Goal: Task Accomplishment & Management: Manage account settings

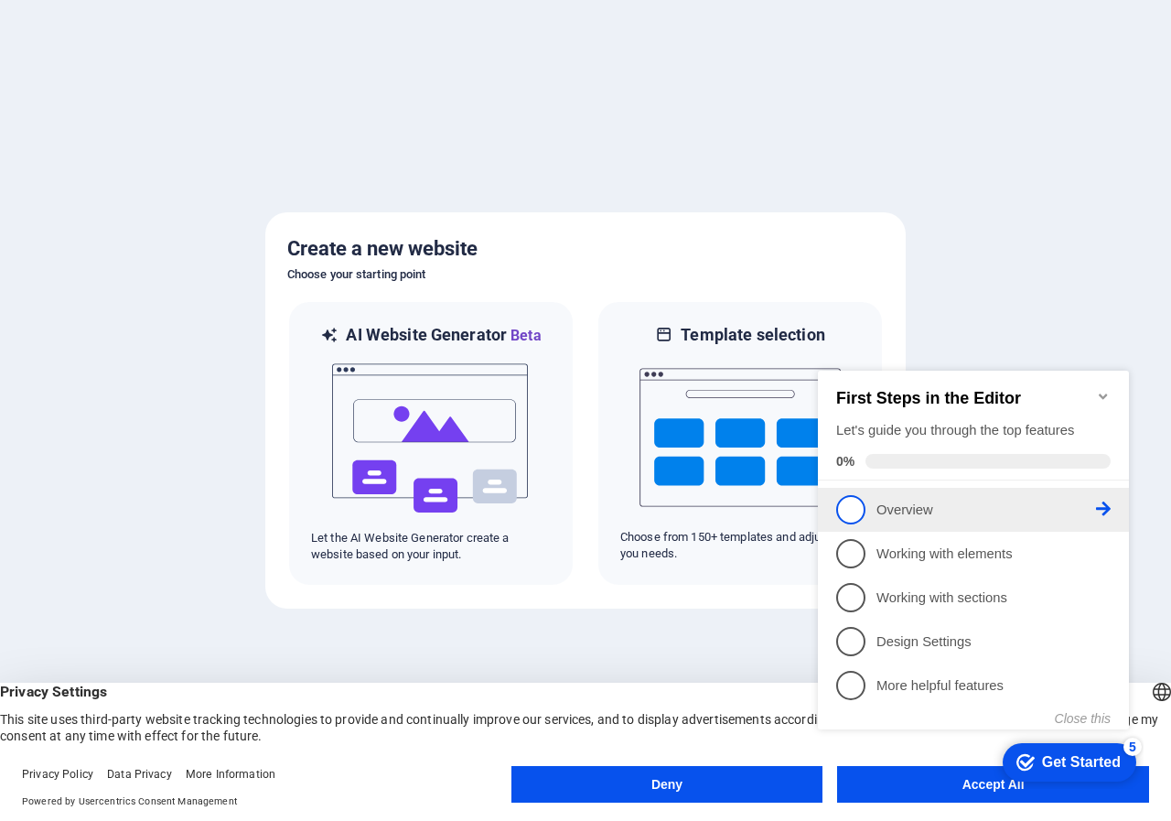
click at [848, 497] on span "1" at bounding box center [850, 509] width 29 height 29
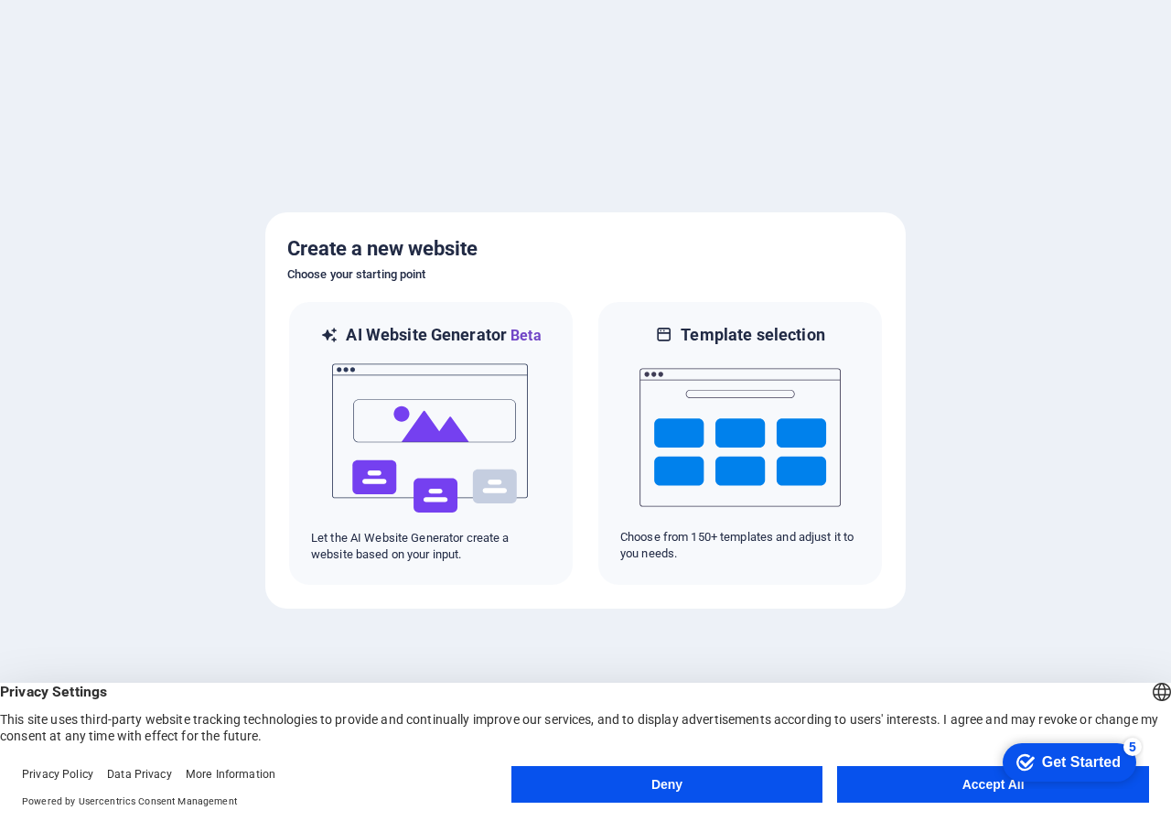
click at [900, 779] on button "Accept All" at bounding box center [993, 784] width 312 height 37
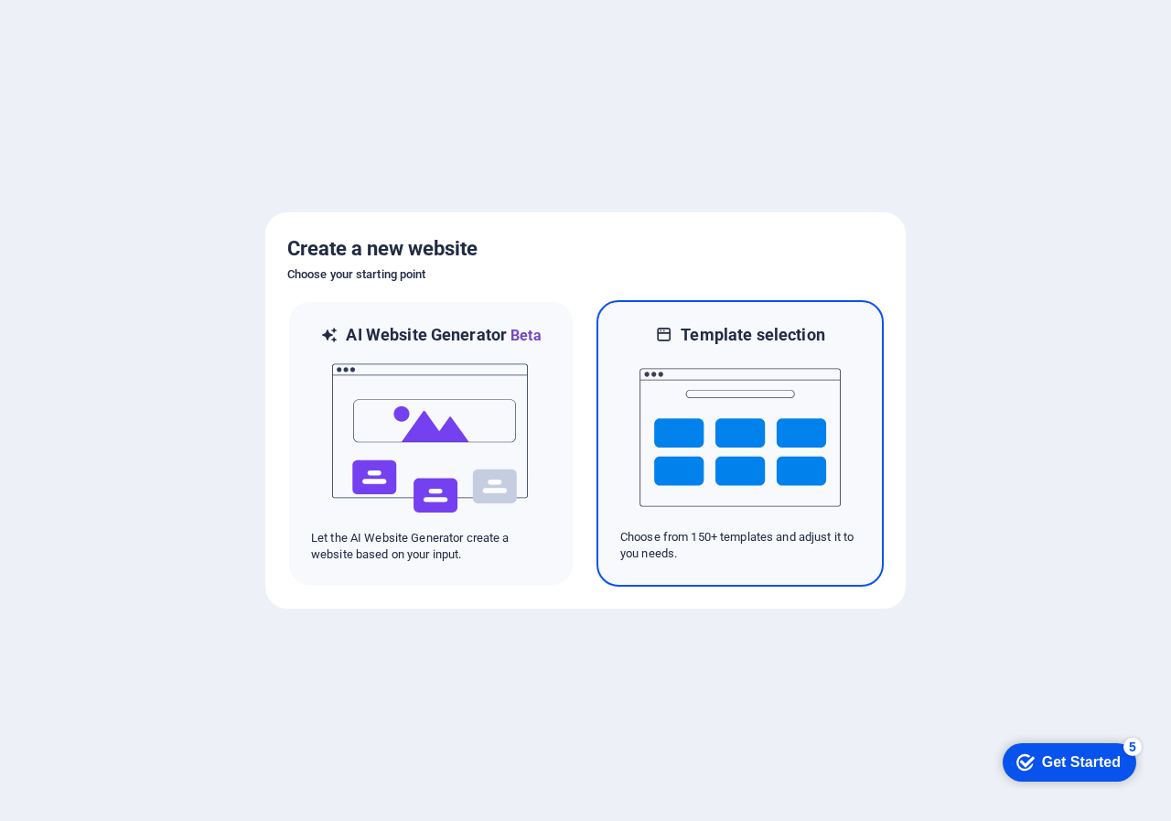
click at [727, 441] on img at bounding box center [740, 437] width 201 height 183
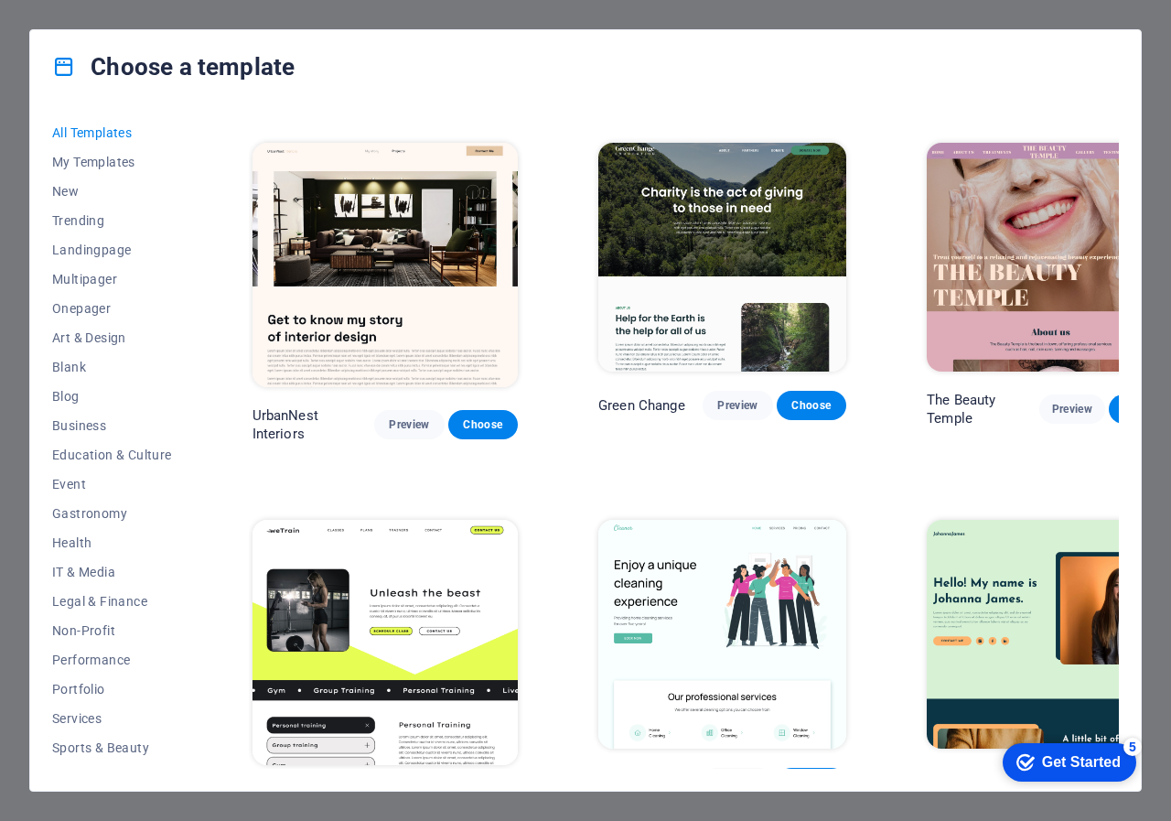
scroll to position [1555, 0]
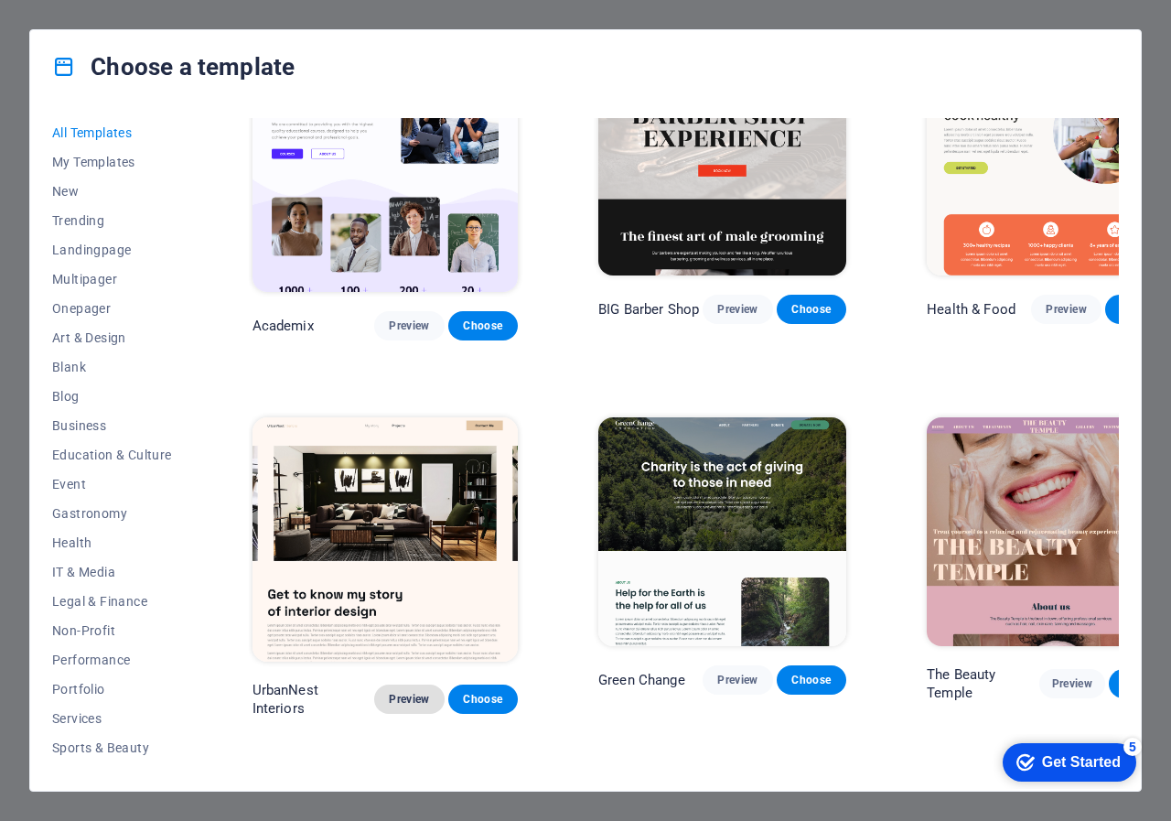
click at [389, 692] on span "Preview" at bounding box center [409, 699] width 40 height 15
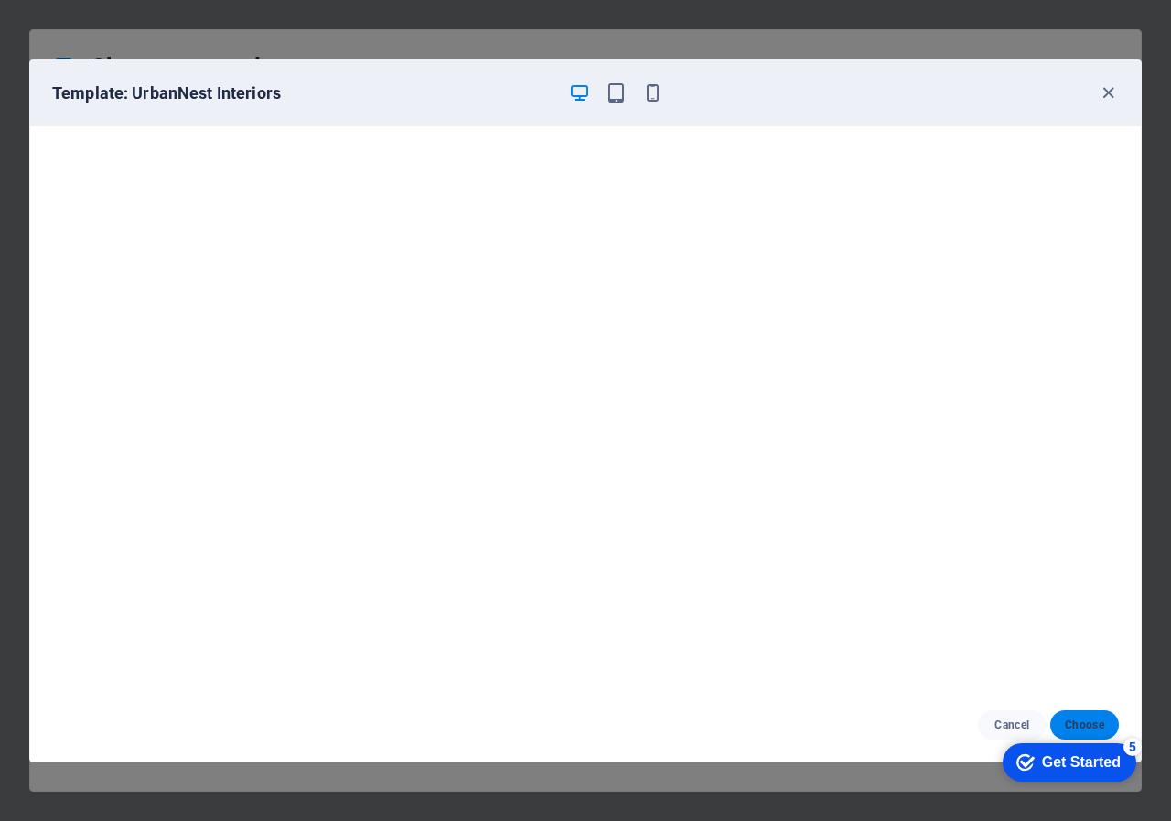
click at [1077, 717] on span "Choose" at bounding box center [1084, 724] width 39 height 15
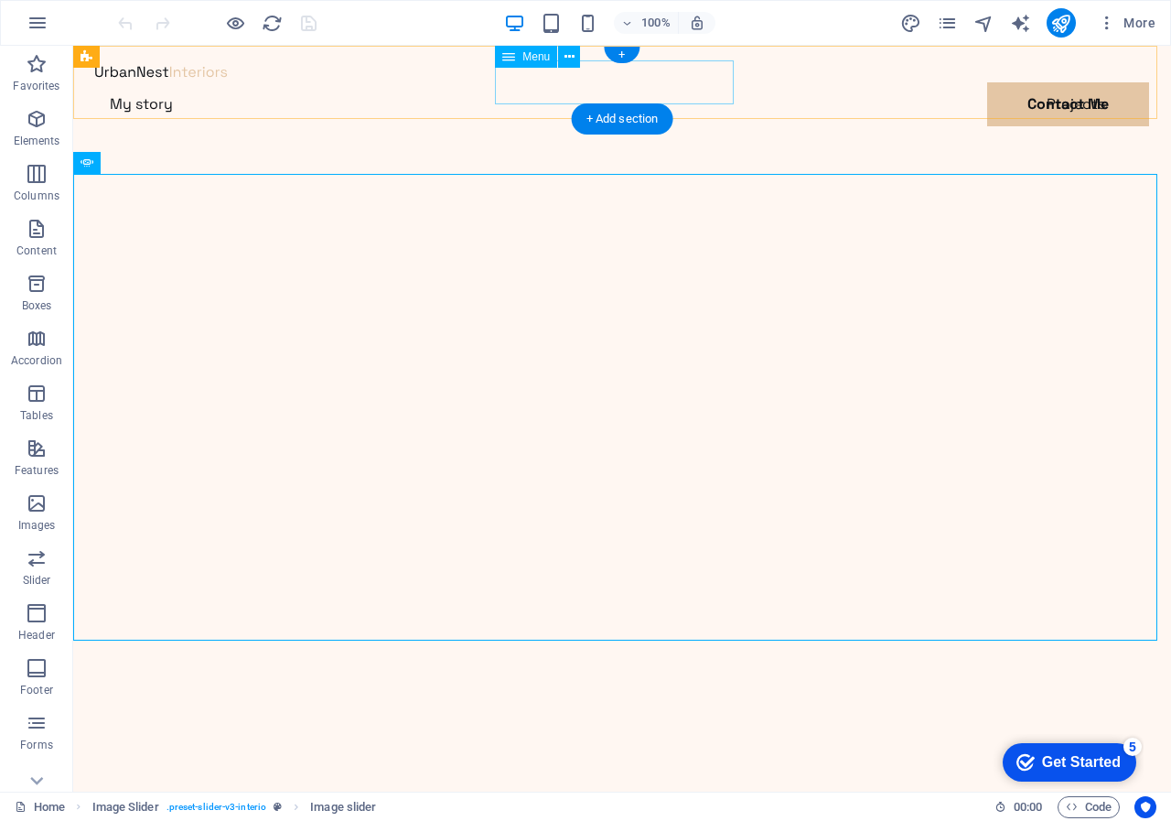
click at [640, 82] on nav "My story Projects Contact Me" at bounding box center [622, 104] width 1054 height 44
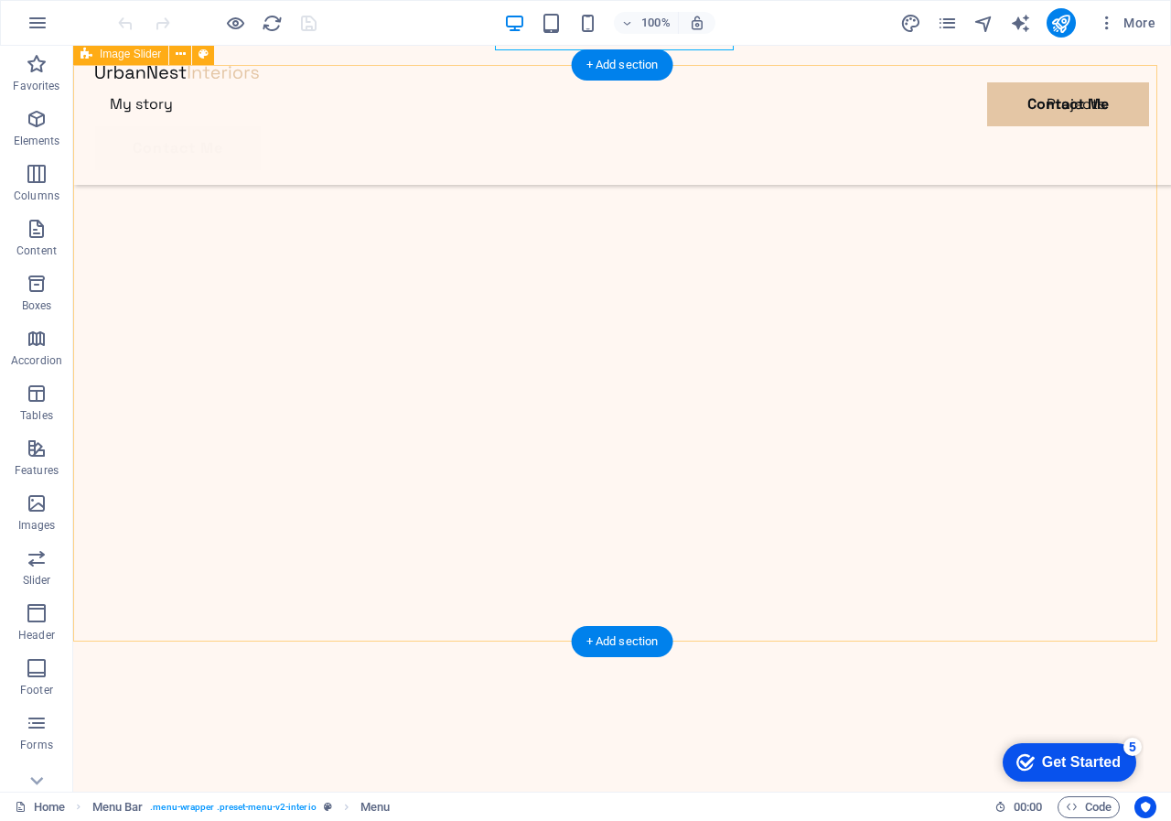
click at [533, 82] on nav "My story Projects Contact Me" at bounding box center [622, 104] width 1054 height 44
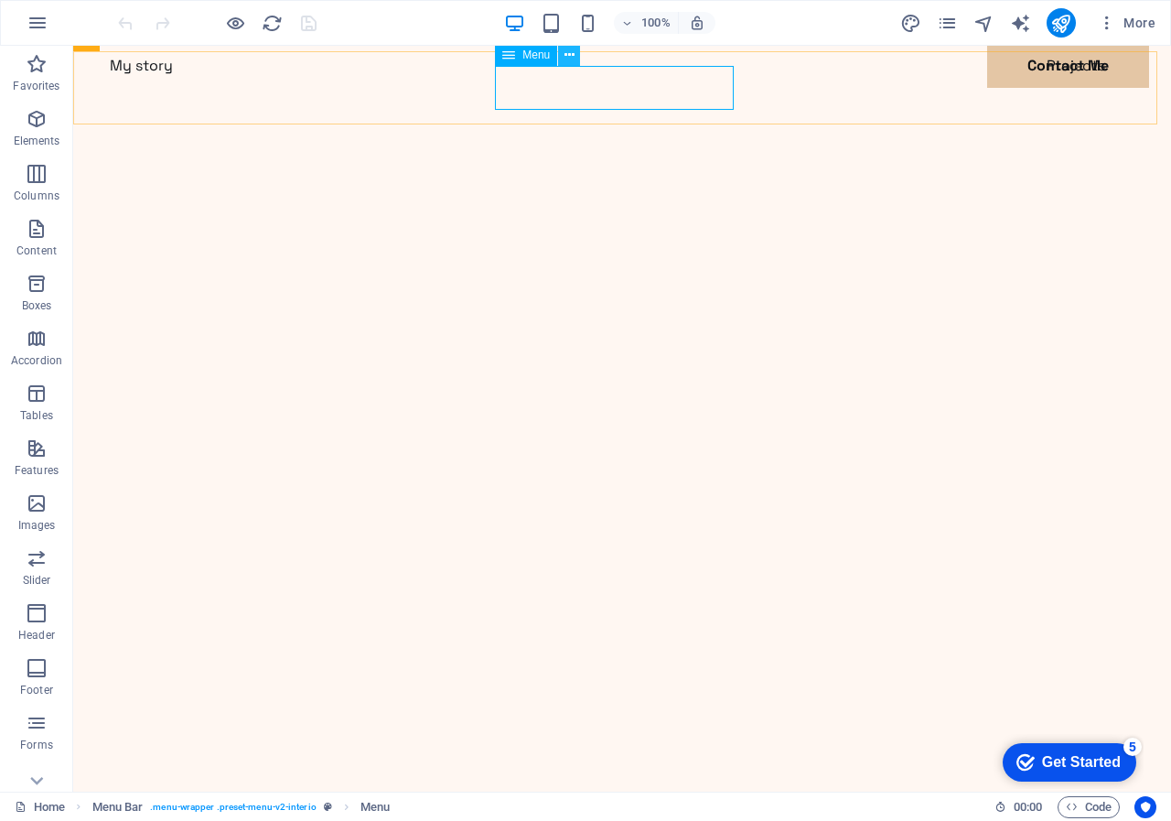
scroll to position [91, 0]
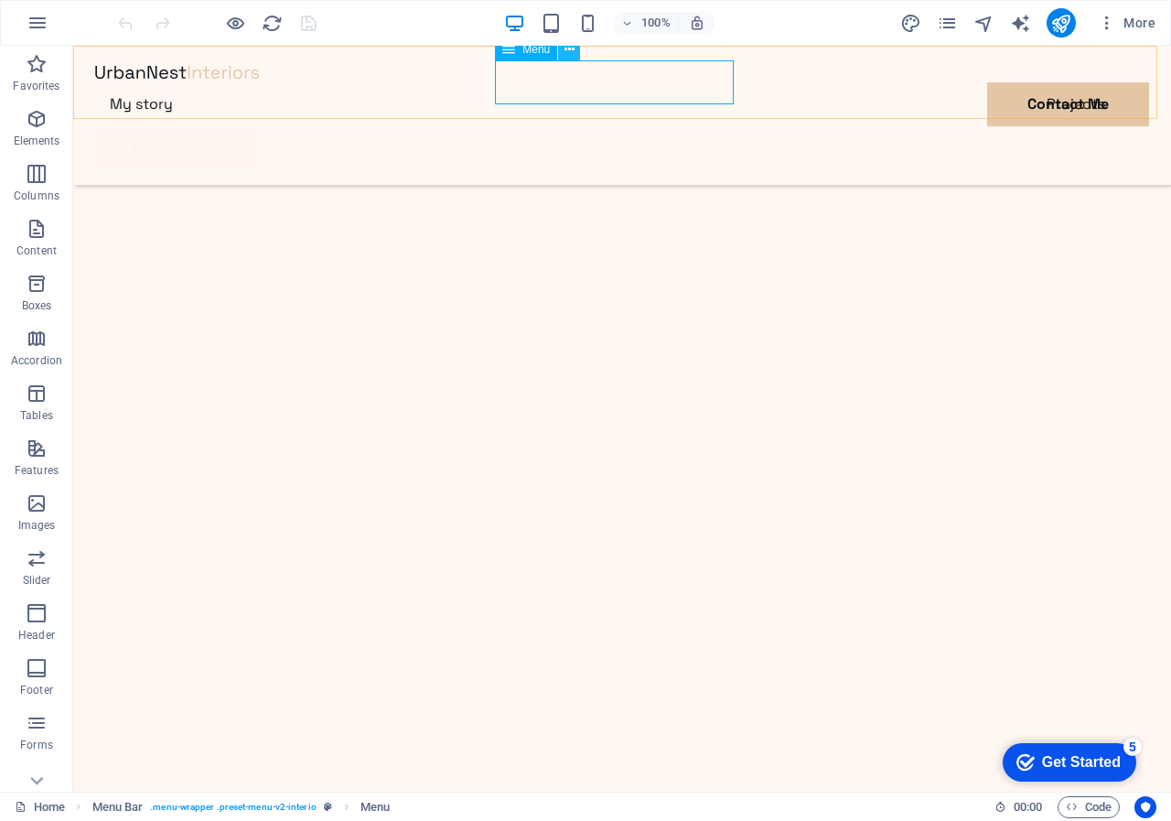
click at [569, 48] on icon at bounding box center [570, 49] width 10 height 19
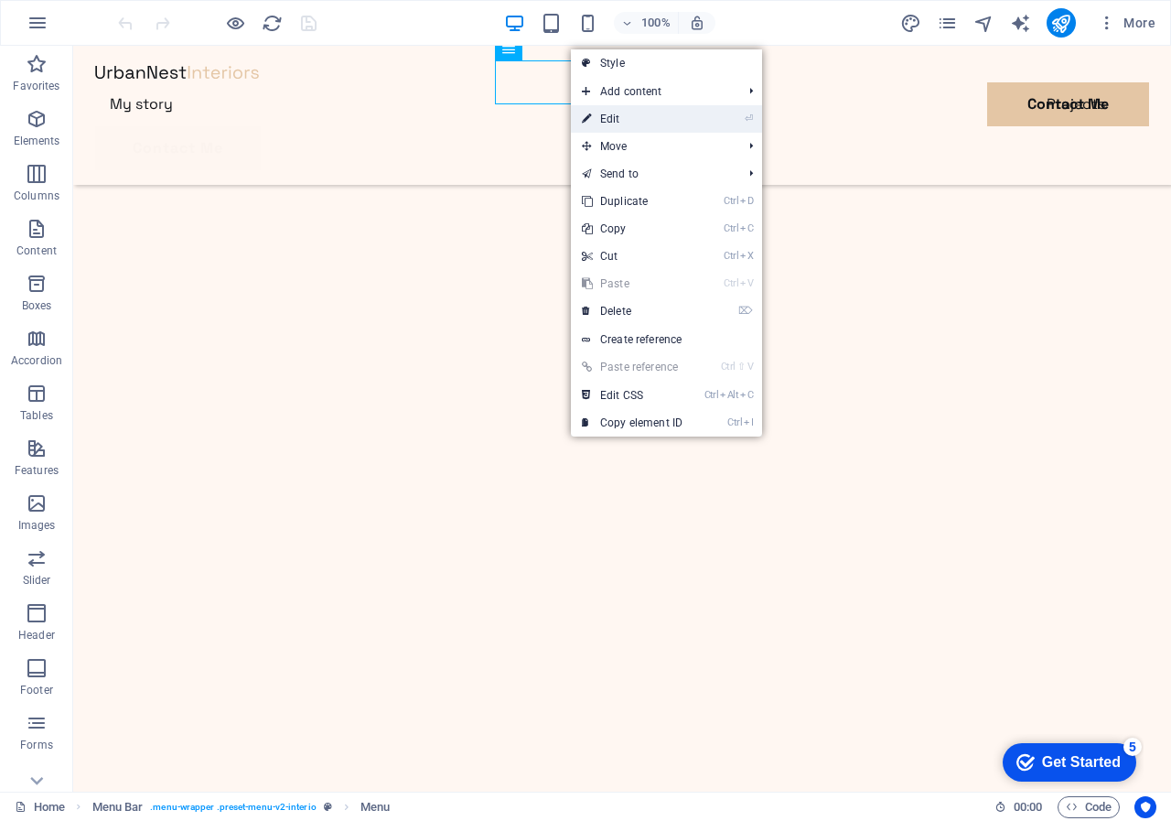
click at [604, 115] on link "⏎ Edit" at bounding box center [632, 118] width 123 height 27
select select
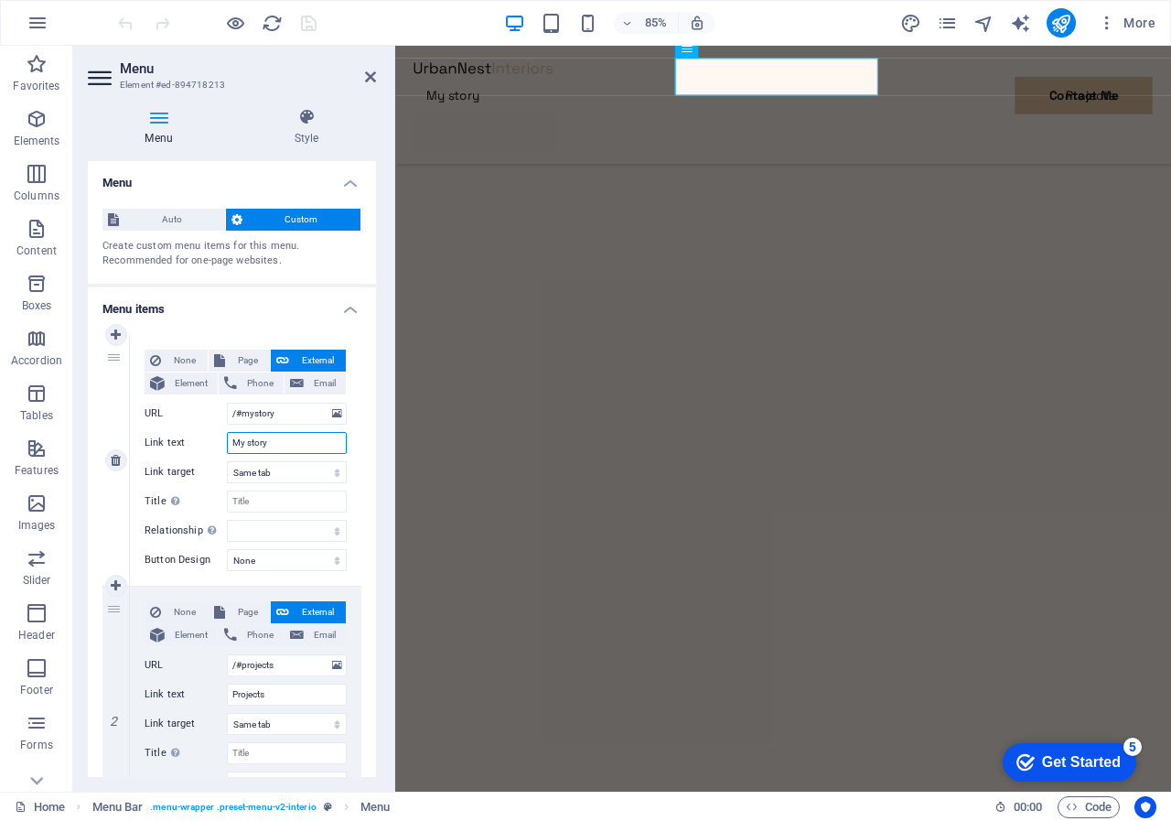
click at [230, 442] on input "My story" at bounding box center [287, 443] width 120 height 22
type input "y"
select select
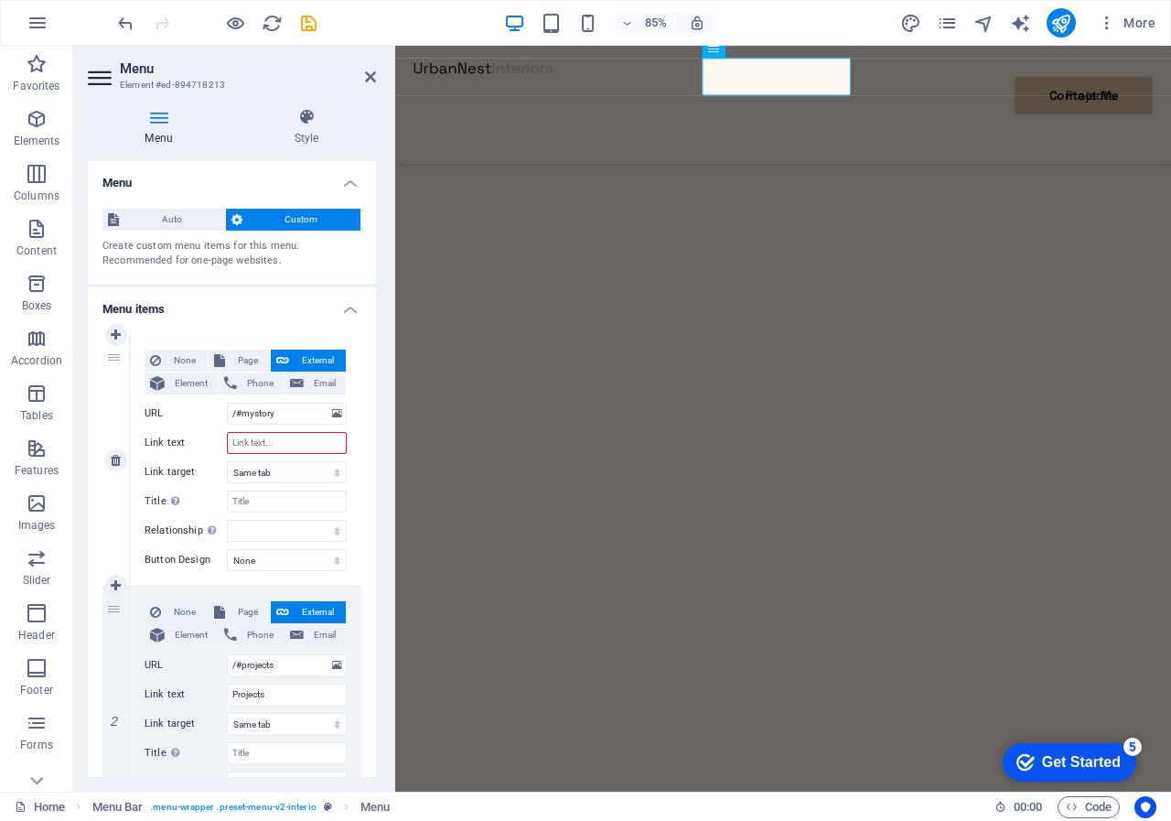
type input "E"
select select
type input "Every"
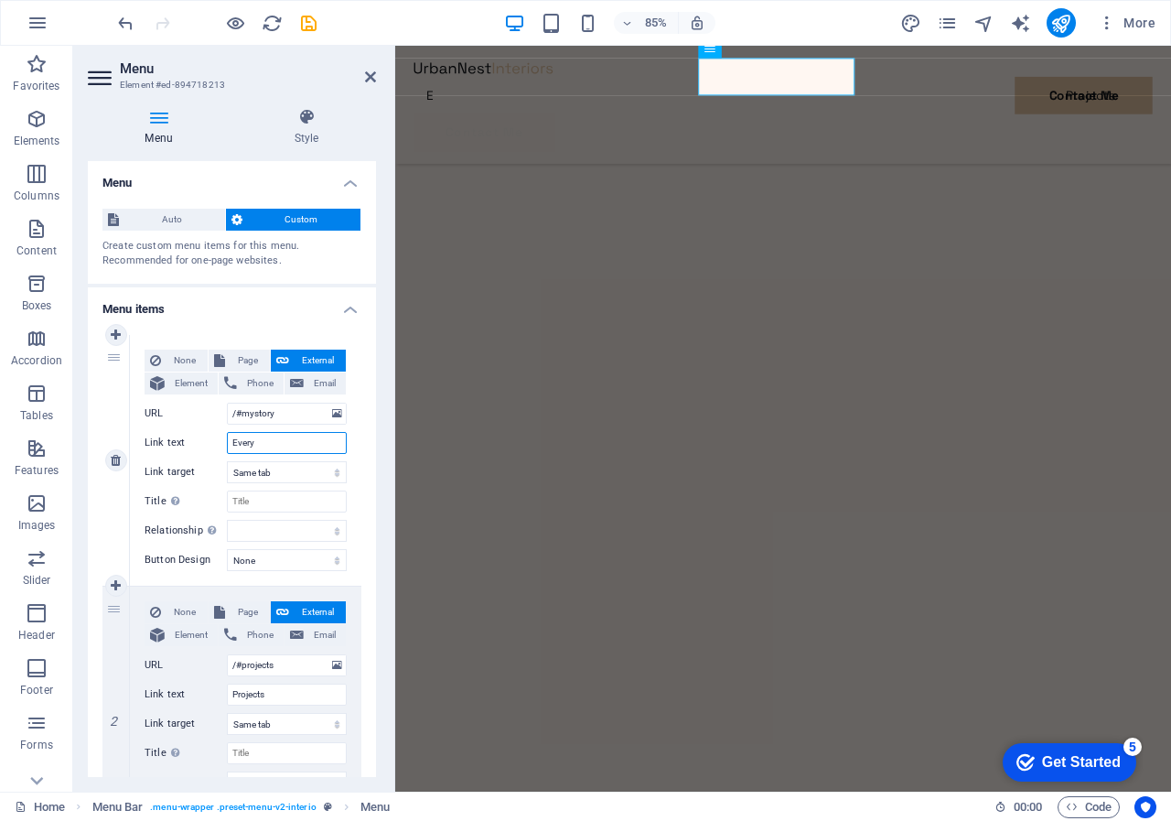
select select
type input "Every Sp"
select select
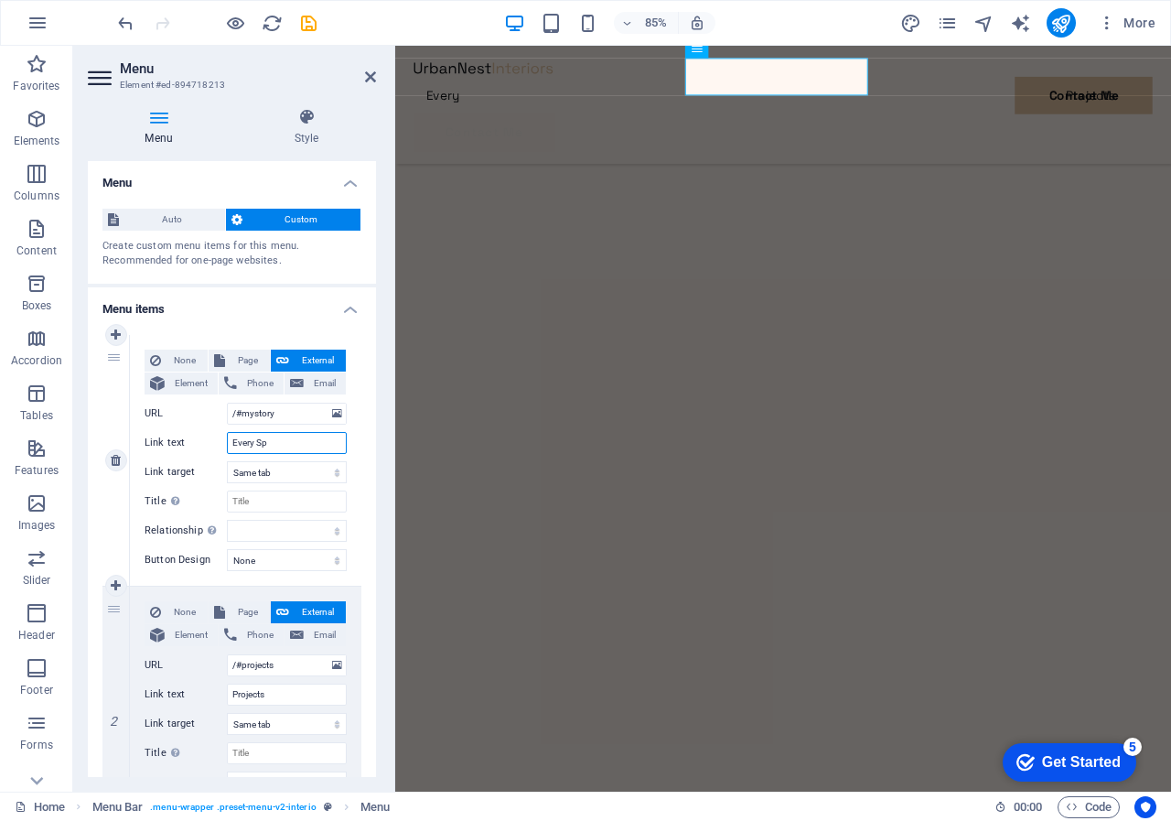
select select
type input "Every Space"
select select
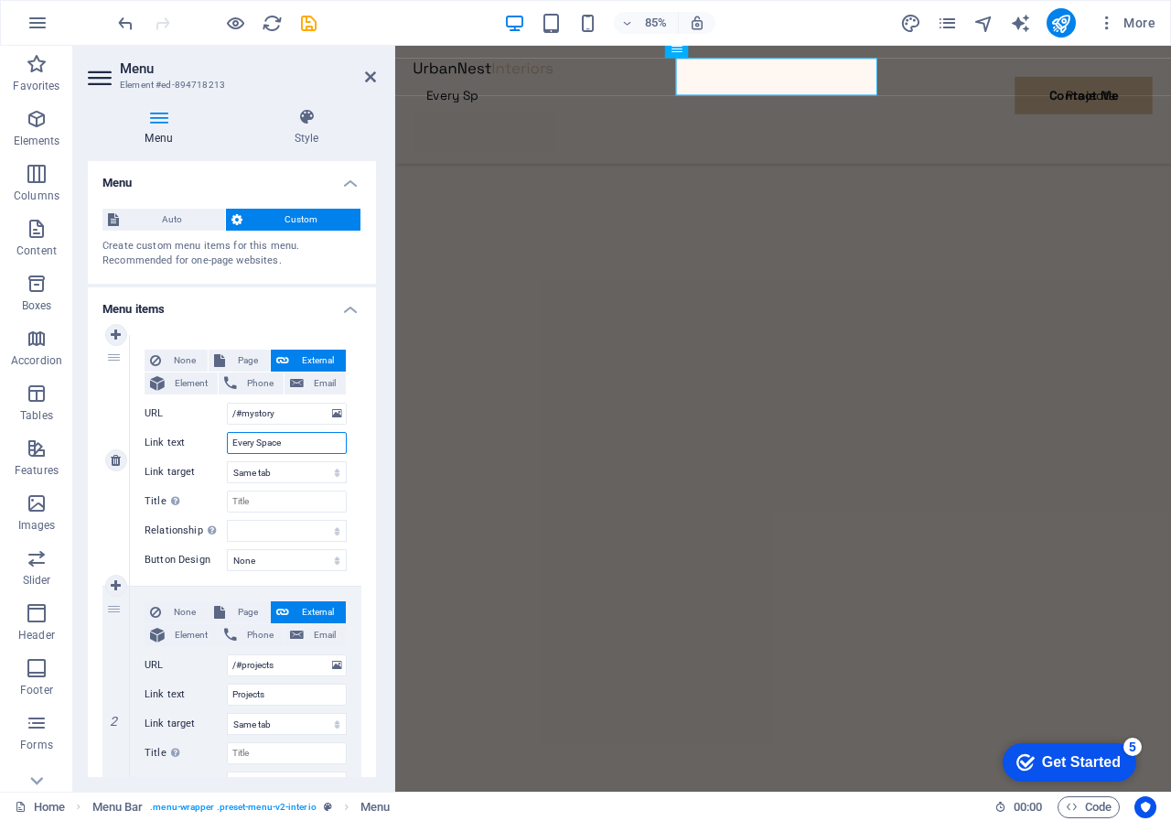
select select
type input "Every Space S"
select select
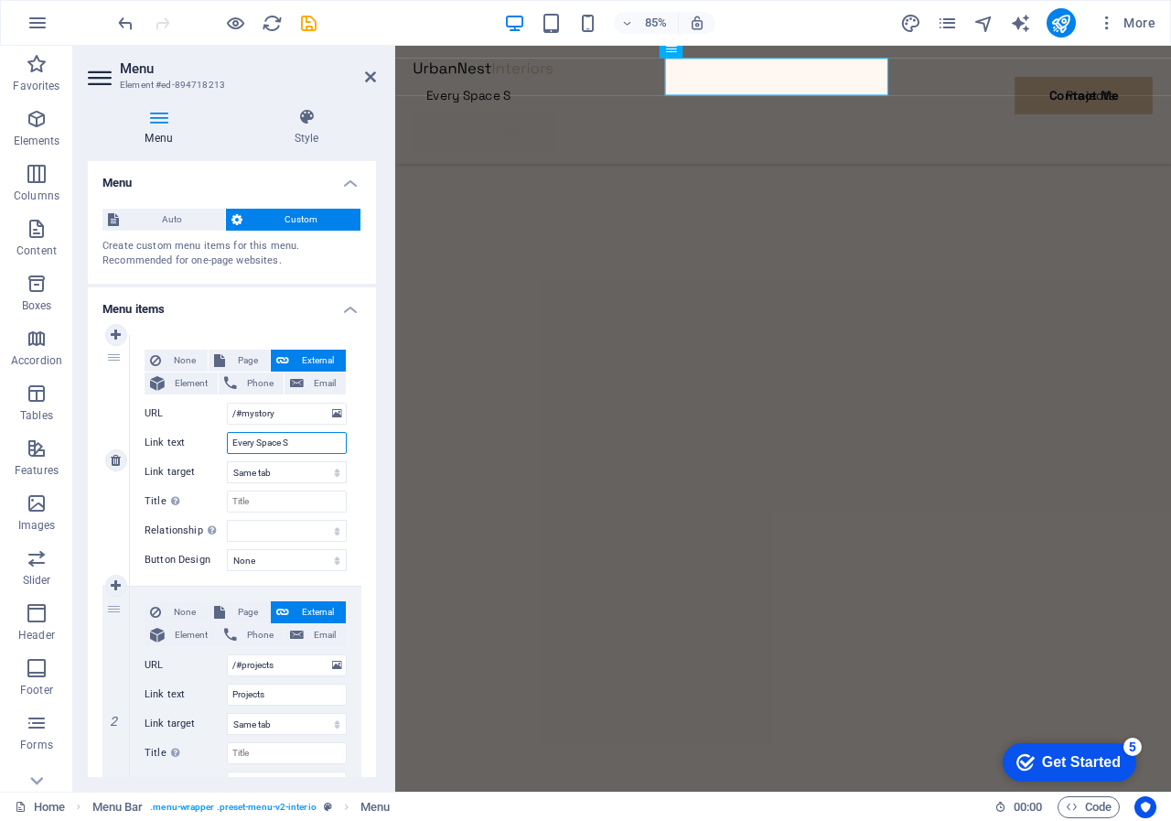
type input "Every Space St"
select select
type input "Every Space Stud"
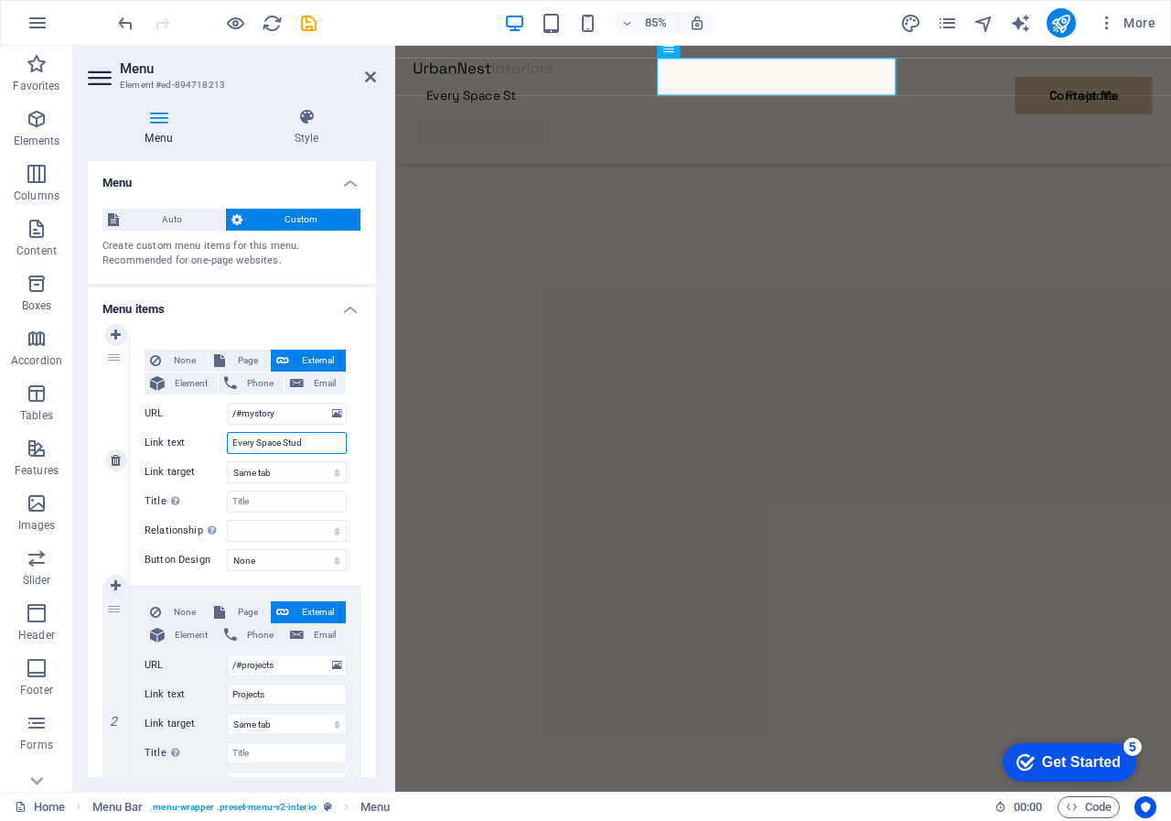
select select
type input "Every Space Studio"
select select
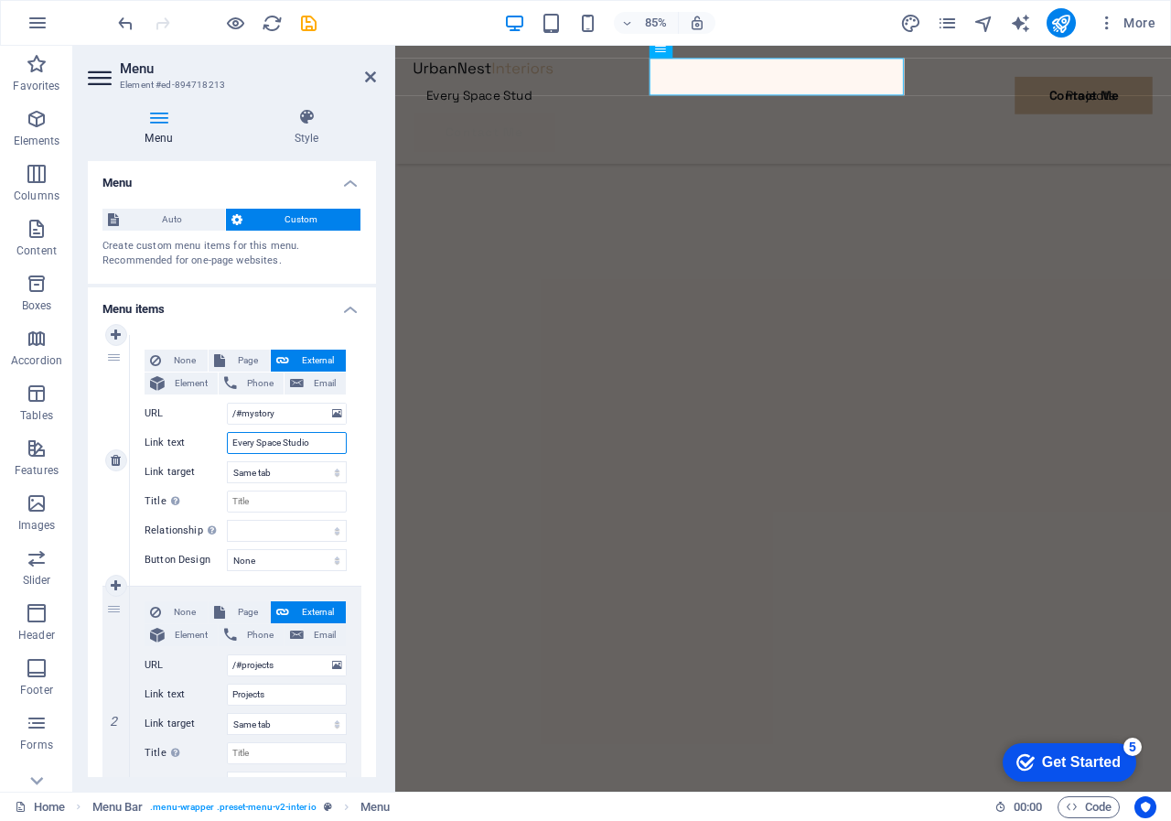
select select
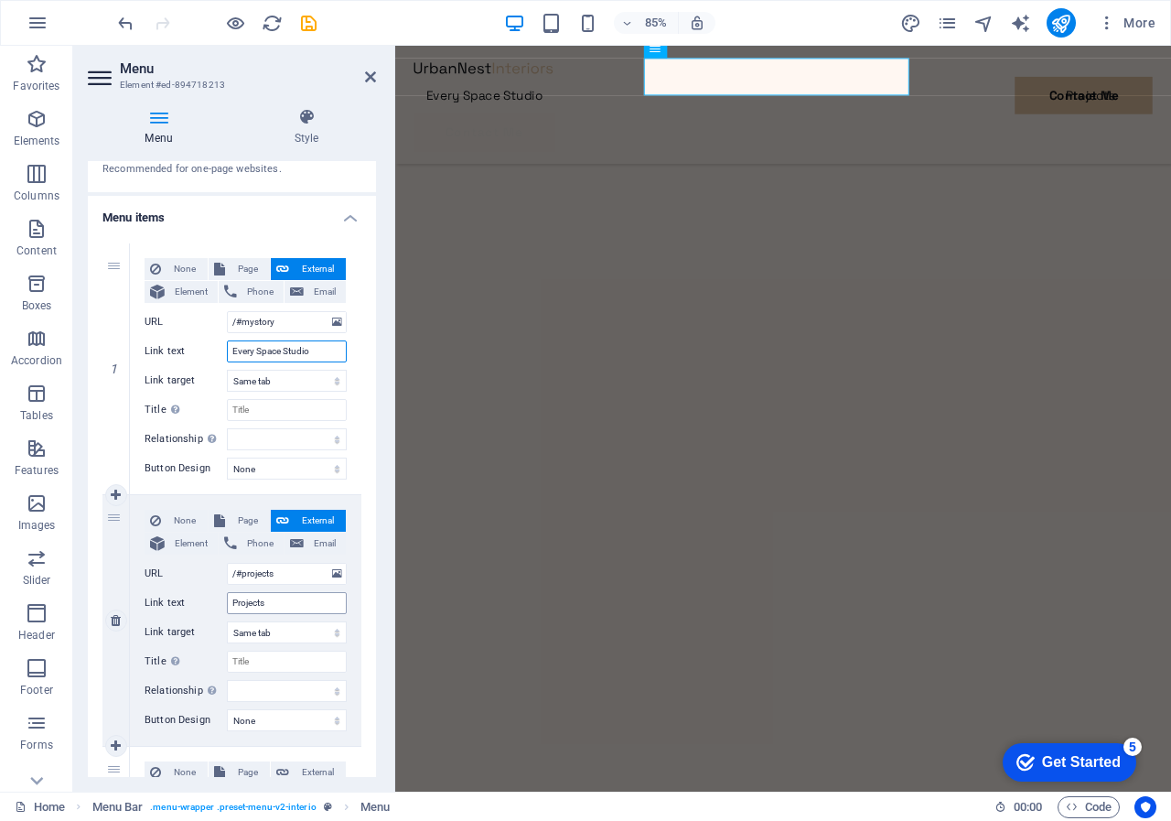
type input "Every Space Studio"
click at [231, 604] on input "Projects" at bounding box center [287, 603] width 120 height 22
type input "s"
select select
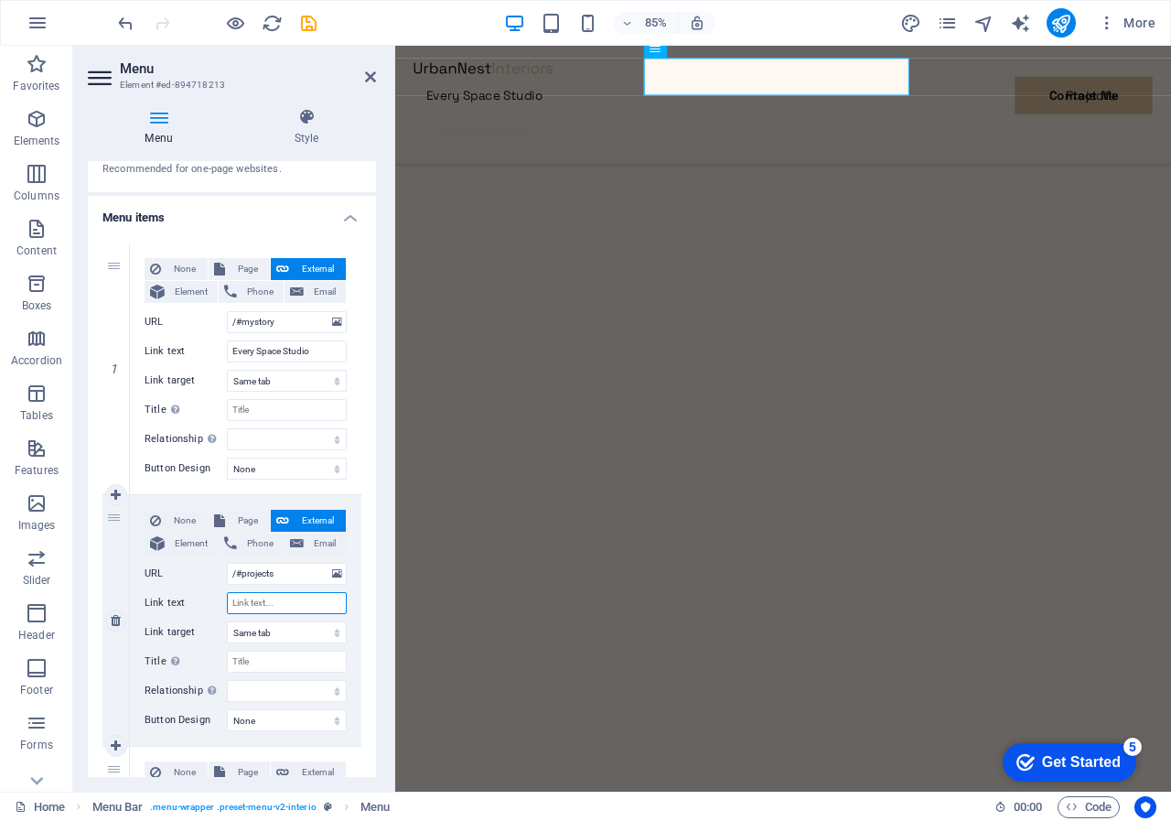
select select
click at [335, 468] on select "None Default Primary Secondary" at bounding box center [287, 468] width 120 height 22
click at [335, 469] on select "None Default Primary Secondary" at bounding box center [287, 468] width 120 height 22
click at [878, 82] on nav "Every Space Studio Contact Me" at bounding box center [851, 104] width 869 height 44
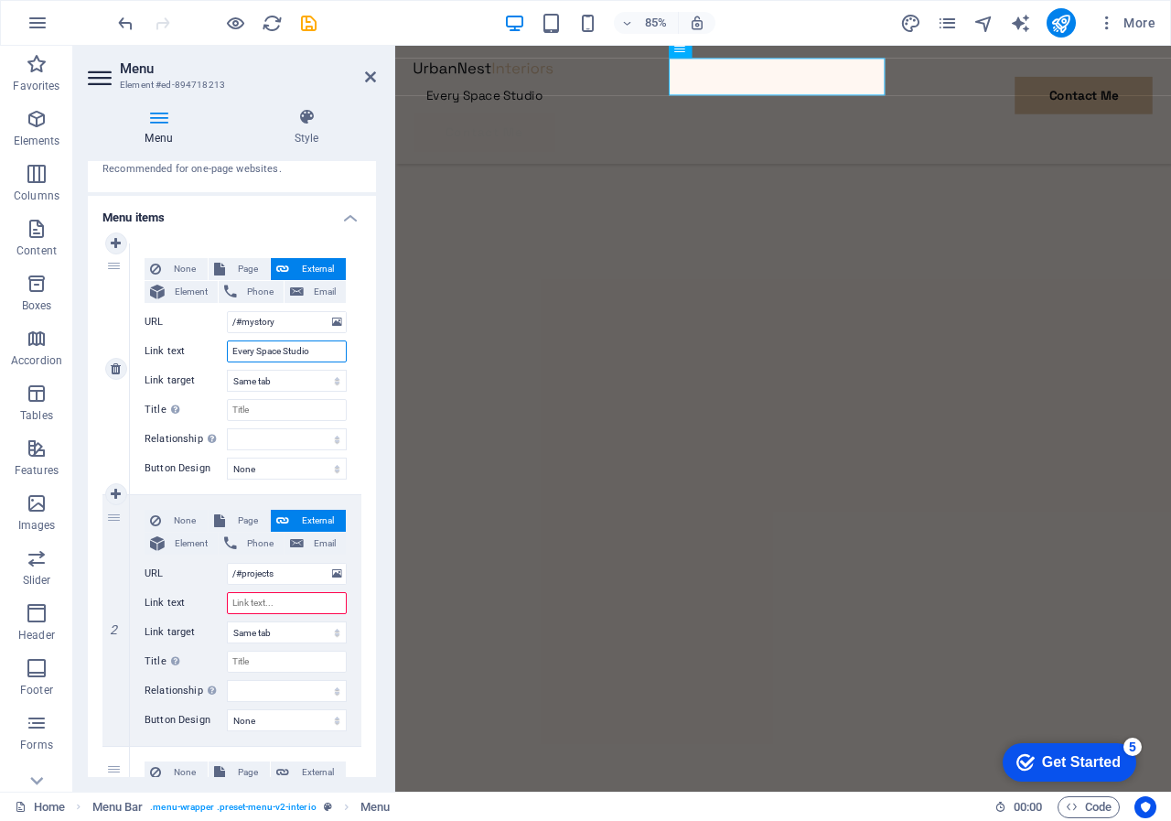
click at [314, 350] on input "Every Space Studio" at bounding box center [287, 351] width 120 height 22
type input "Every Space Studio"
select select
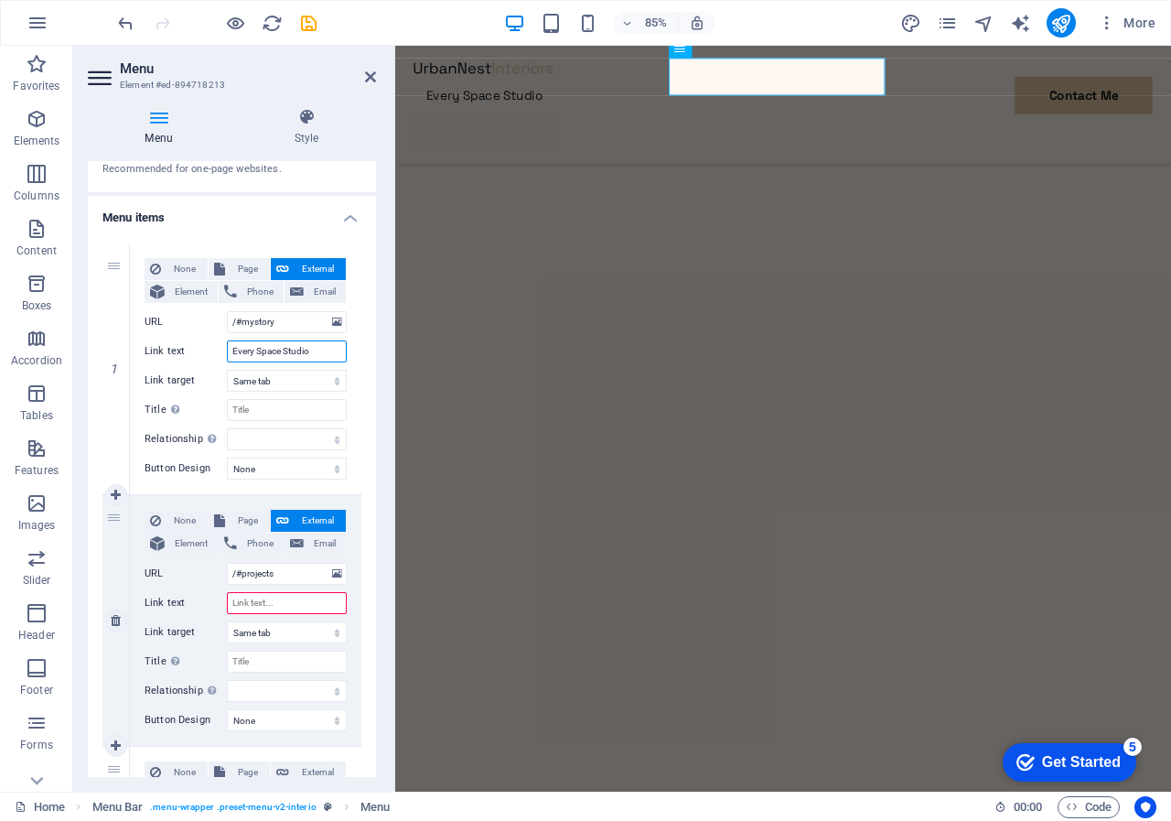
type input "Every Space Studio"
click at [237, 606] on input "Link text" at bounding box center [287, 603] width 120 height 22
type input "R"
select select
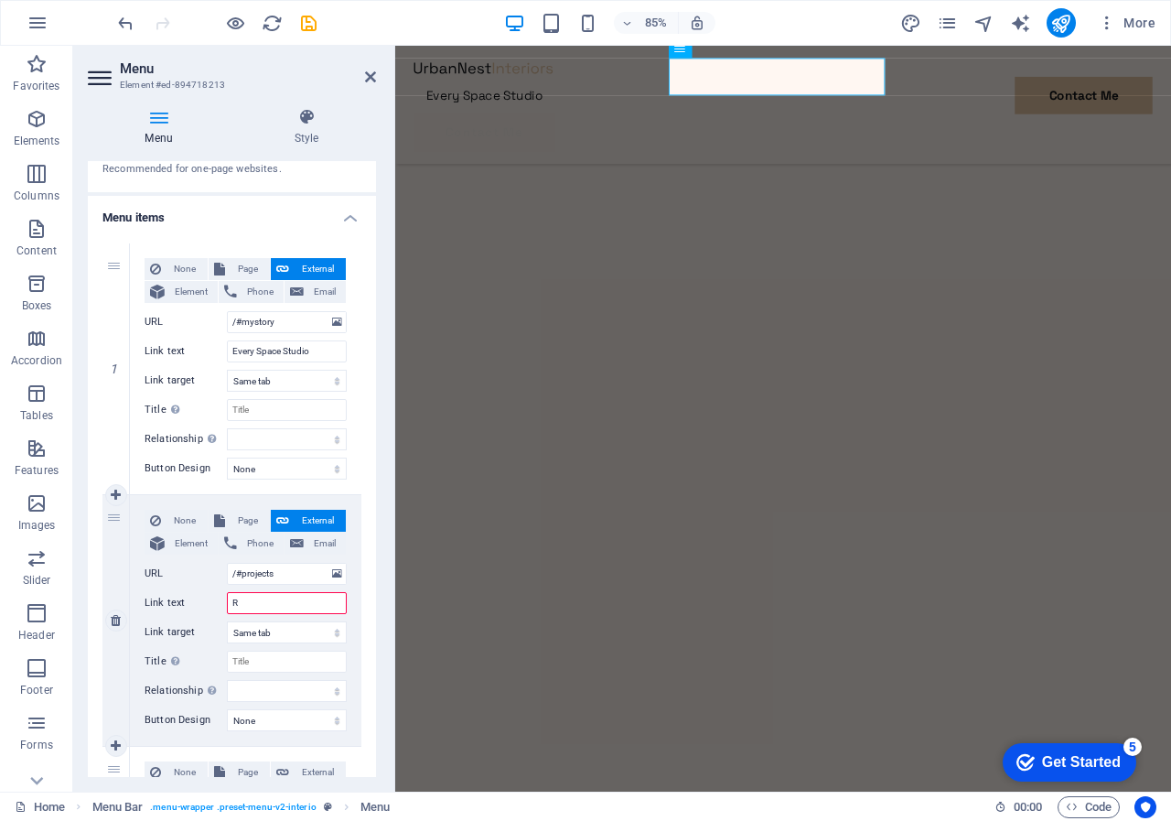
select select
type input "Rooms"
select select
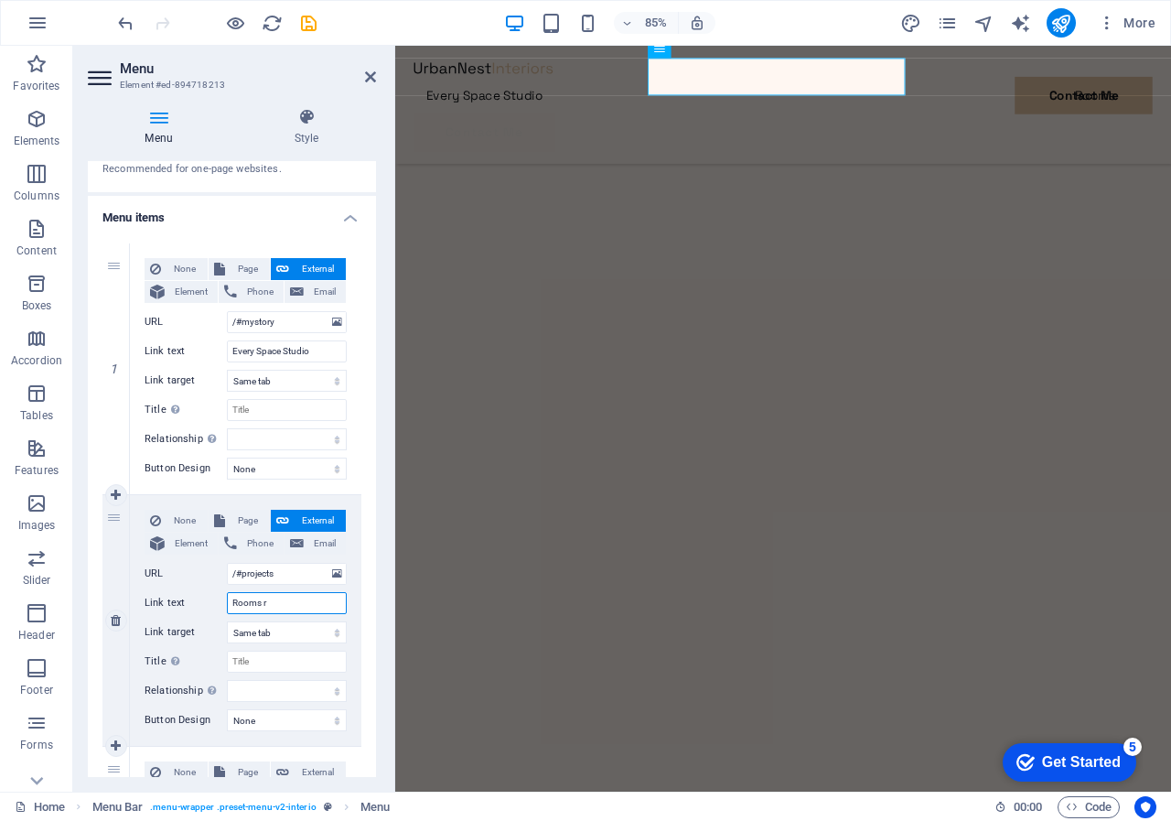
type input "Rooms re"
select select
type input "Rooms rei"
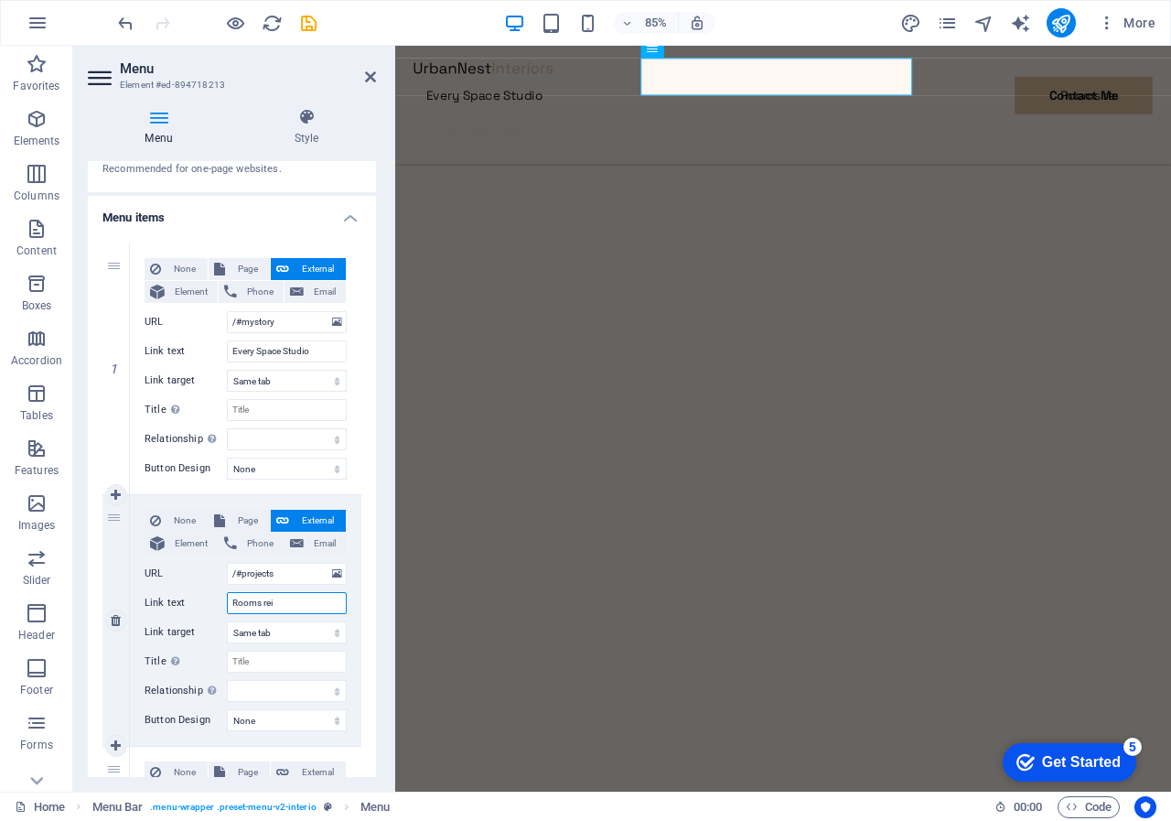
select select
type input "Rooms reima"
select select
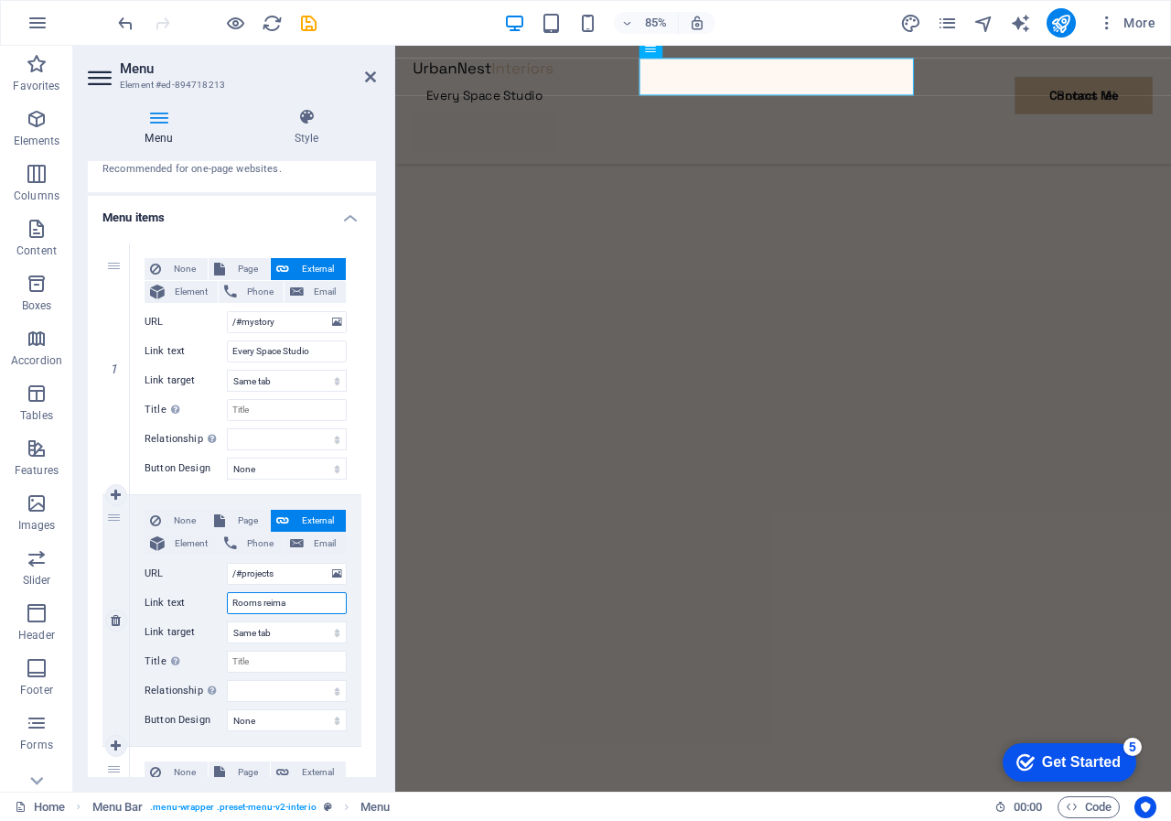
select select
type input "Rooms reimaginr"
select select
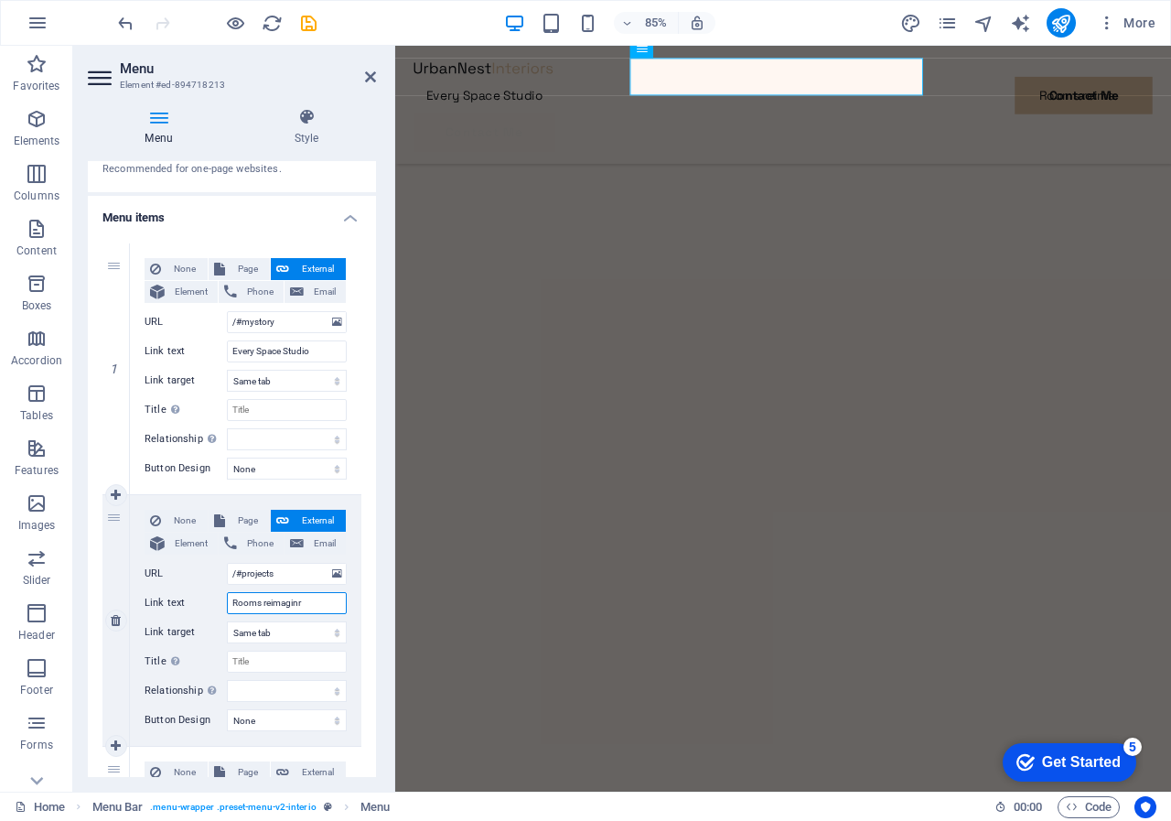
select select
type input "Rooms reimagined"
select select
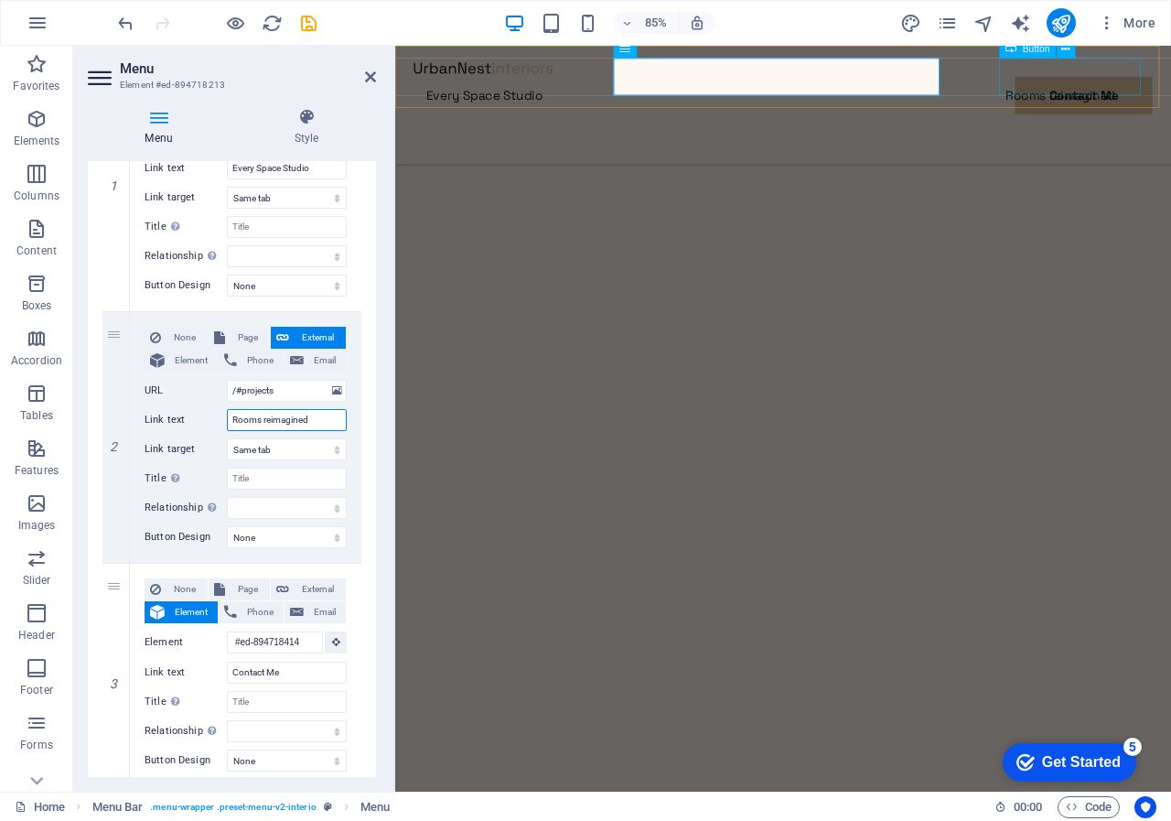
type input "Rooms reimagined"
click at [1170, 126] on div "Contact Me" at bounding box center [851, 148] width 869 height 44
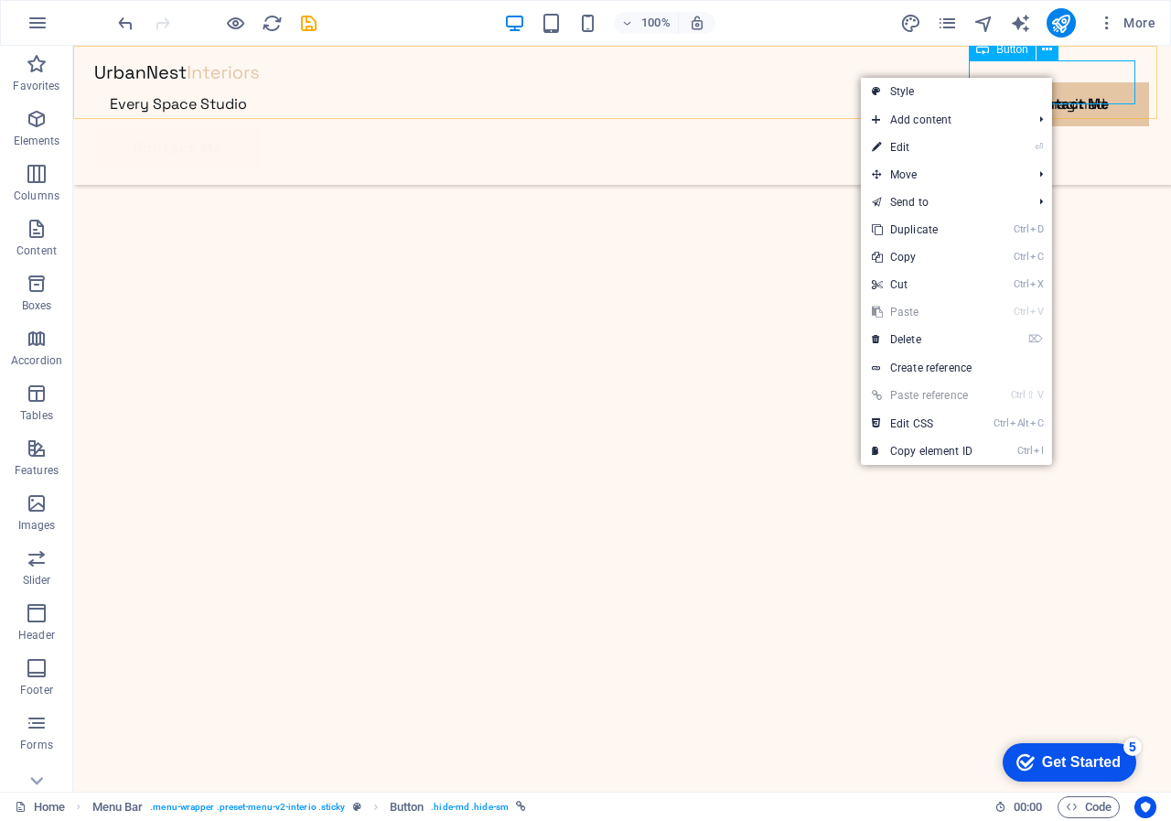
click at [1051, 126] on div "Contact Me" at bounding box center [622, 148] width 1054 height 44
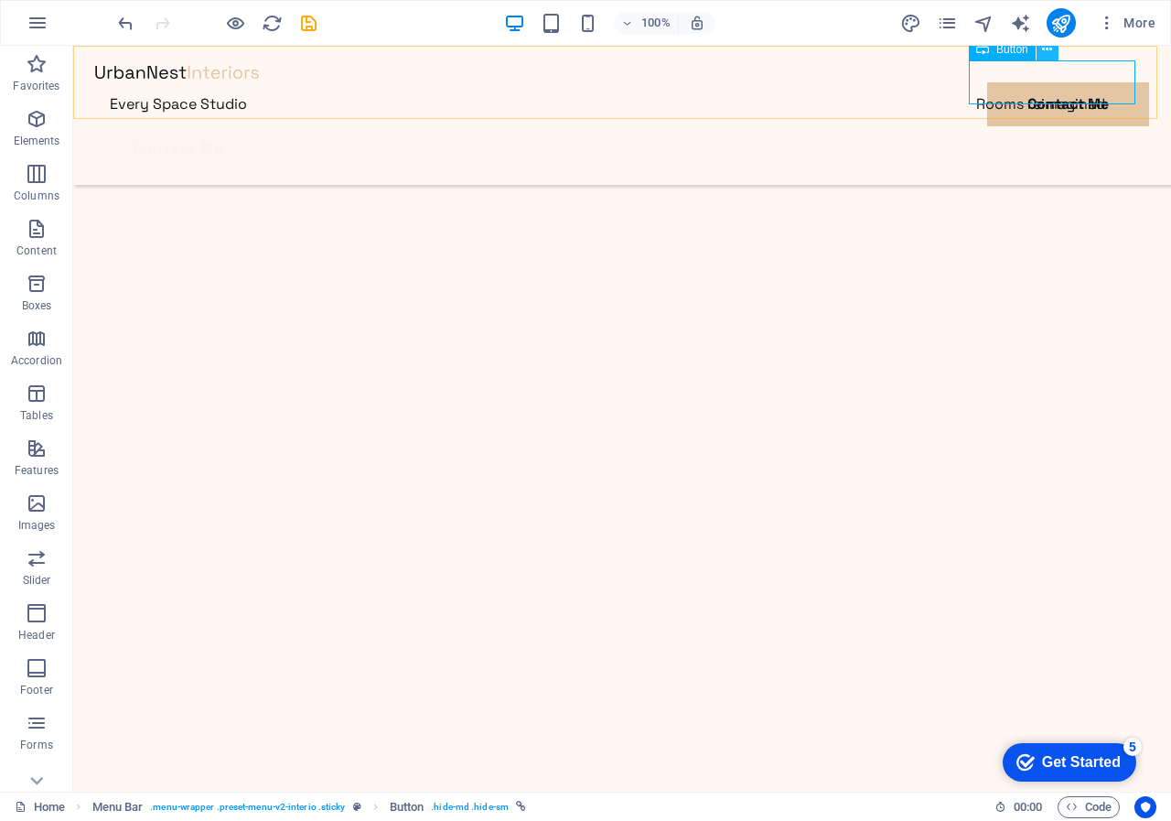
click at [1051, 49] on icon at bounding box center [1047, 49] width 10 height 19
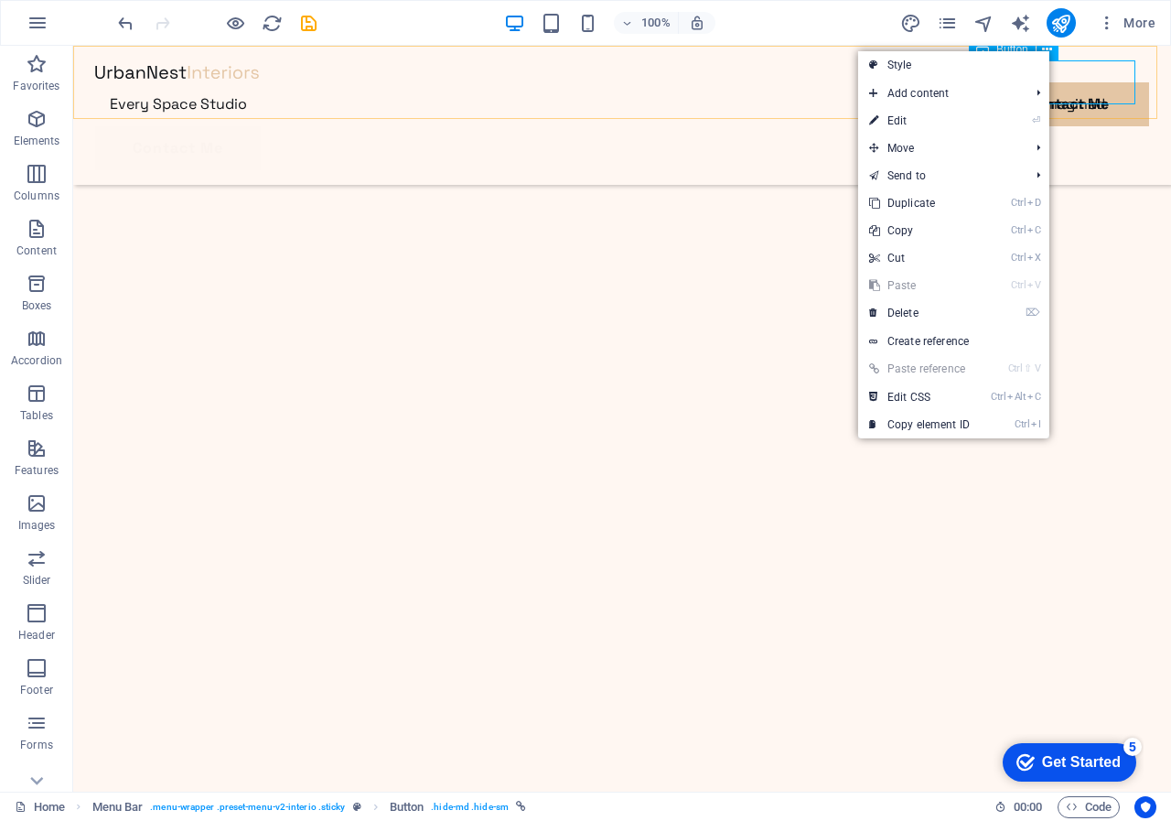
click at [1098, 126] on div "Contact Me" at bounding box center [622, 148] width 1054 height 44
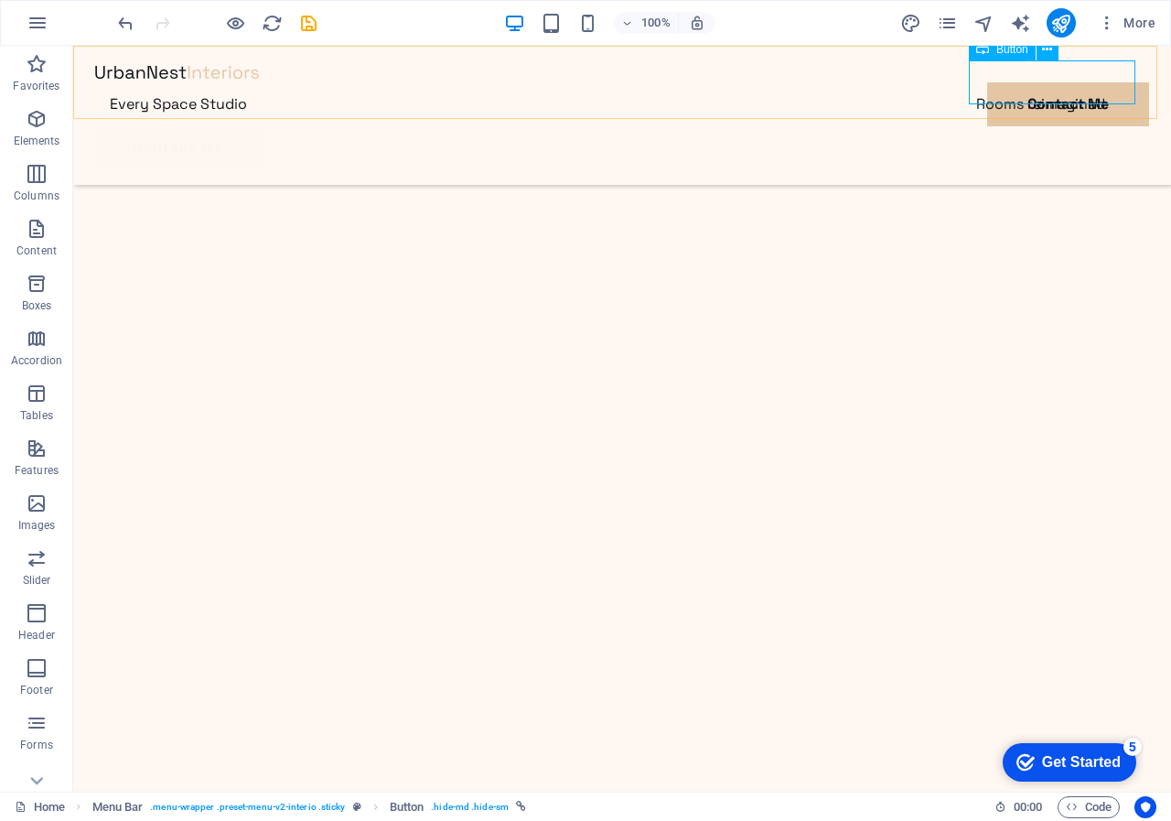
click at [1033, 126] on div "Contact Me" at bounding box center [622, 148] width 1054 height 44
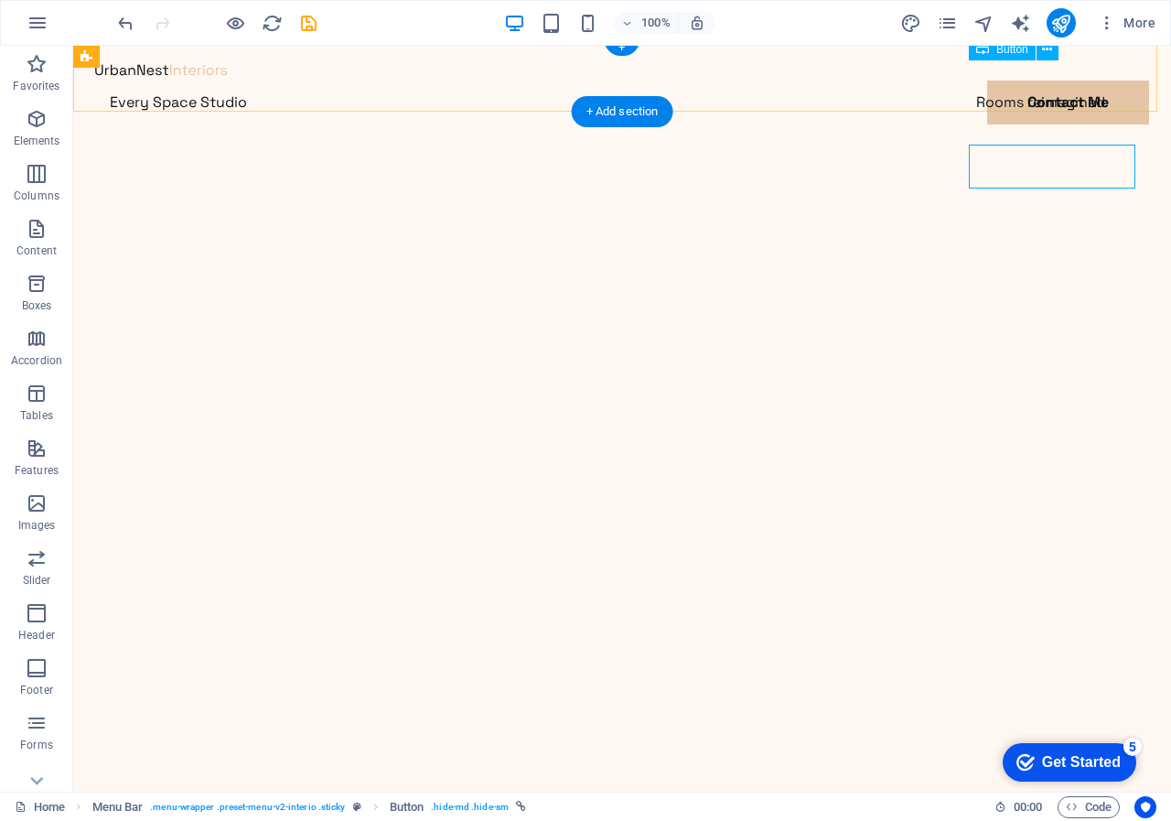
scroll to position [0, 0]
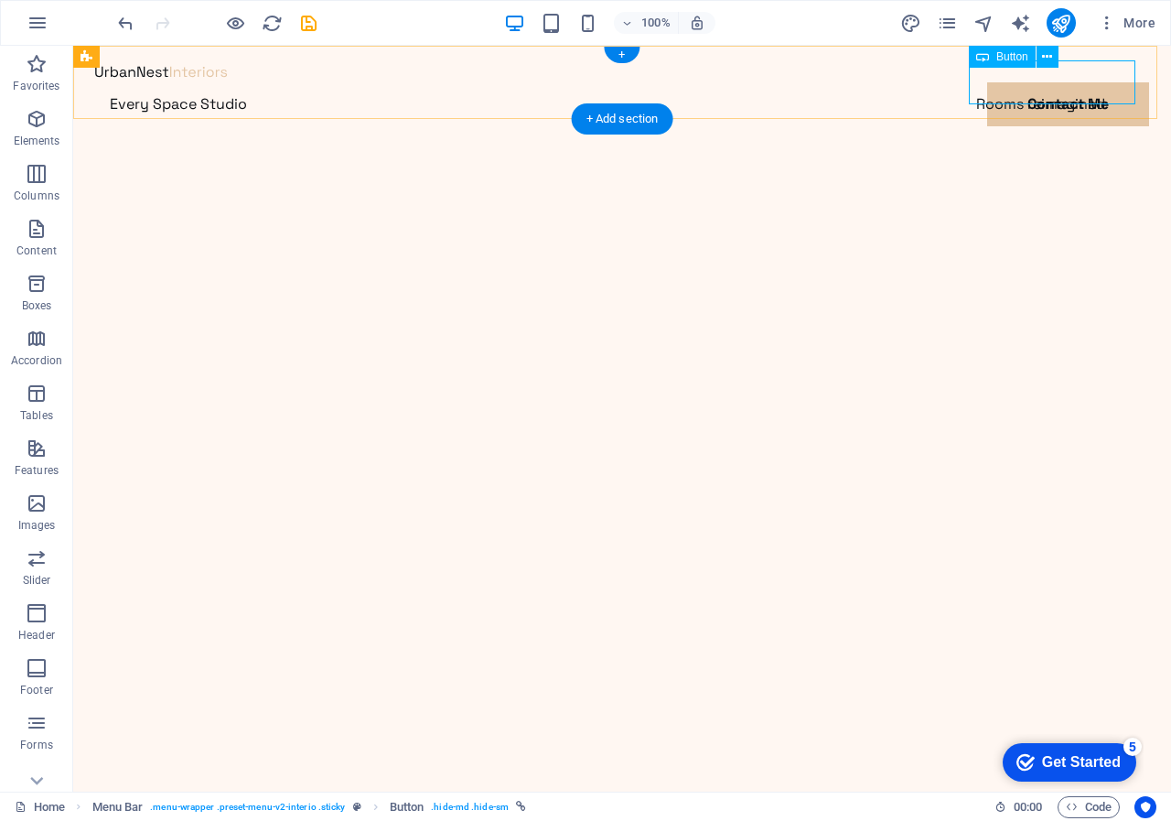
click at [1018, 126] on div "Contact Me" at bounding box center [622, 148] width 1054 height 44
click at [1015, 56] on span "Button" at bounding box center [1012, 56] width 32 height 11
click at [1074, 126] on div "Contact Me" at bounding box center [622, 148] width 1054 height 44
click at [1047, 54] on icon at bounding box center [1047, 57] width 10 height 19
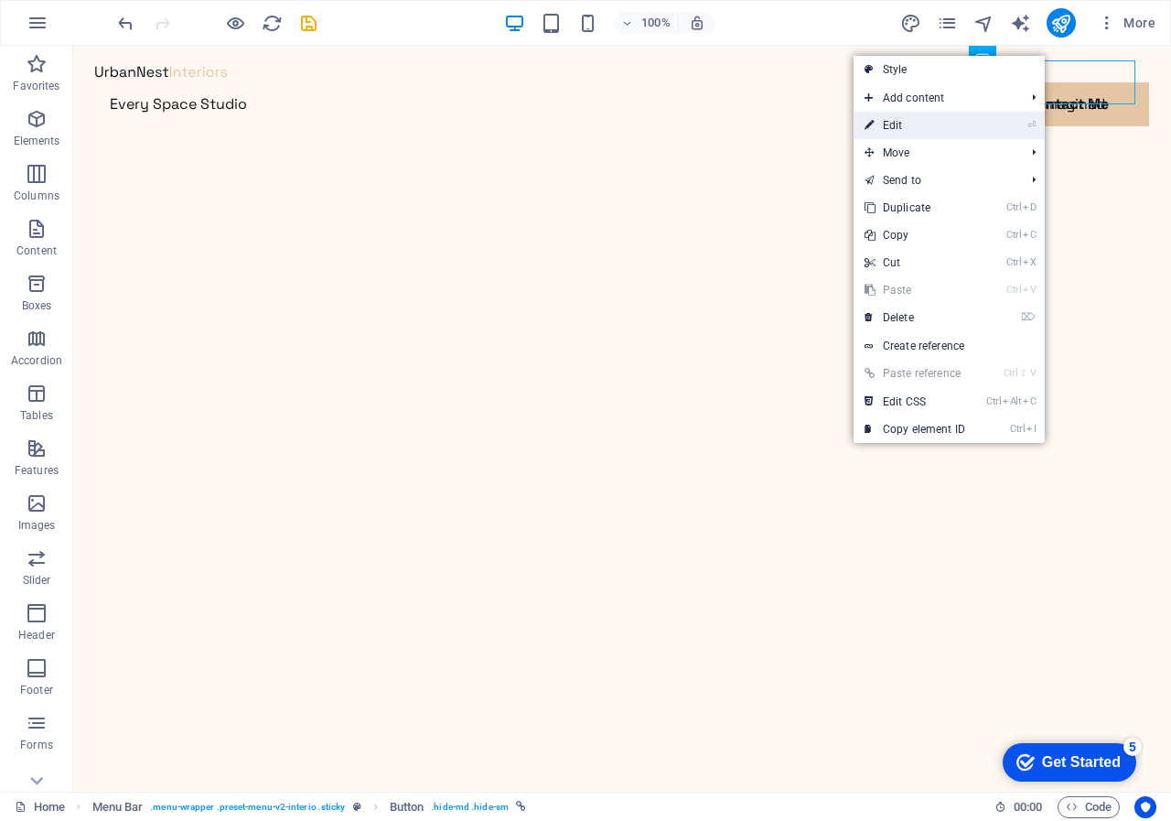
drag, startPoint x: 897, startPoint y: 124, endPoint x: 590, endPoint y: 92, distance: 308.2
click at [898, 124] on link "⏎ Edit" at bounding box center [915, 125] width 123 height 27
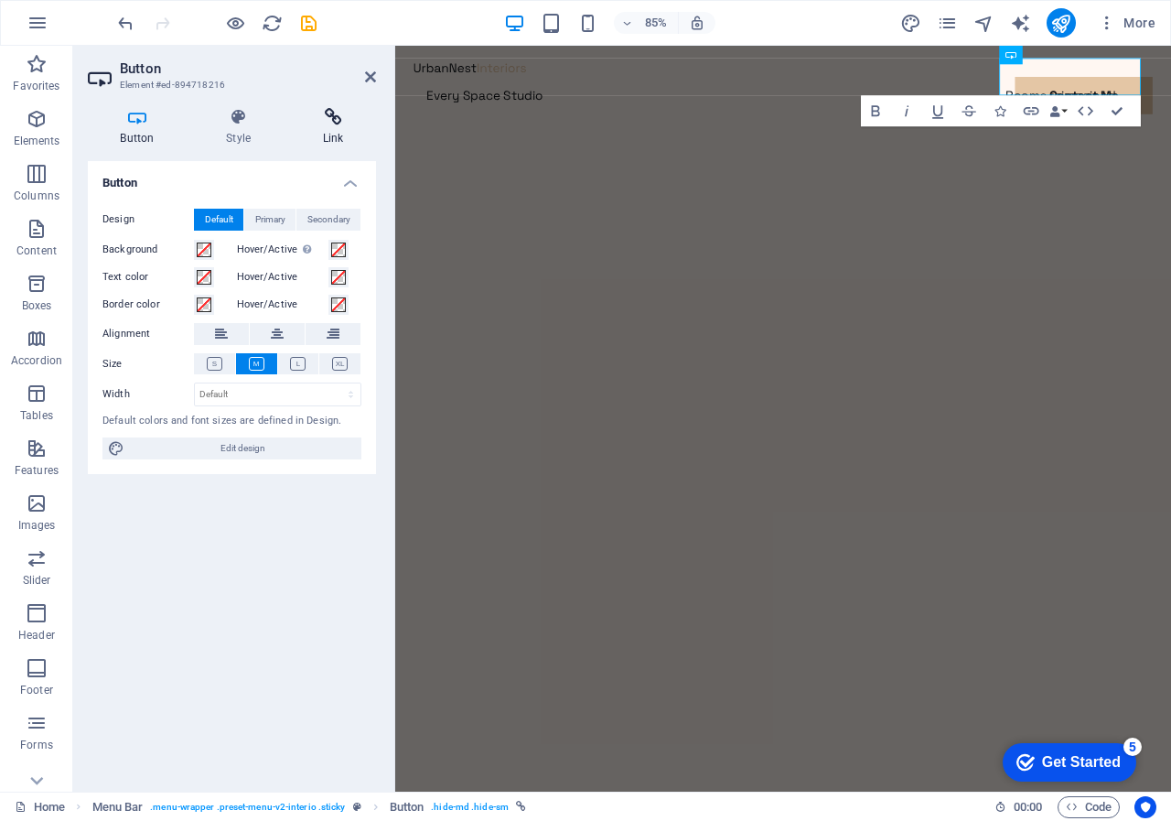
click at [334, 118] on icon at bounding box center [333, 117] width 86 height 18
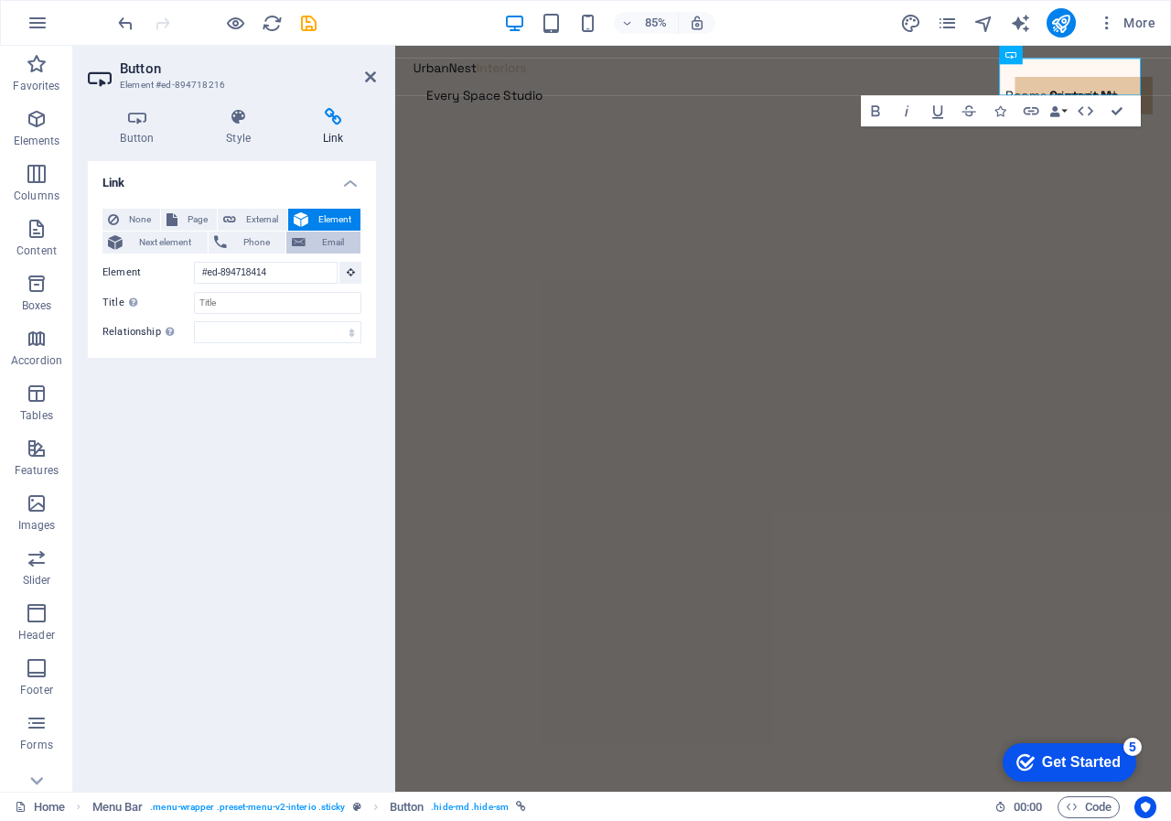
click at [323, 237] on span "Email" at bounding box center [333, 242] width 44 height 22
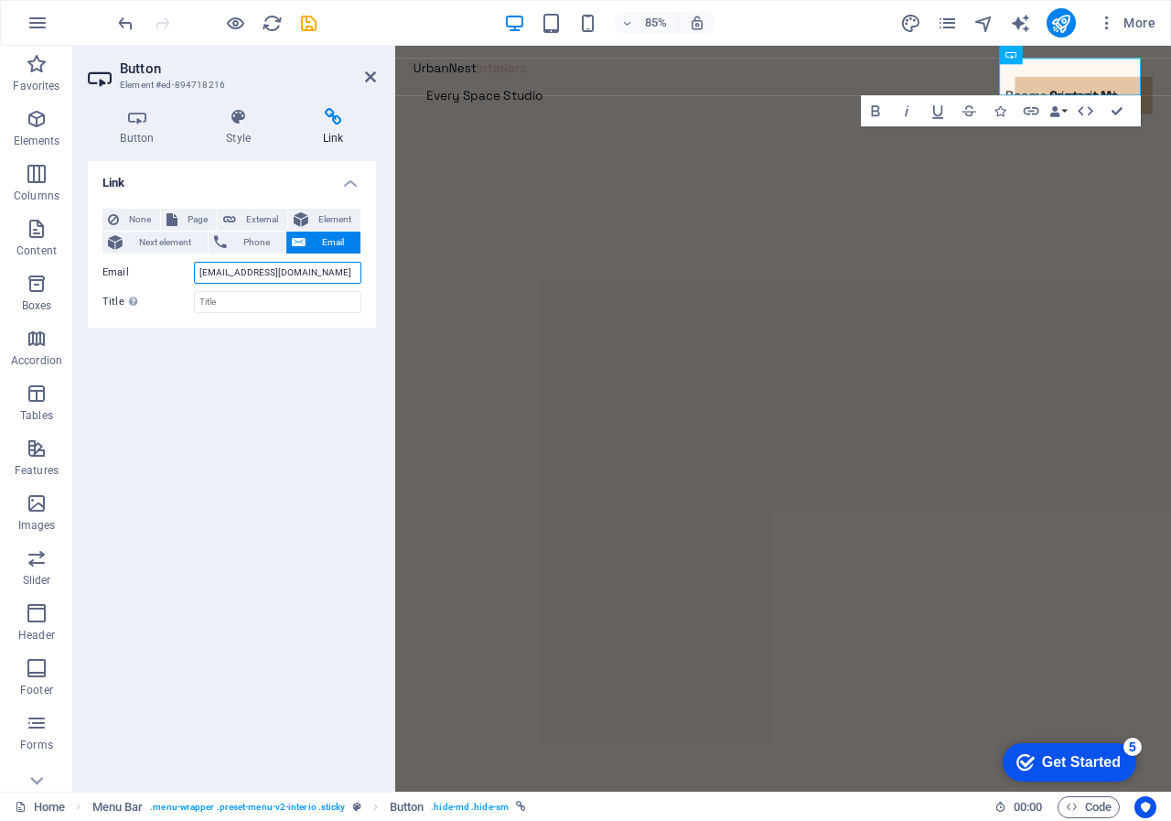
type input "[EMAIL_ADDRESS][DOMAIN_NAME]"
click at [285, 379] on div "Link None Page External Element Next element Phone Email Page Home Privacy Lega…" at bounding box center [232, 469] width 288 height 616
click at [240, 118] on icon at bounding box center [239, 117] width 90 height 18
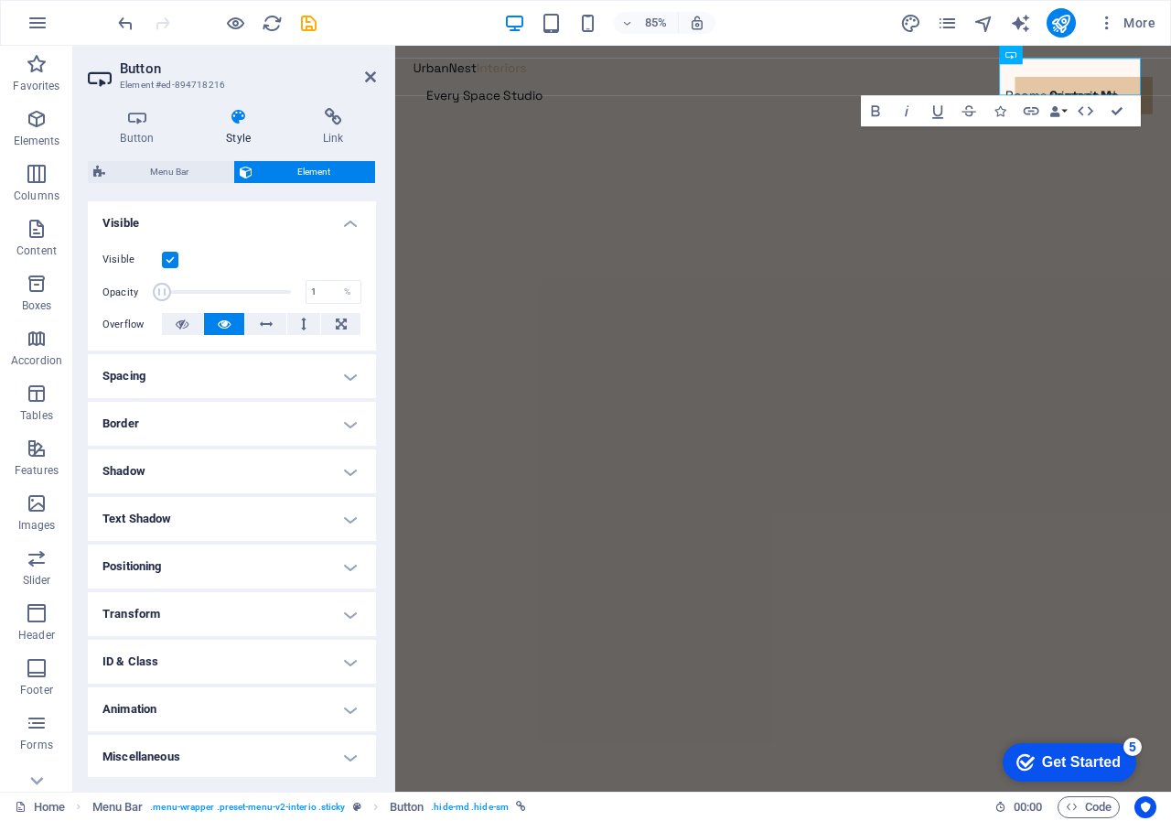
scroll to position [195, 0]
click at [348, 422] on h4 "Border" at bounding box center [232, 422] width 288 height 44
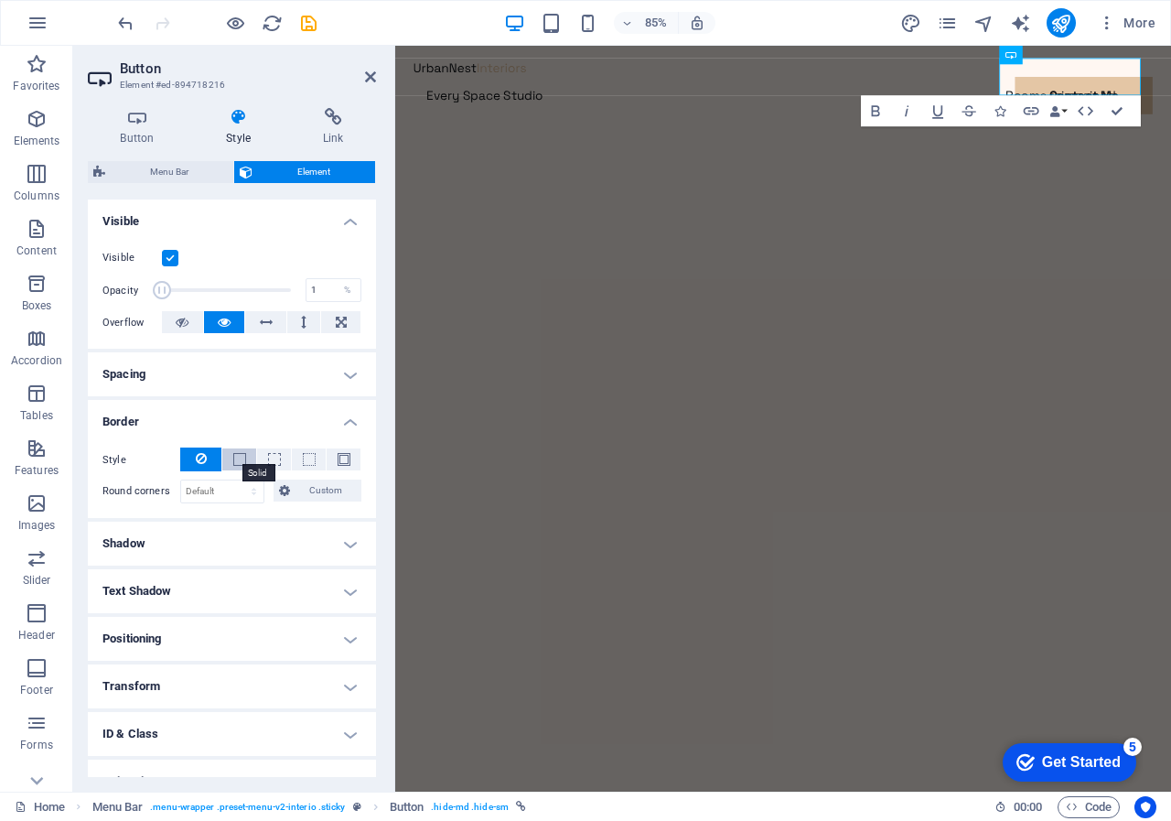
click at [236, 453] on span at bounding box center [239, 459] width 13 height 13
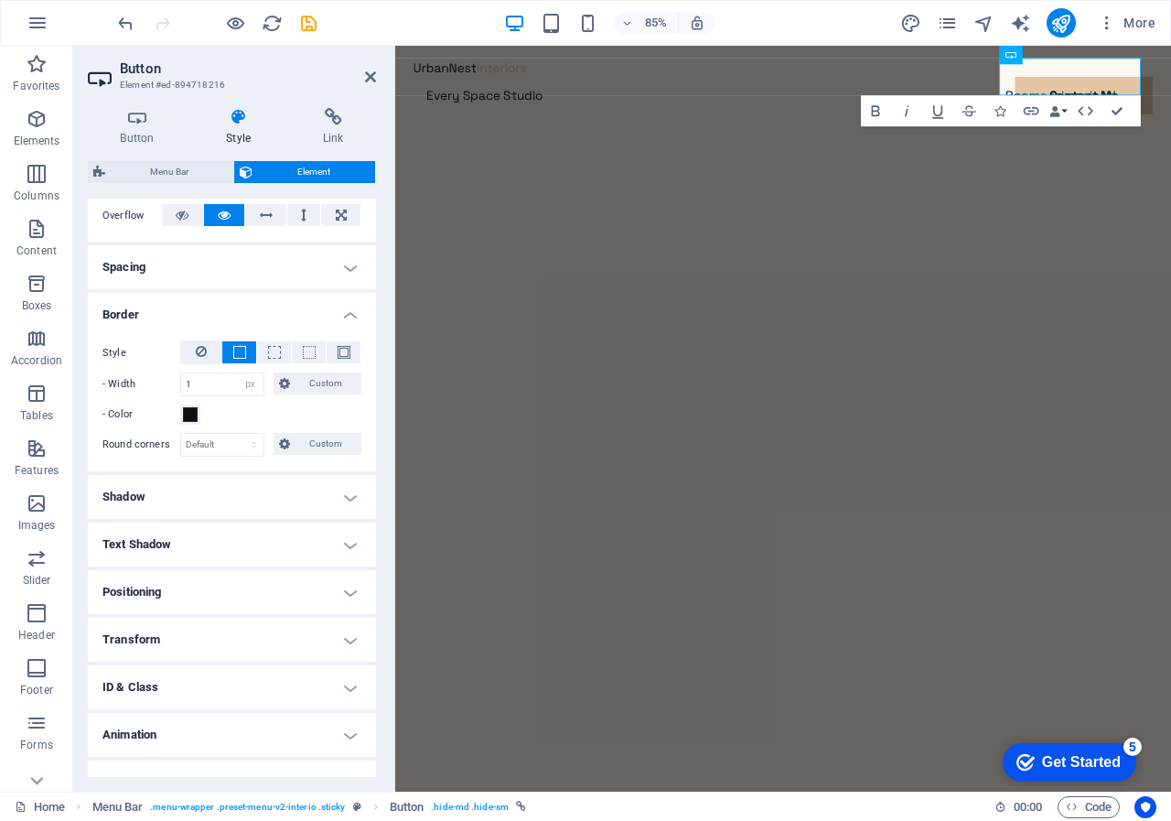
scroll to position [329, 0]
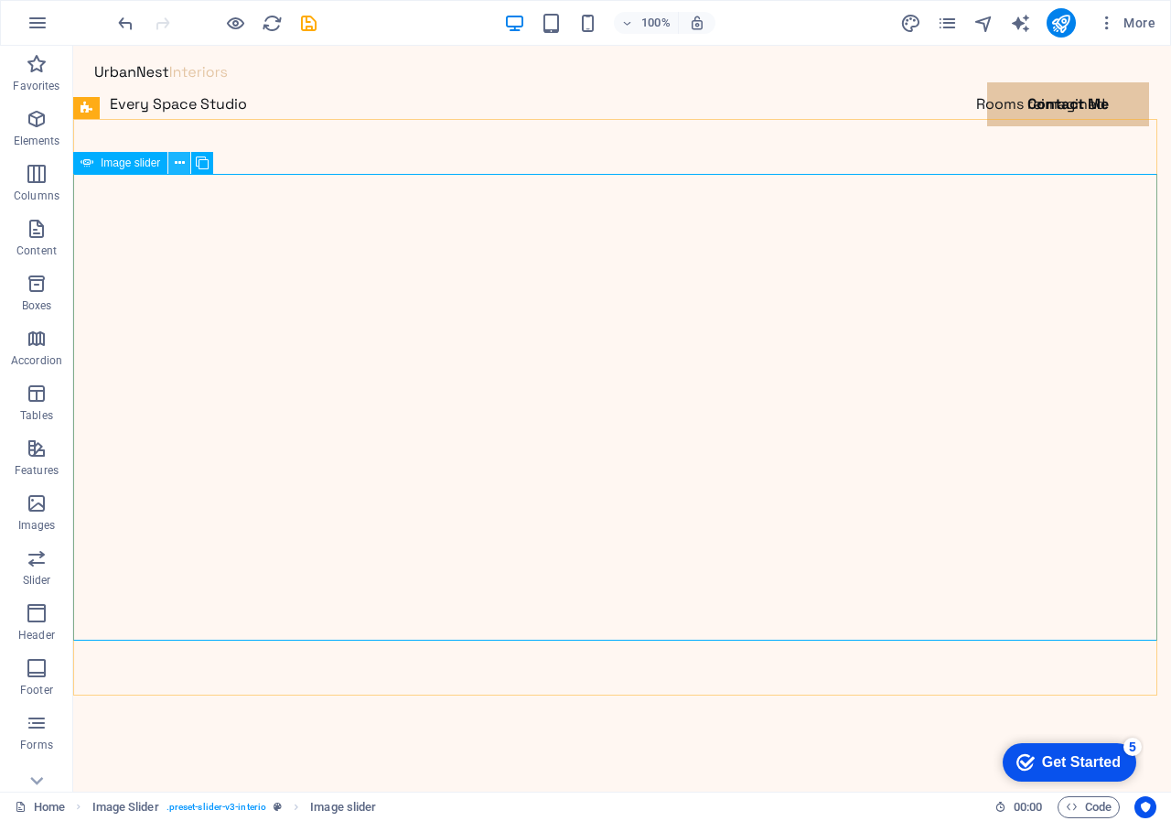
click at [178, 162] on icon at bounding box center [180, 163] width 10 height 19
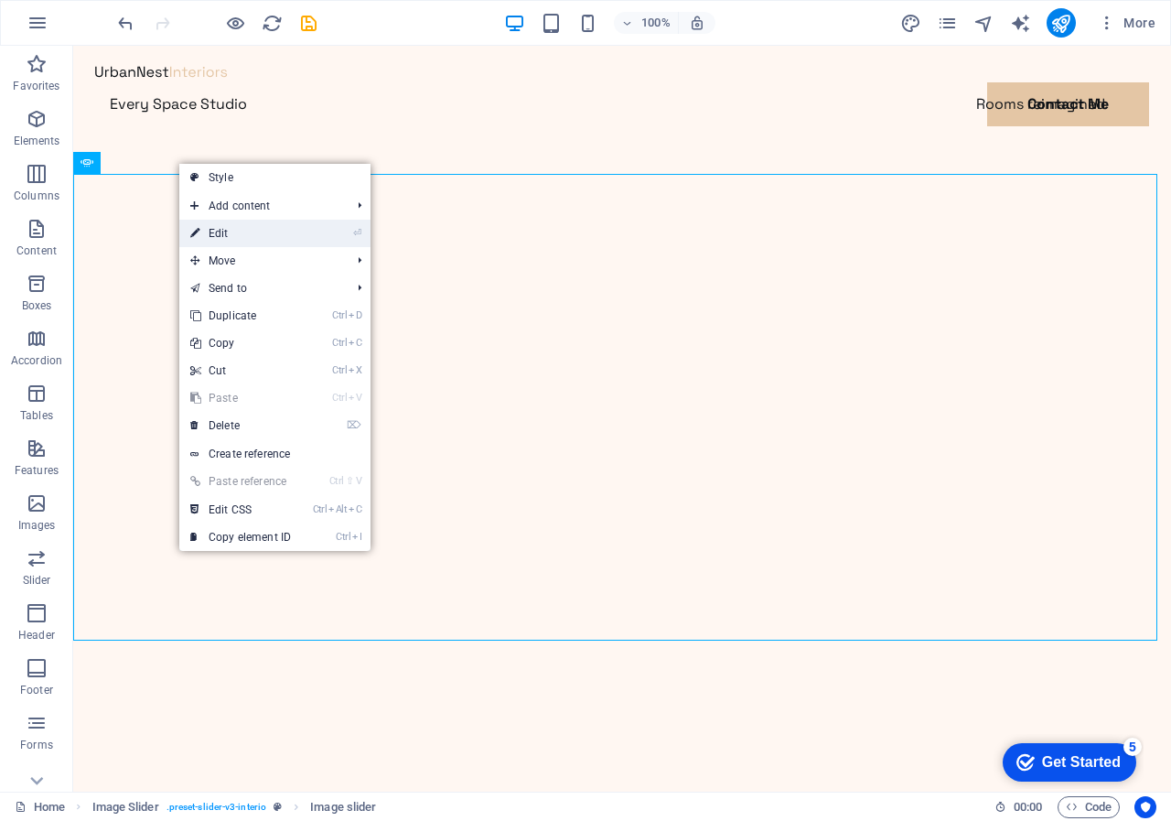
click at [236, 231] on link "⏎ Edit" at bounding box center [240, 233] width 123 height 27
select select "%"
select select "ms"
select select "s"
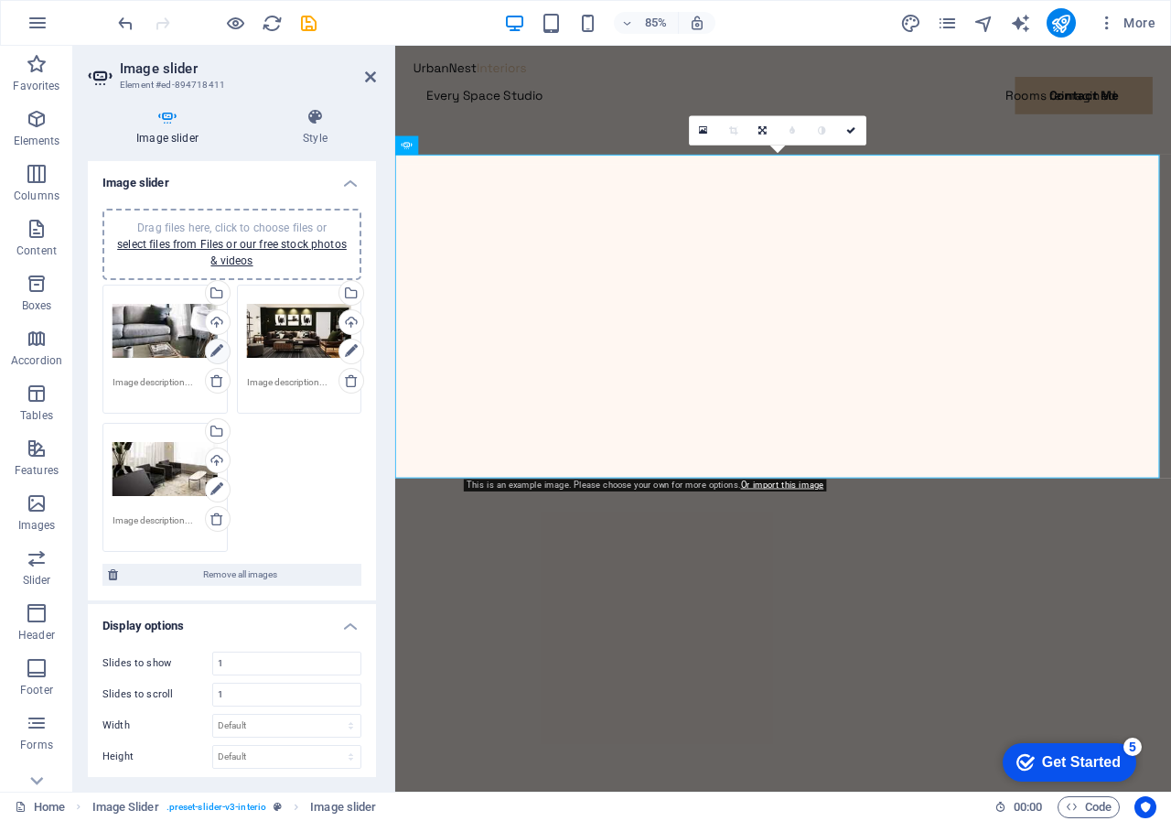
click at [214, 348] on icon at bounding box center [216, 351] width 13 height 22
click at [219, 238] on link "select files from Files or our free stock photos & videos" at bounding box center [232, 252] width 230 height 29
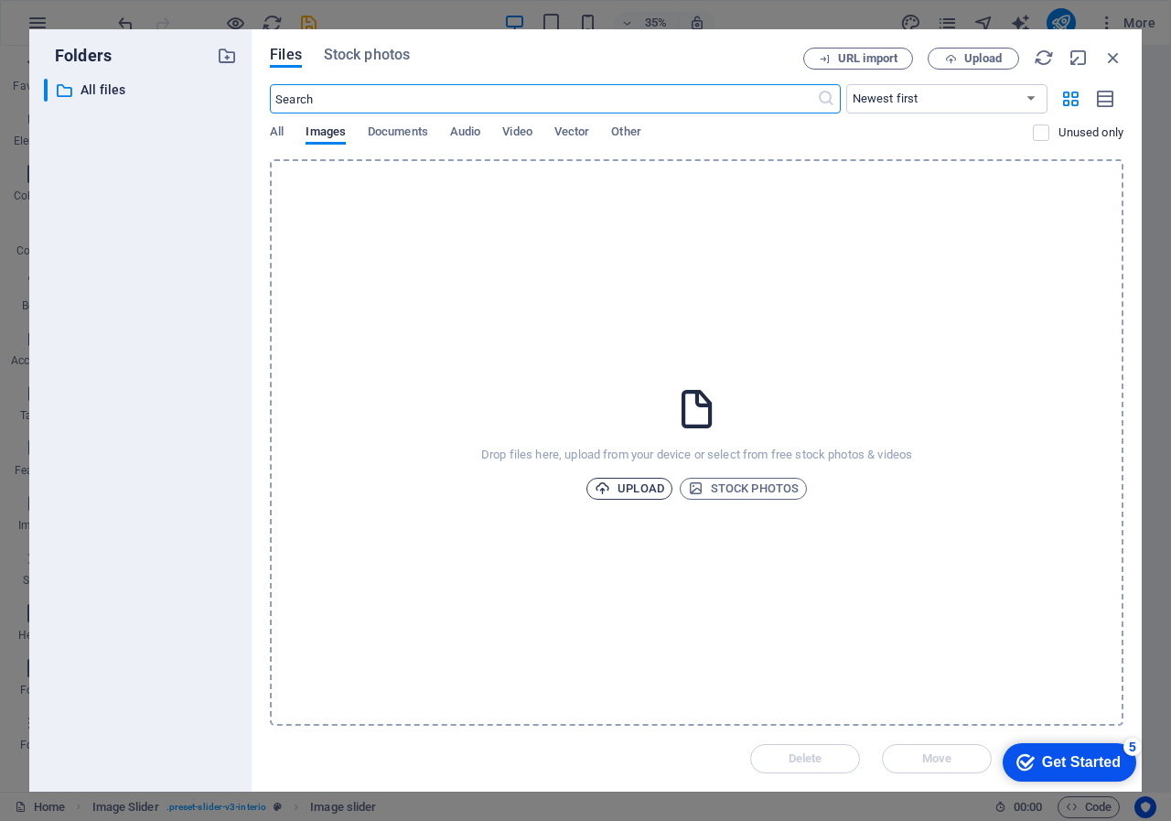
click at [640, 486] on span "Upload" at bounding box center [630, 489] width 70 height 22
click at [630, 482] on span "Upload" at bounding box center [630, 489] width 70 height 22
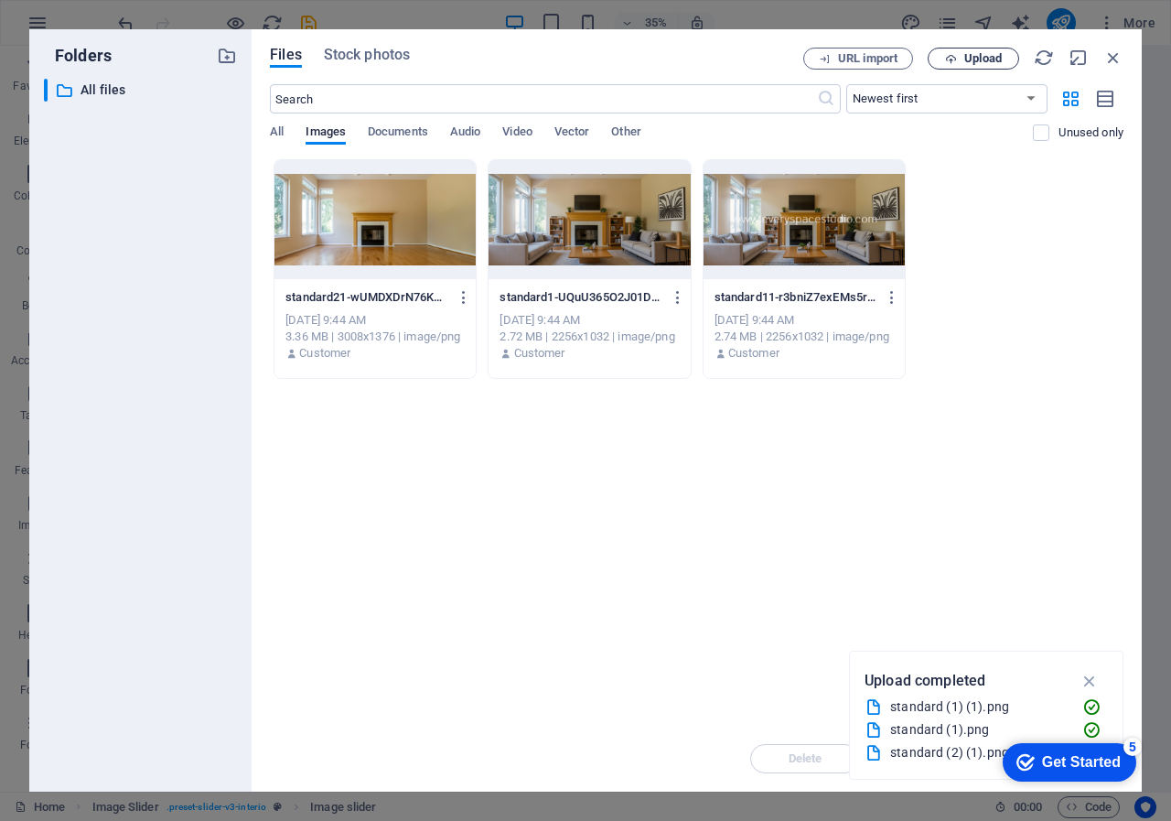
click at [985, 54] on span "Upload" at bounding box center [983, 58] width 38 height 11
click at [859, 56] on span "URL import" at bounding box center [867, 58] width 59 height 11
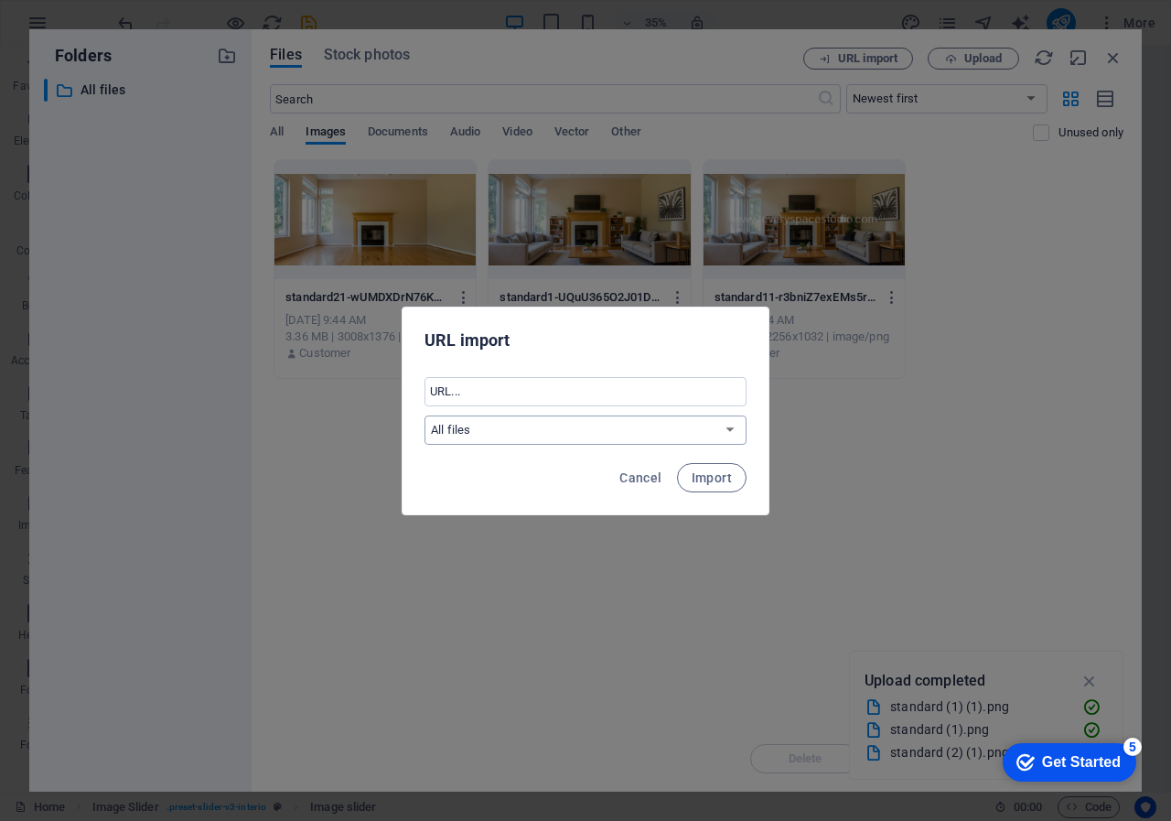
click at [728, 427] on select "All files" at bounding box center [586, 429] width 322 height 29
click at [646, 479] on span "Cancel" at bounding box center [640, 477] width 42 height 15
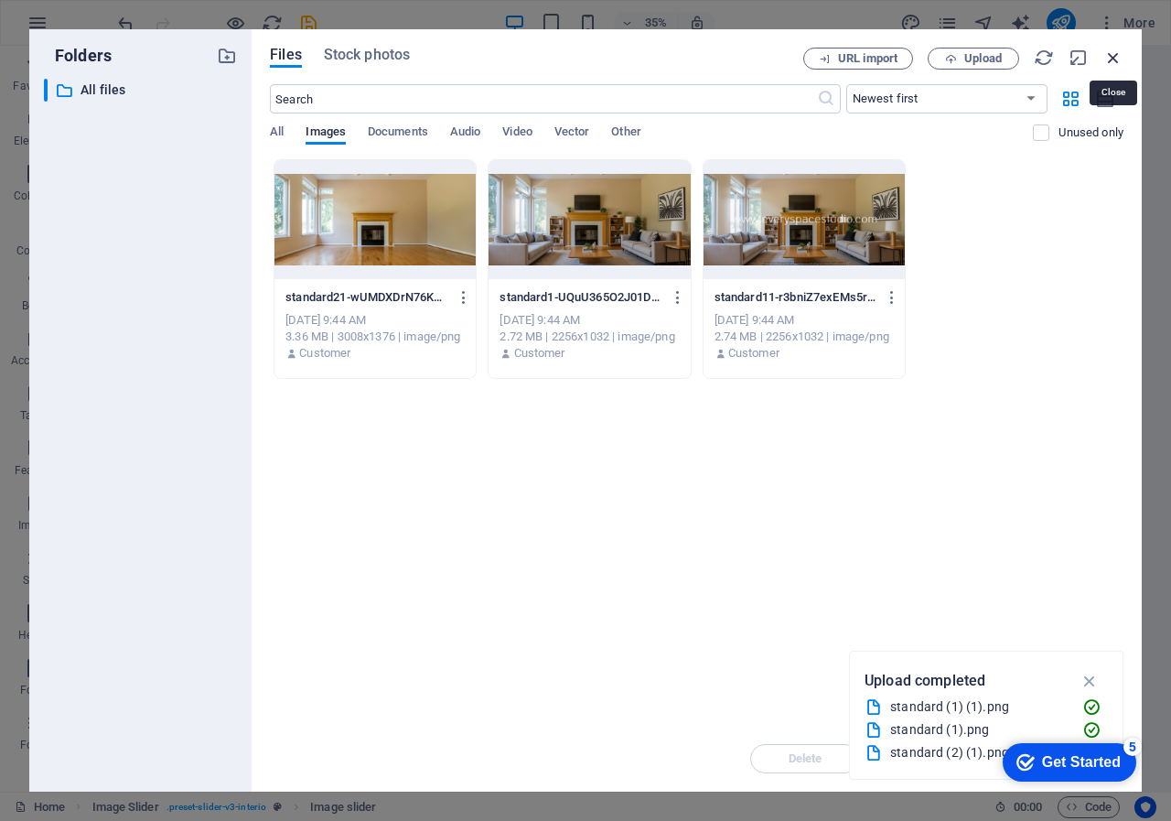
click at [1114, 55] on icon "button" at bounding box center [1113, 58] width 20 height 20
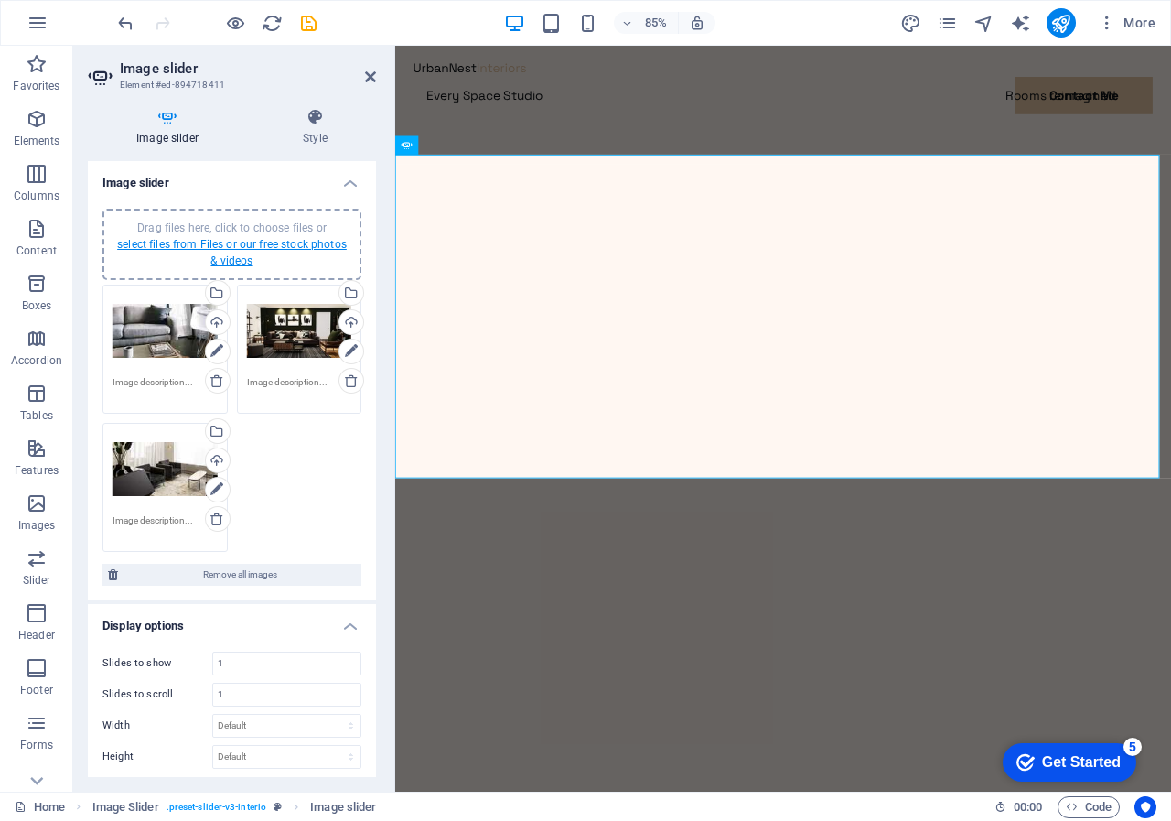
click at [202, 244] on link "select files from Files or our free stock photos & videos" at bounding box center [232, 252] width 230 height 29
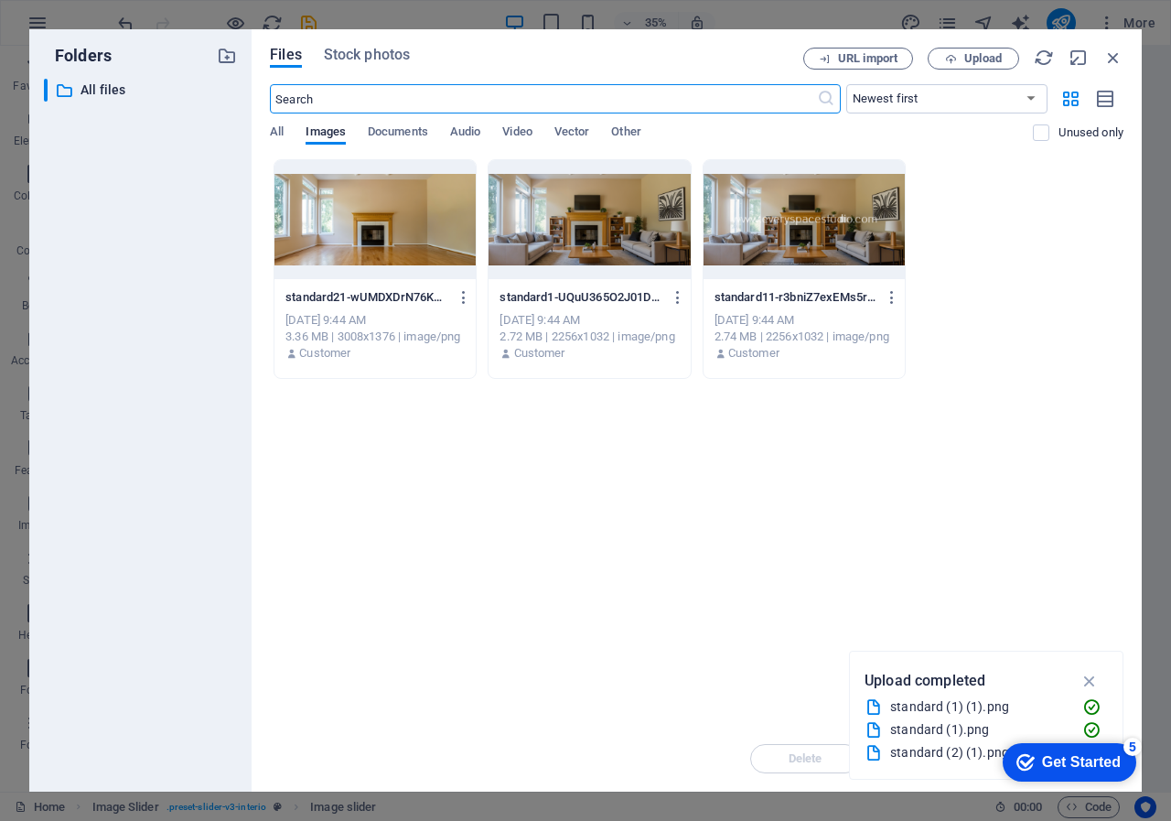
click at [395, 221] on div at bounding box center [374, 219] width 201 height 119
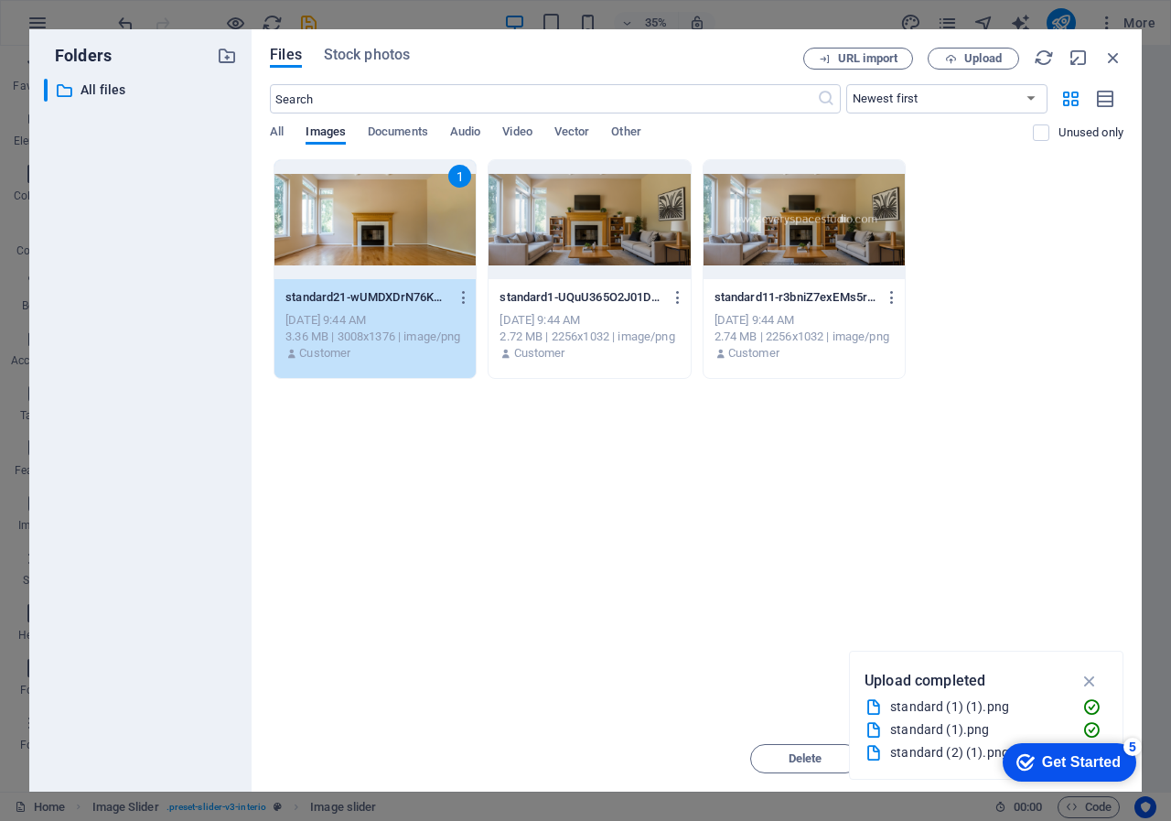
click at [651, 204] on div at bounding box center [589, 219] width 201 height 119
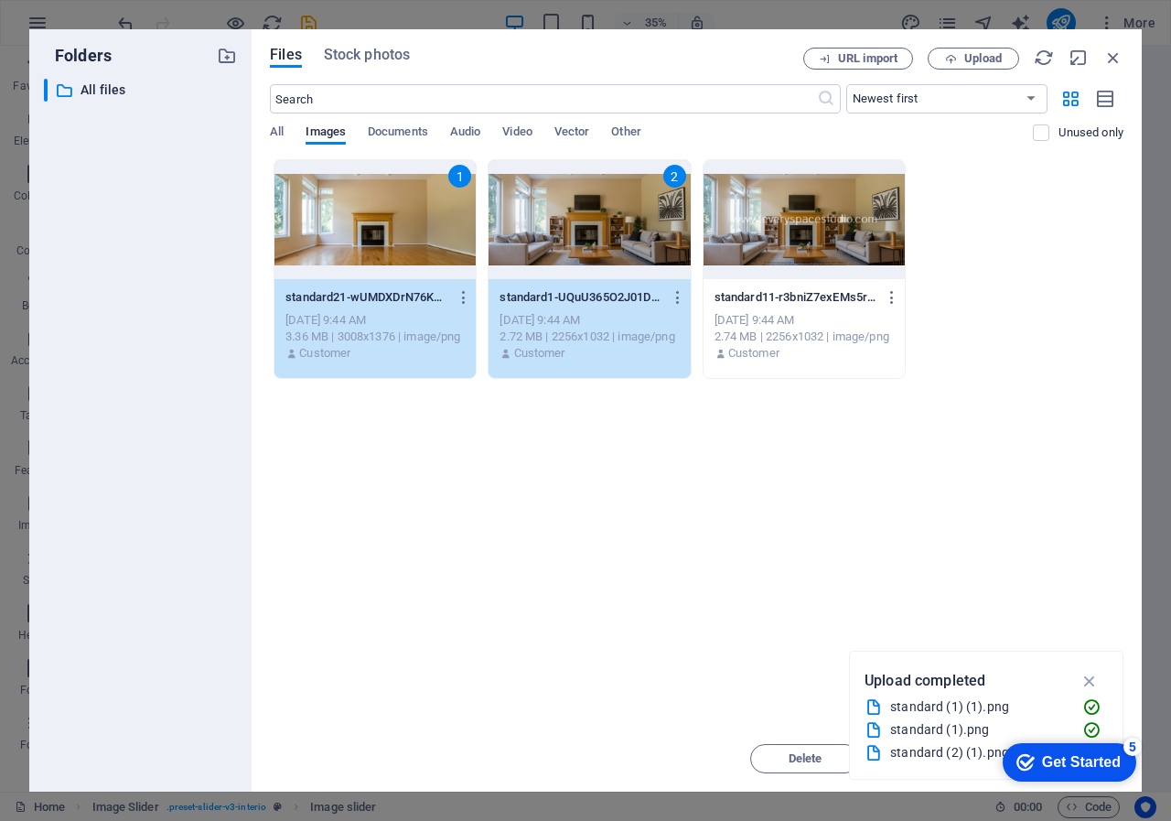
click at [916, 207] on div "1 standard21-wUMDXDrN76KP4FpbKr5FCw.png standard21-wUMDXDrN76KP4FpbKr5FCw.png […" at bounding box center [697, 269] width 854 height 220
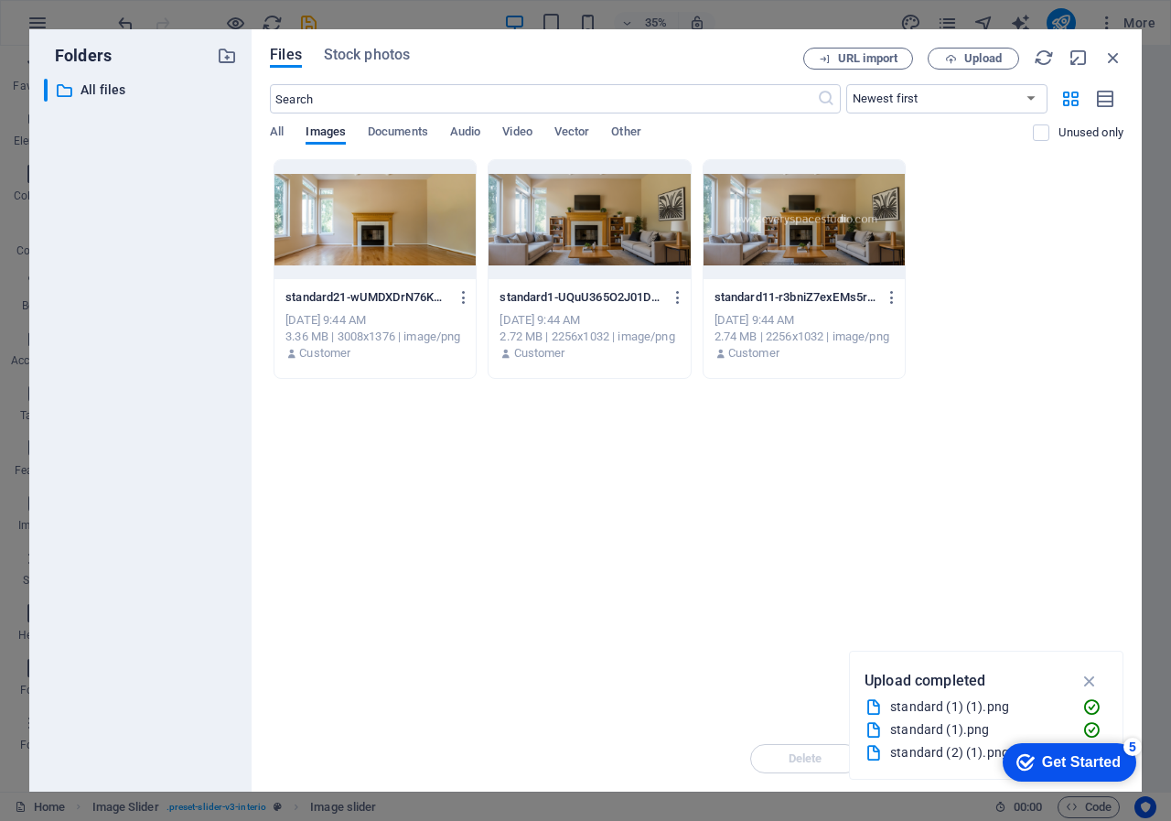
click at [384, 199] on div at bounding box center [374, 219] width 201 height 119
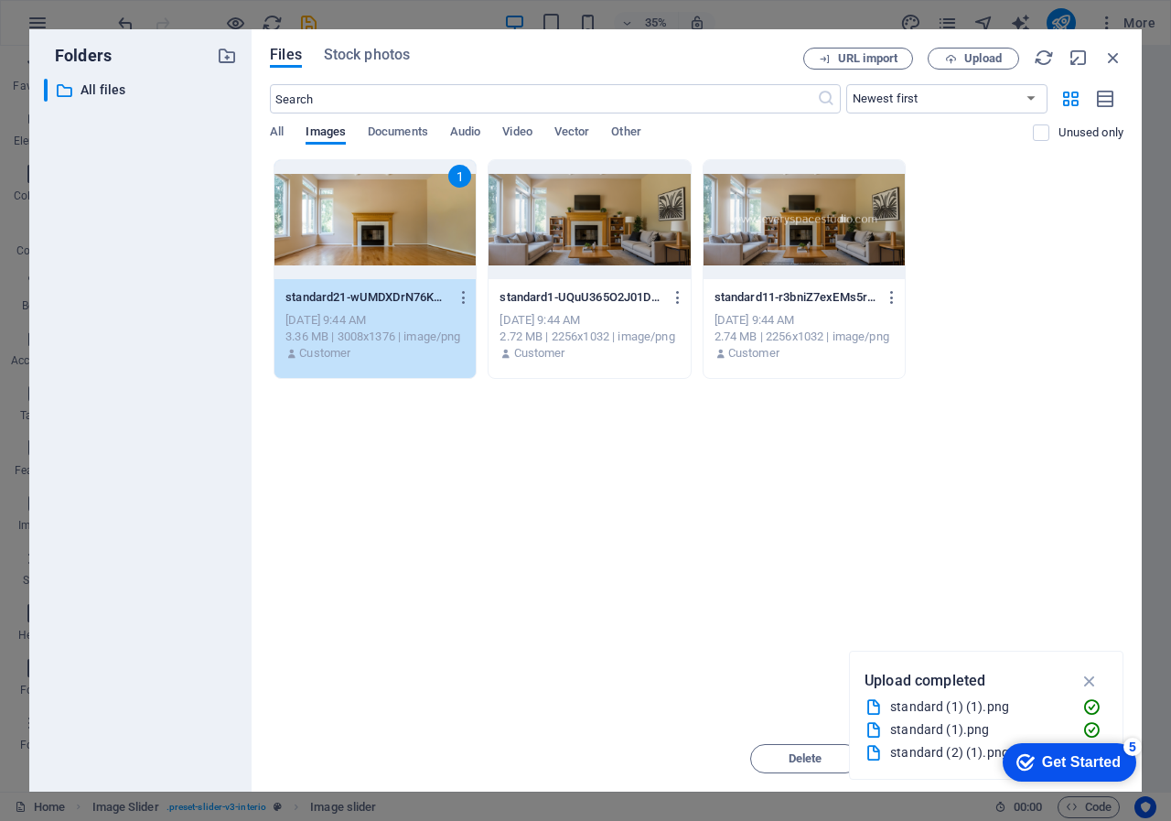
click at [548, 201] on div at bounding box center [589, 219] width 201 height 119
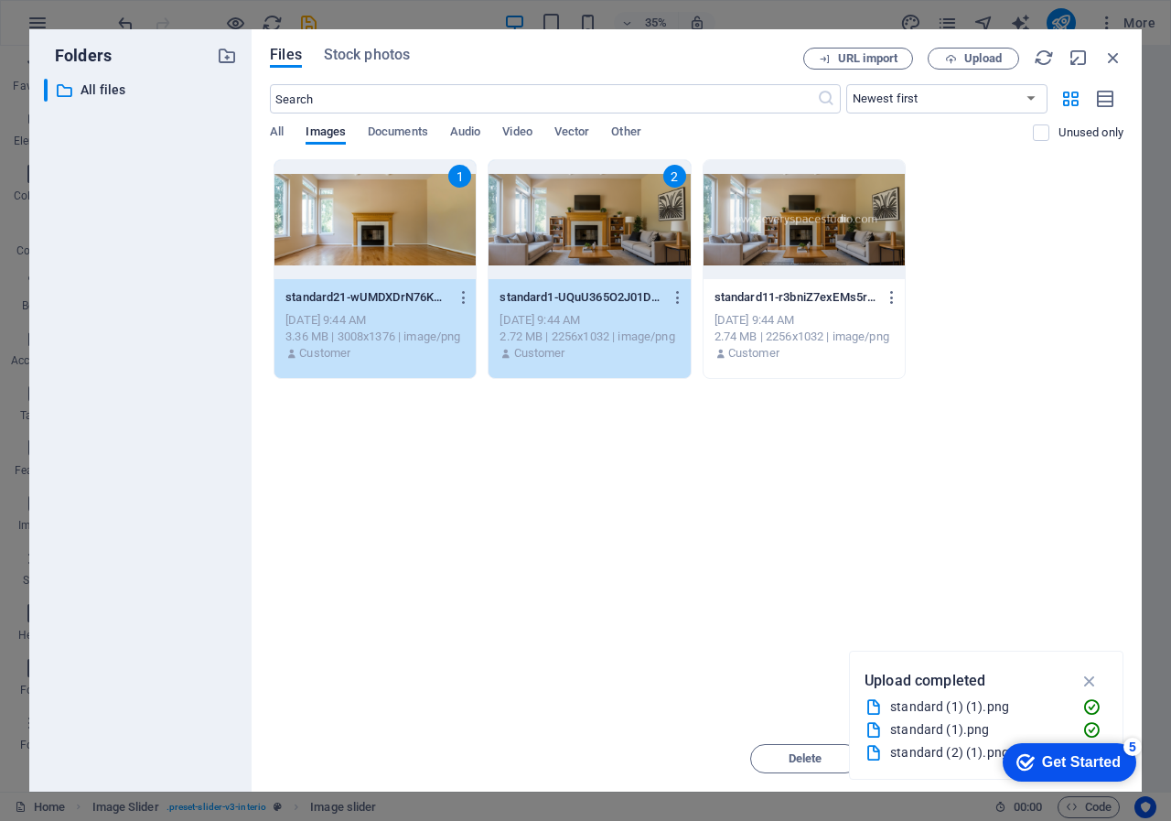
click at [798, 211] on div at bounding box center [804, 219] width 201 height 119
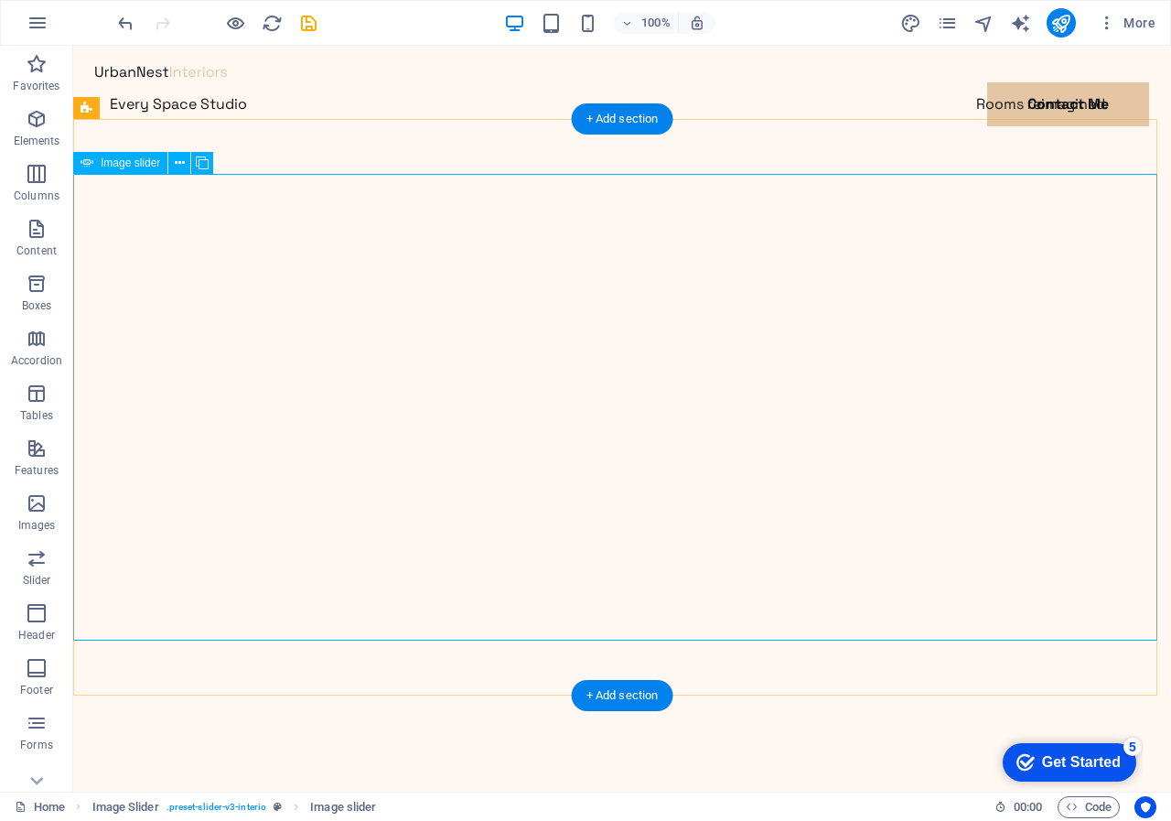
click at [200, 164] on icon at bounding box center [202, 163] width 13 height 19
click at [180, 162] on icon at bounding box center [180, 163] width 10 height 19
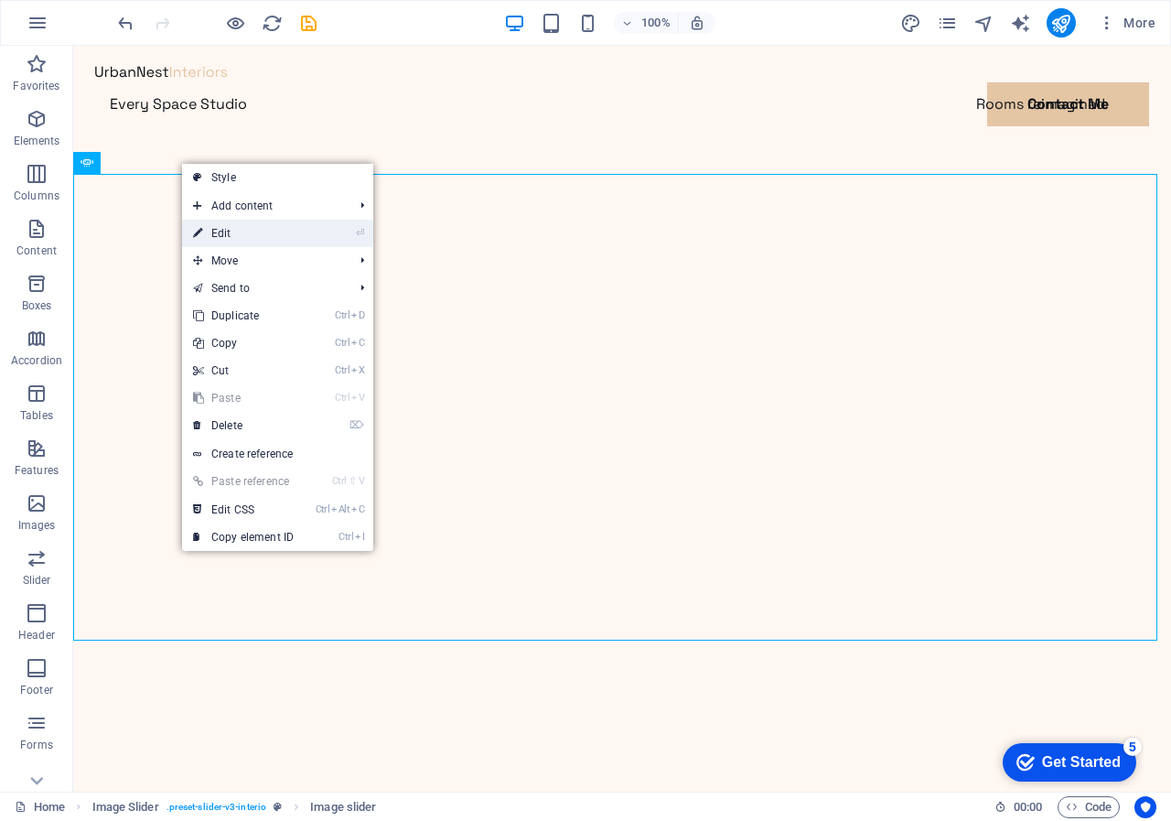
click at [225, 230] on link "⏎ Edit" at bounding box center [243, 233] width 123 height 27
select select "%"
select select "ms"
select select "s"
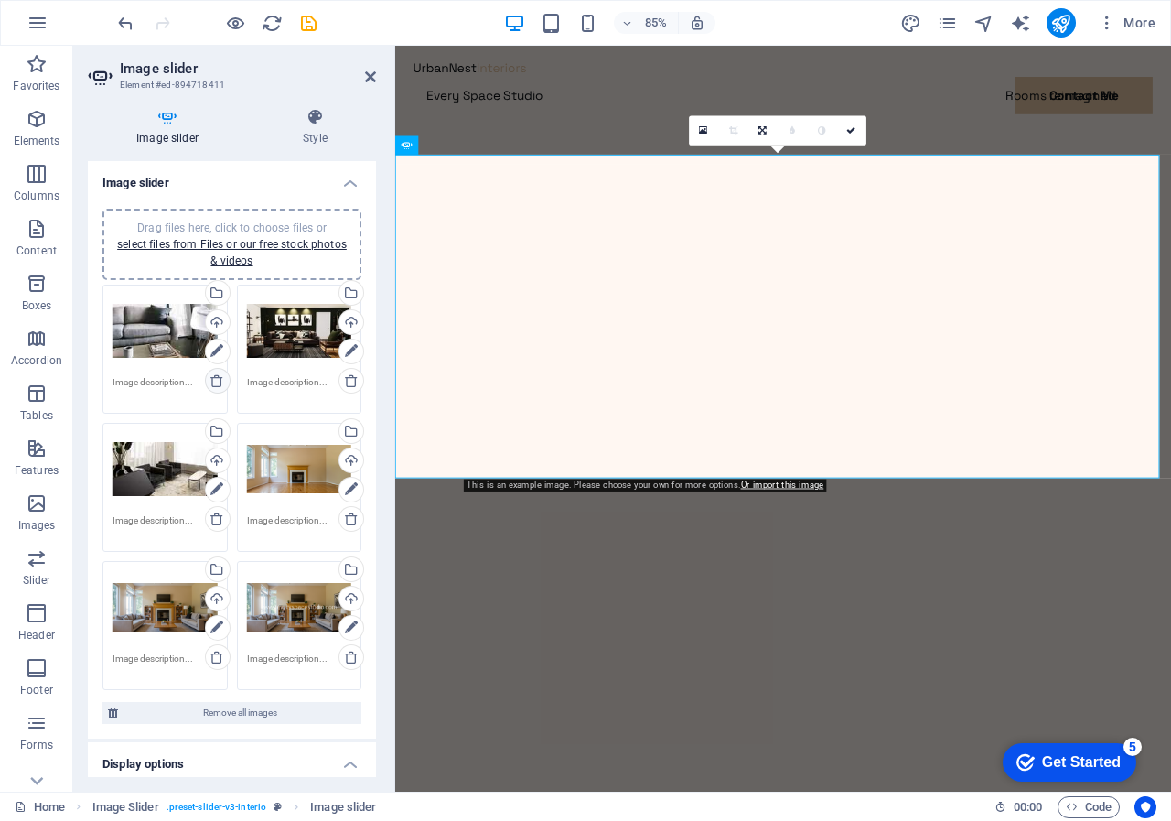
click at [218, 378] on icon at bounding box center [217, 380] width 15 height 15
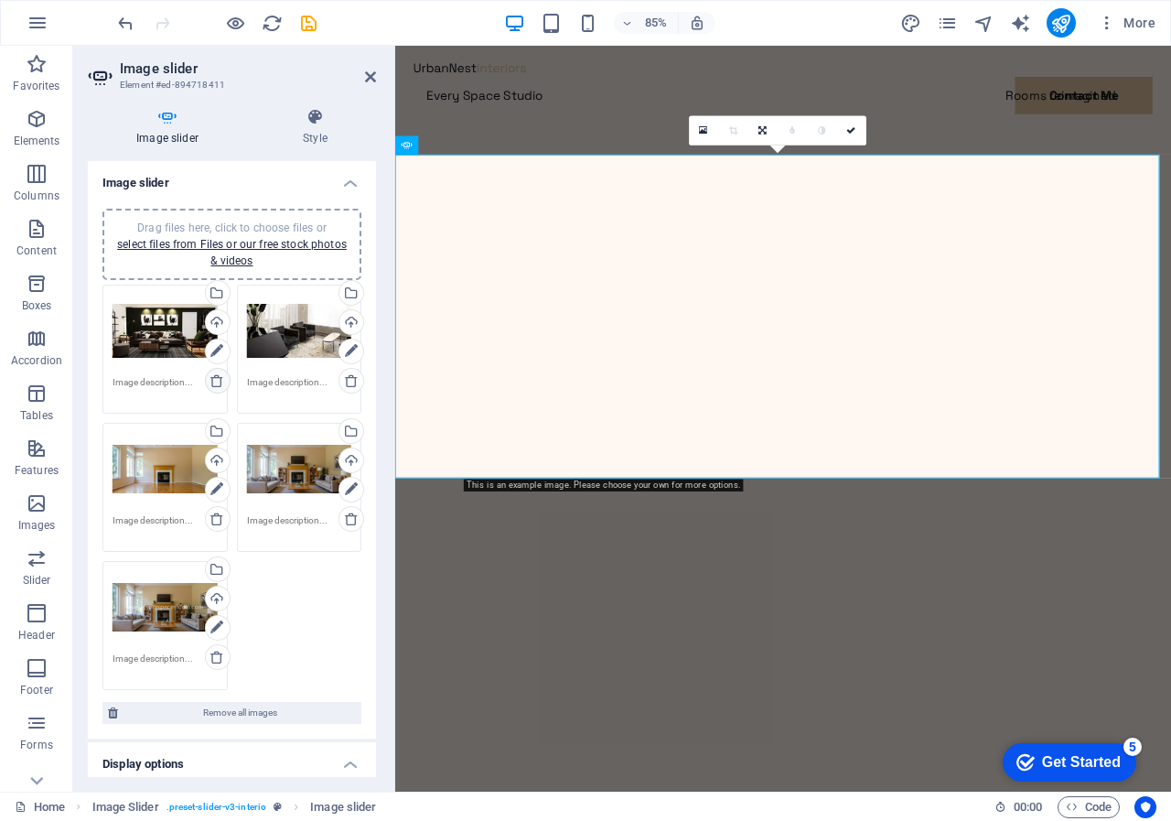
click at [218, 378] on icon at bounding box center [217, 380] width 15 height 15
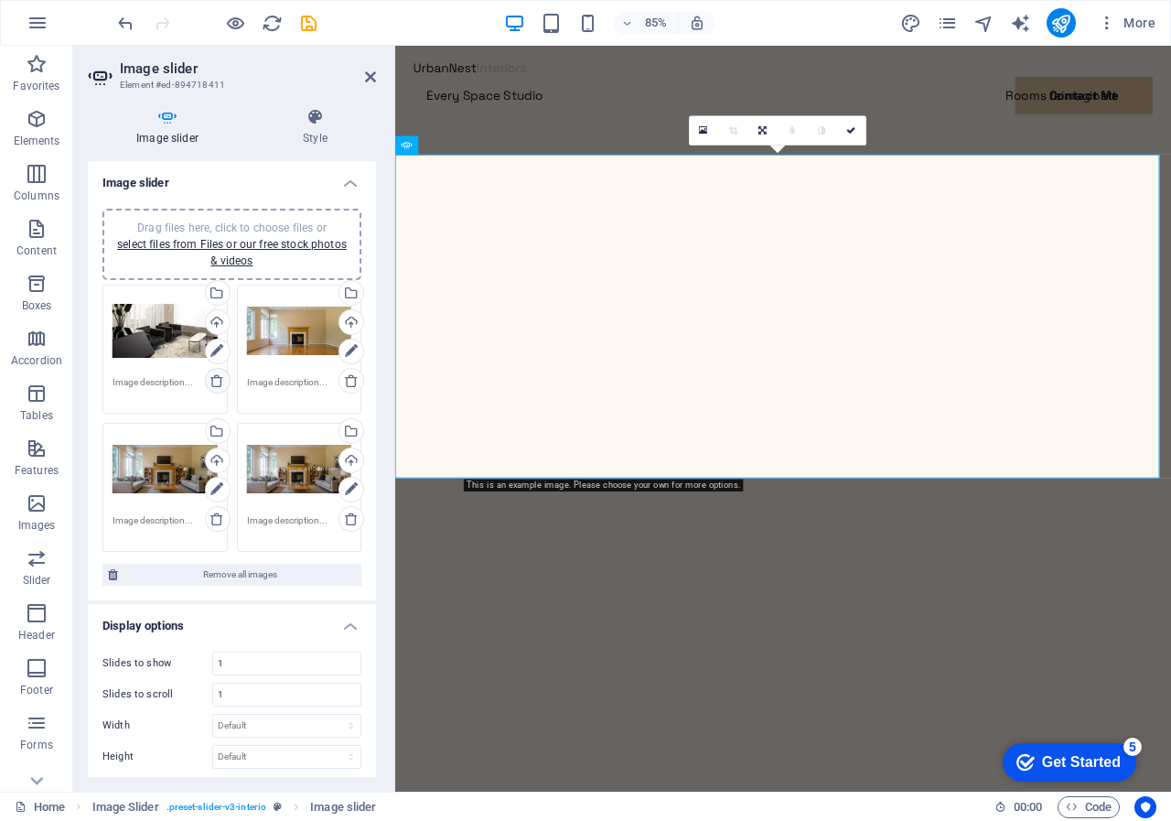
click at [214, 382] on icon at bounding box center [217, 380] width 15 height 15
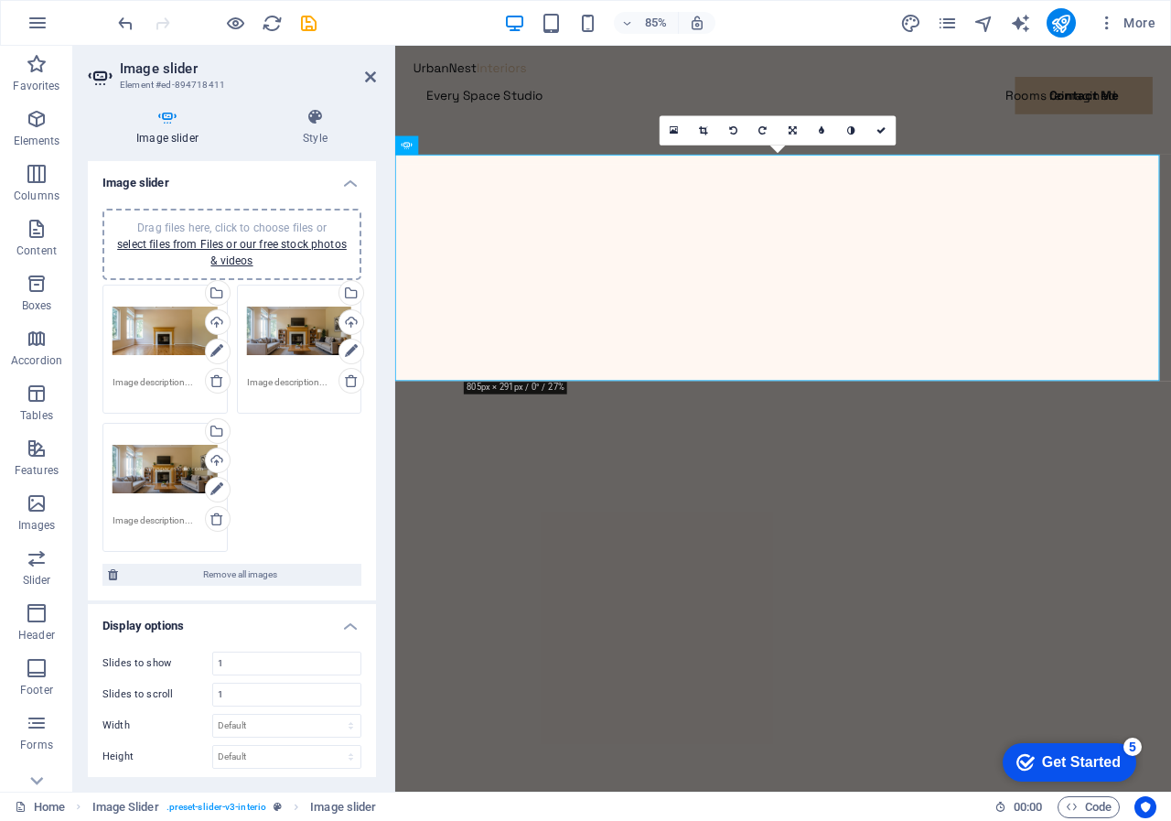
click at [318, 477] on div "Drag files here, click to choose files or select files from Files or our free s…" at bounding box center [232, 418] width 268 height 276
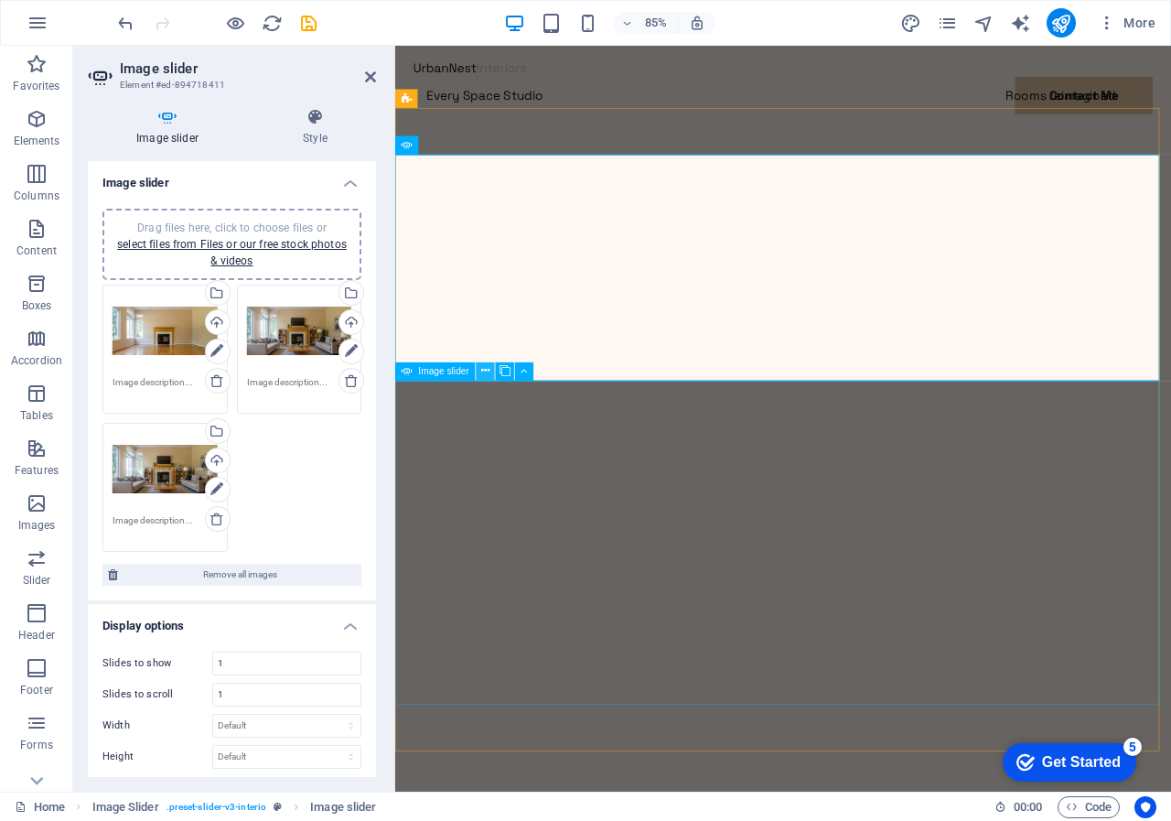
click at [485, 369] on icon at bounding box center [485, 371] width 8 height 16
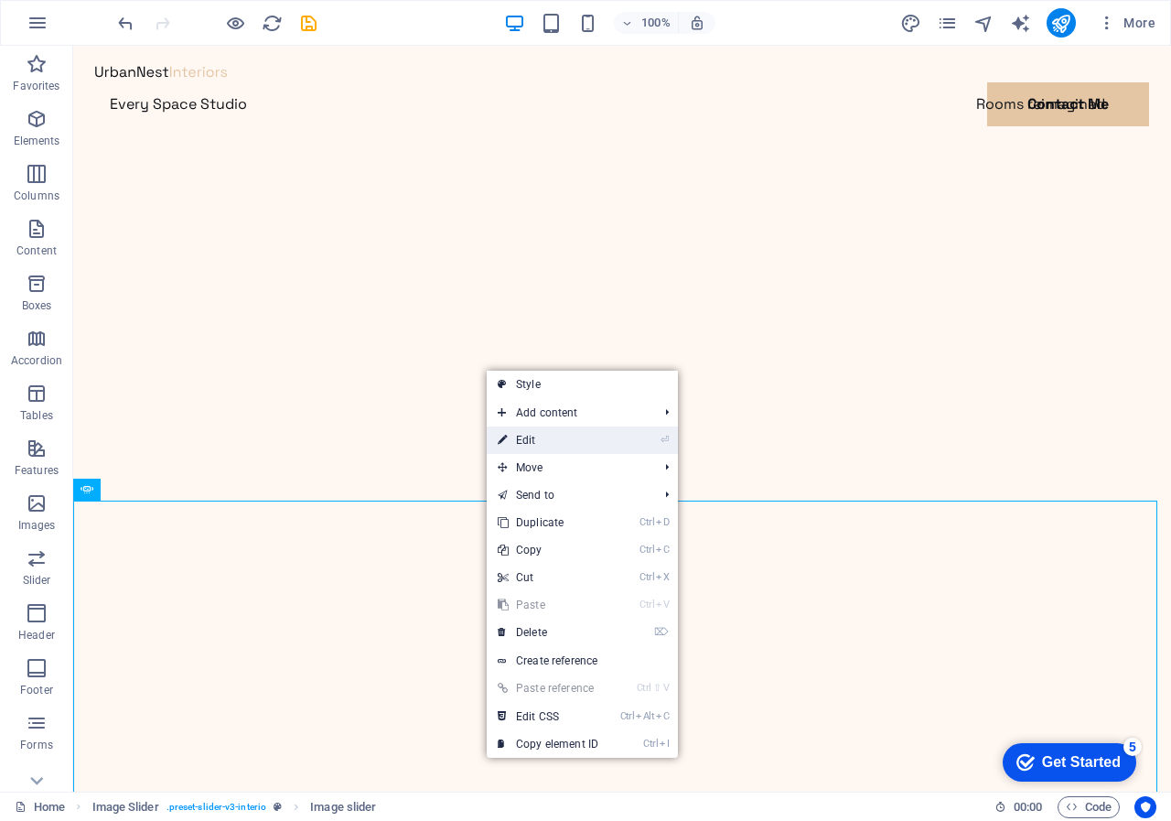
click at [520, 439] on link "⏎ Edit" at bounding box center [548, 439] width 123 height 27
select select "%"
select select "ms"
select select "s"
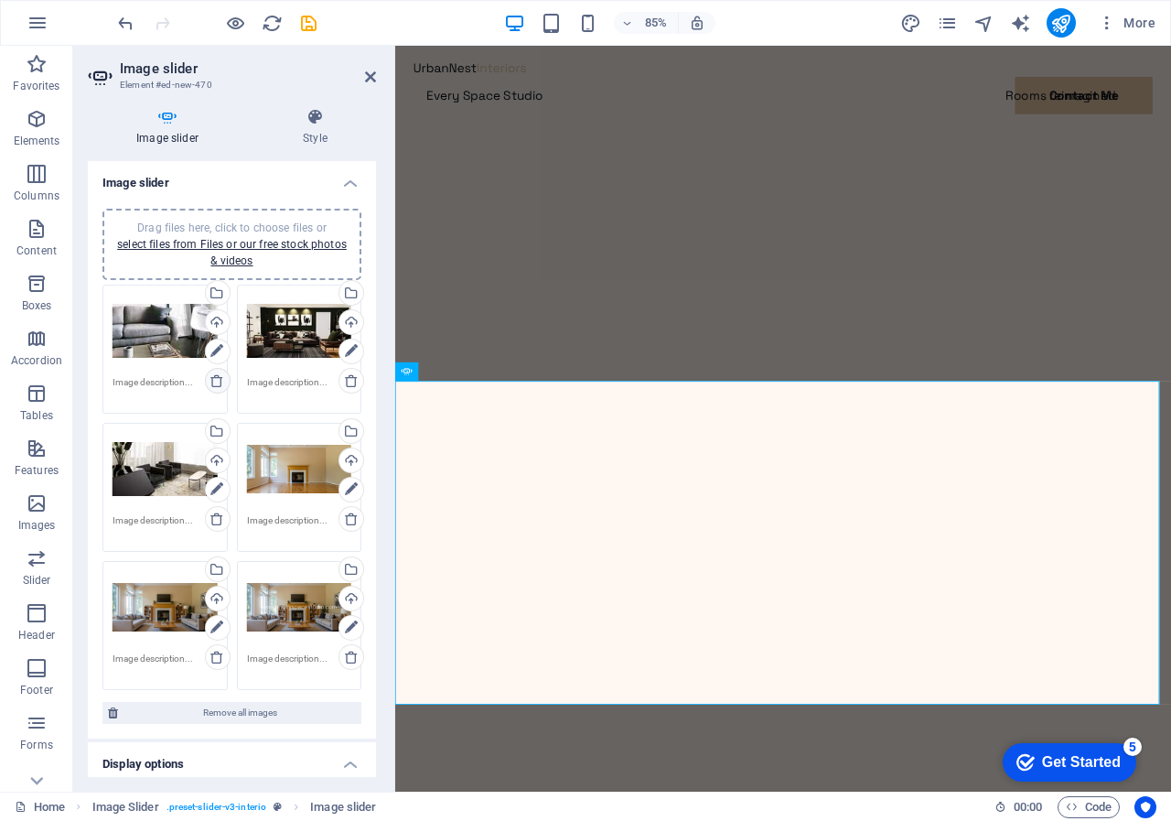
click at [212, 380] on icon at bounding box center [217, 380] width 15 height 15
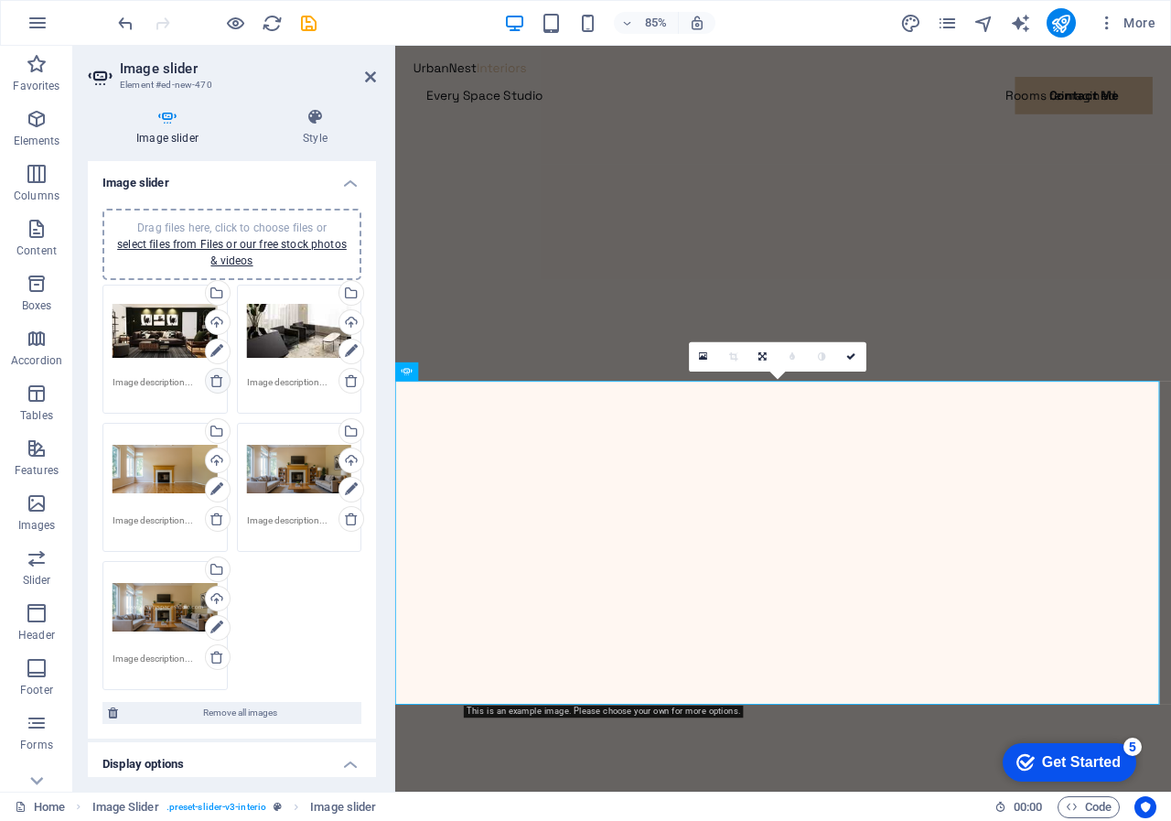
click at [212, 380] on icon at bounding box center [217, 380] width 15 height 15
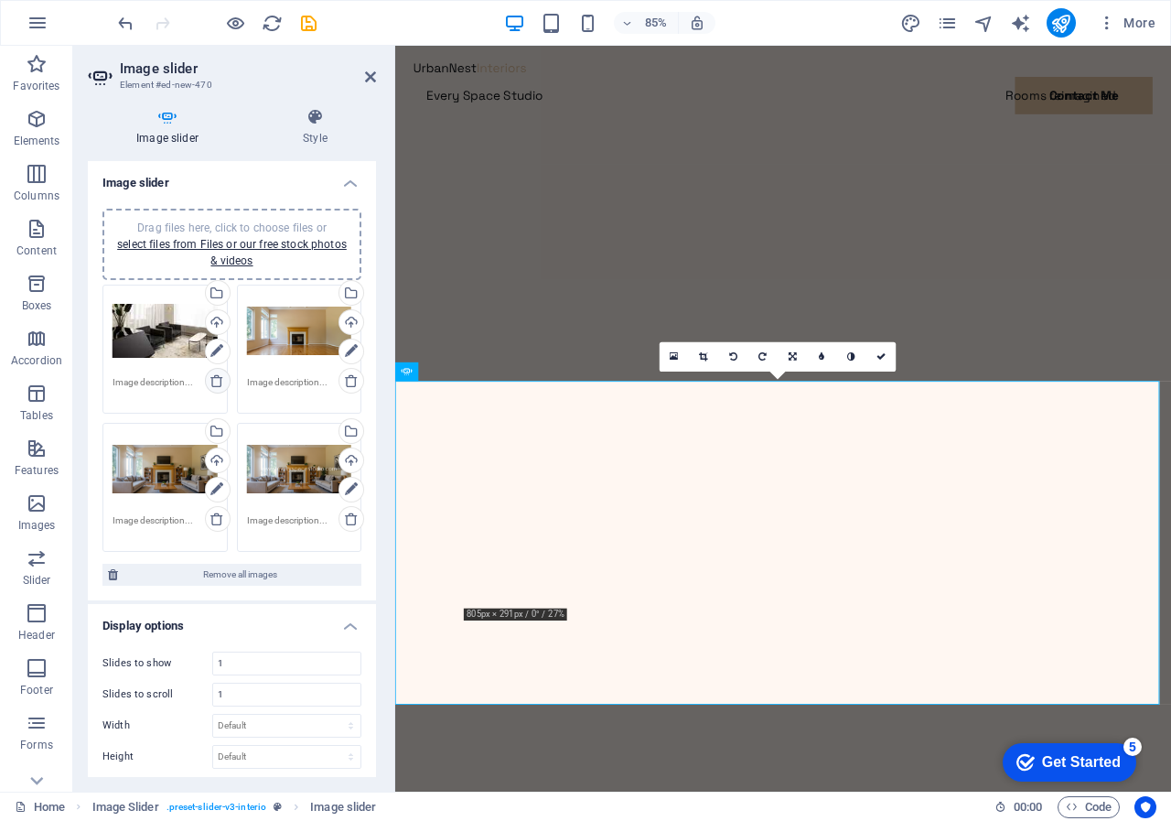
click at [212, 380] on icon at bounding box center [217, 380] width 15 height 15
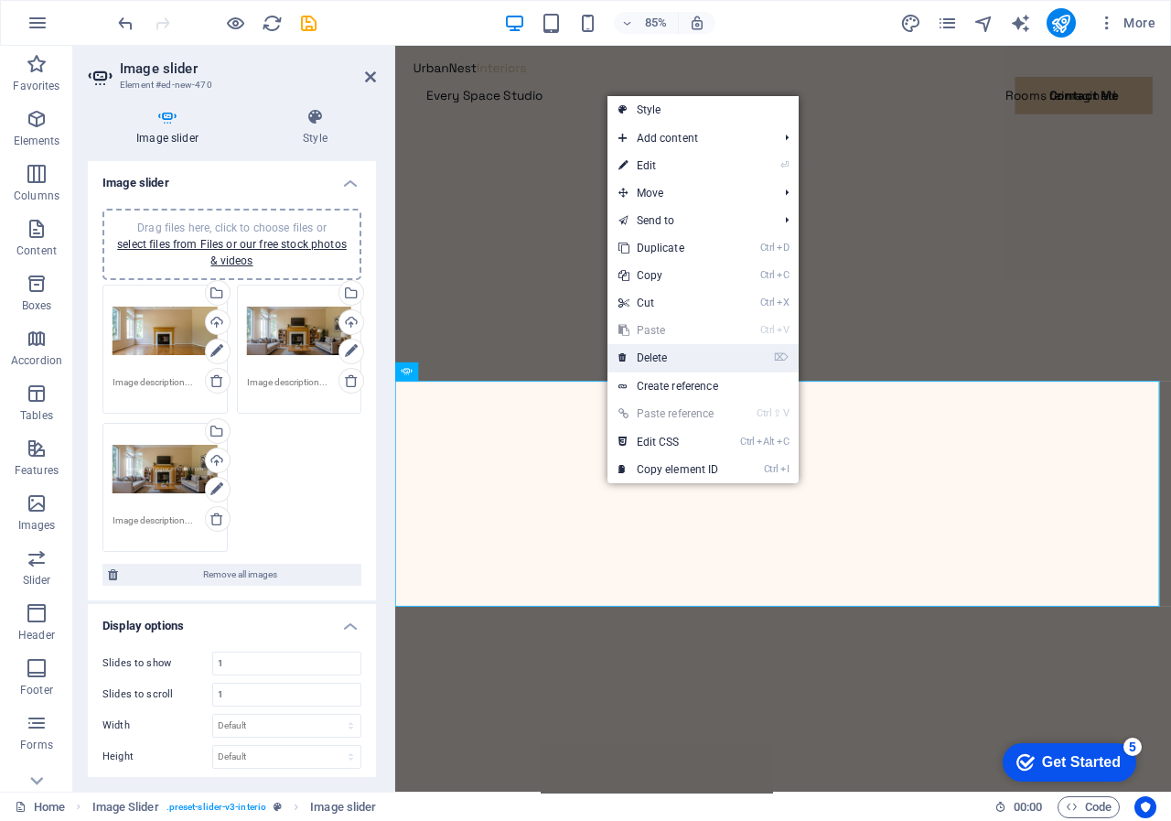
click at [666, 352] on link "⌦ Delete" at bounding box center [669, 357] width 123 height 27
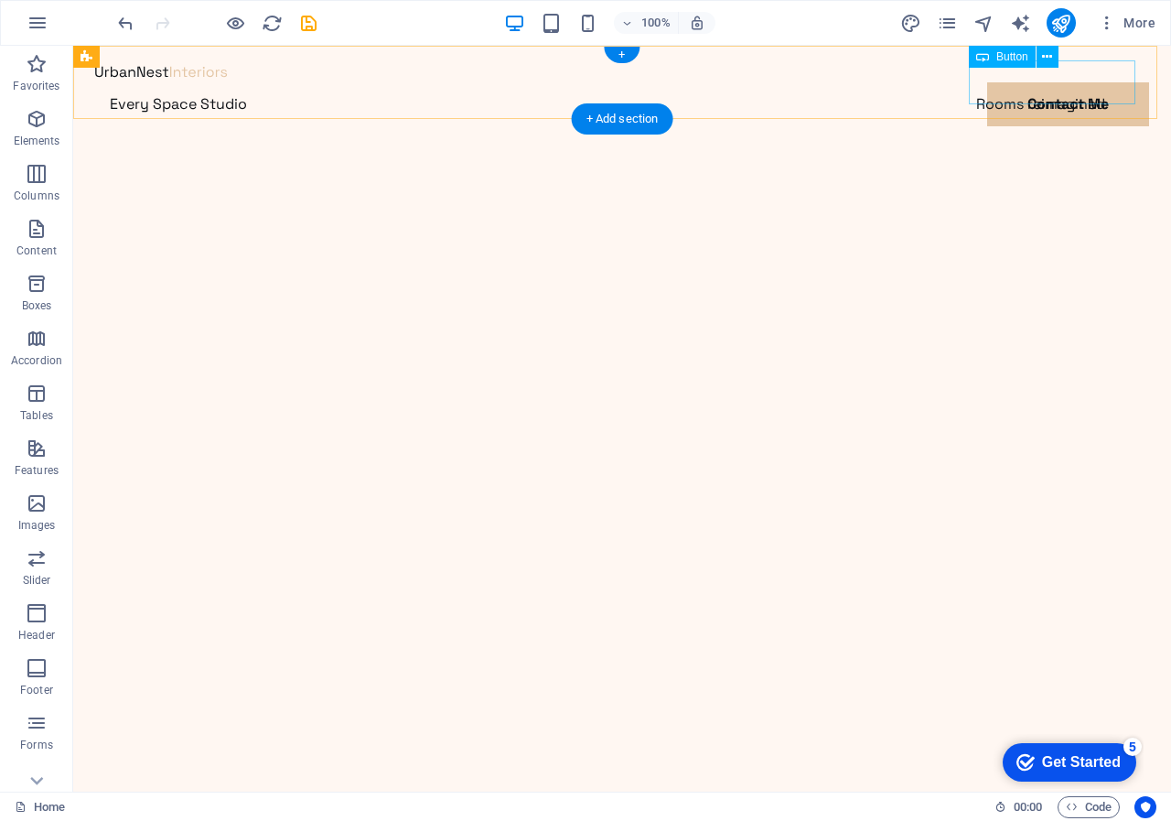
click at [1059, 126] on div "Contact Me" at bounding box center [622, 148] width 1054 height 44
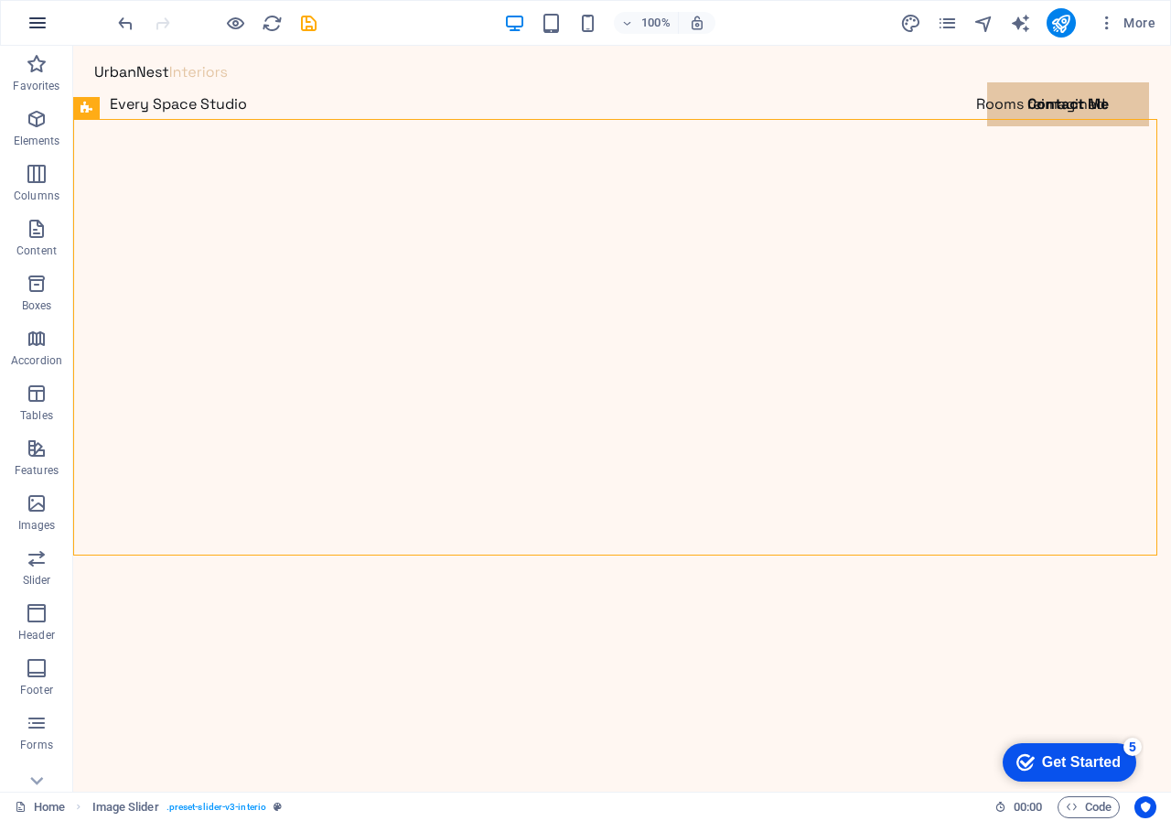
click at [28, 18] on icon "button" at bounding box center [38, 23] width 22 height 22
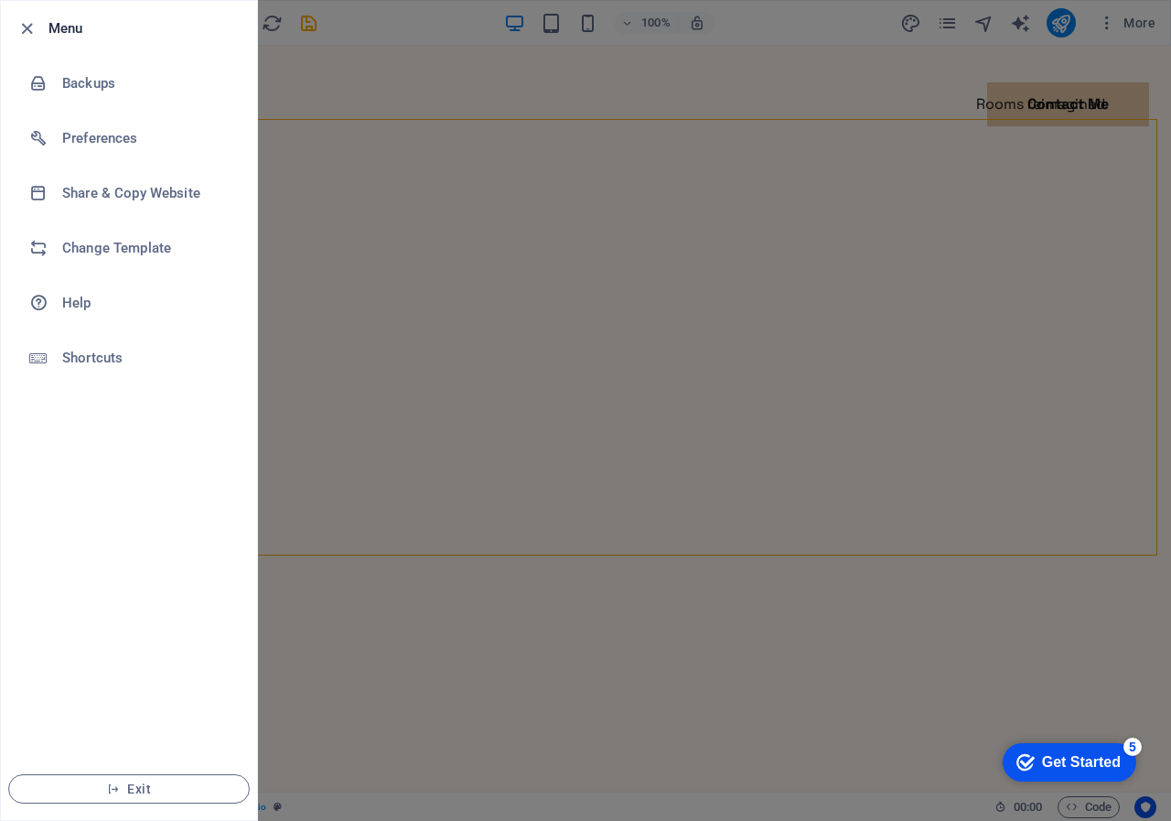
click at [796, 141] on div at bounding box center [585, 410] width 1171 height 821
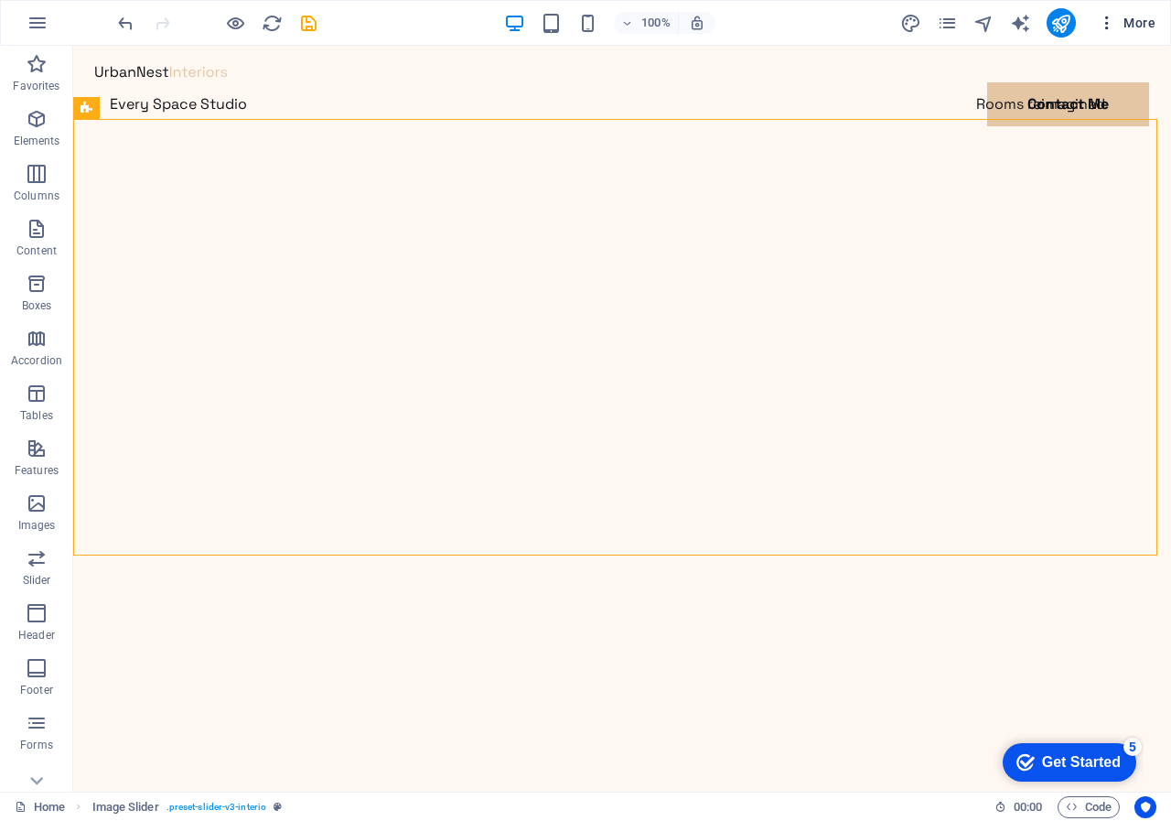
click at [1131, 12] on button "More" at bounding box center [1127, 22] width 72 height 29
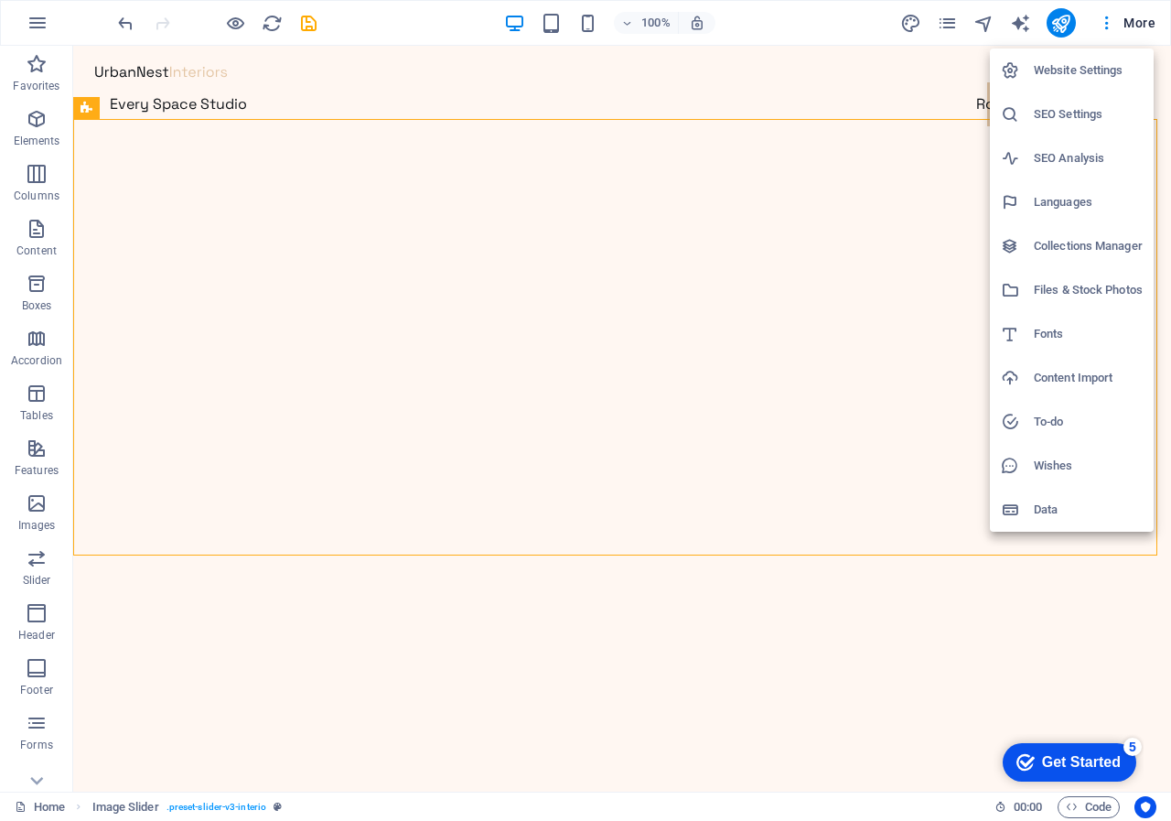
click at [1085, 66] on h6 "Website Settings" at bounding box center [1088, 70] width 109 height 22
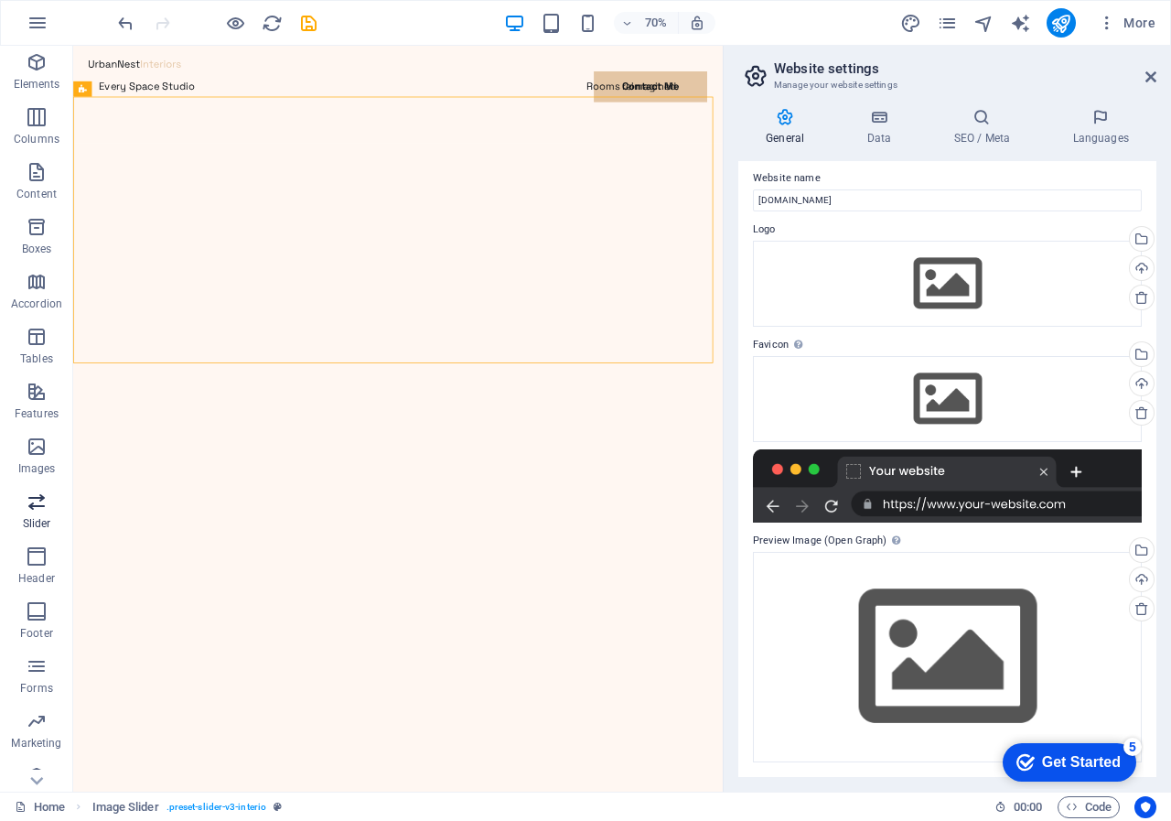
scroll to position [78, 0]
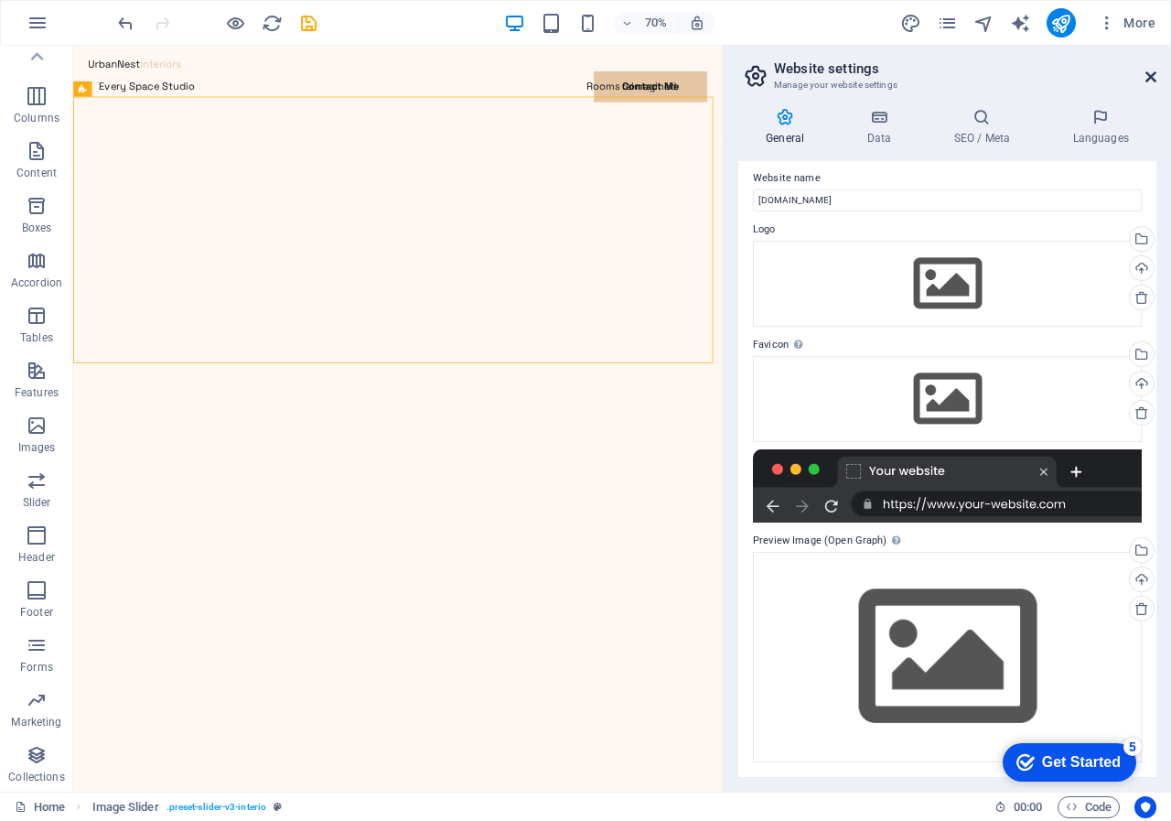
click at [1152, 74] on icon at bounding box center [1151, 77] width 11 height 15
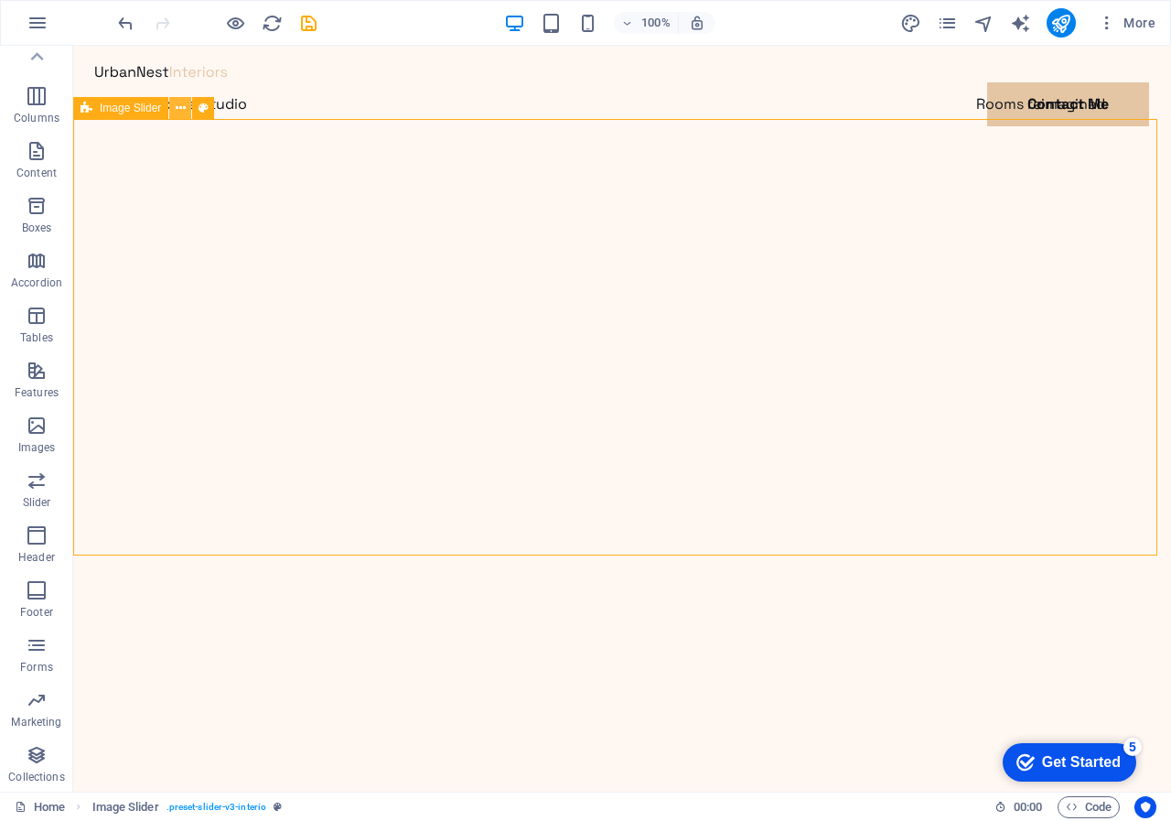
click at [180, 105] on icon at bounding box center [181, 108] width 10 height 19
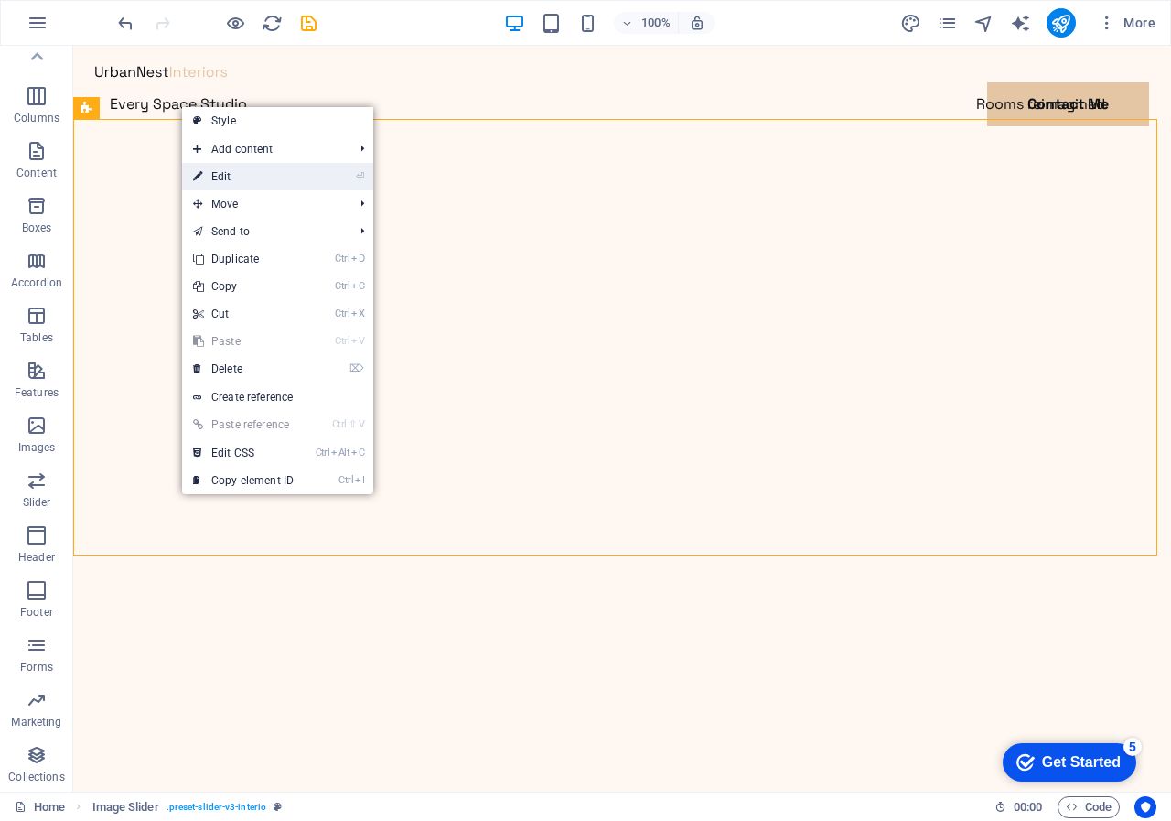
click at [207, 178] on link "⏎ Edit" at bounding box center [243, 176] width 123 height 27
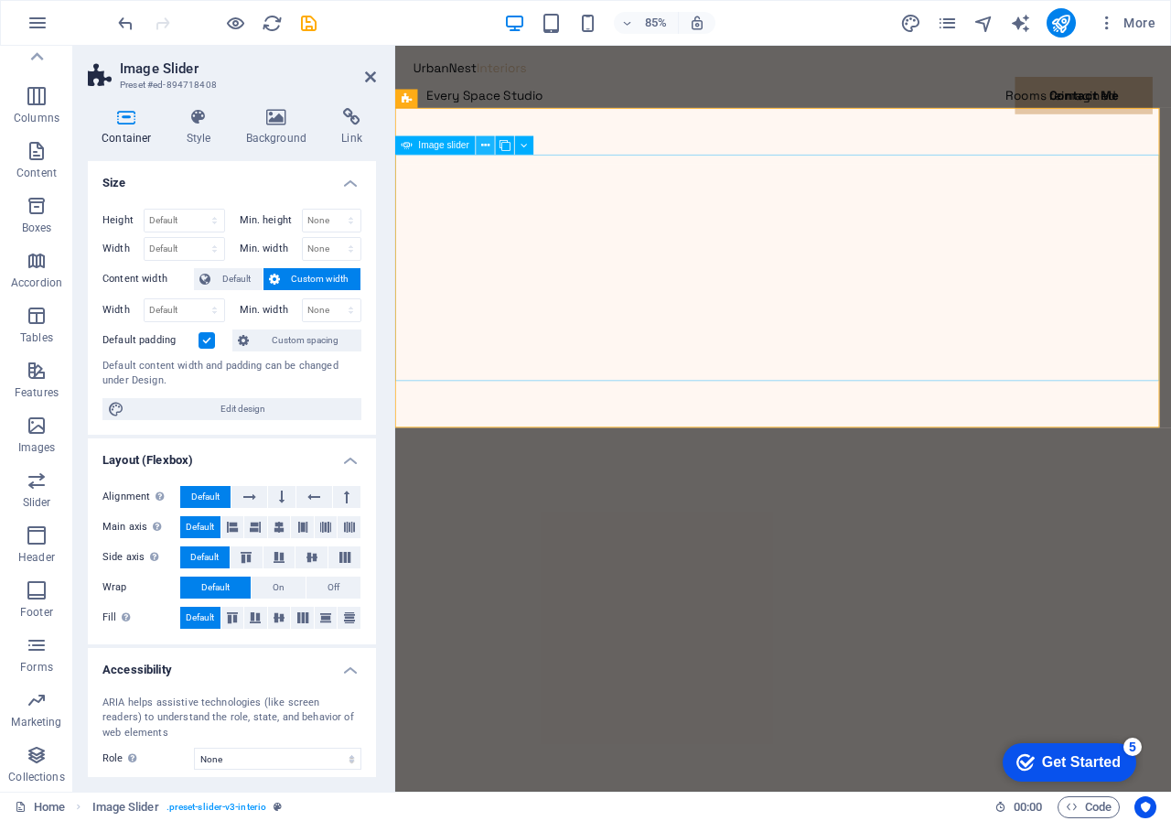
click at [484, 144] on icon at bounding box center [485, 145] width 8 height 16
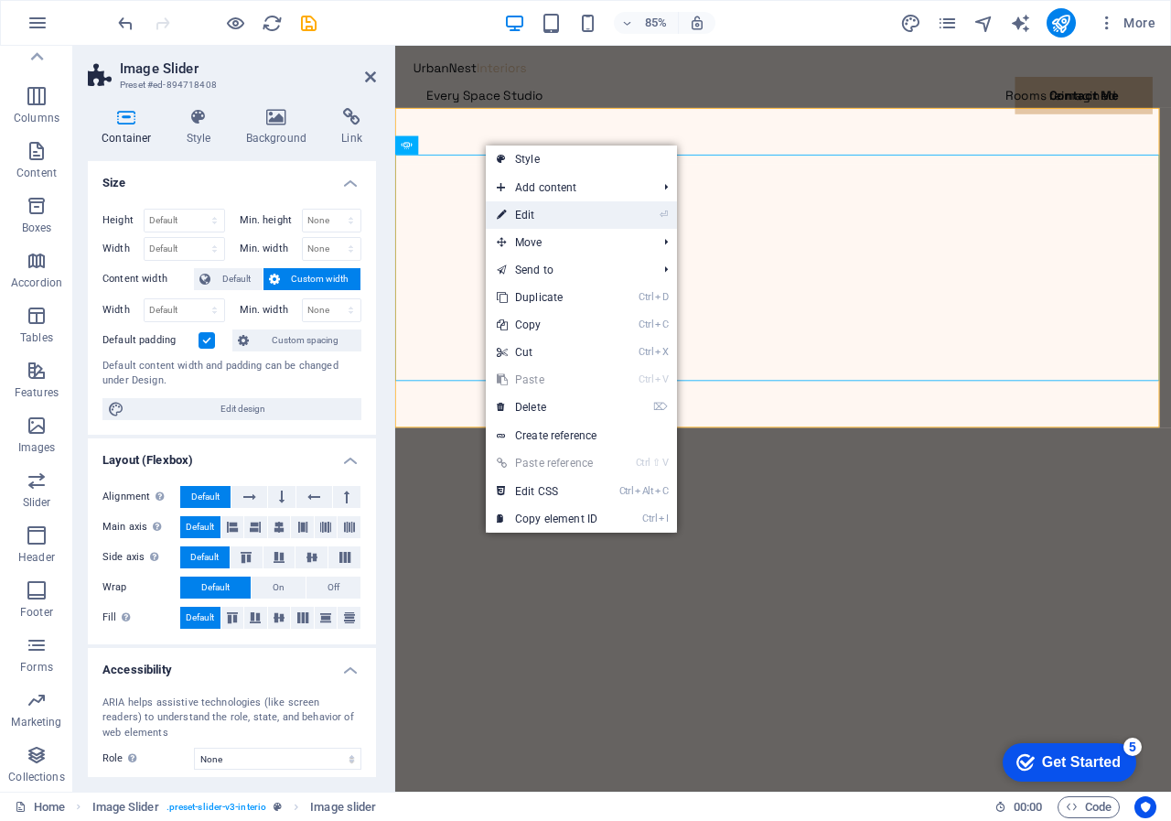
click at [520, 211] on link "⏎ Edit" at bounding box center [547, 214] width 123 height 27
select select "%"
select select "ms"
select select "s"
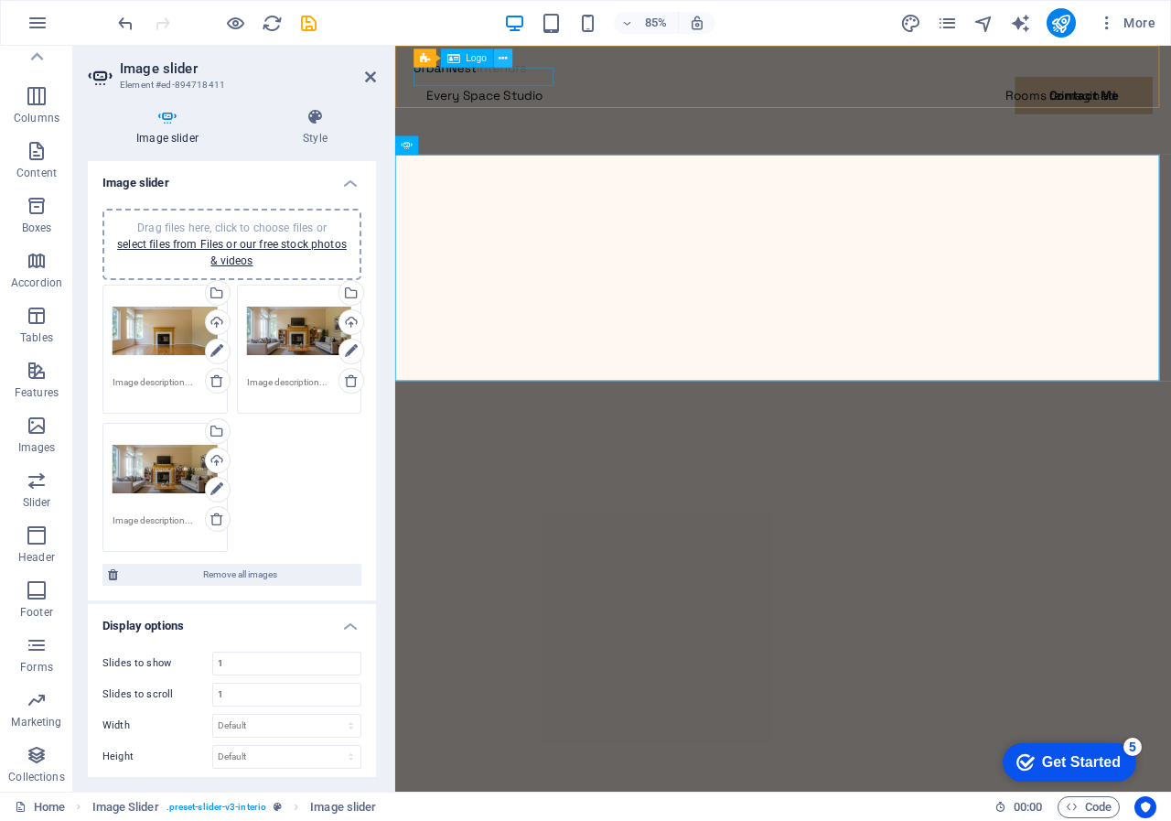
click at [500, 57] on icon at bounding box center [503, 58] width 8 height 16
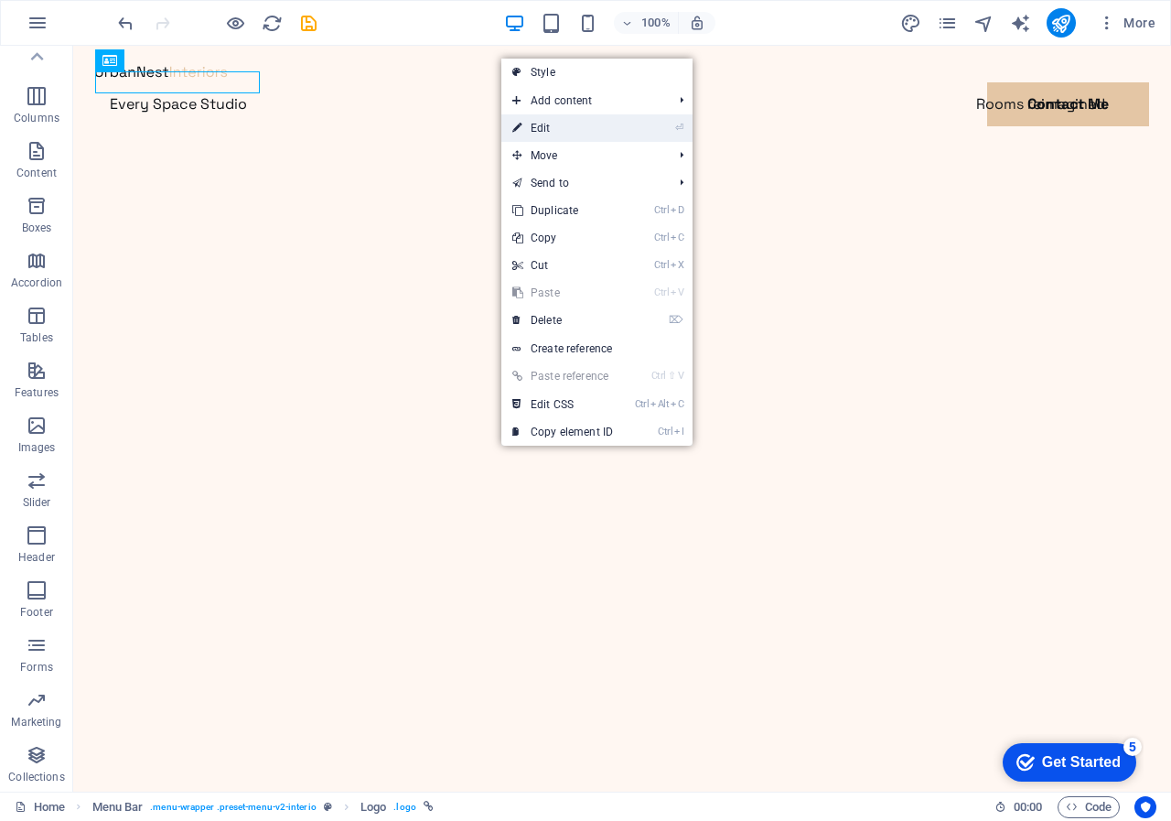
click at [539, 127] on link "⏎ Edit" at bounding box center [562, 127] width 123 height 27
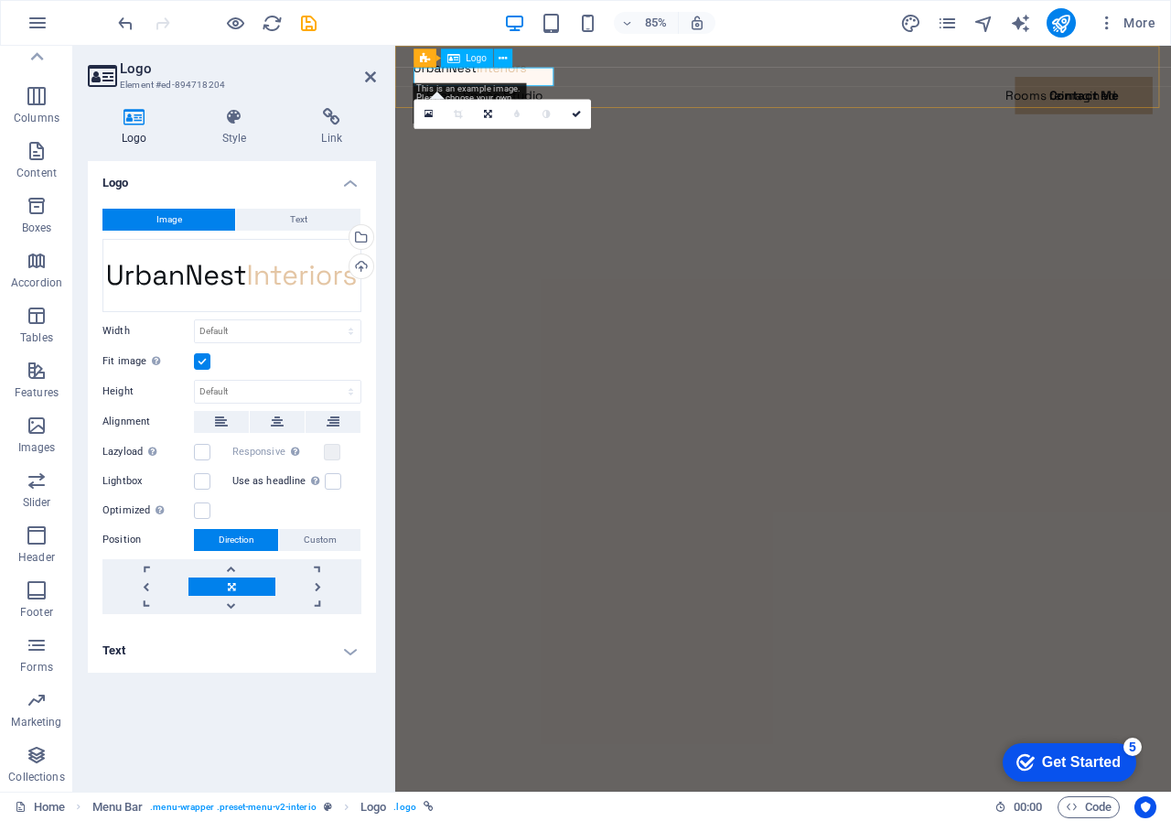
click at [423, 73] on div at bounding box center [851, 71] width 869 height 22
click at [122, 267] on div "Drag files here, click to choose files or select files from Files or our free s…" at bounding box center [231, 275] width 259 height 73
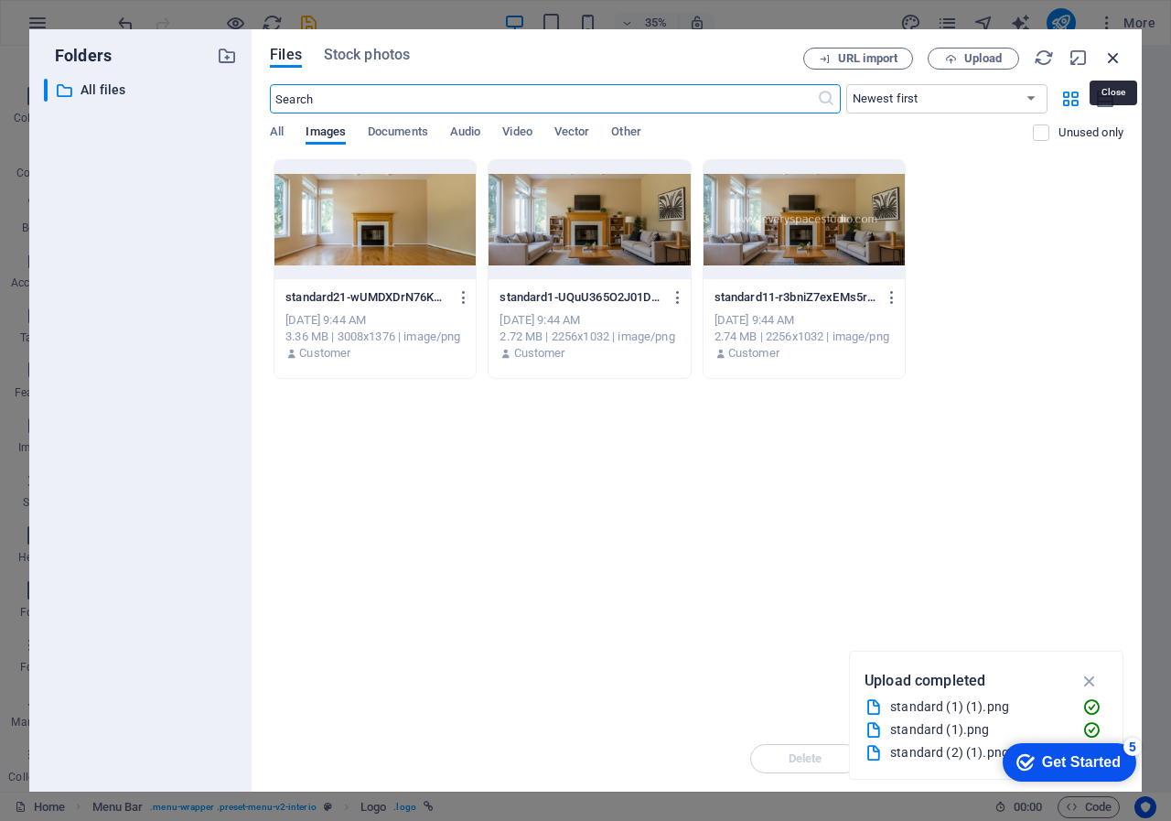
click at [1111, 54] on icon "button" at bounding box center [1113, 58] width 20 height 20
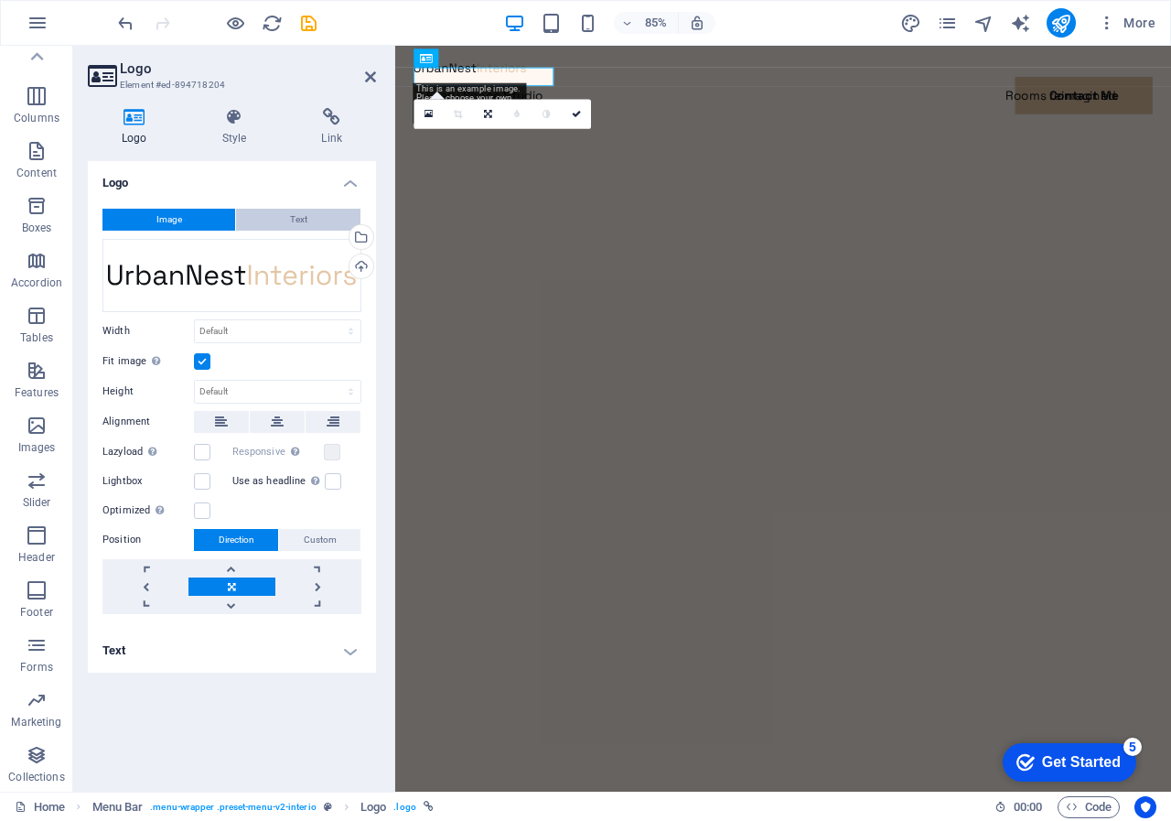
click at [291, 214] on span "Text" at bounding box center [298, 220] width 17 height 22
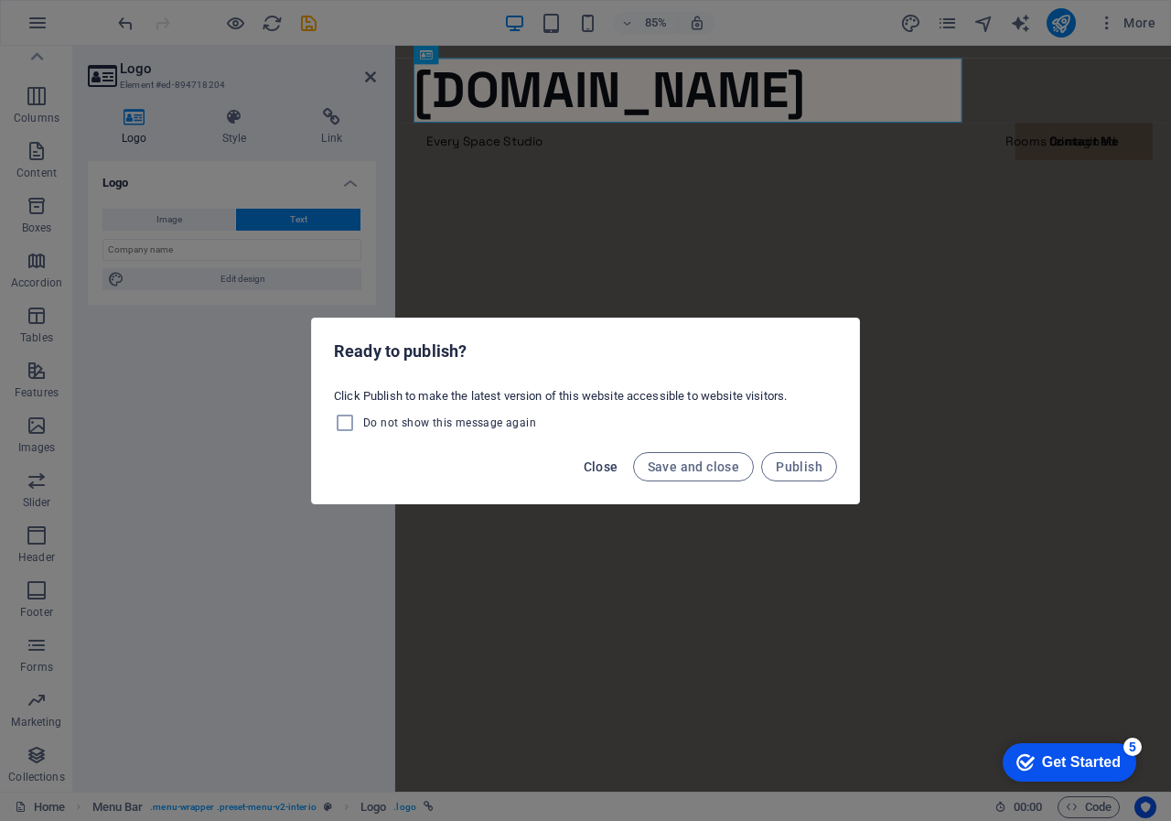
click at [606, 463] on span "Close" at bounding box center [601, 466] width 35 height 15
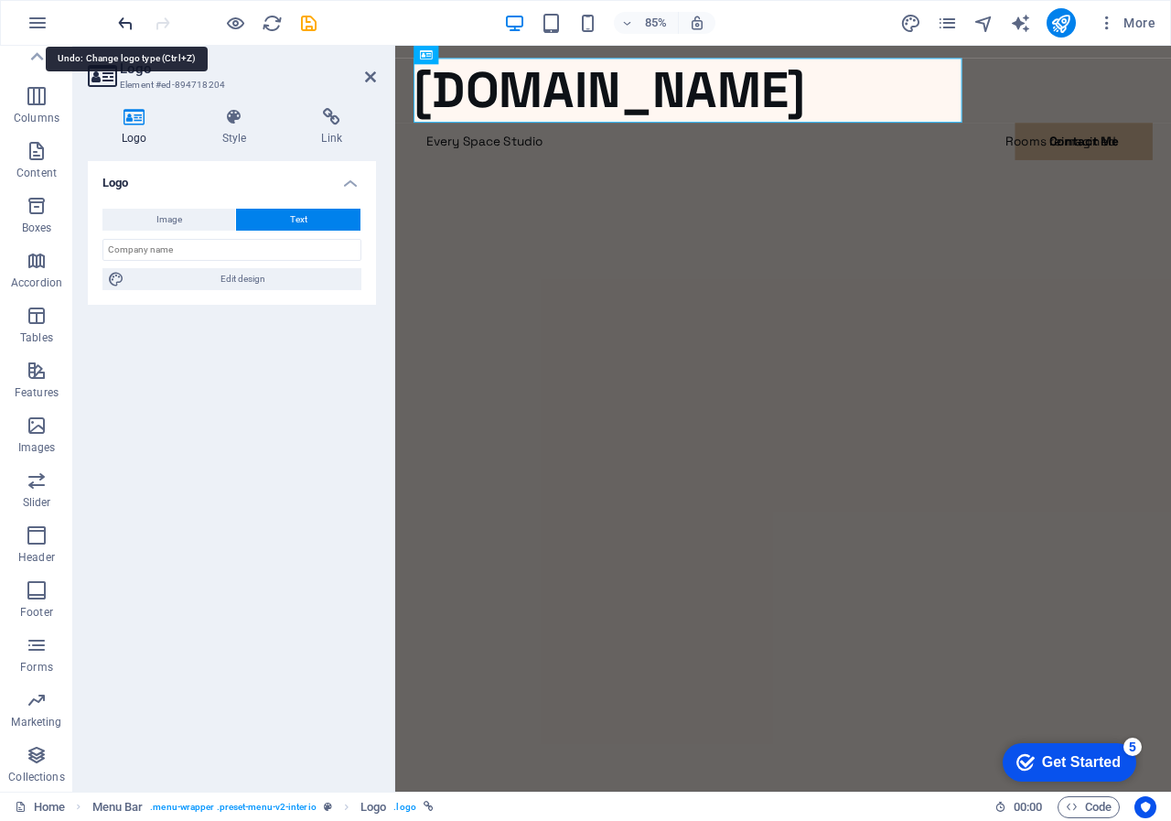
click at [118, 21] on icon "undo" at bounding box center [125, 23] width 21 height 21
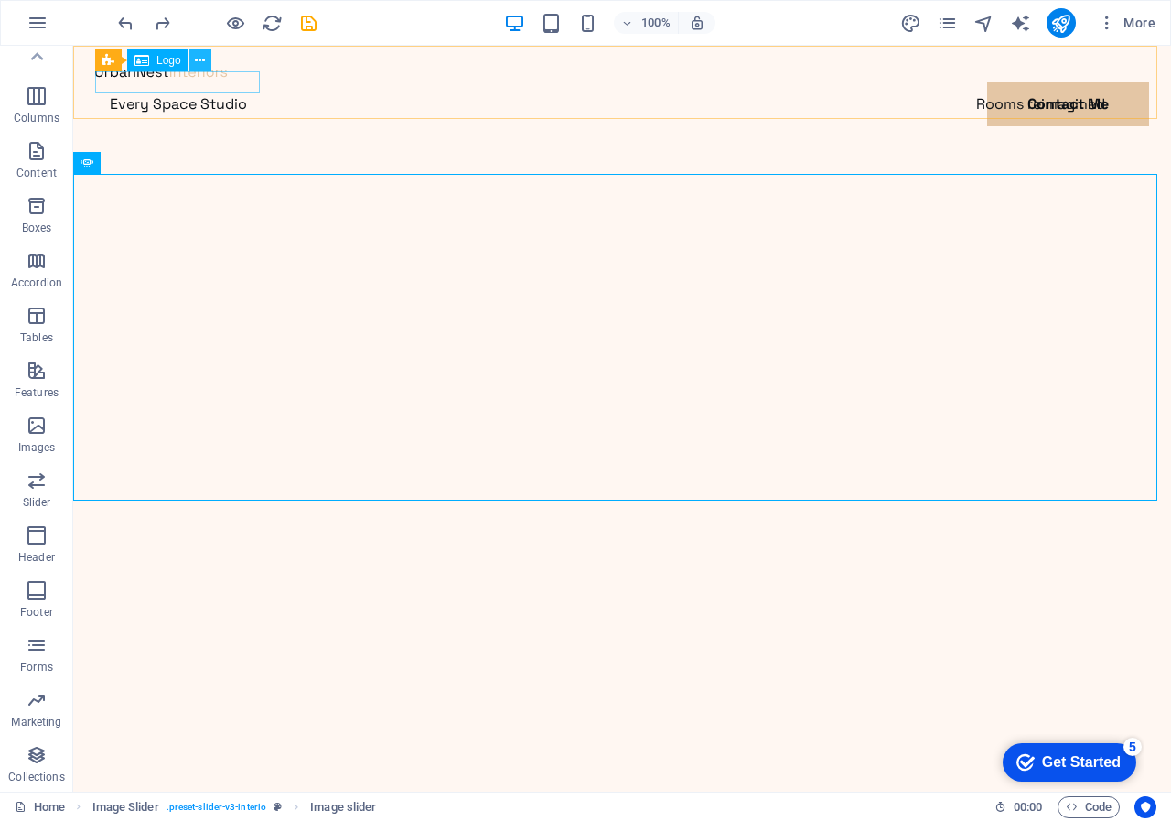
click at [201, 58] on icon at bounding box center [200, 60] width 10 height 19
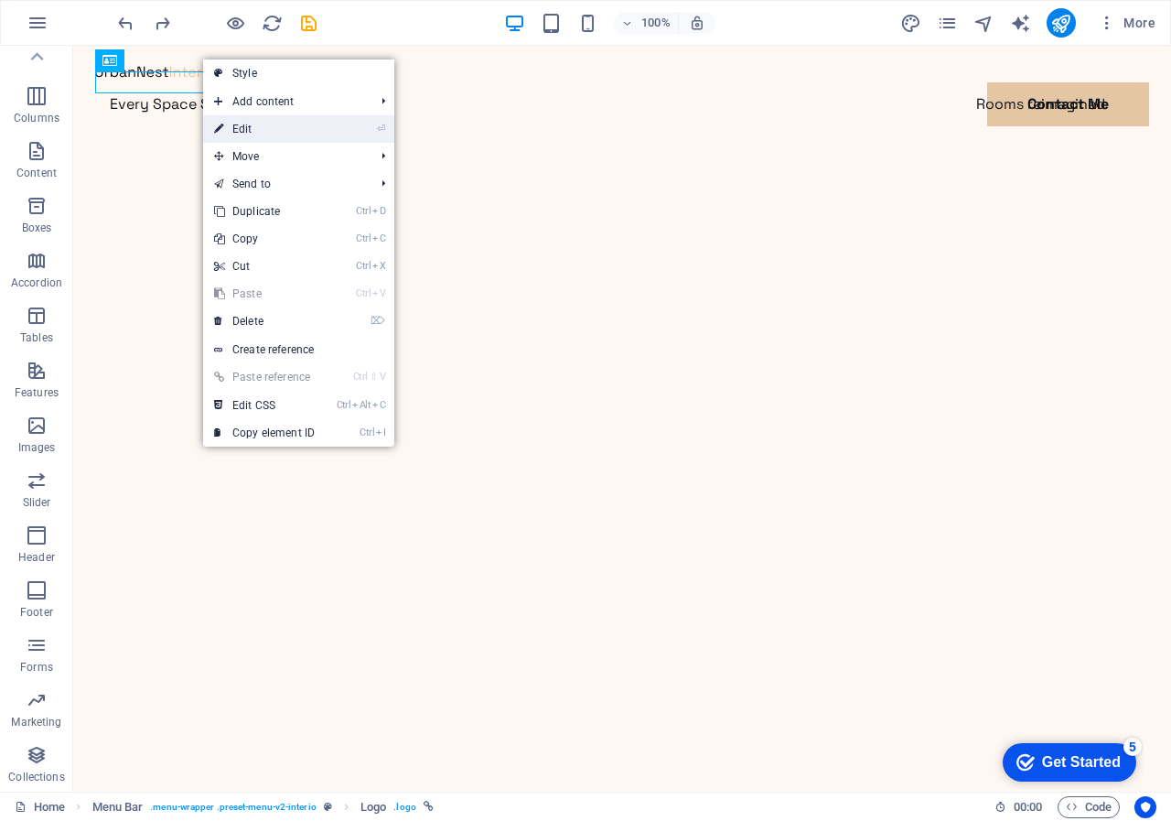
click at [242, 129] on link "⏎ Edit" at bounding box center [264, 128] width 123 height 27
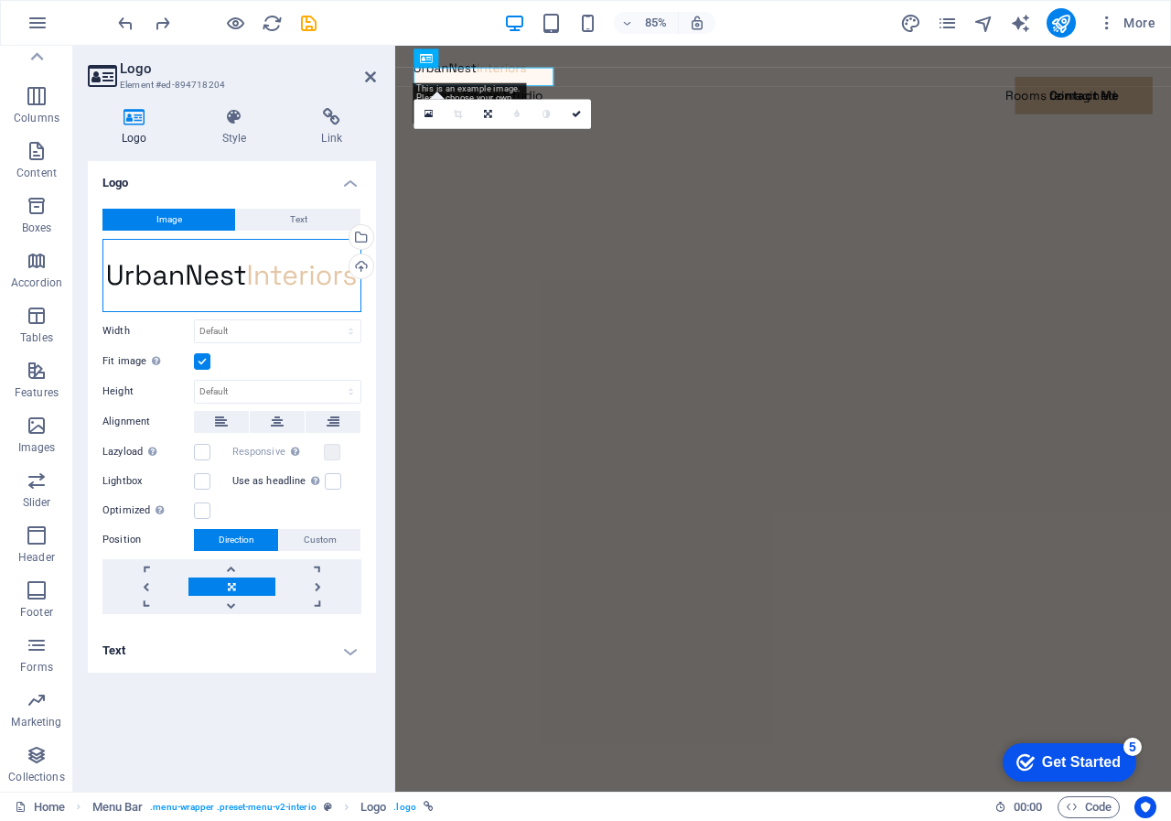
click at [242, 274] on div "Drag files here, click to choose files or select files from Files or our free s…" at bounding box center [231, 275] width 259 height 73
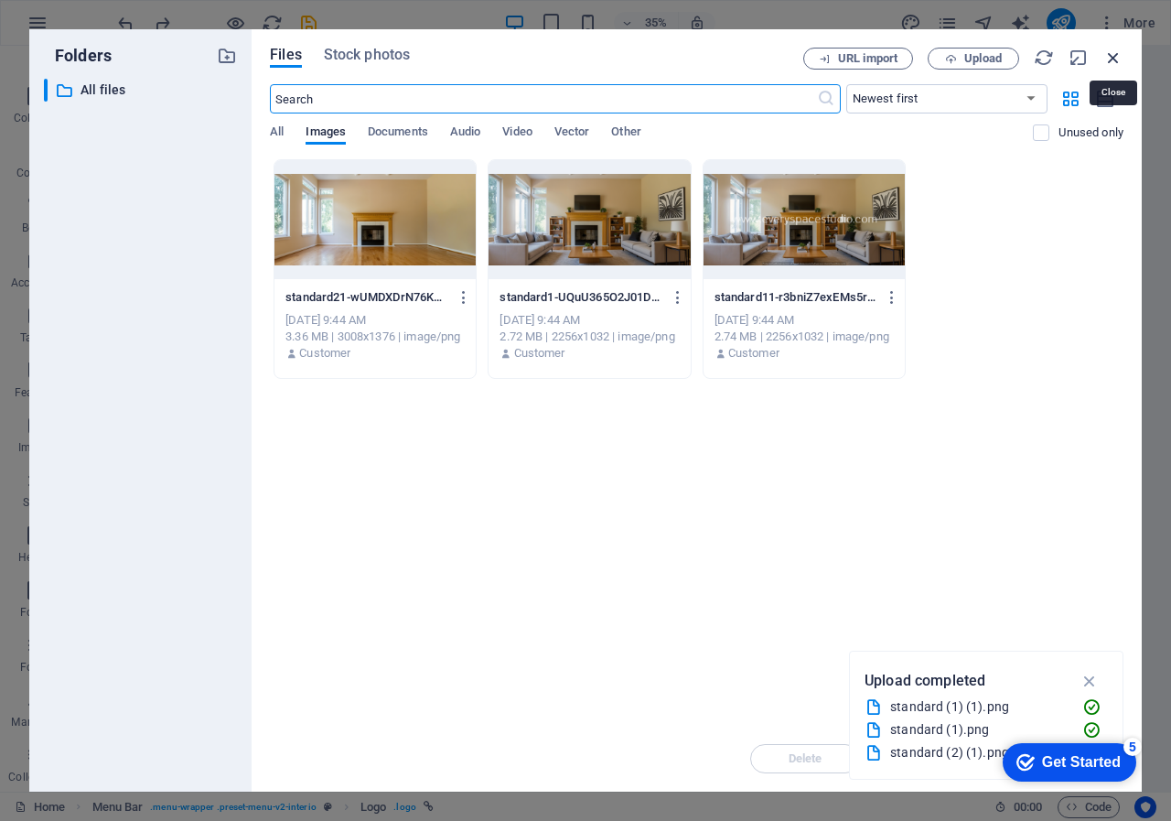
click at [1104, 48] on icon "button" at bounding box center [1113, 58] width 20 height 20
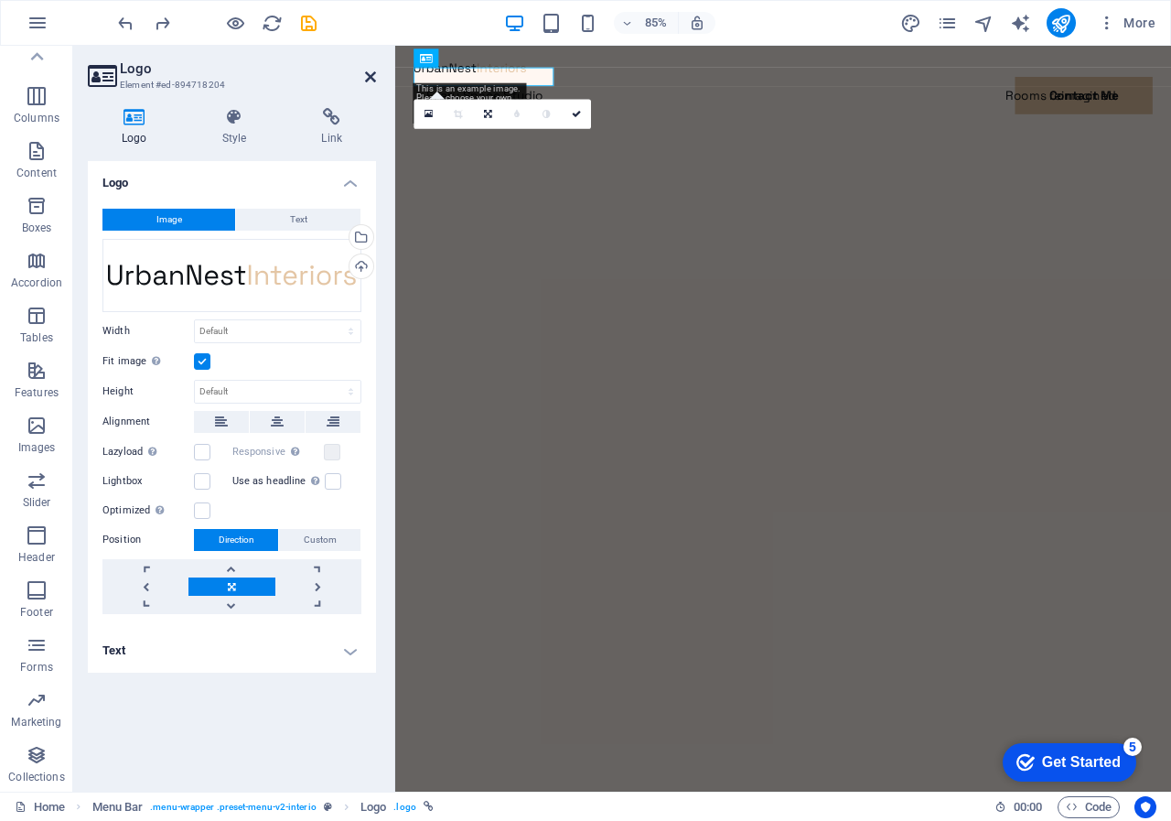
click at [366, 71] on icon at bounding box center [370, 77] width 11 height 15
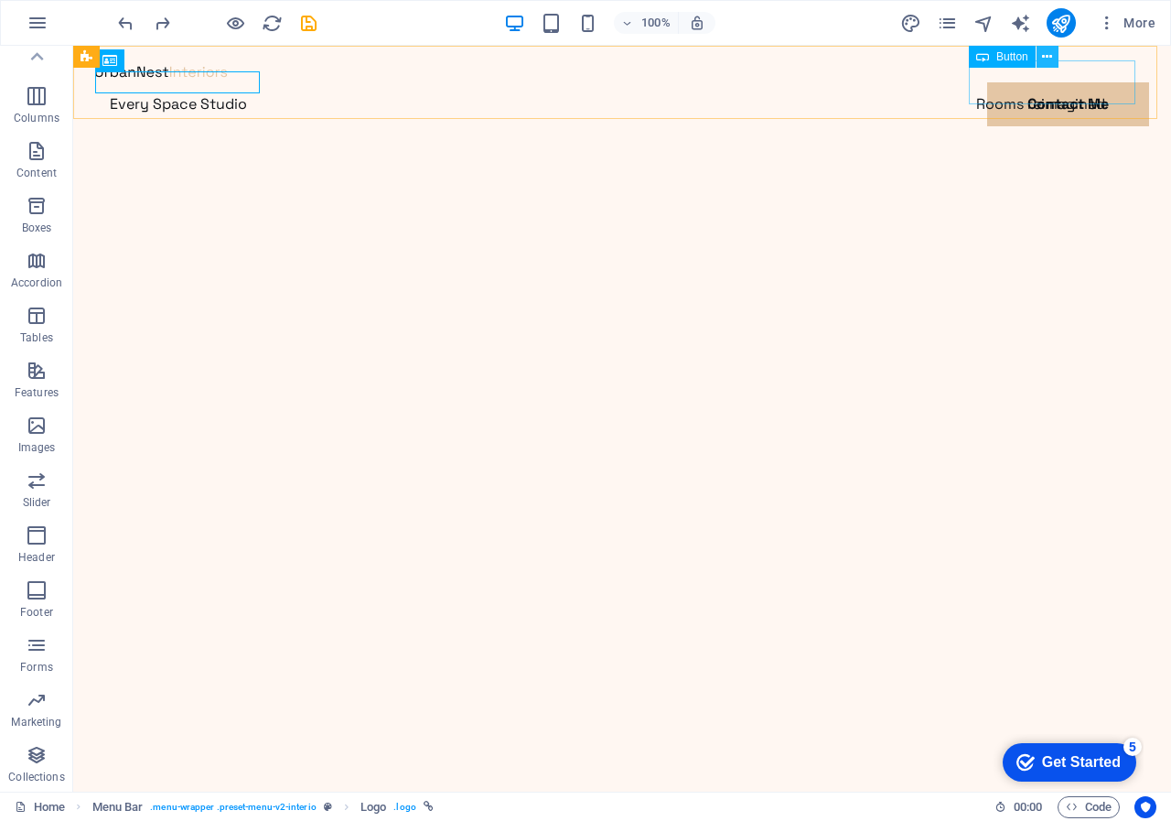
click at [1050, 51] on icon at bounding box center [1047, 57] width 10 height 19
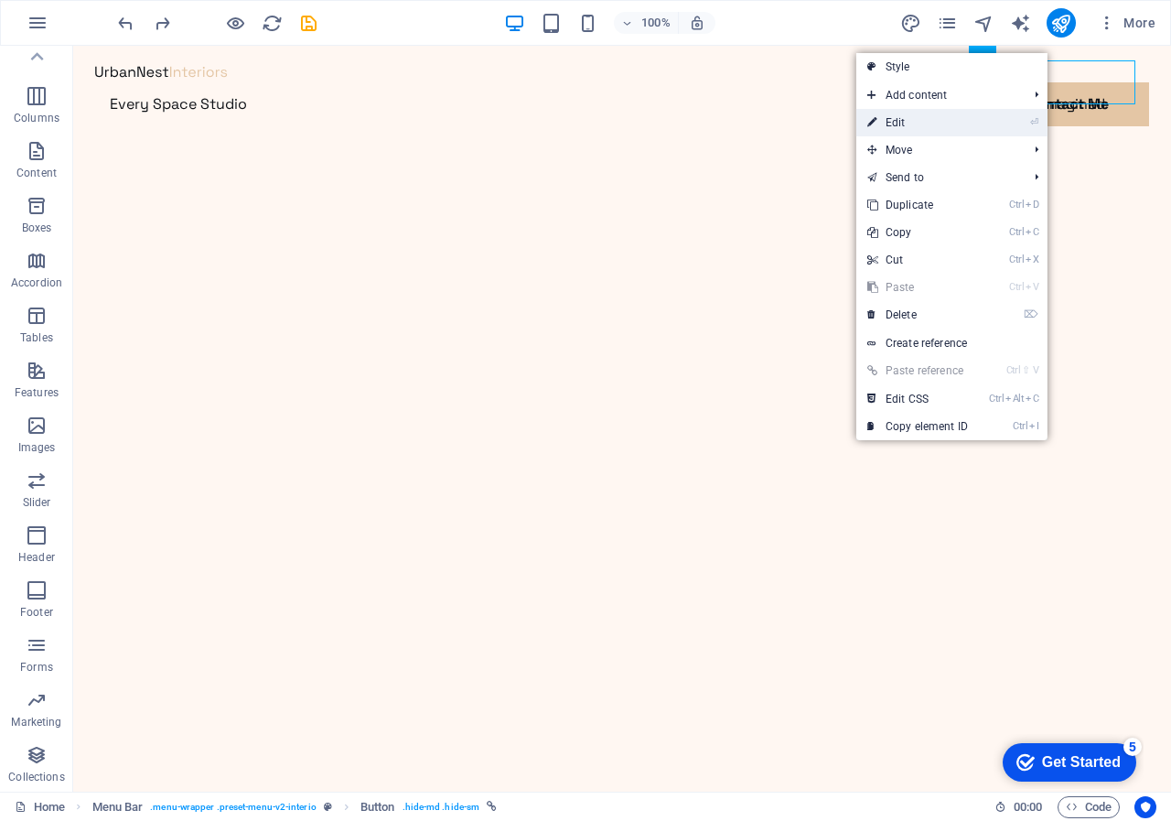
click at [946, 123] on link "⏎ Edit" at bounding box center [917, 122] width 123 height 27
select select "px"
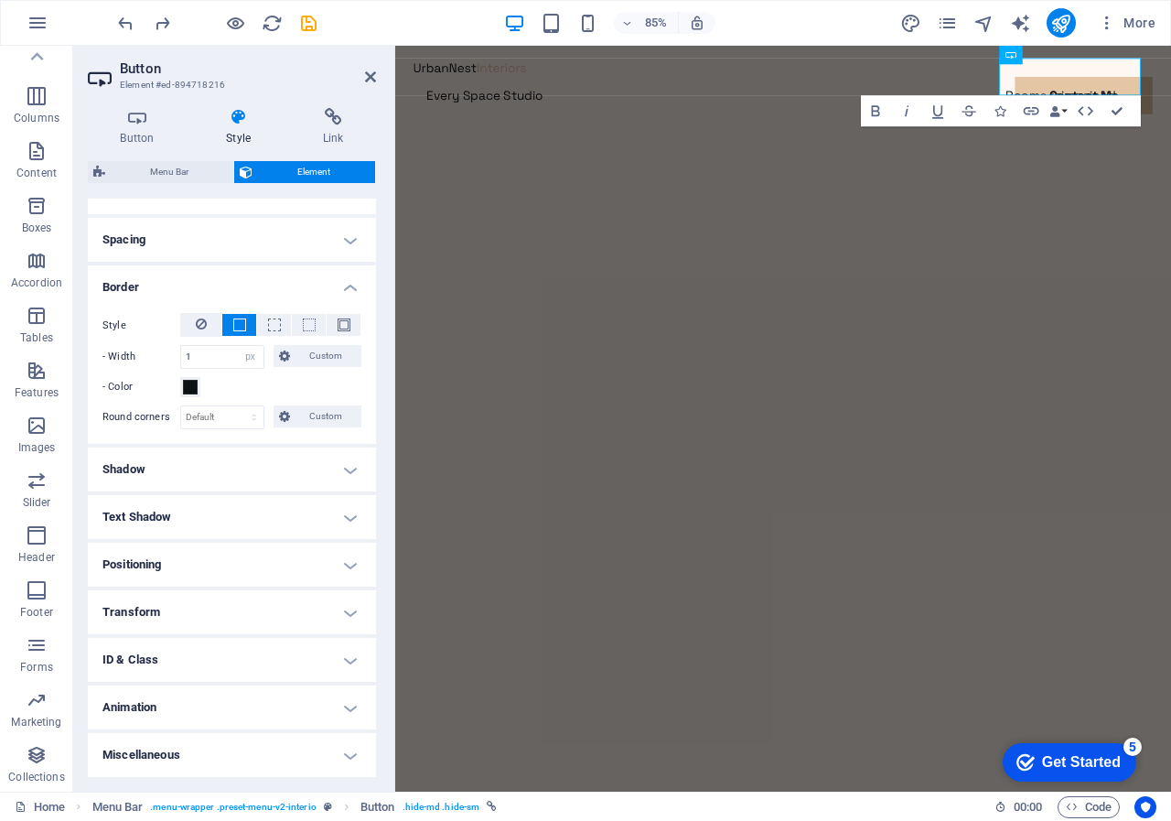
scroll to position [0, 0]
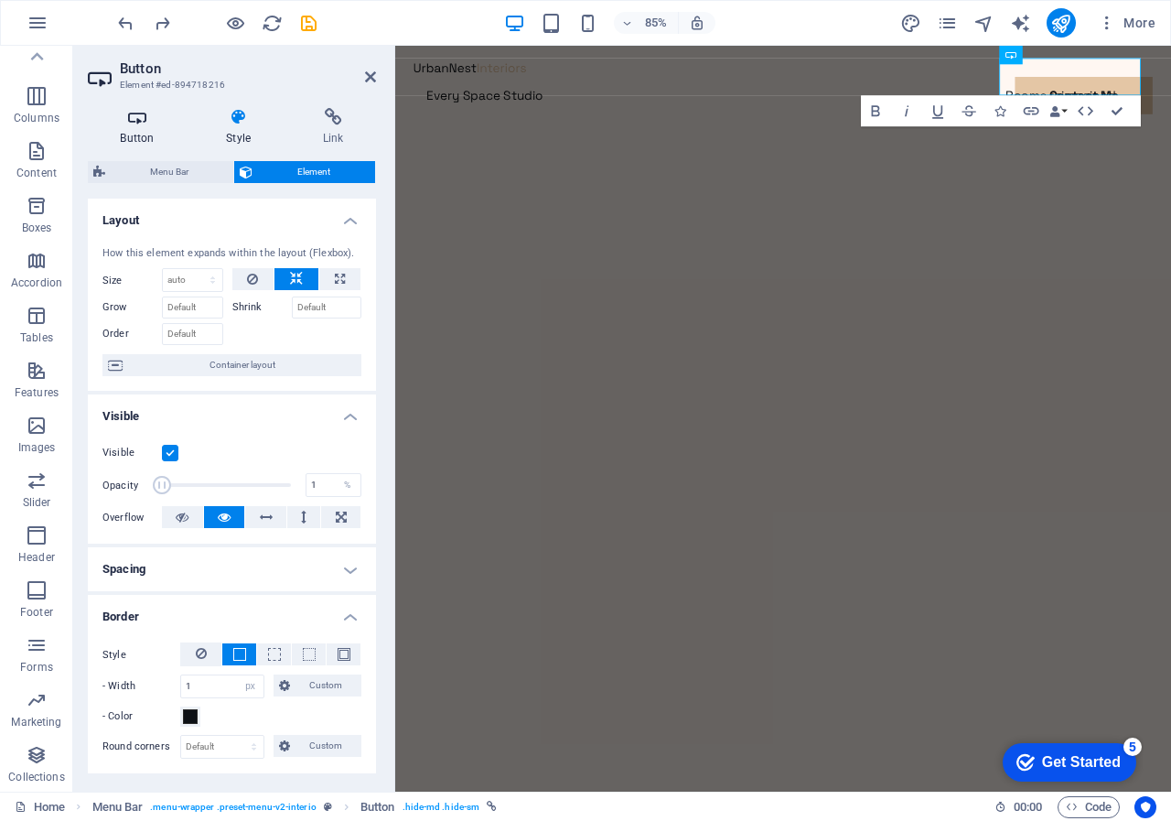
click at [141, 119] on icon at bounding box center [137, 117] width 99 height 18
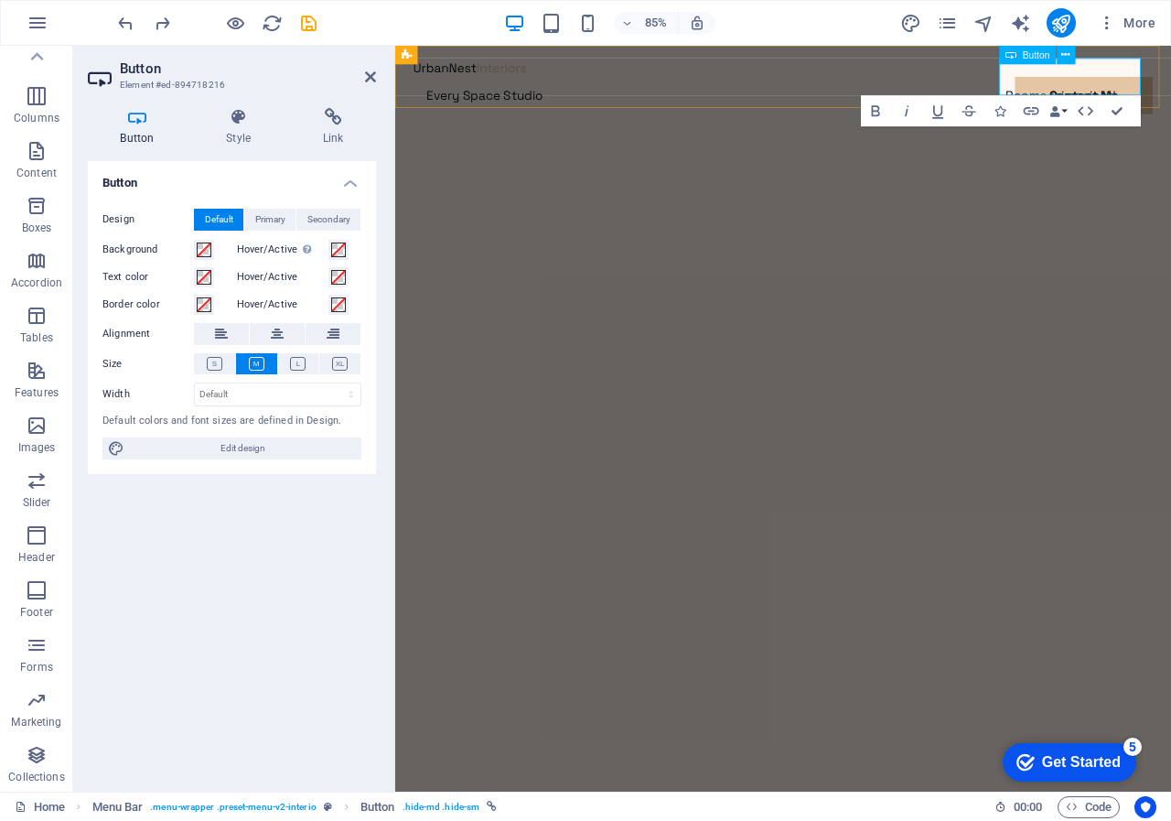
click at [583, 126] on link "Contact Me" at bounding box center [500, 148] width 166 height 44
click at [1065, 49] on icon at bounding box center [1066, 55] width 8 height 16
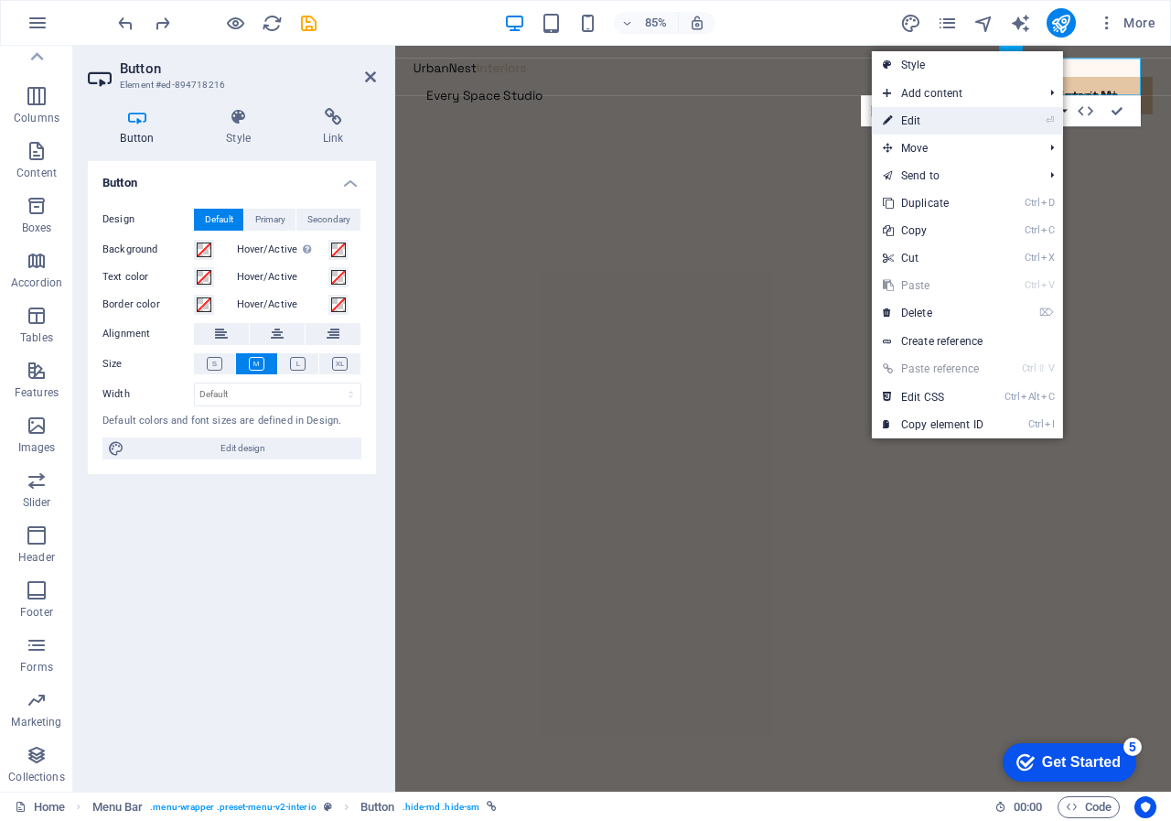
click at [951, 113] on link "⏎ Edit" at bounding box center [933, 120] width 123 height 27
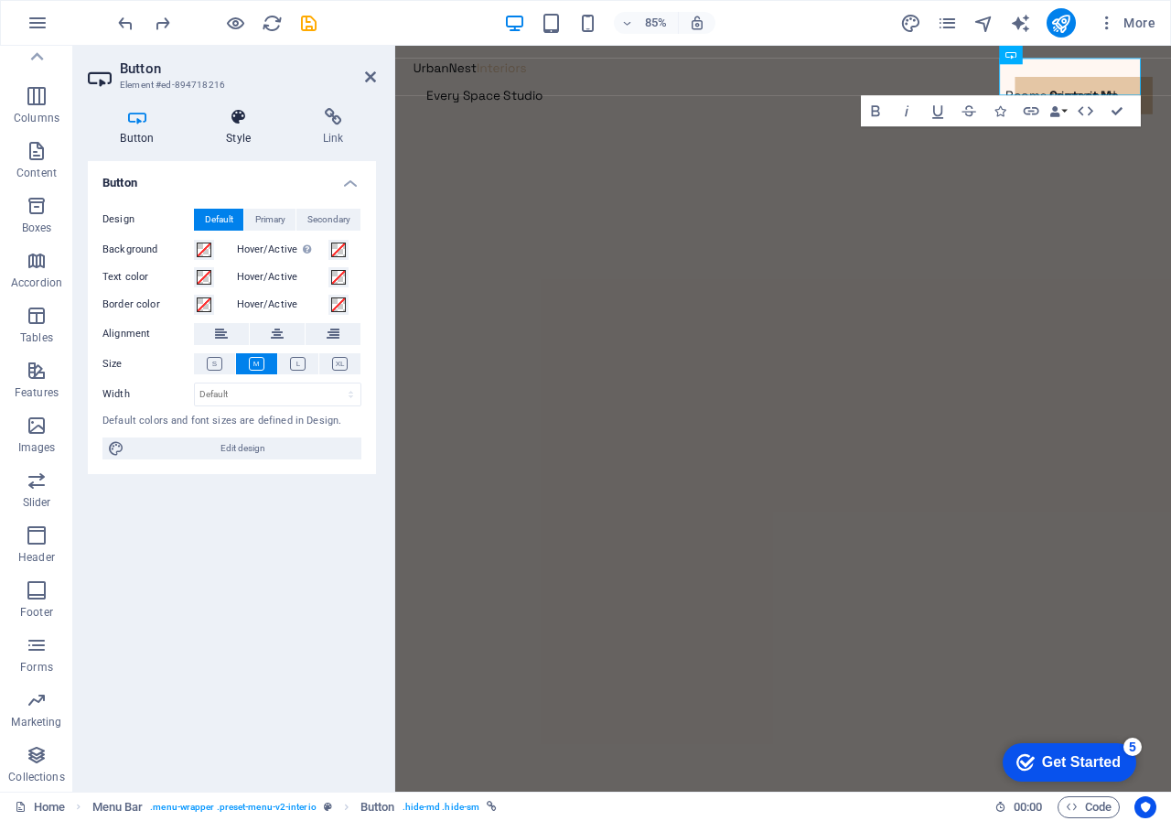
click at [234, 110] on icon at bounding box center [239, 117] width 90 height 18
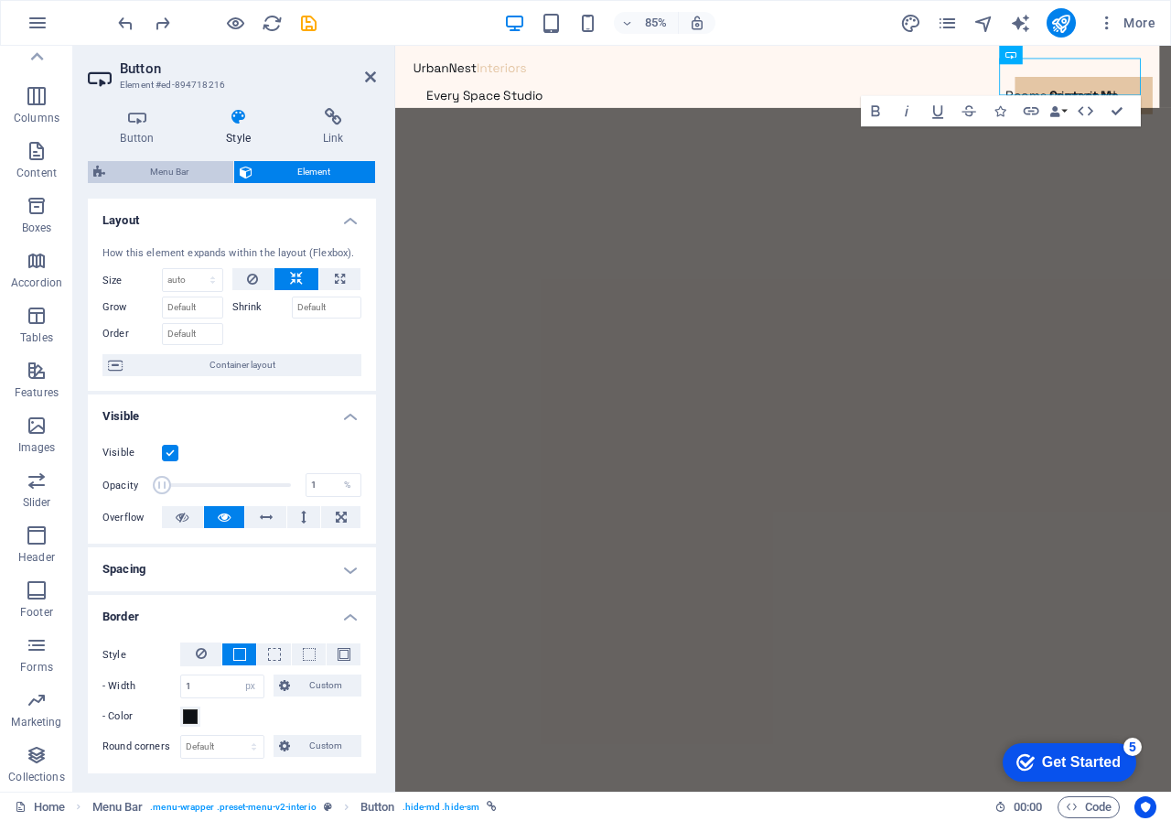
click at [167, 167] on span "Menu Bar" at bounding box center [169, 172] width 117 height 22
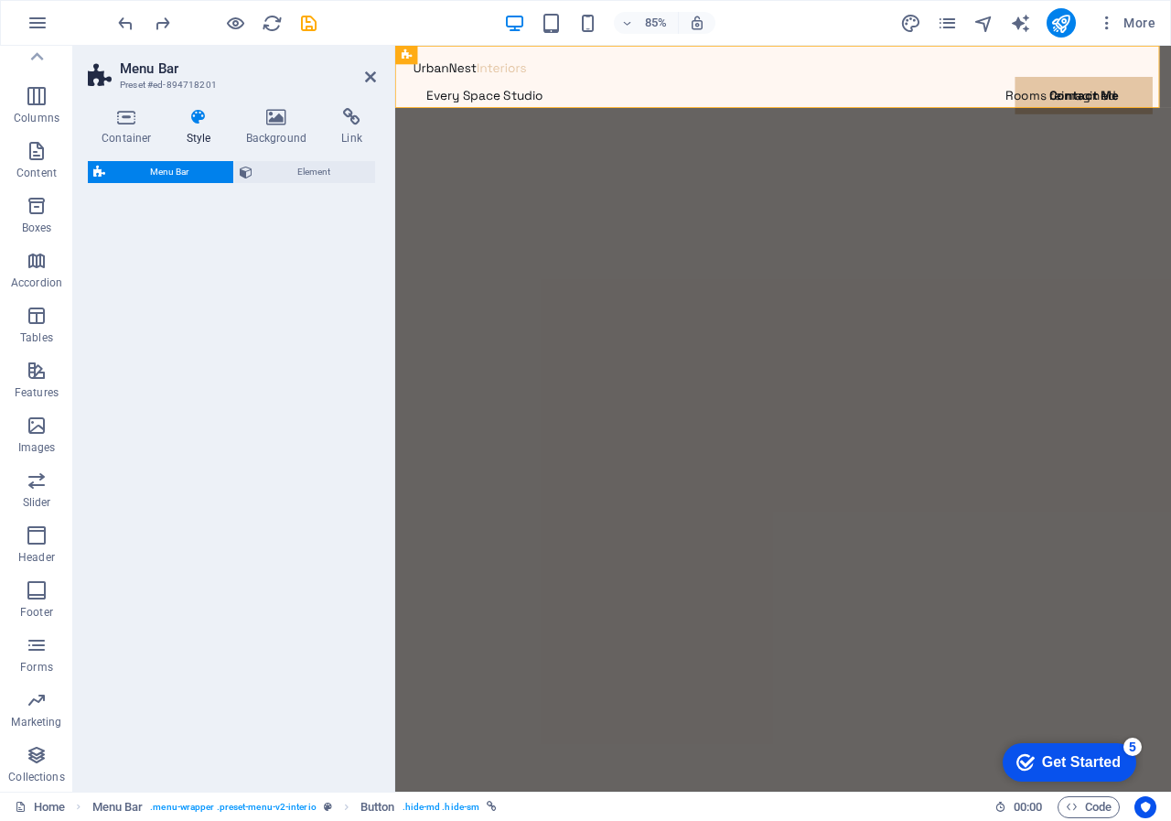
select select "rem"
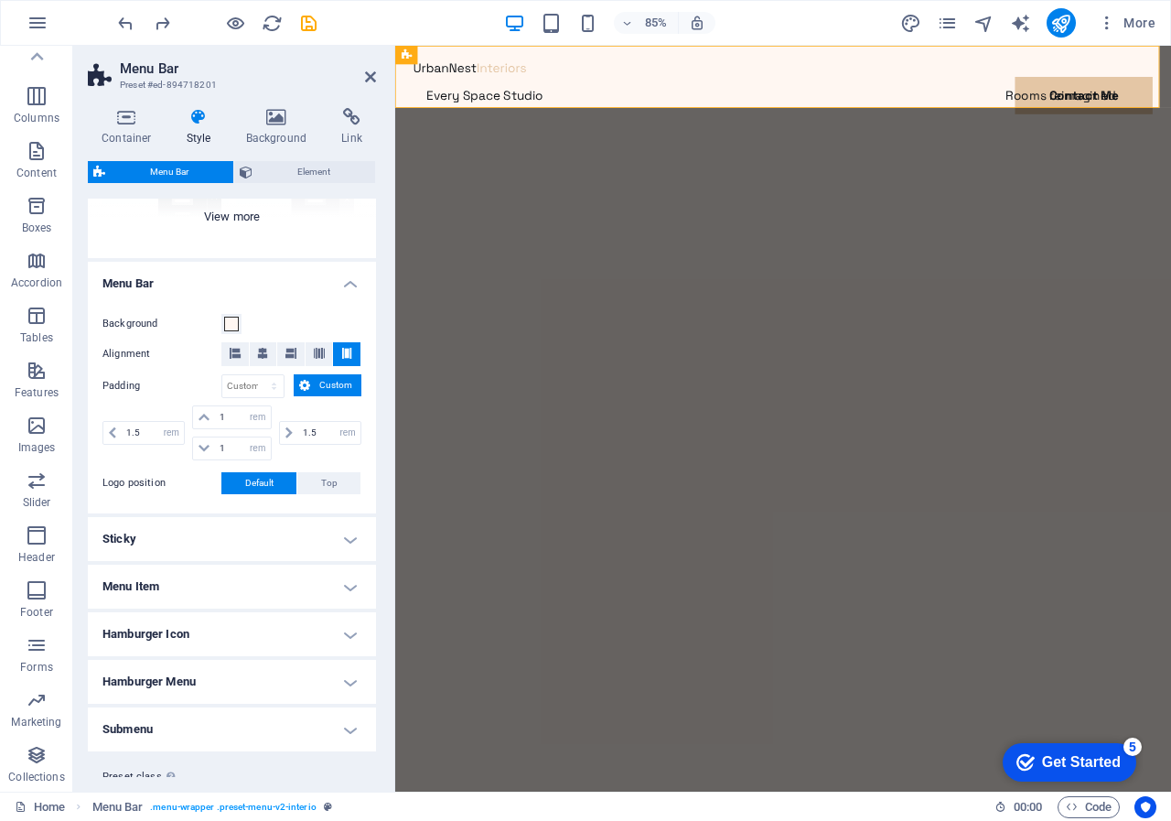
scroll to position [274, 0]
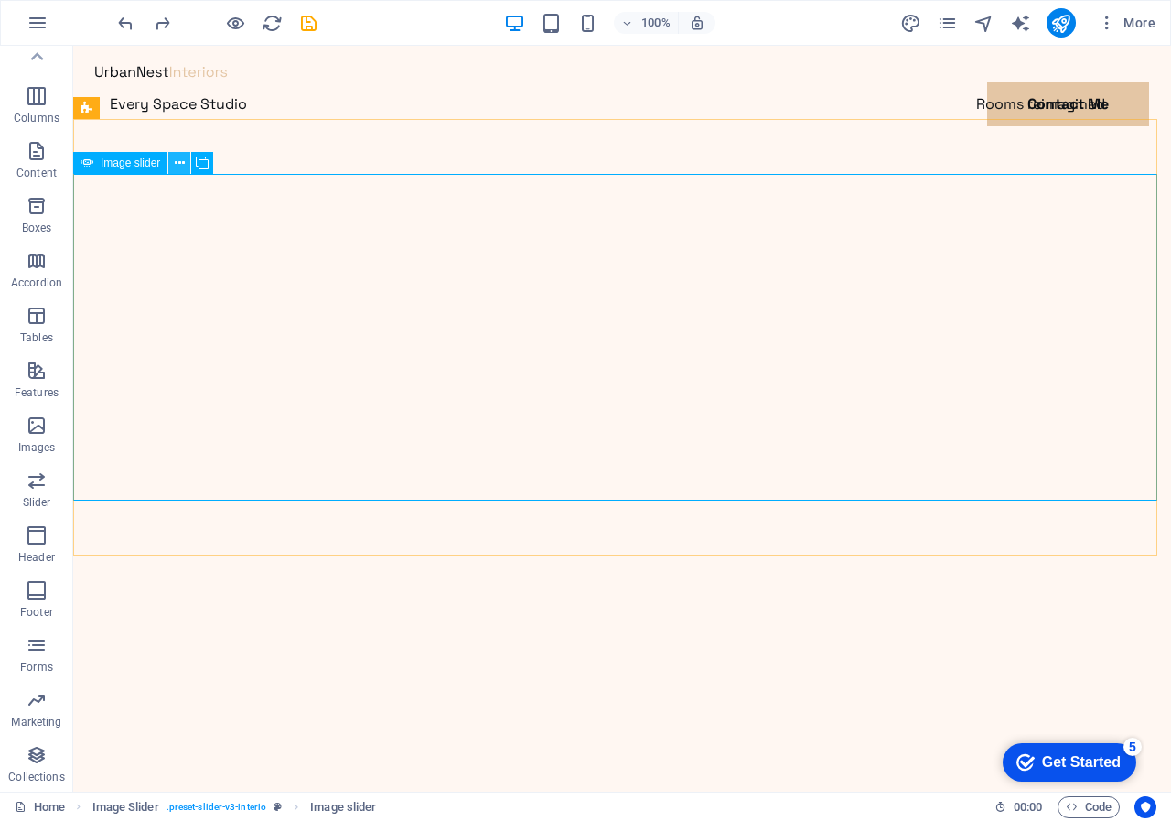
click at [178, 159] on icon at bounding box center [180, 163] width 10 height 19
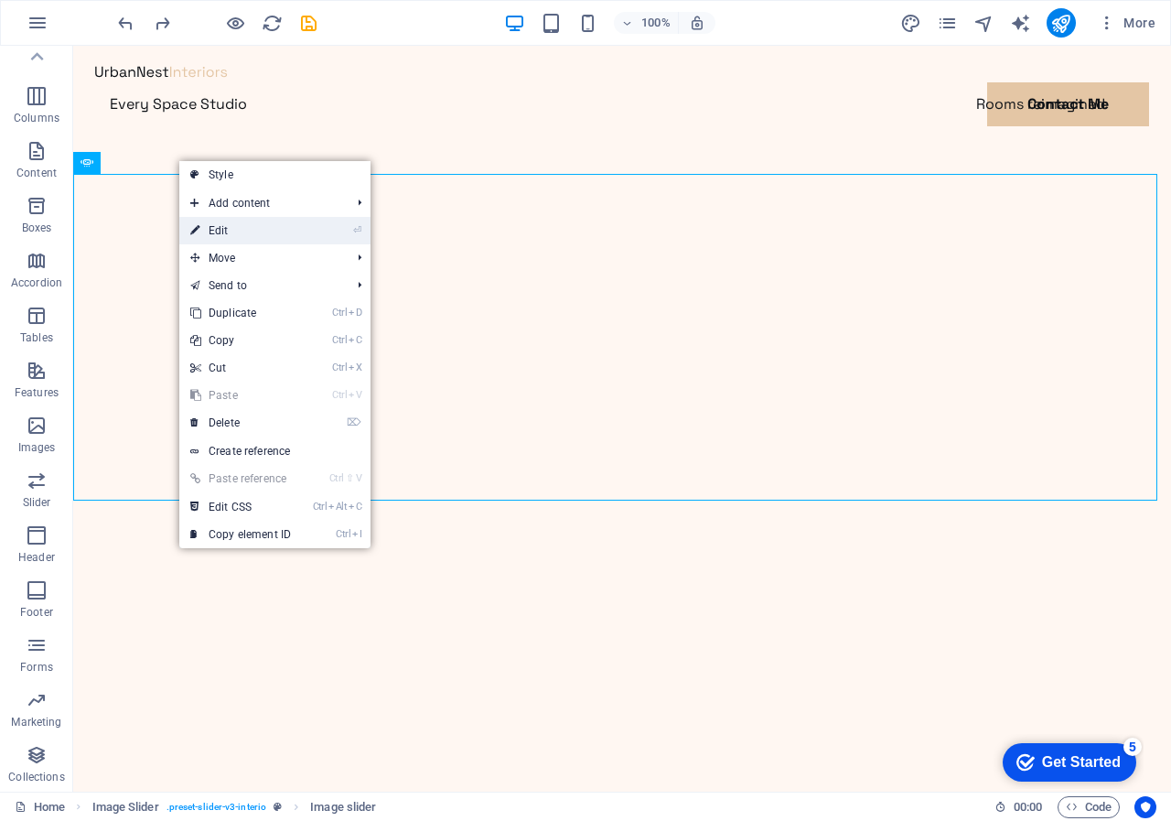
click at [210, 227] on link "⏎ Edit" at bounding box center [240, 230] width 123 height 27
select select "%"
select select "ms"
select select "s"
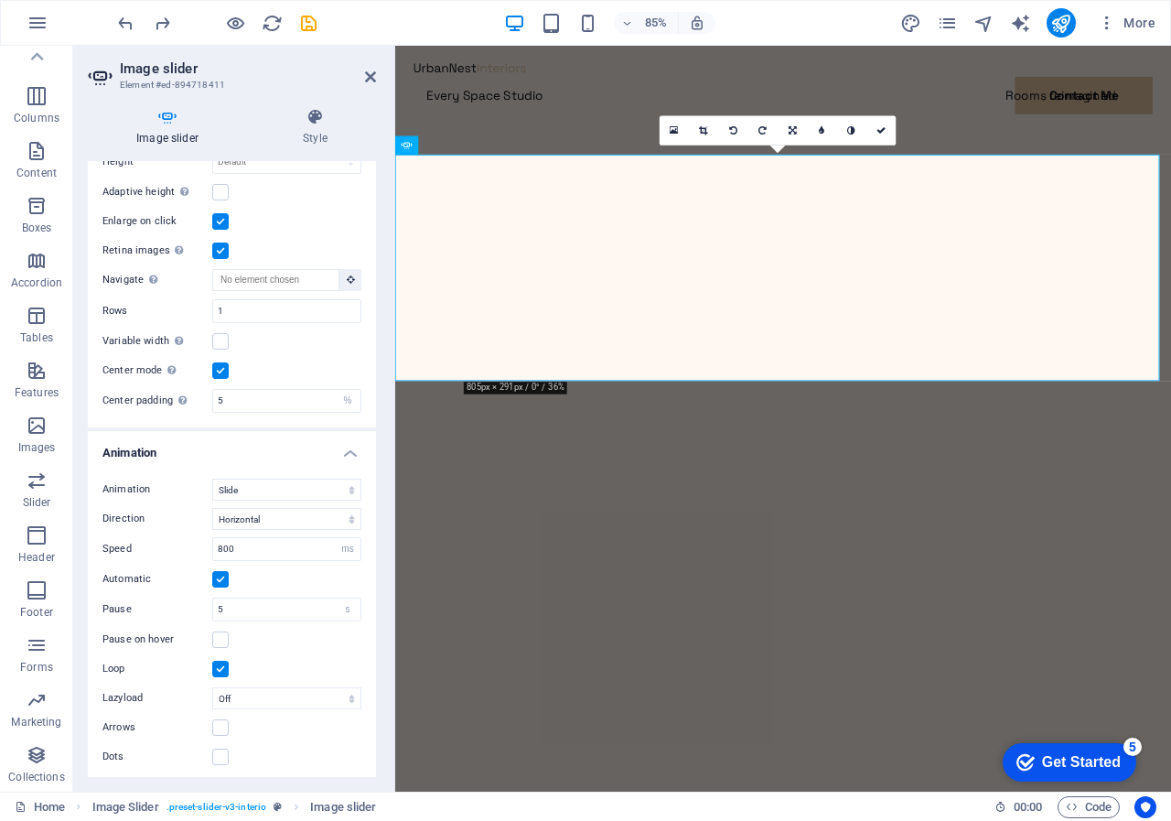
scroll to position [600, 0]
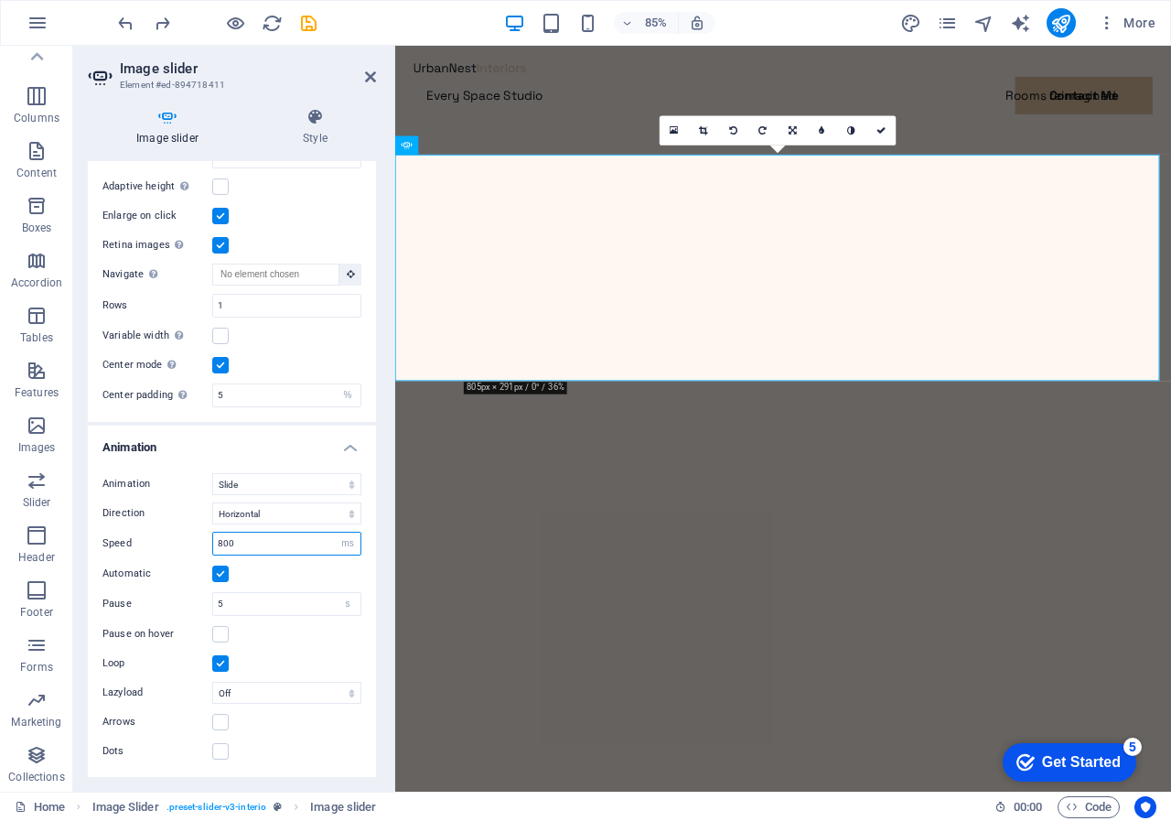
click at [215, 541] on input "800" at bounding box center [286, 544] width 147 height 22
click at [219, 540] on input "940" at bounding box center [286, 544] width 147 height 22
type input "0"
type input "800"
click at [350, 480] on select "Slide Fade" at bounding box center [286, 484] width 149 height 22
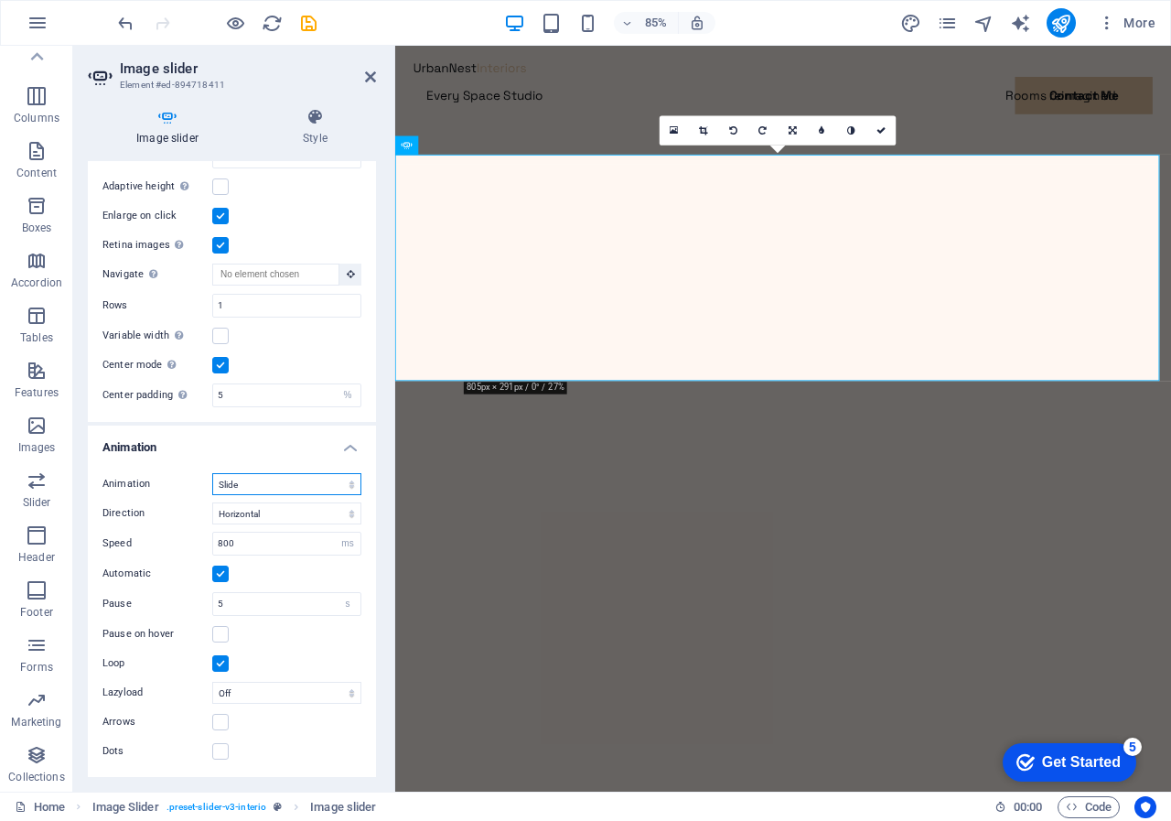
select select "fade"
click at [212, 495] on select "Slide Fade" at bounding box center [286, 484] width 149 height 22
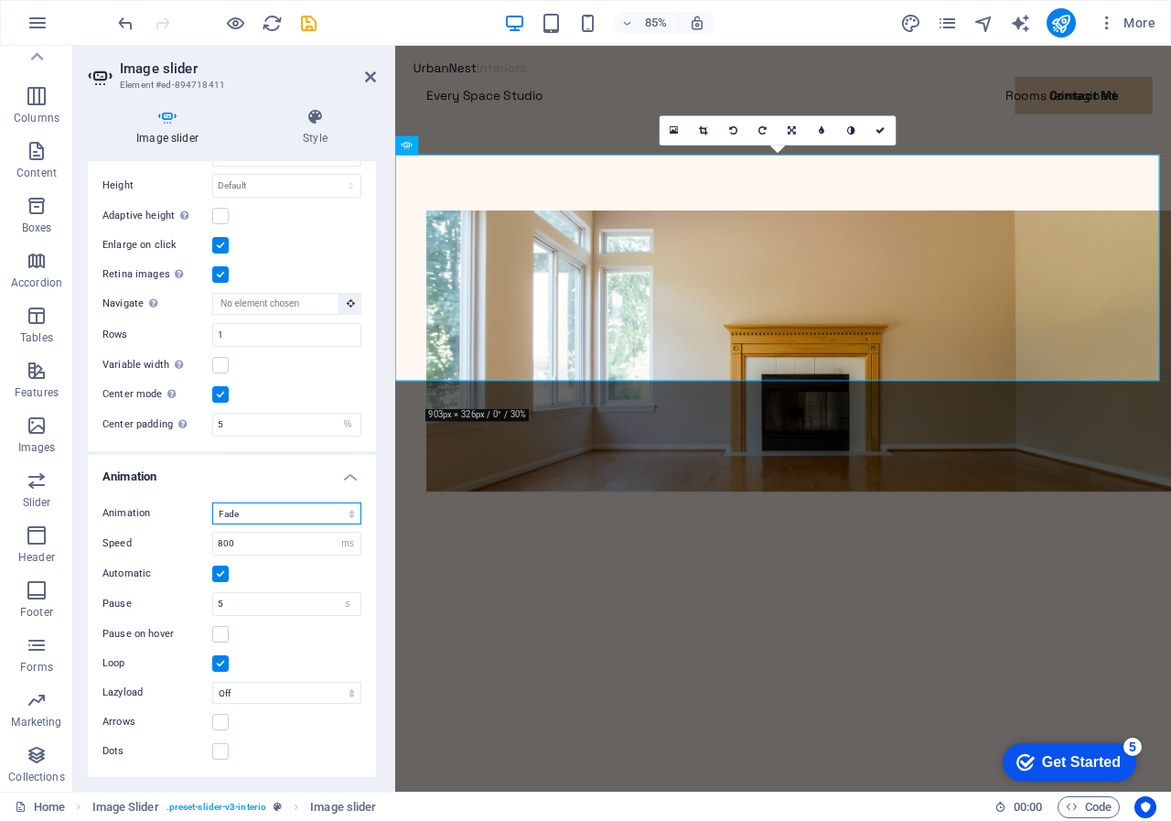
scroll to position [571, 0]
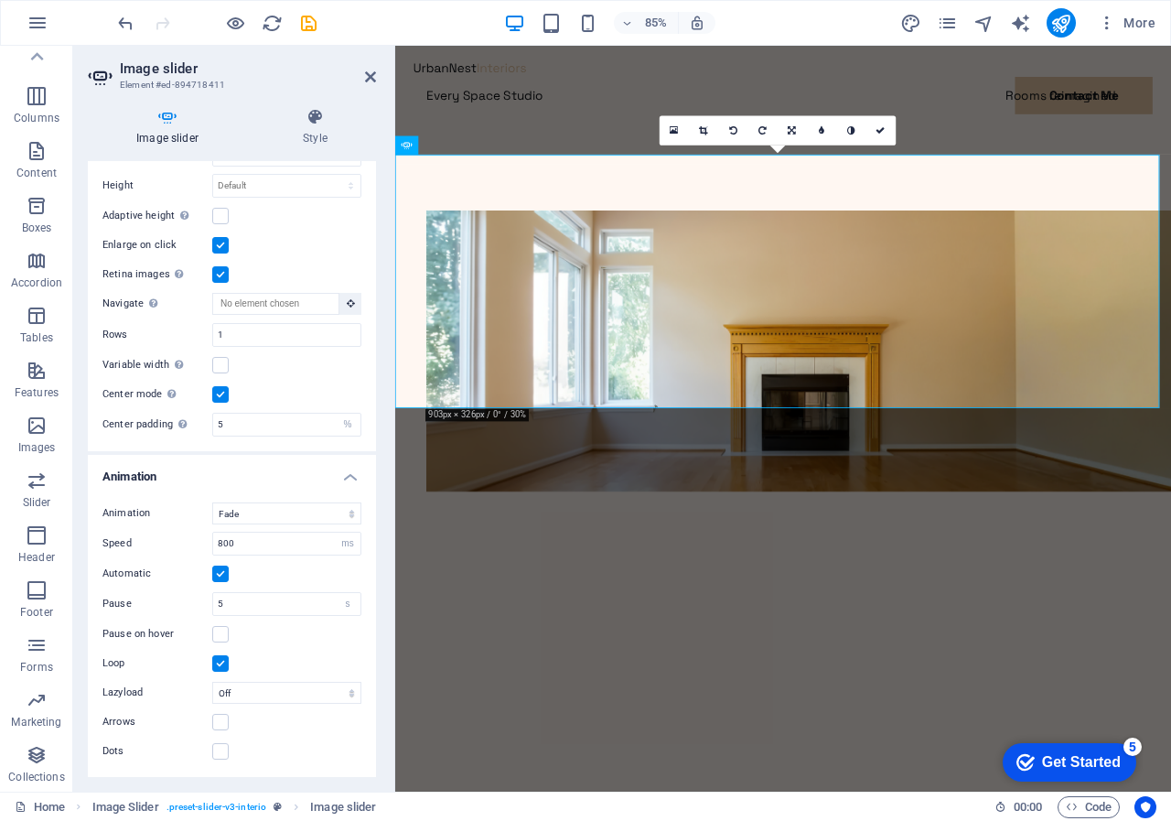
click at [175, 547] on label "Speed" at bounding box center [157, 543] width 110 height 10
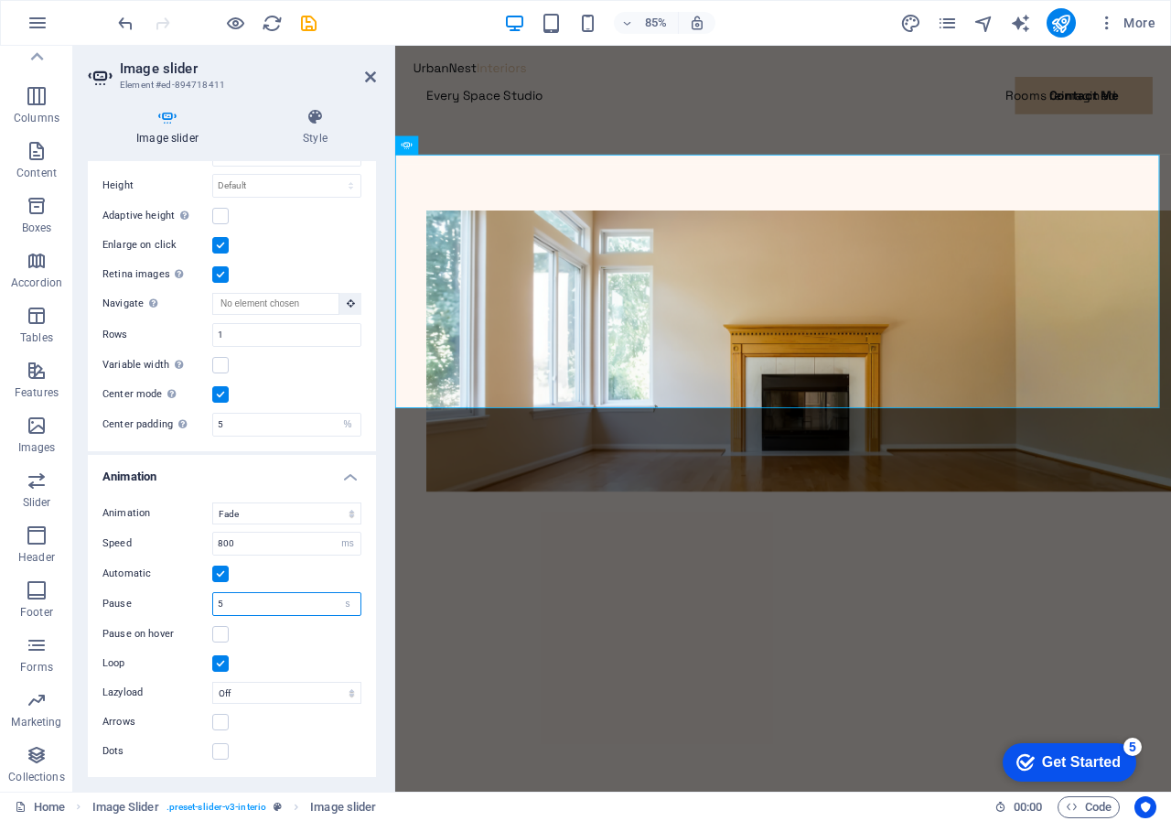
click at [218, 604] on input "5" at bounding box center [286, 604] width 147 height 22
type input "2"
click at [284, 639] on div "Pause on hover" at bounding box center [231, 634] width 259 height 22
click at [522, 79] on div at bounding box center [851, 71] width 869 height 22
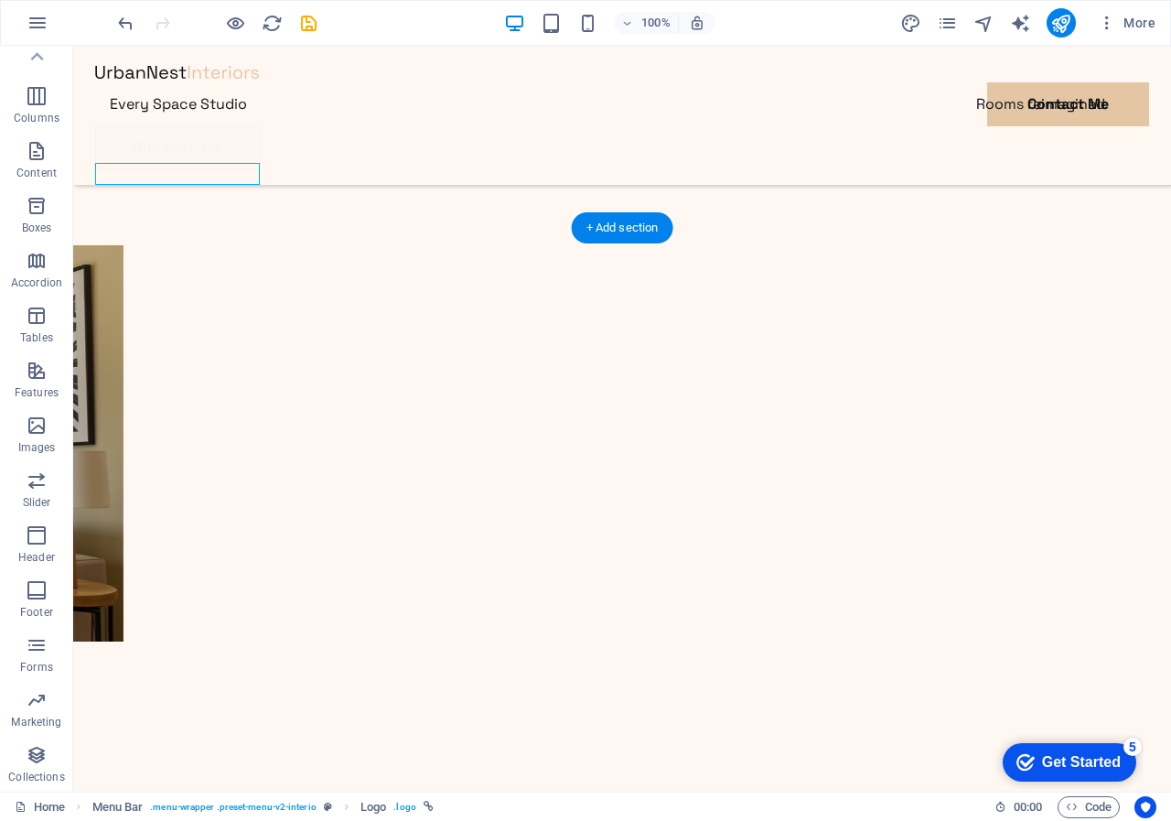
scroll to position [366, 0]
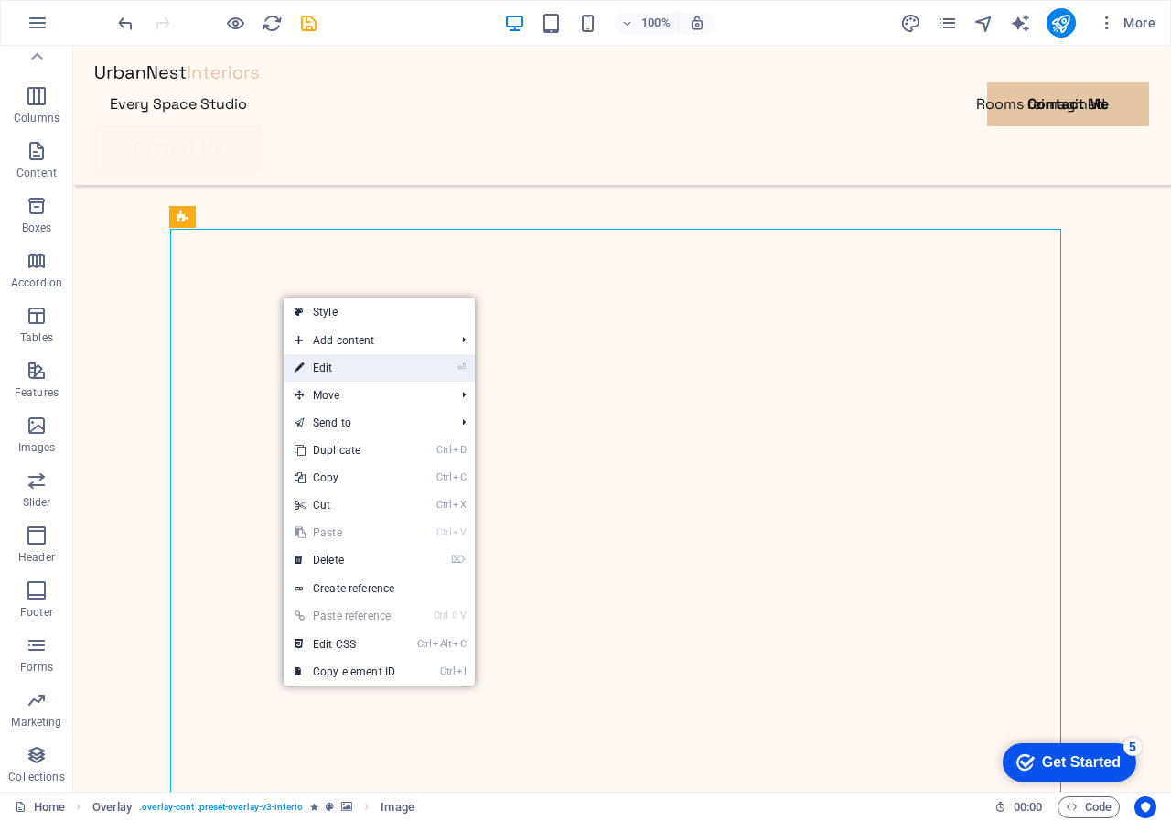
click at [318, 366] on link "⏎ Edit" at bounding box center [345, 367] width 123 height 27
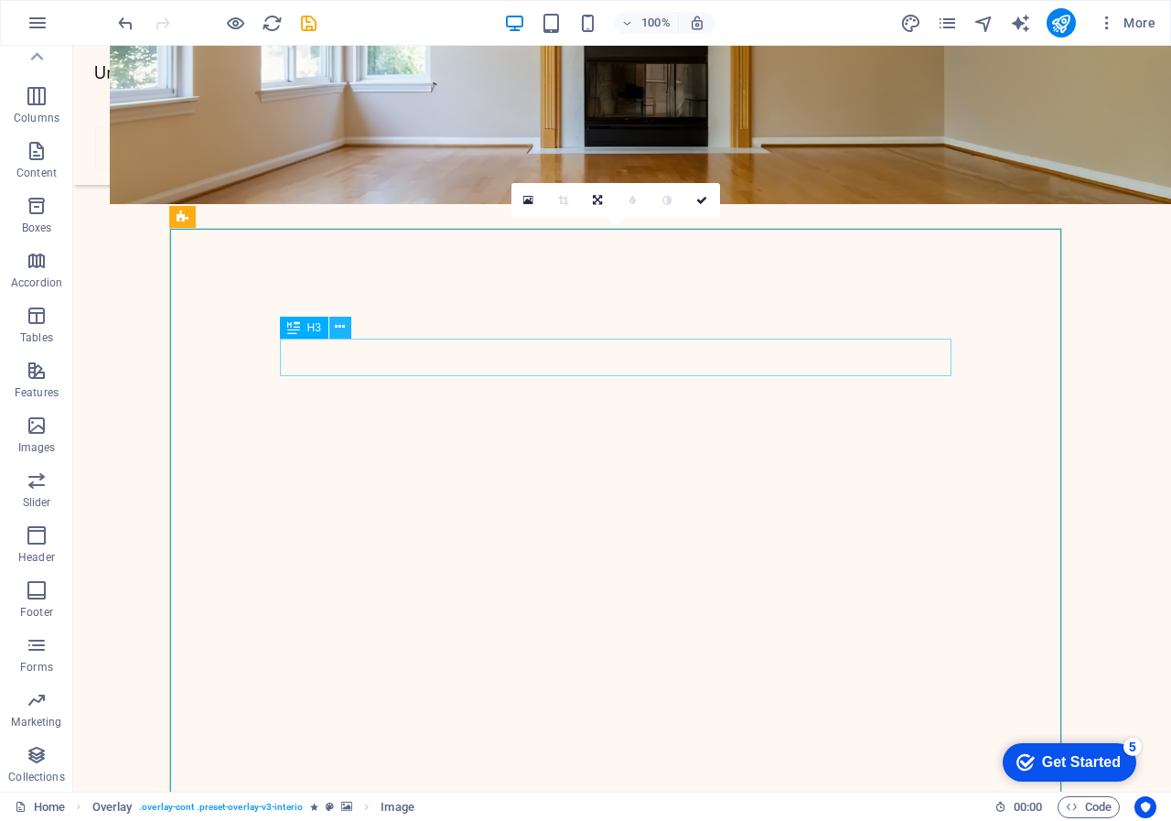
click at [339, 321] on icon at bounding box center [340, 327] width 10 height 19
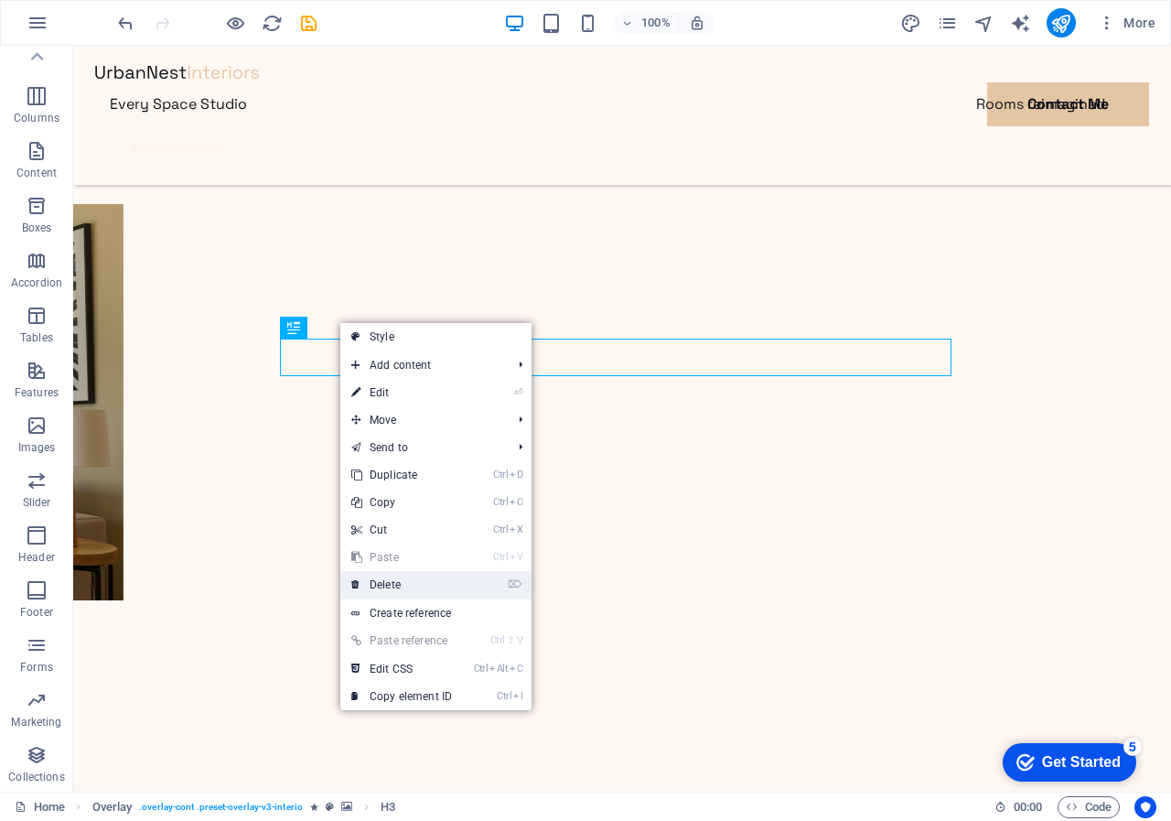
click at [390, 579] on link "⌦ Delete" at bounding box center [401, 584] width 123 height 27
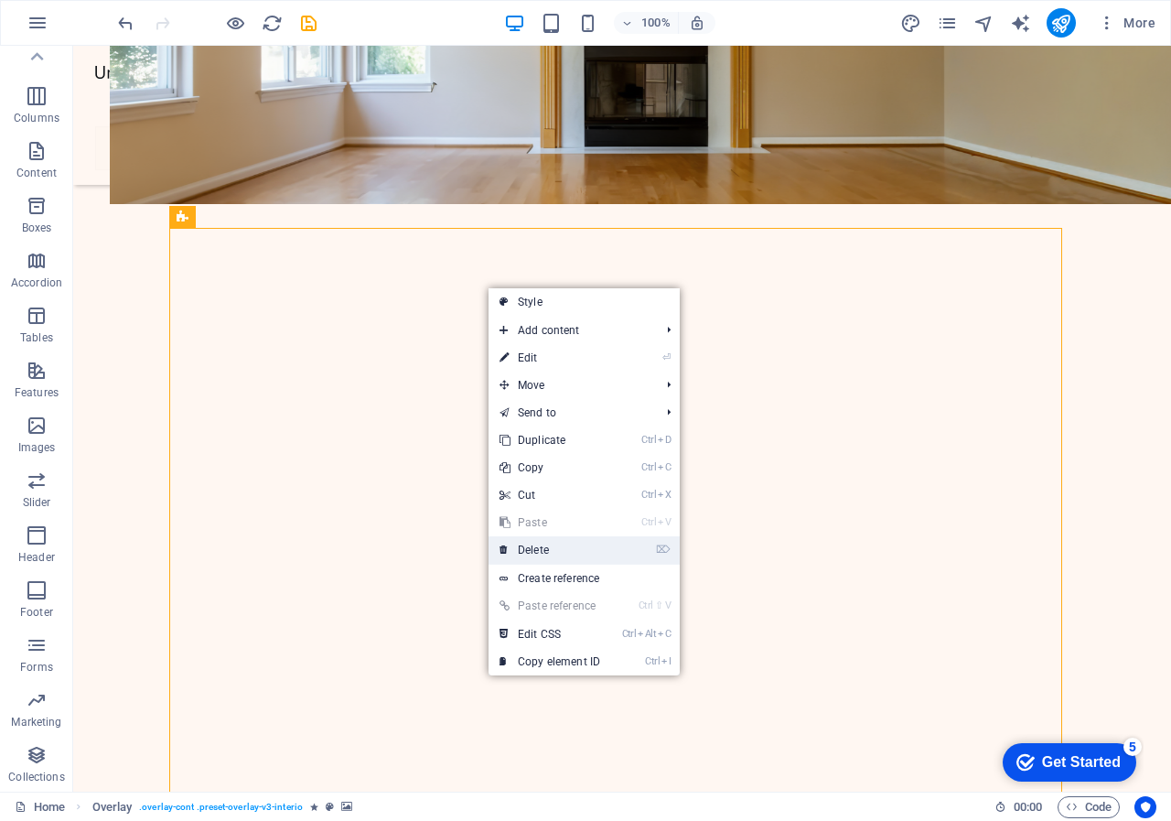
click at [533, 544] on link "⌦ Delete" at bounding box center [550, 549] width 123 height 27
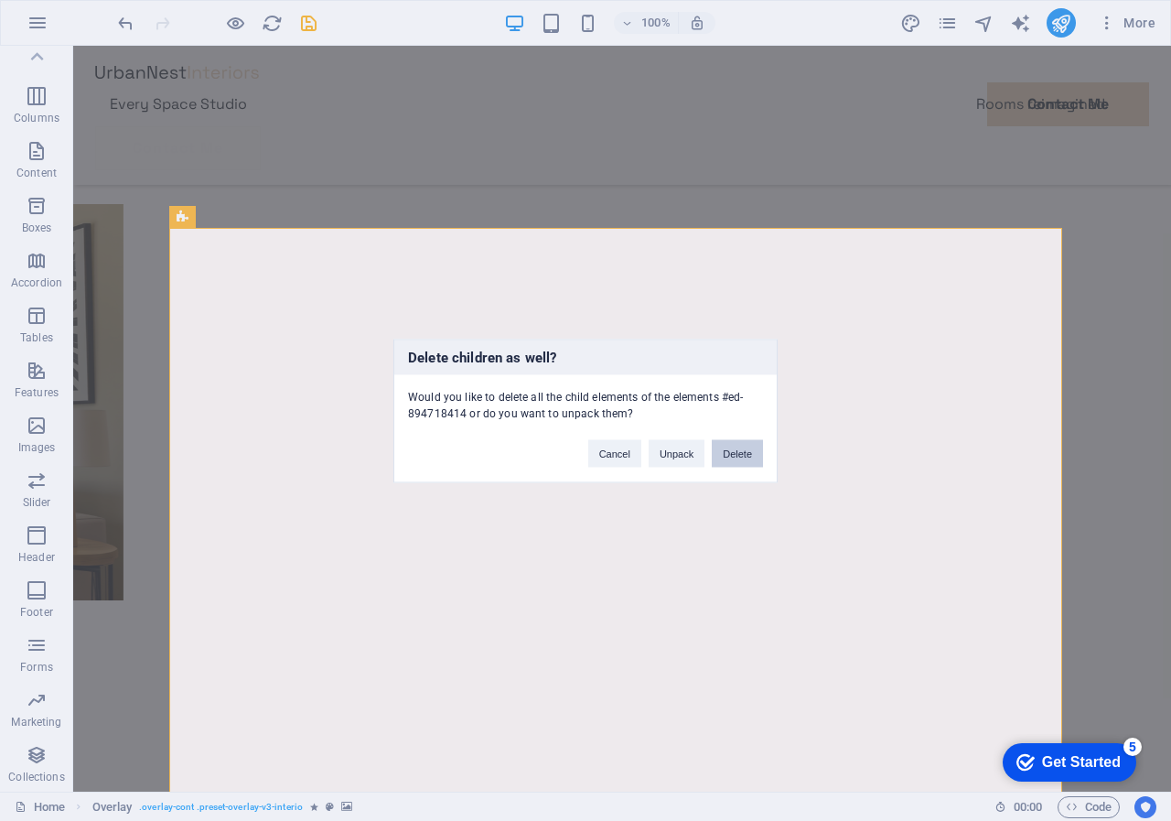
click at [730, 447] on button "Delete" at bounding box center [737, 452] width 51 height 27
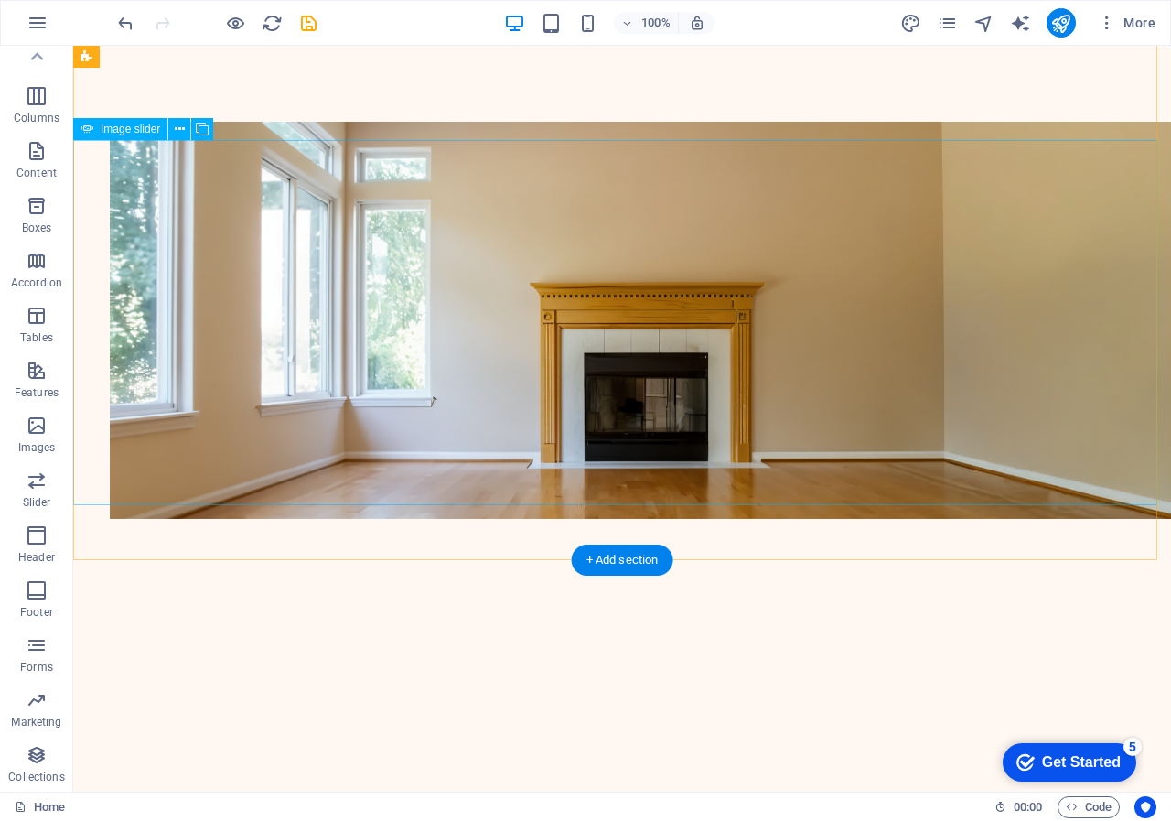
scroll to position [0, 0]
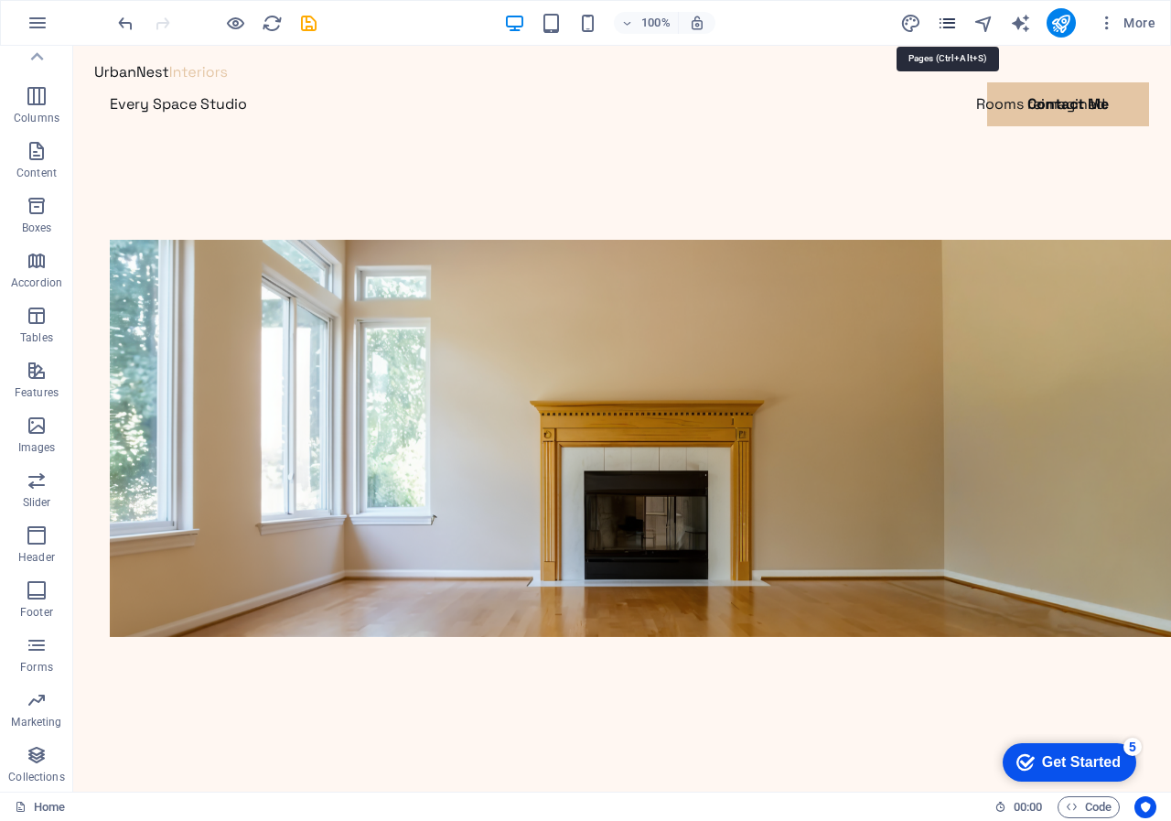
click at [946, 21] on icon "pages" at bounding box center [947, 23] width 21 height 21
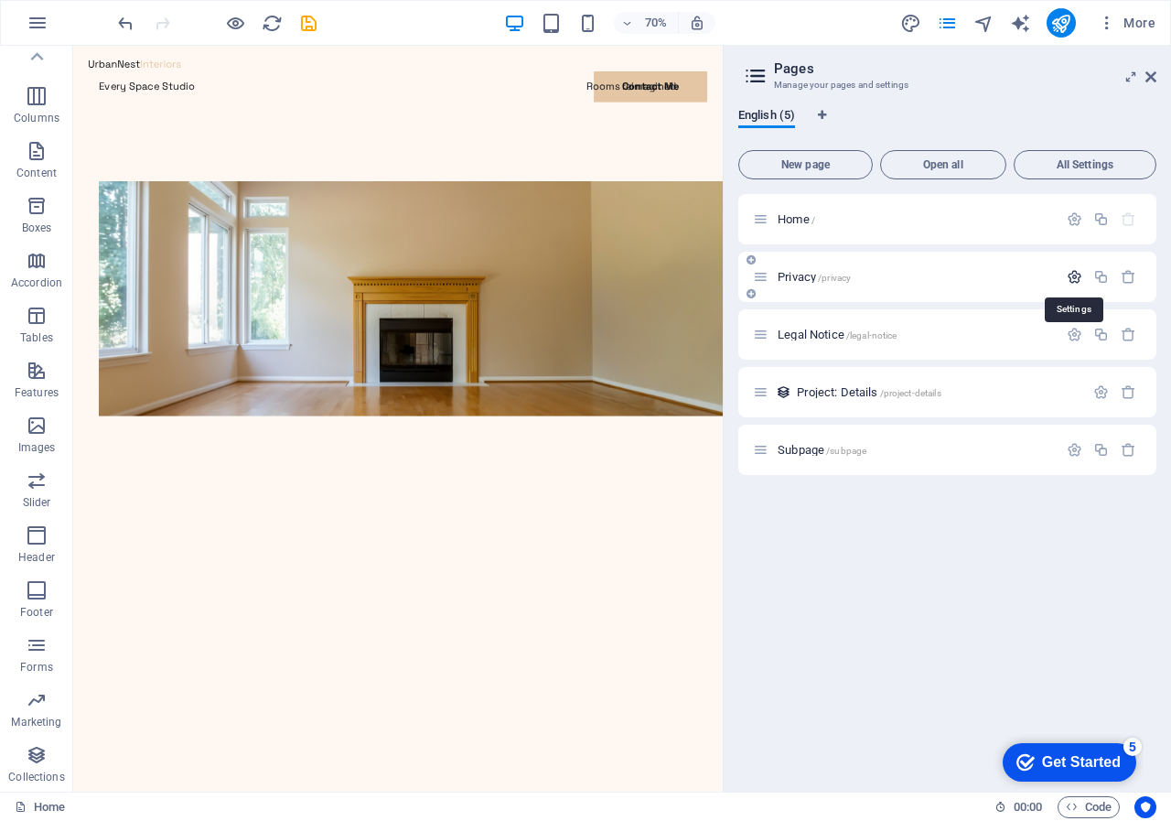
click at [1075, 274] on icon "button" at bounding box center [1075, 277] width 16 height 16
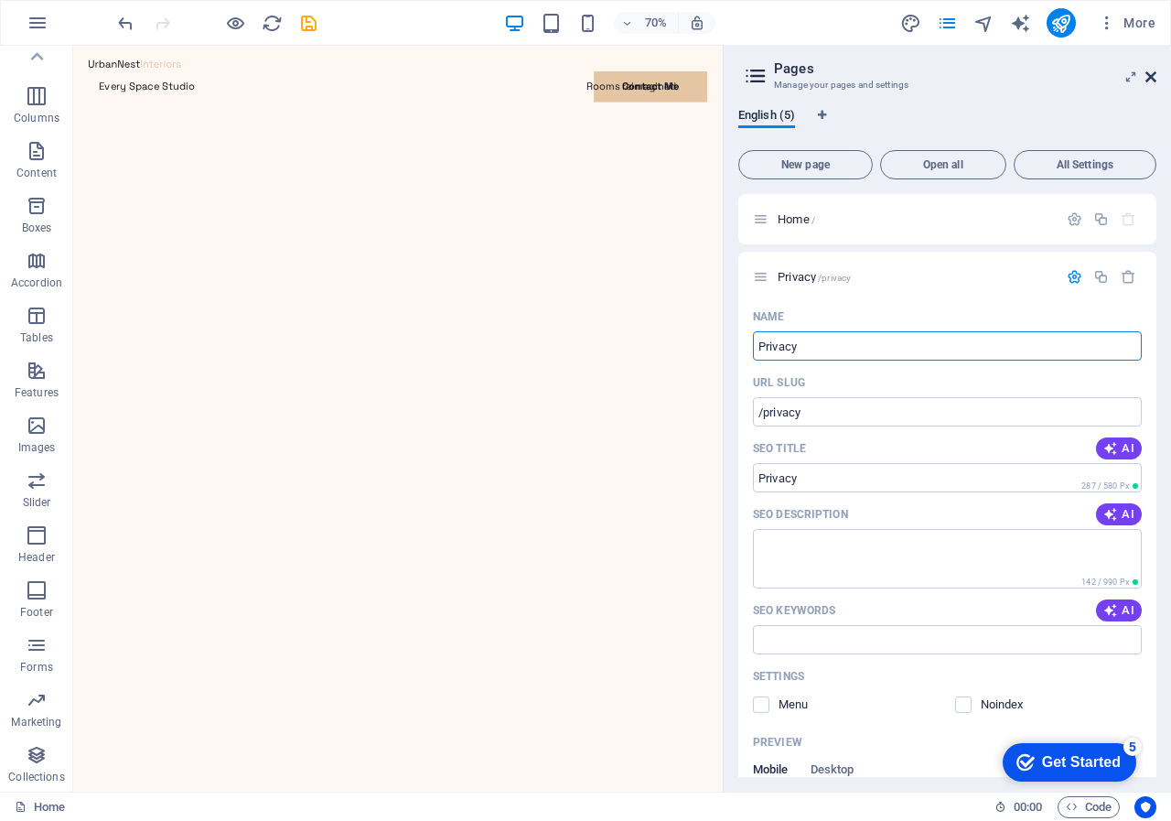
click at [1149, 78] on icon at bounding box center [1151, 77] width 11 height 15
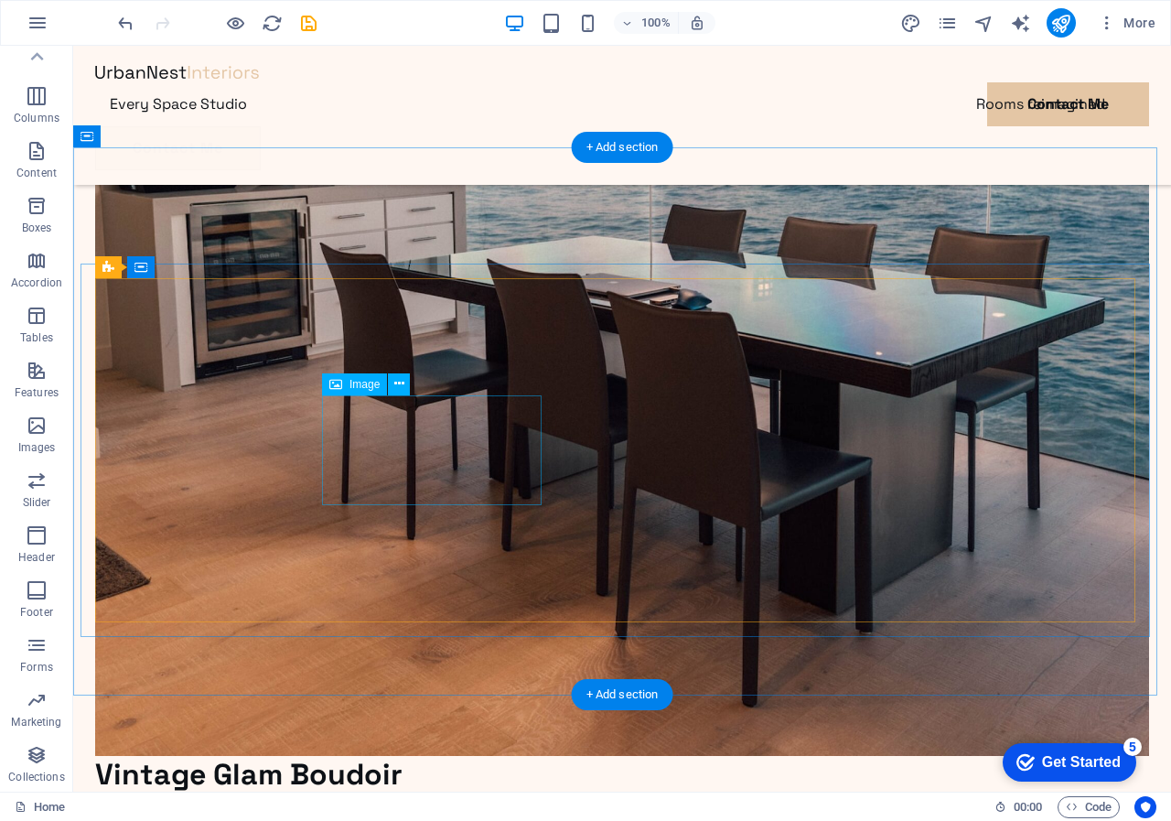
scroll to position [3477, 0]
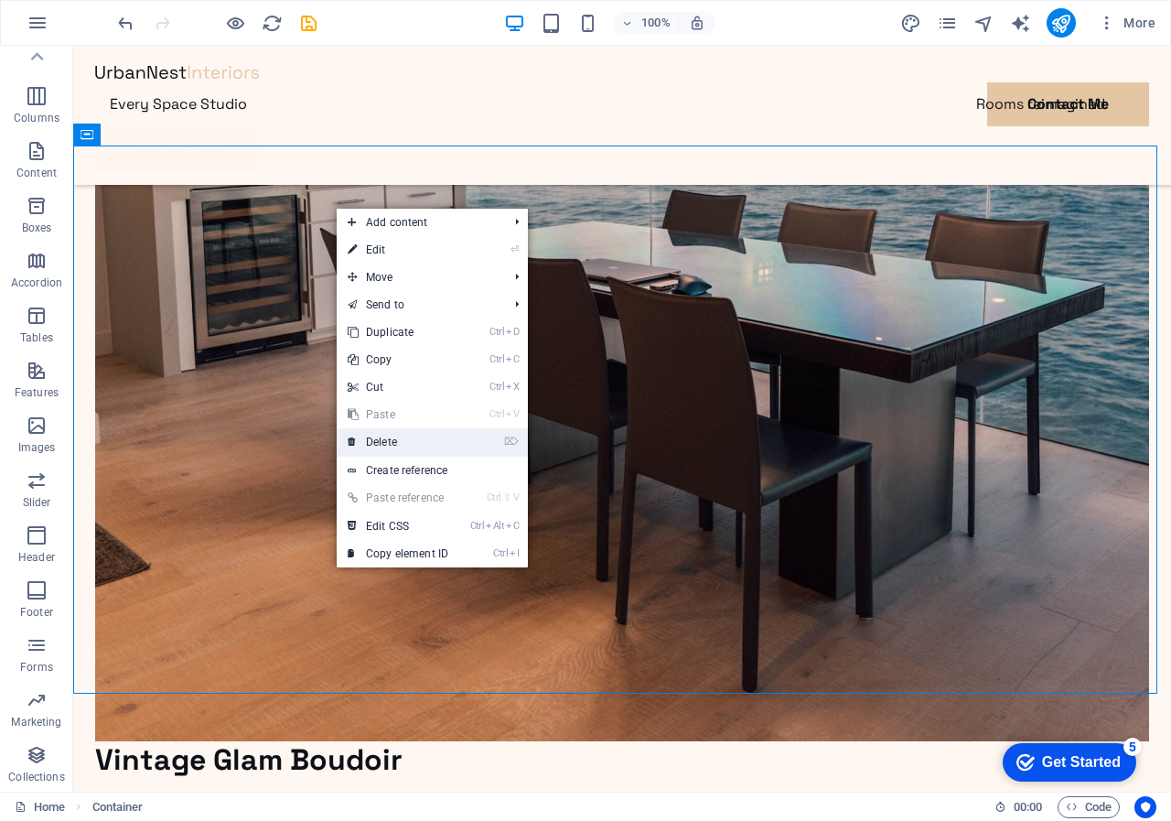
click at [382, 437] on link "⌦ Delete" at bounding box center [398, 441] width 123 height 27
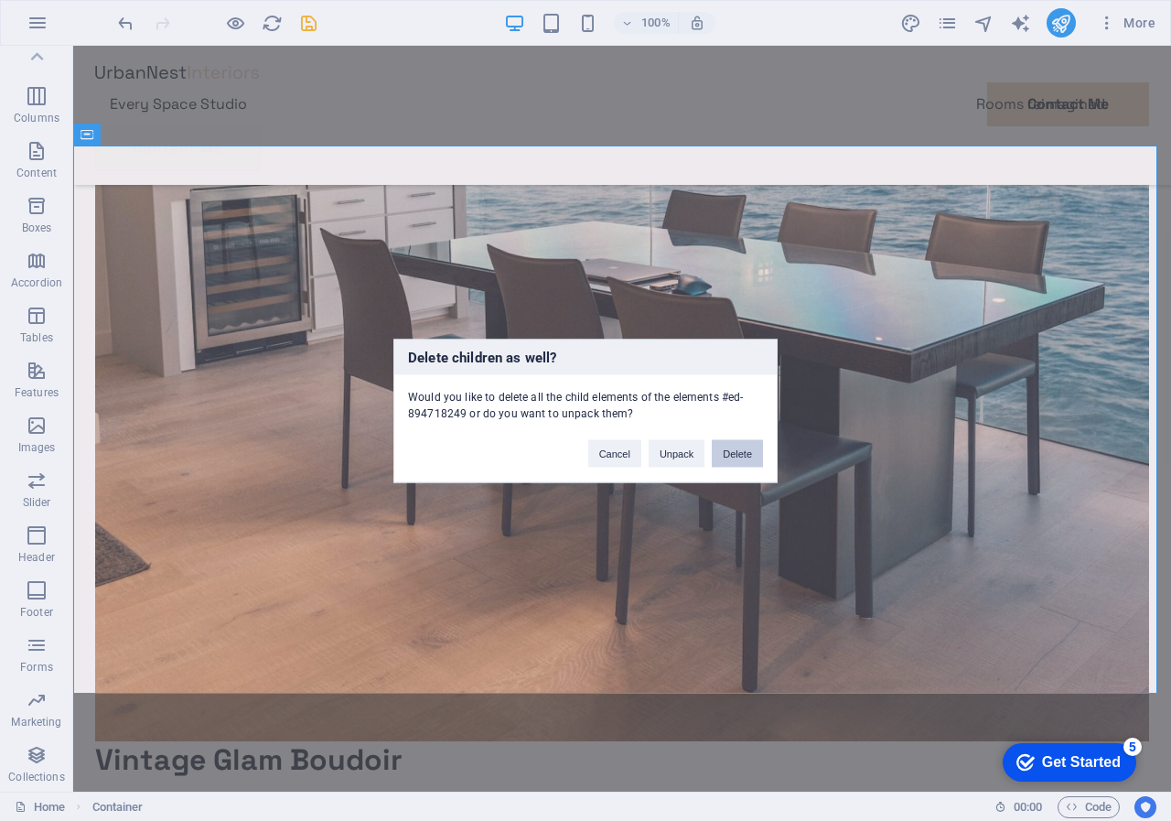
click at [740, 452] on button "Delete" at bounding box center [737, 452] width 51 height 27
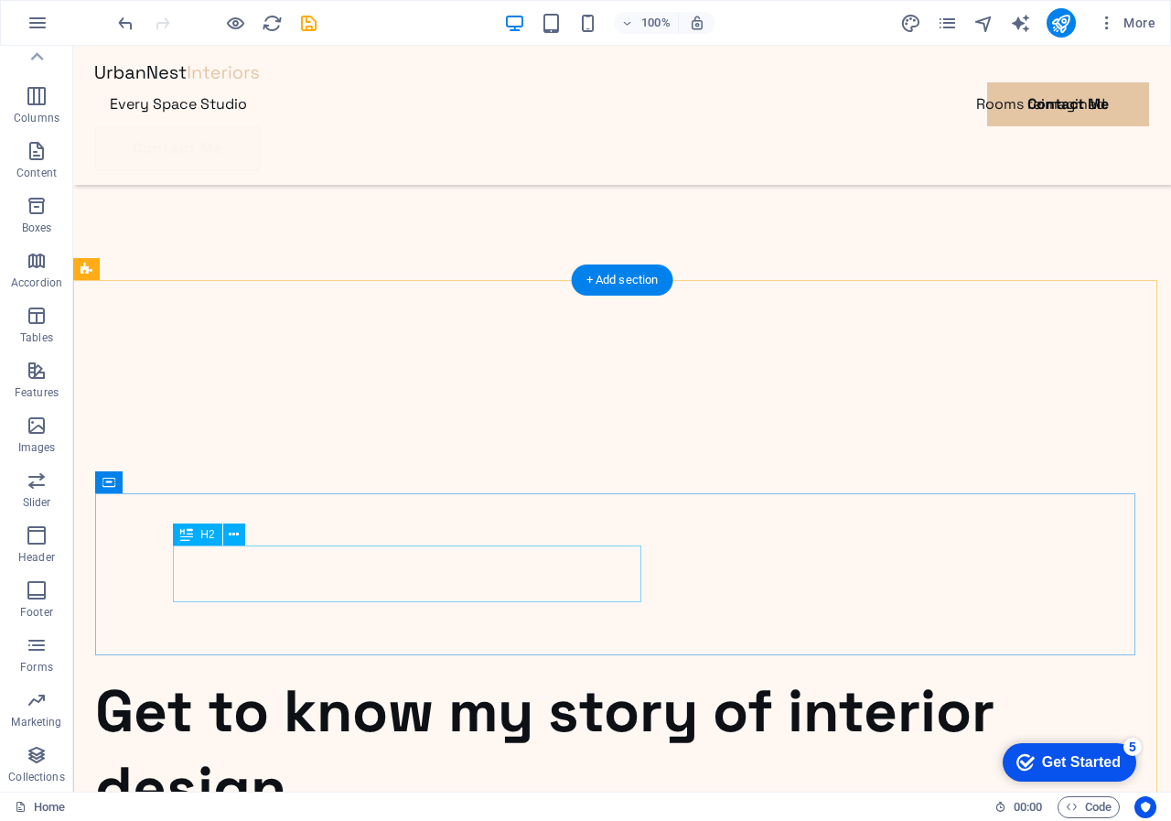
scroll to position [823, 0]
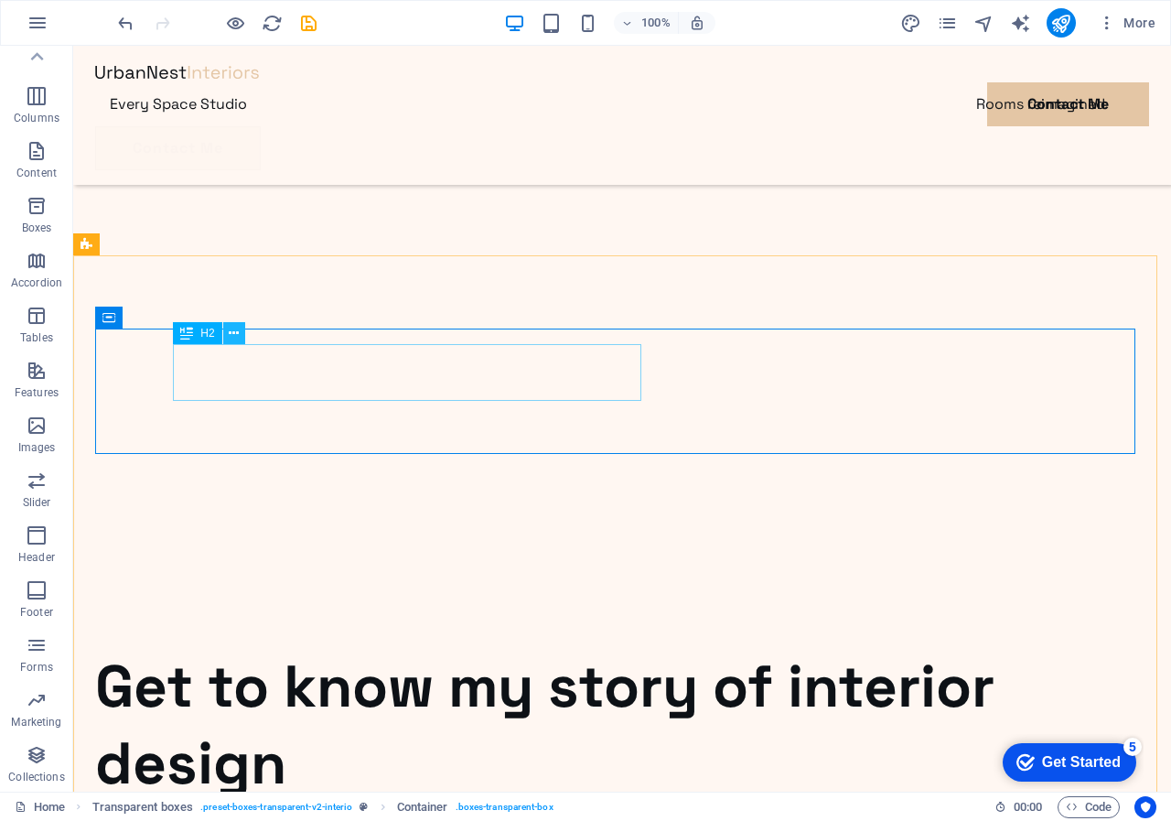
click at [233, 331] on icon at bounding box center [234, 333] width 10 height 19
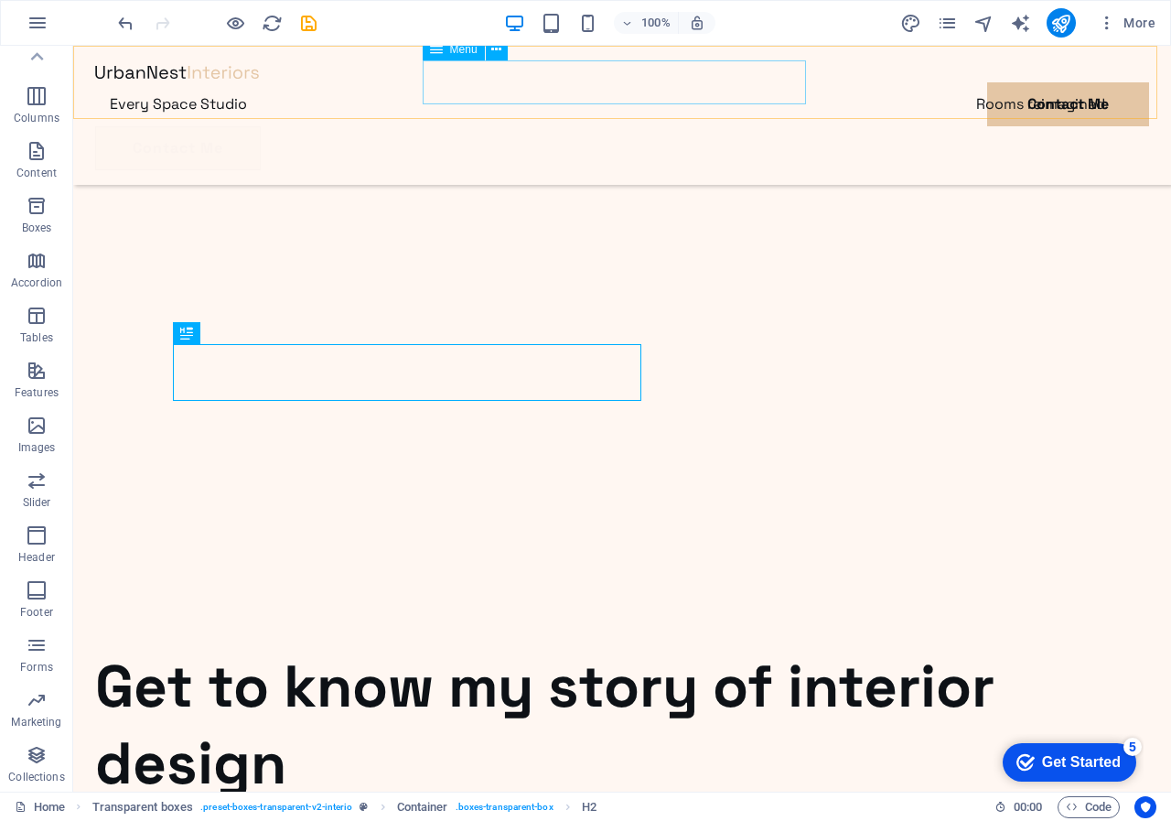
click at [695, 82] on nav "Every Space Studio Rooms reimagined Contact Me" at bounding box center [622, 104] width 1054 height 44
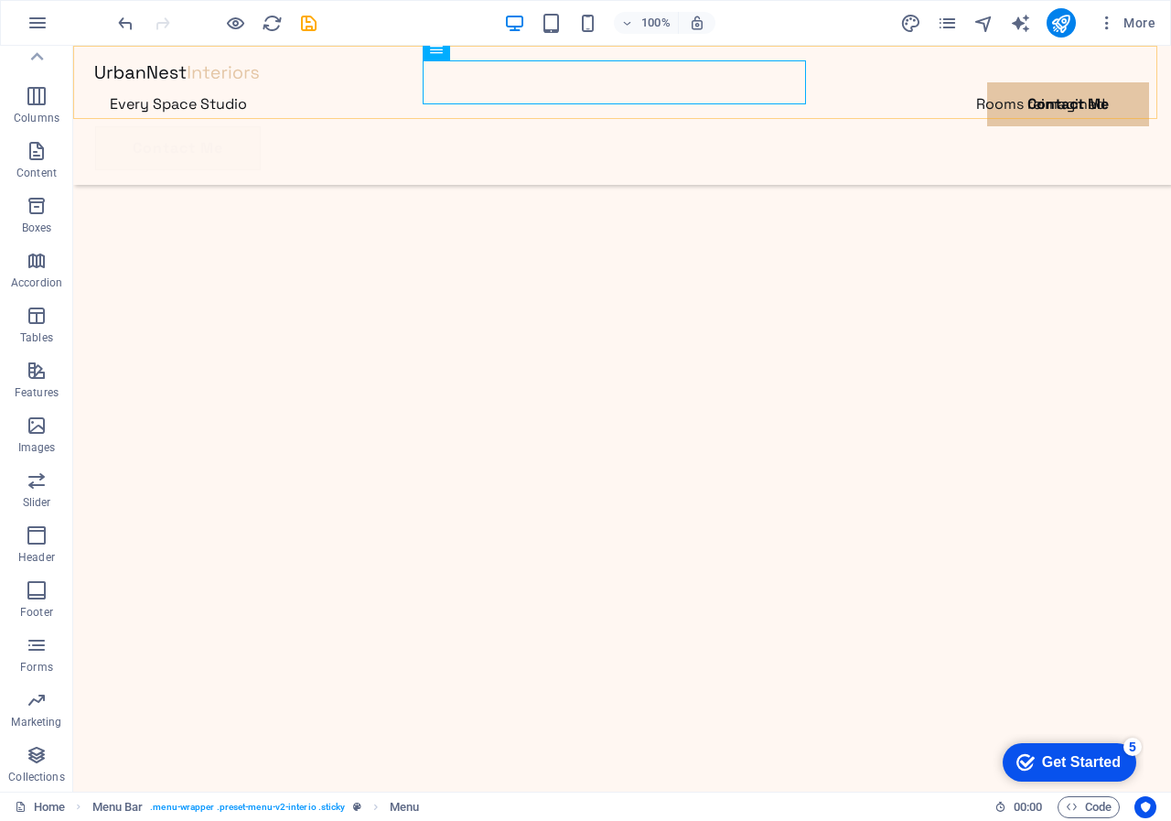
scroll to position [549, 0]
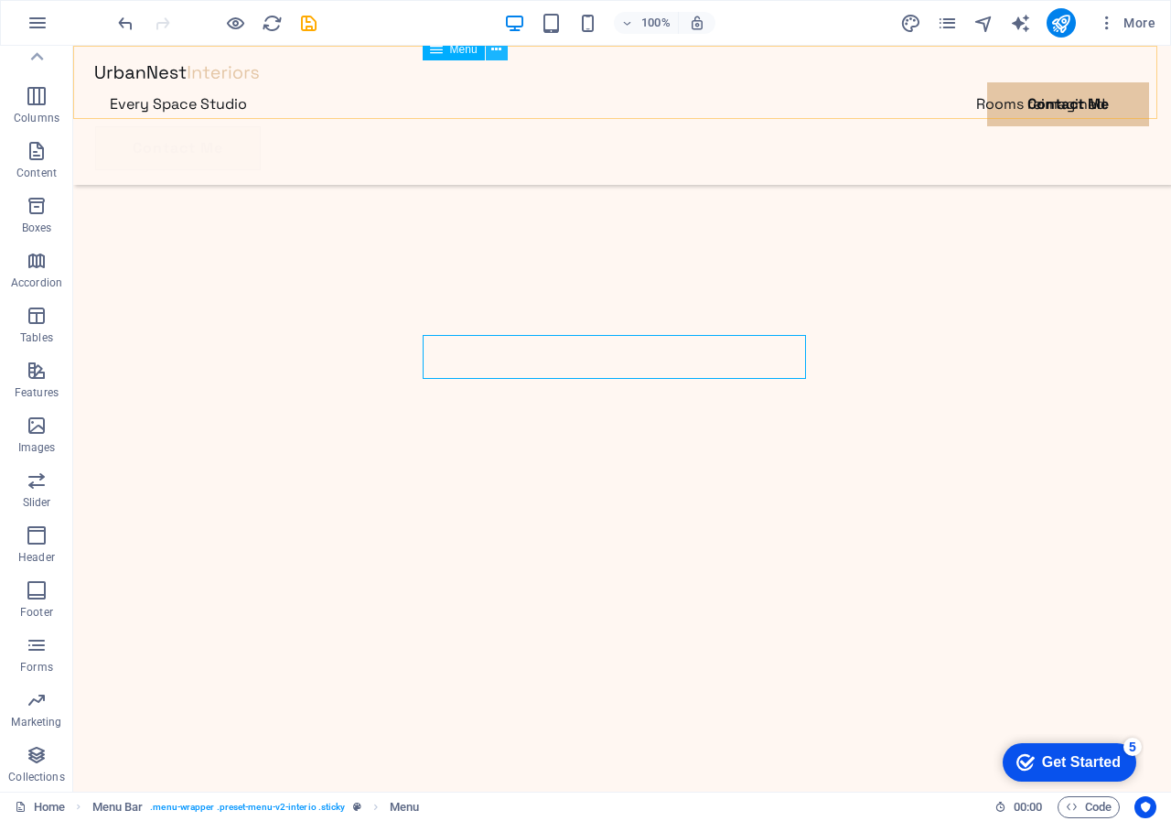
click at [498, 46] on icon at bounding box center [496, 49] width 10 height 19
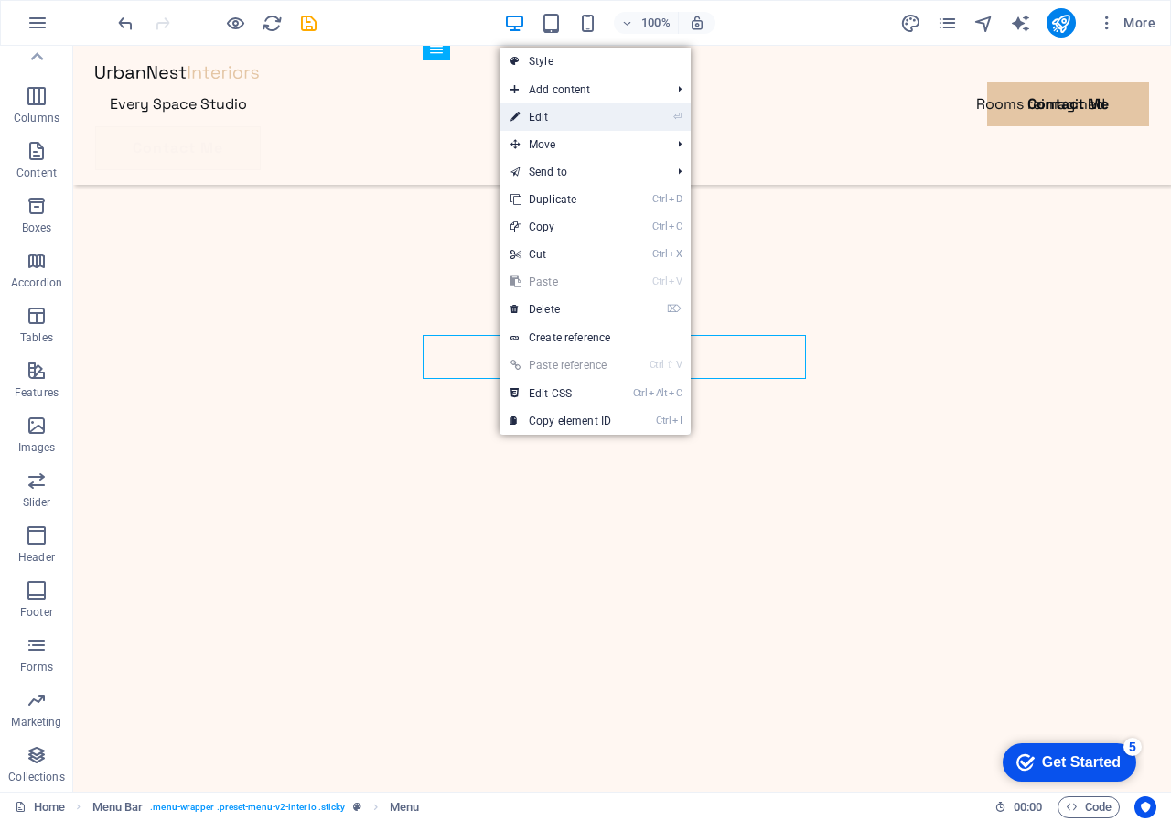
click at [544, 113] on link "⏎ Edit" at bounding box center [561, 116] width 123 height 27
select select
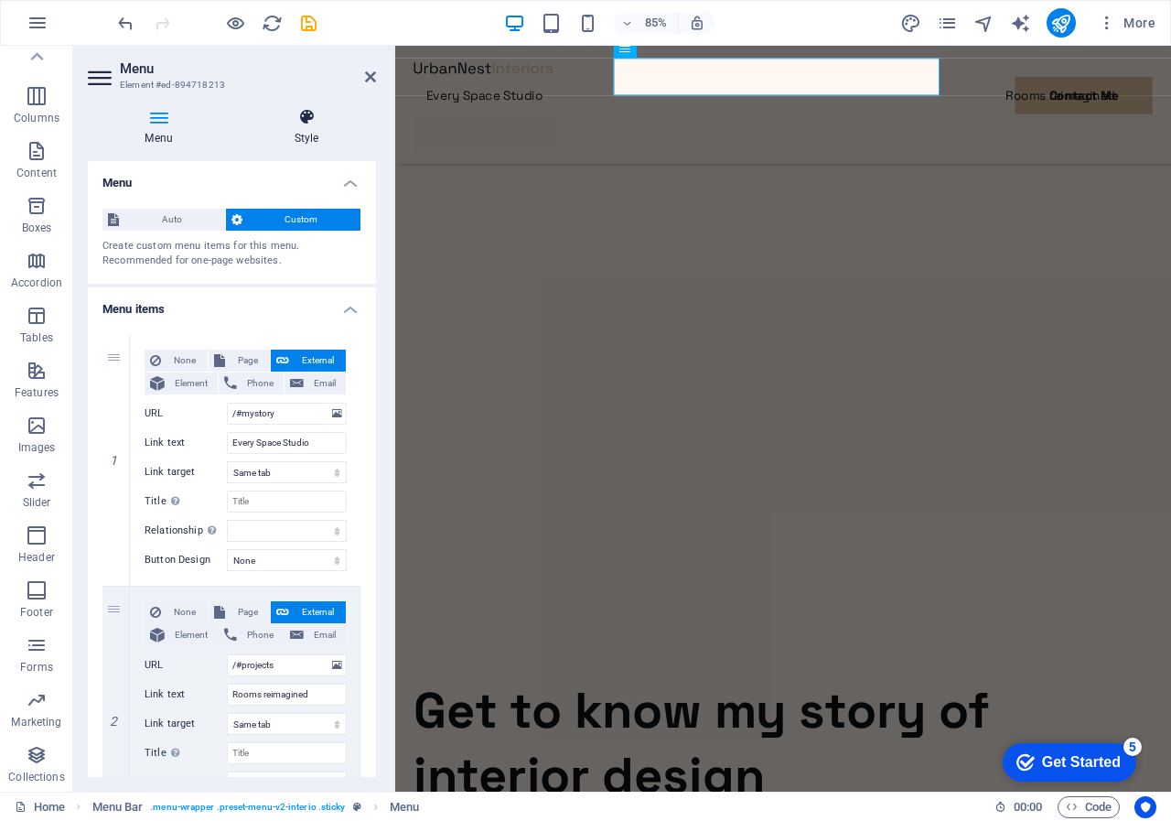
click at [305, 117] on icon at bounding box center [306, 117] width 139 height 18
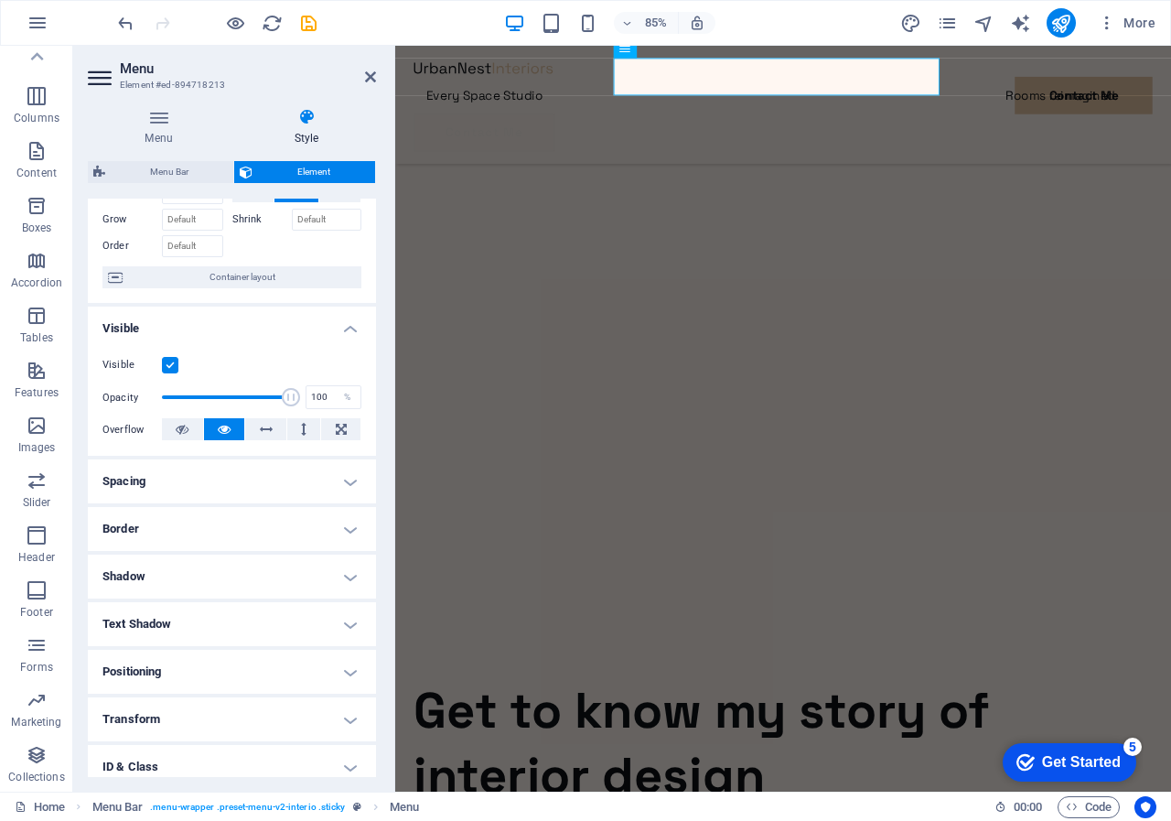
scroll to position [0, 0]
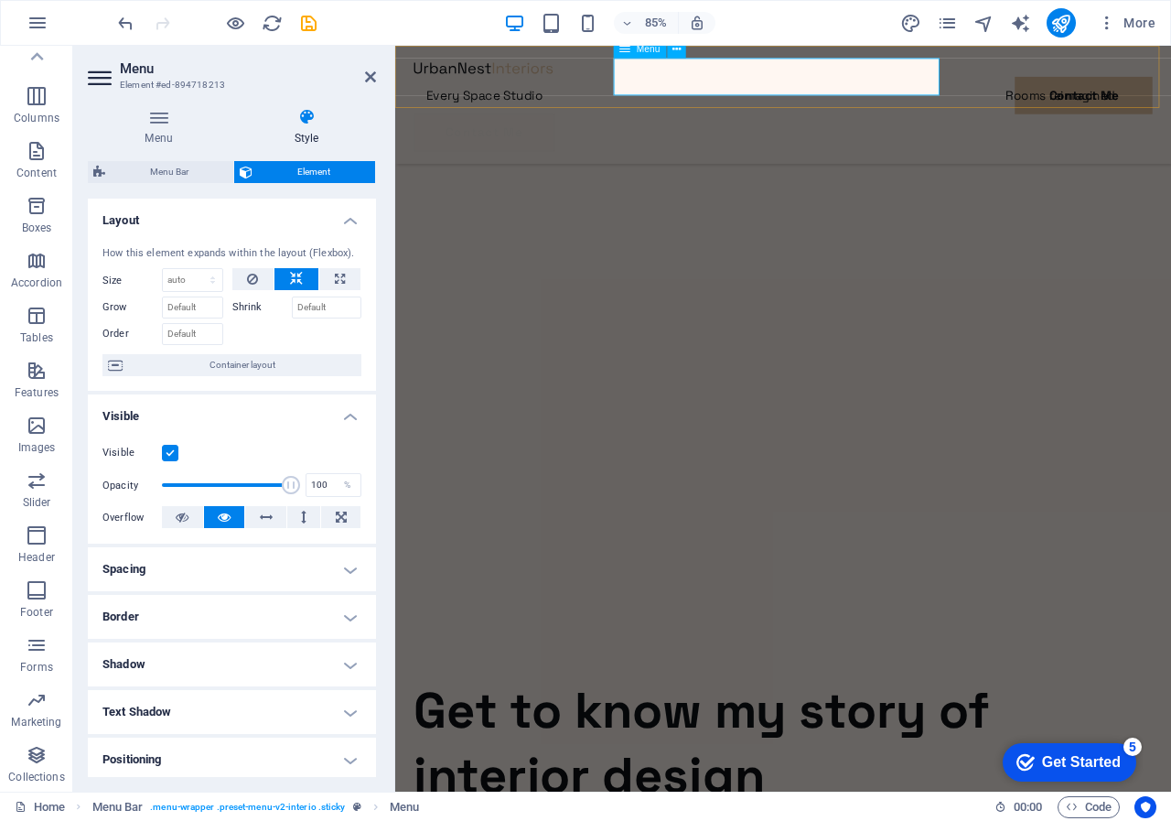
click at [922, 86] on nav "Every Space Studio Rooms reimagined Contact Me" at bounding box center [851, 104] width 869 height 44
click at [924, 82] on nav "Every Space Studio Rooms reimagined Contact Me" at bounding box center [851, 104] width 869 height 44
click at [154, 124] on icon at bounding box center [159, 117] width 142 height 18
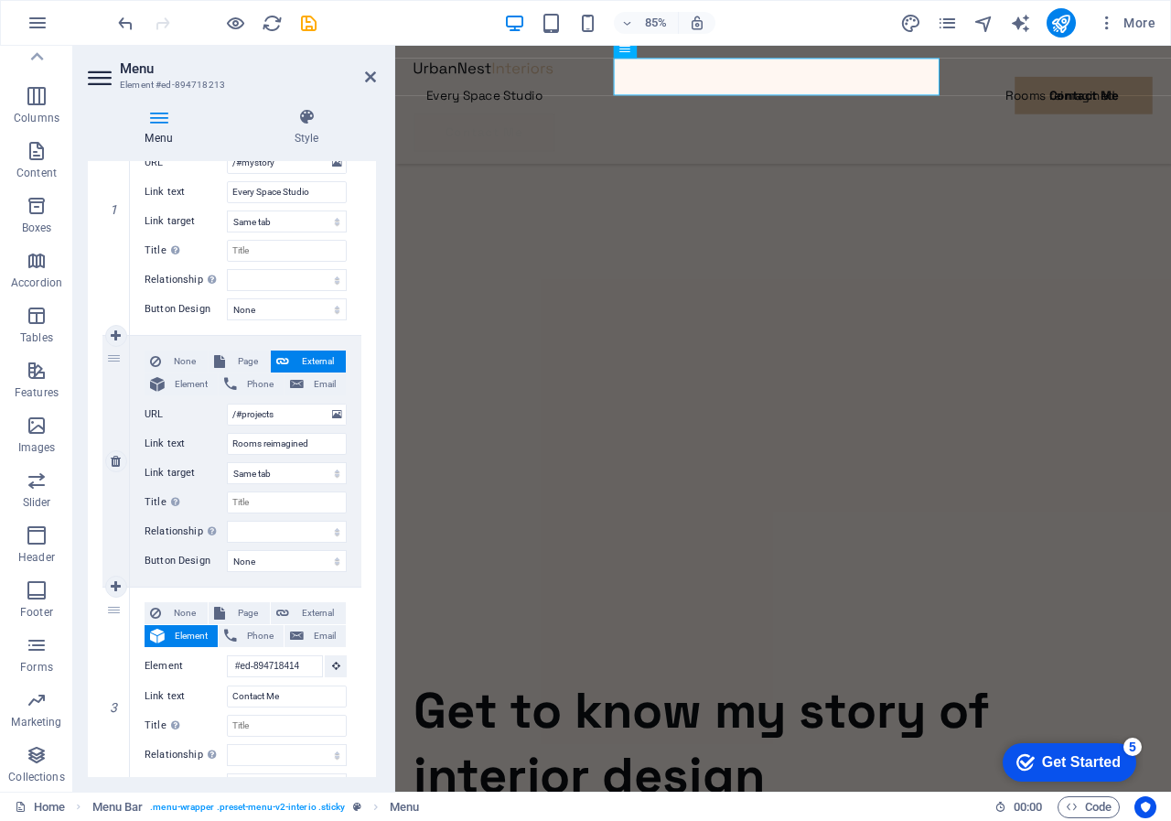
scroll to position [335, 0]
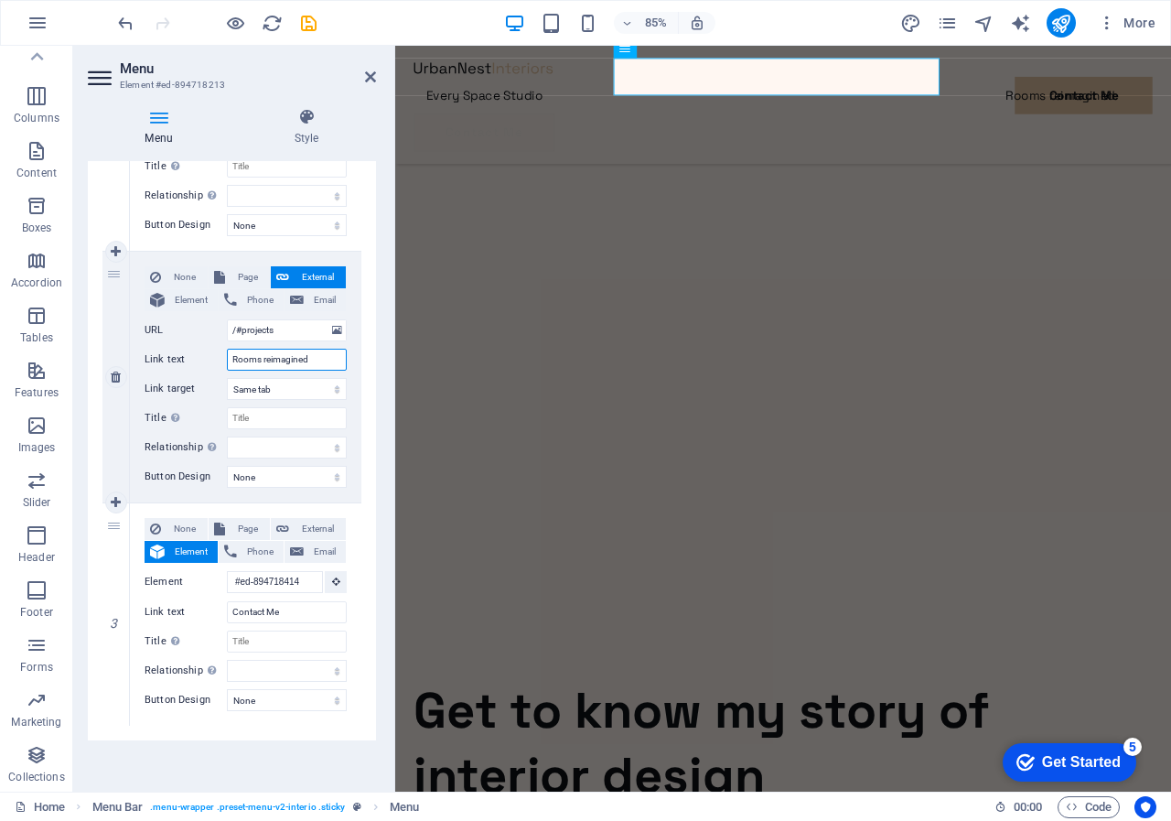
drag, startPoint x: 228, startPoint y: 355, endPoint x: 324, endPoint y: 355, distance: 96.1
click at [324, 355] on input "Rooms reimagined" at bounding box center [287, 360] width 120 height 22
click at [333, 476] on select "None Default Primary Secondary" at bounding box center [287, 477] width 120 height 22
select select "primary"
click at [227, 466] on select "None Default Primary Secondary" at bounding box center [287, 477] width 120 height 22
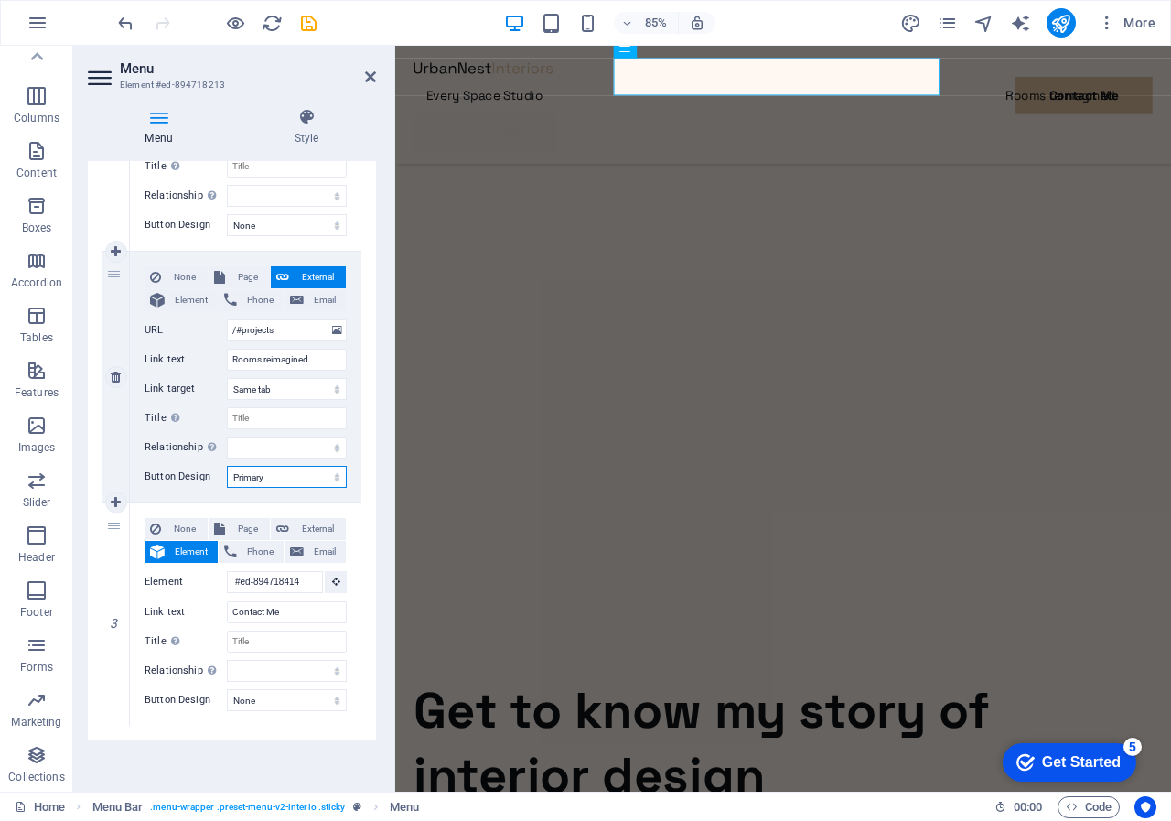
select select
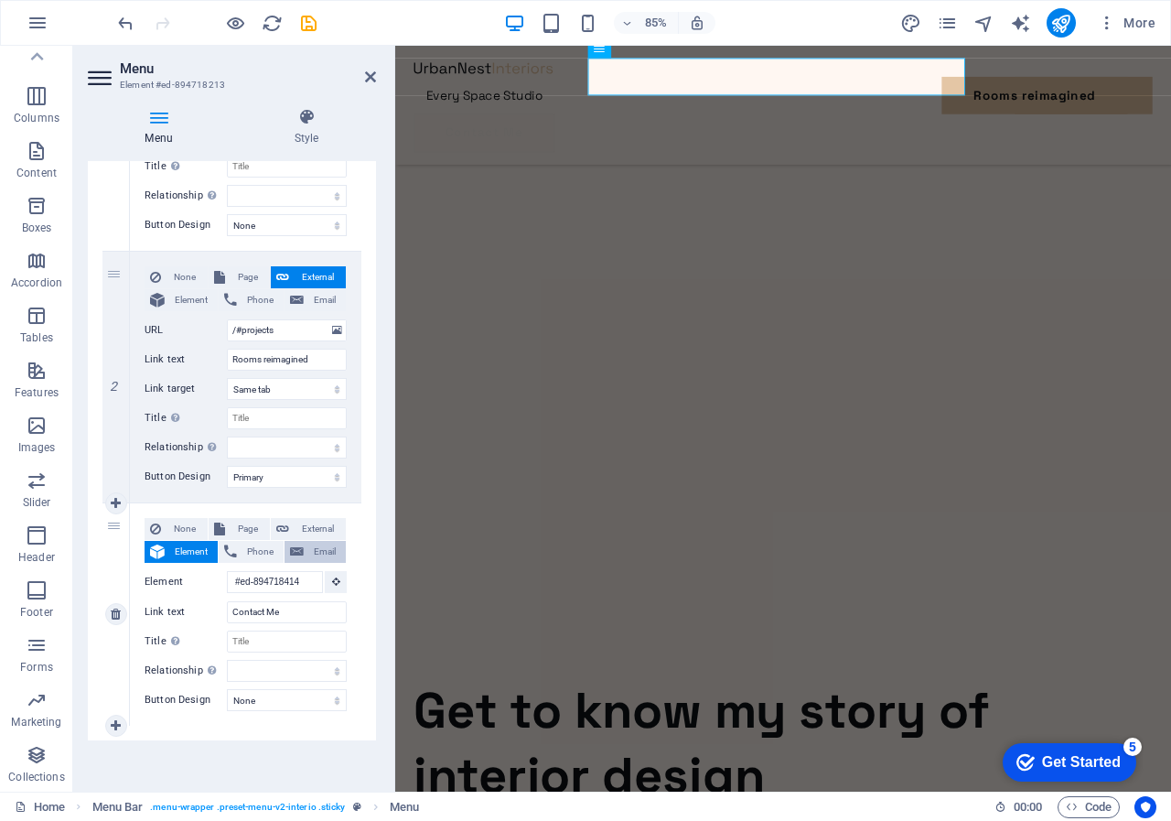
click at [299, 550] on icon at bounding box center [297, 552] width 14 height 22
select select
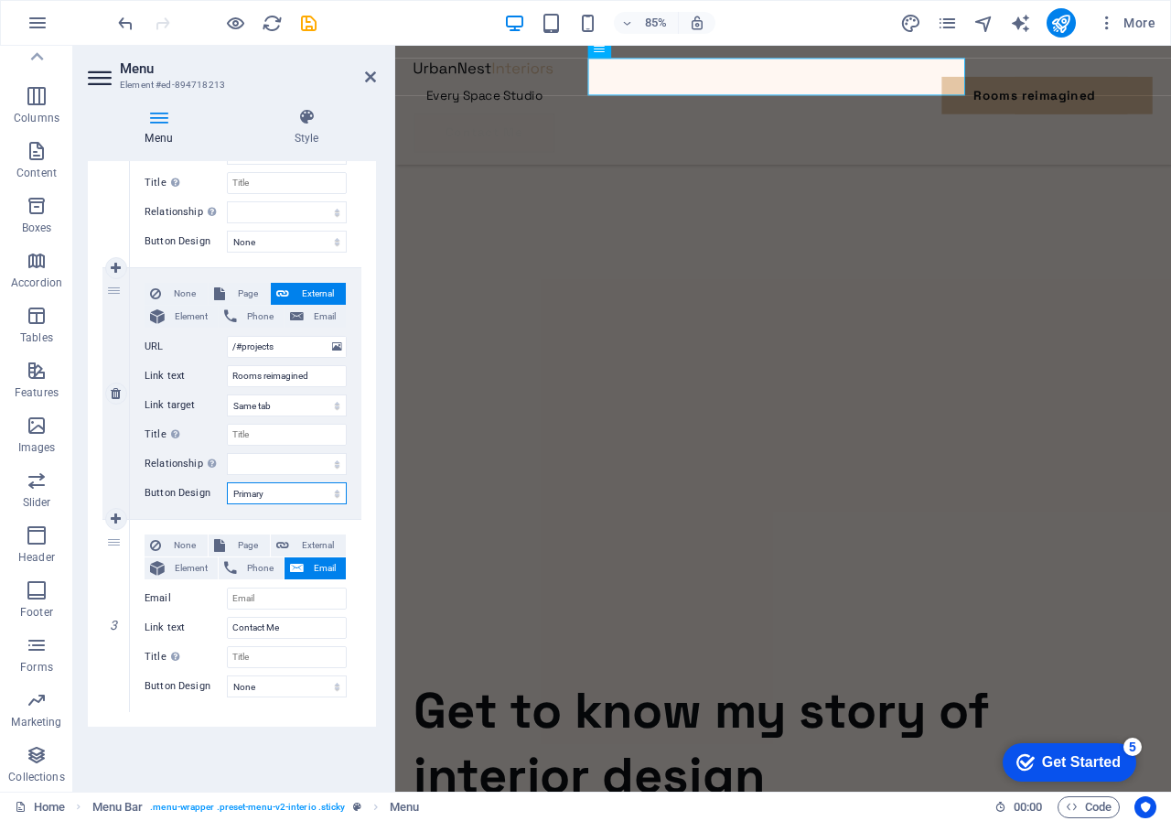
click at [332, 493] on select "None Default Primary Secondary" at bounding box center [287, 493] width 120 height 22
select select
click at [227, 482] on select "None Default Primary Secondary" at bounding box center [287, 493] width 120 height 22
select select
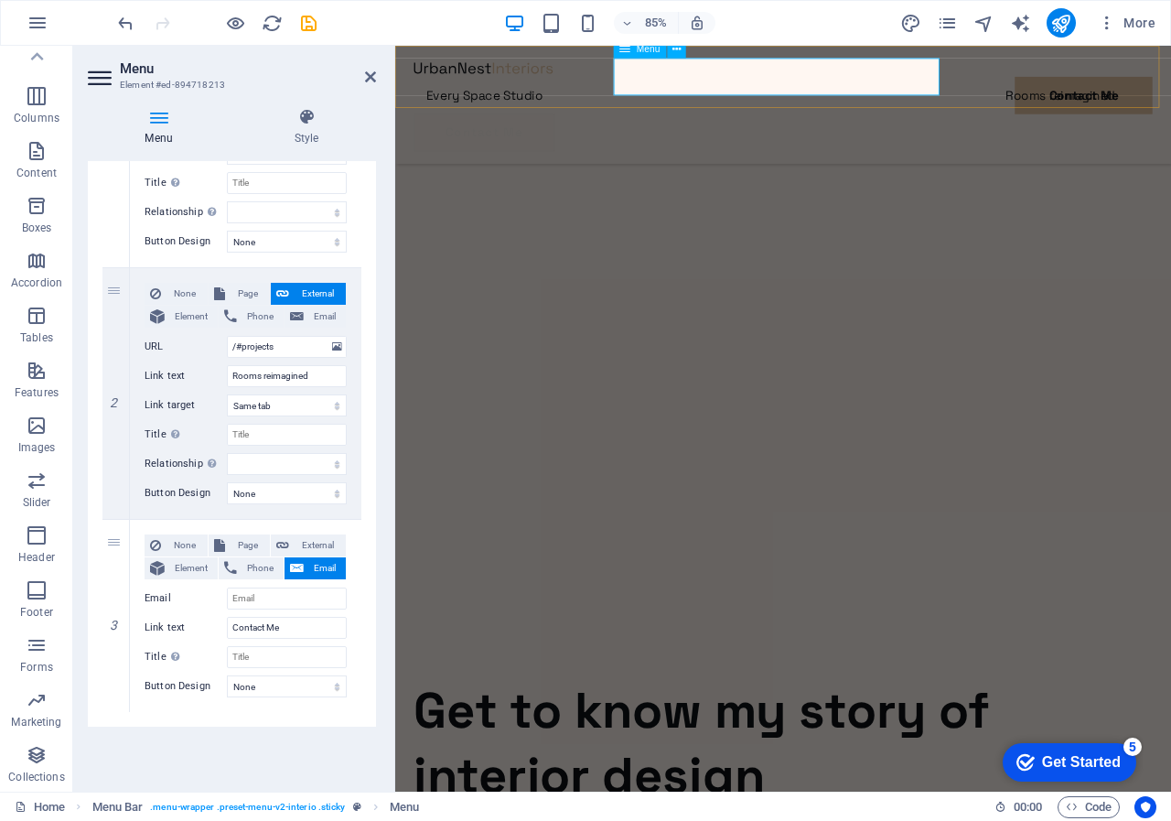
click at [690, 82] on nav "Every Space Studio Rooms reimagined Contact Me" at bounding box center [851, 104] width 869 height 44
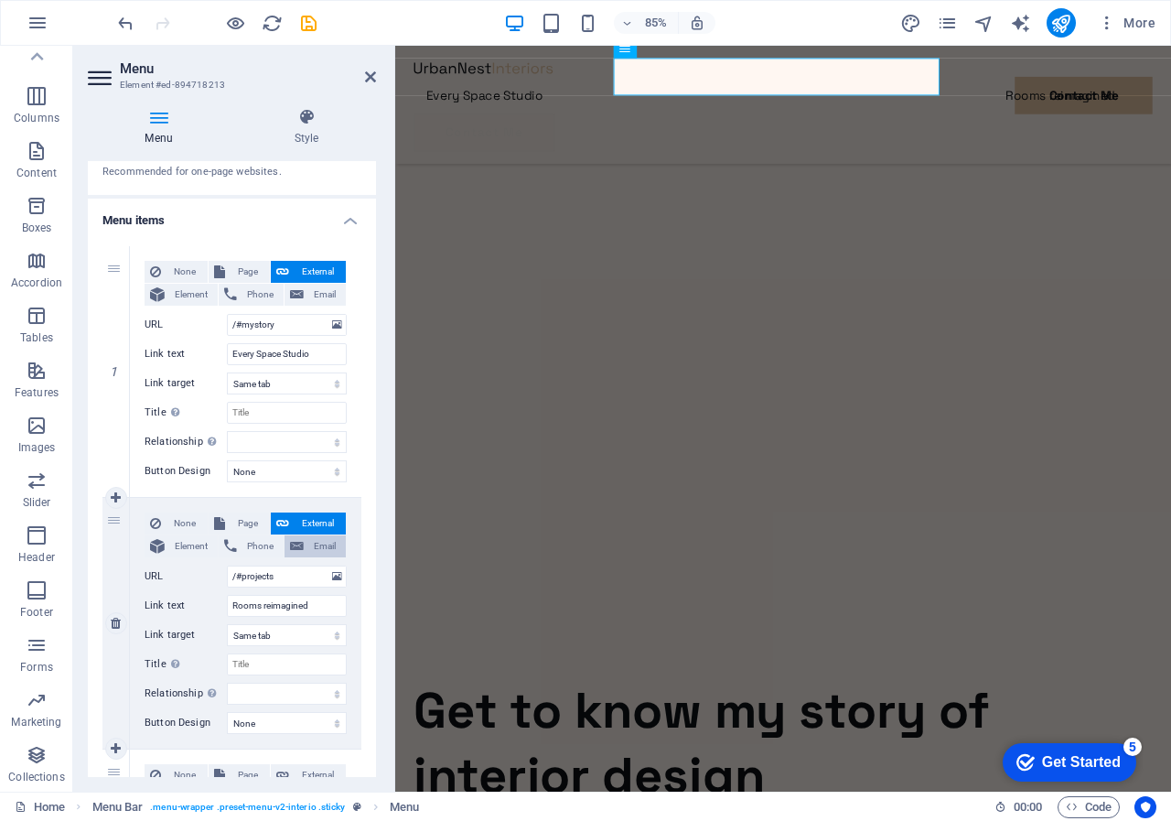
scroll to position [44, 0]
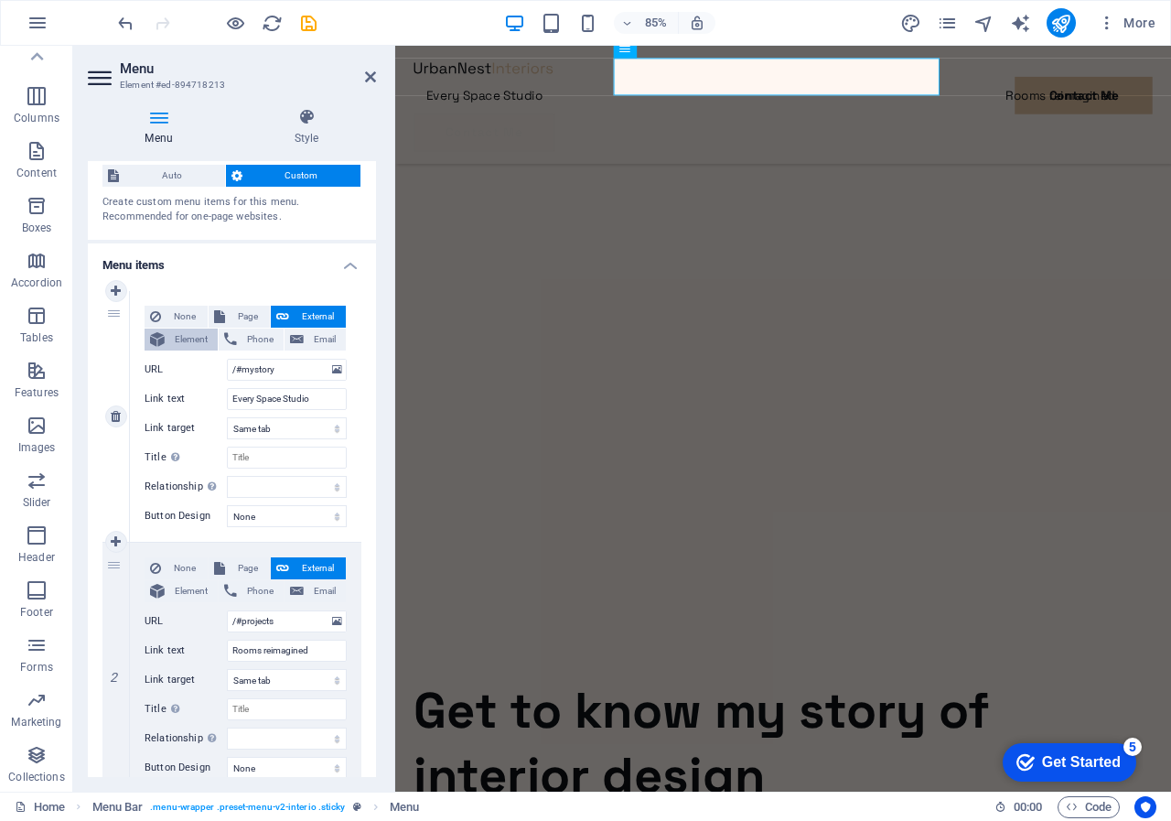
click at [193, 337] on span "Element" at bounding box center [191, 339] width 42 height 22
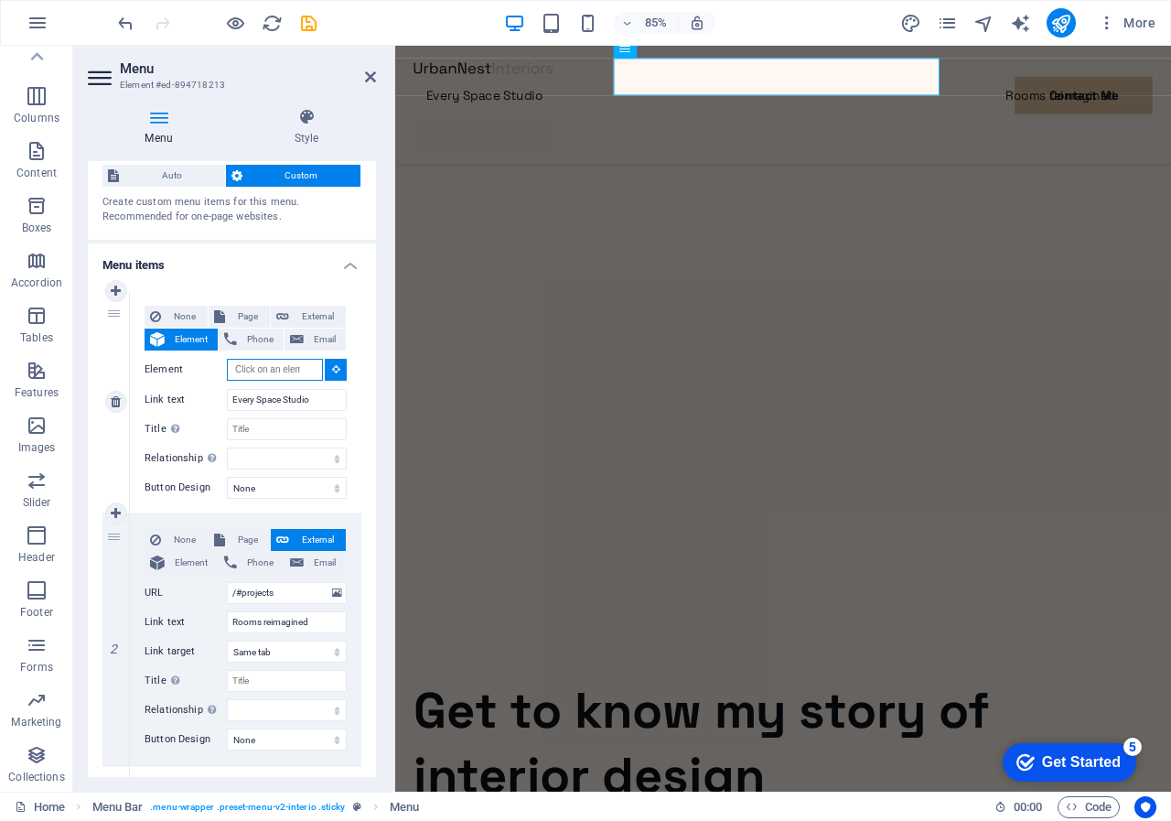
select select
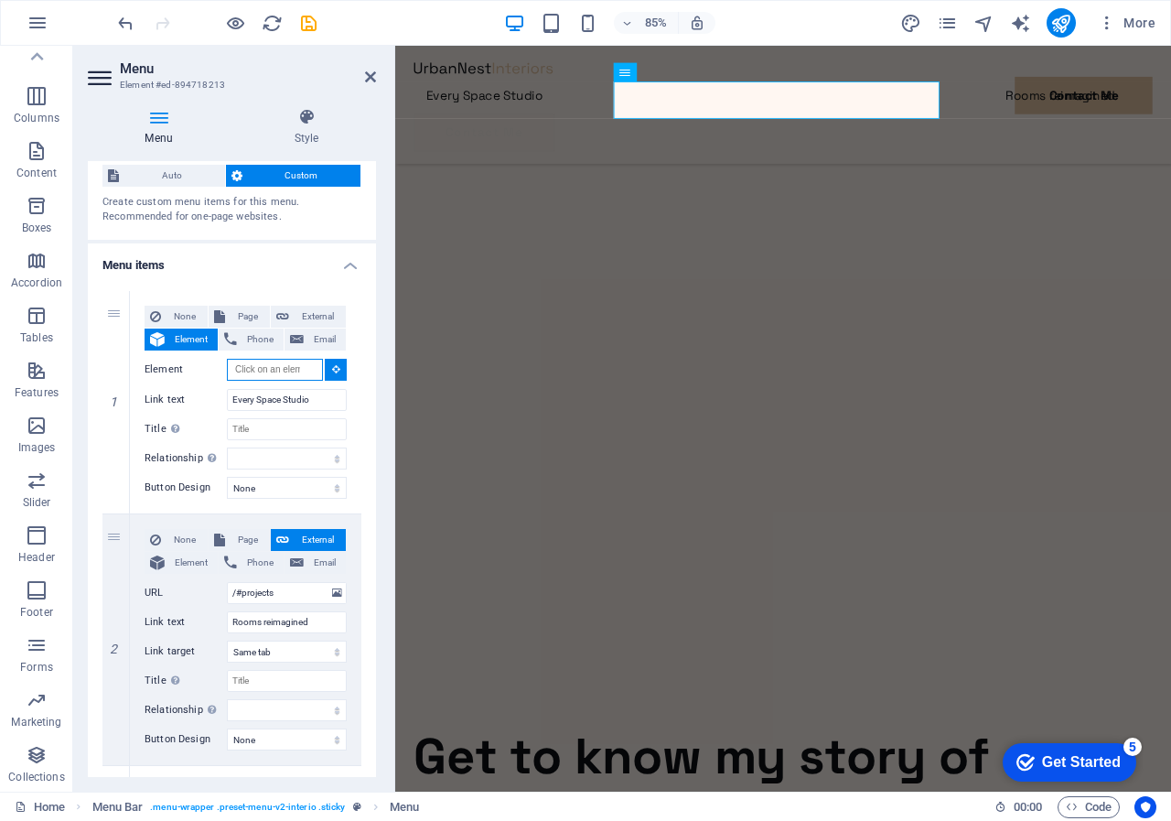
scroll to position [409, 0]
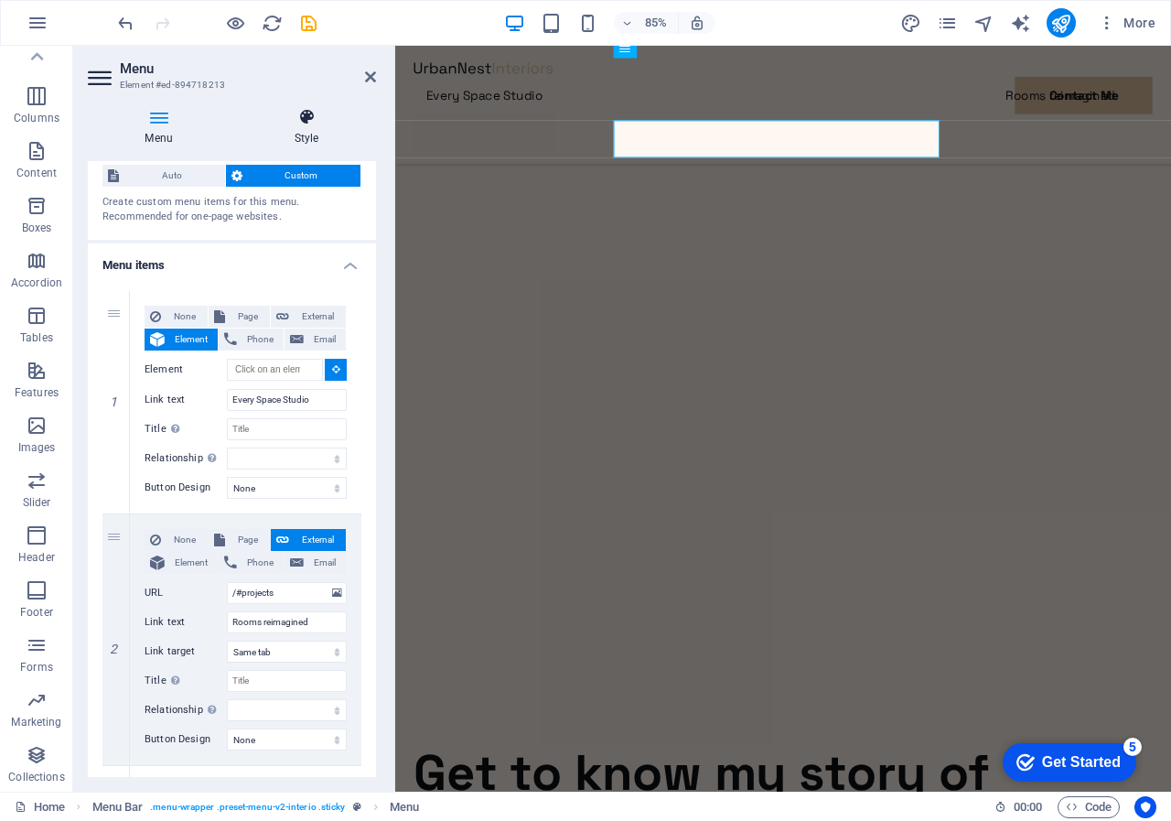
click at [304, 115] on icon at bounding box center [306, 117] width 139 height 18
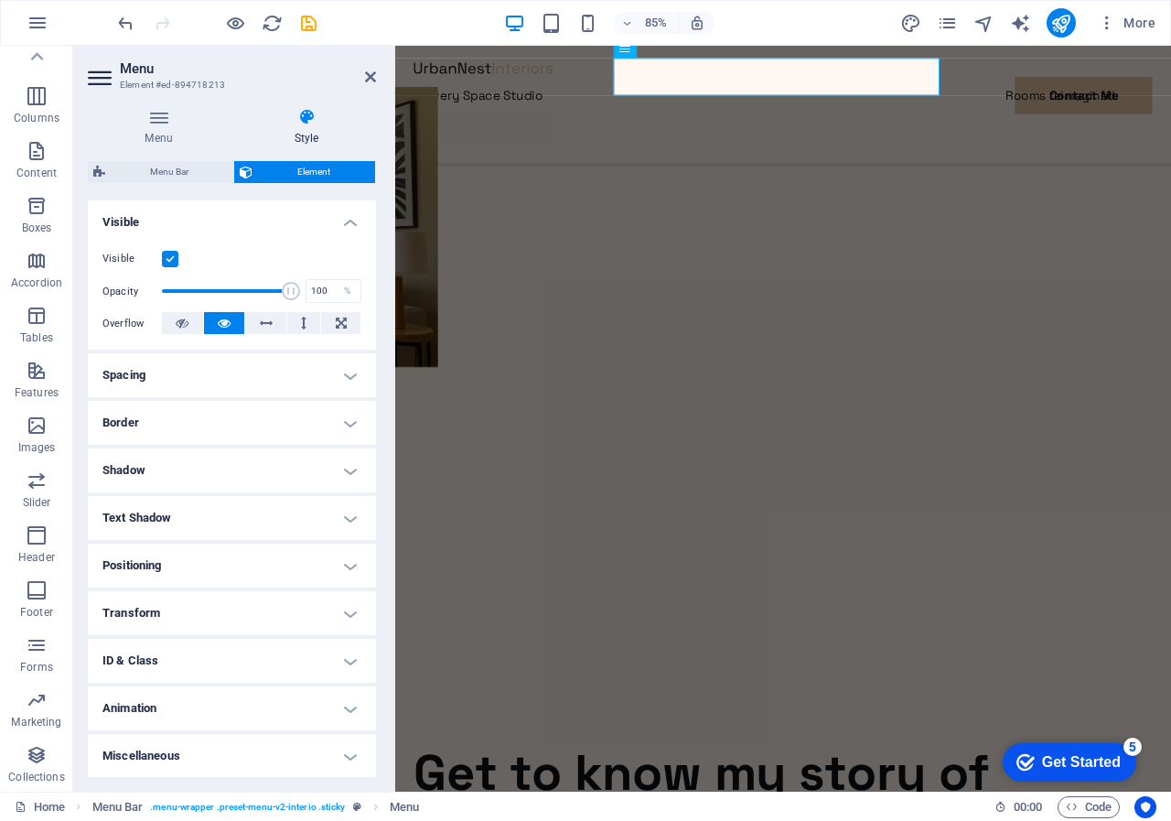
scroll to position [195, 0]
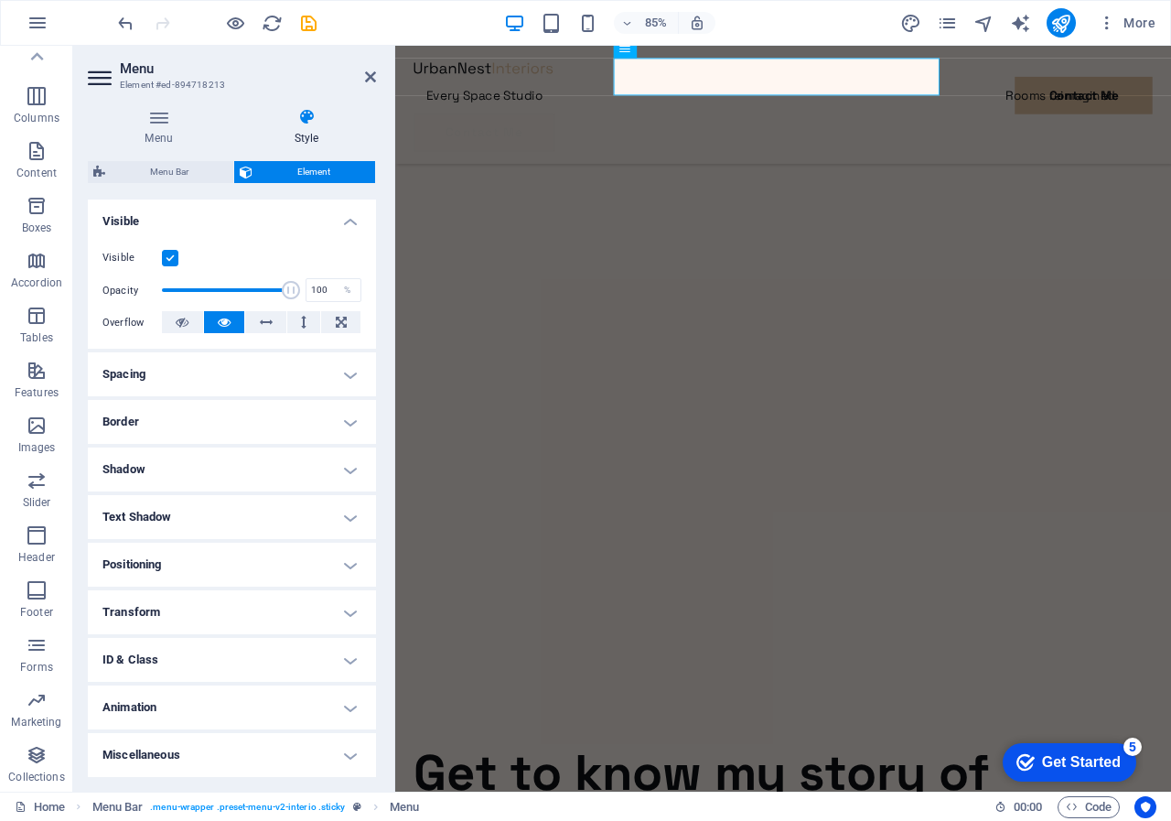
click at [350, 420] on h4 "Border" at bounding box center [232, 422] width 288 height 44
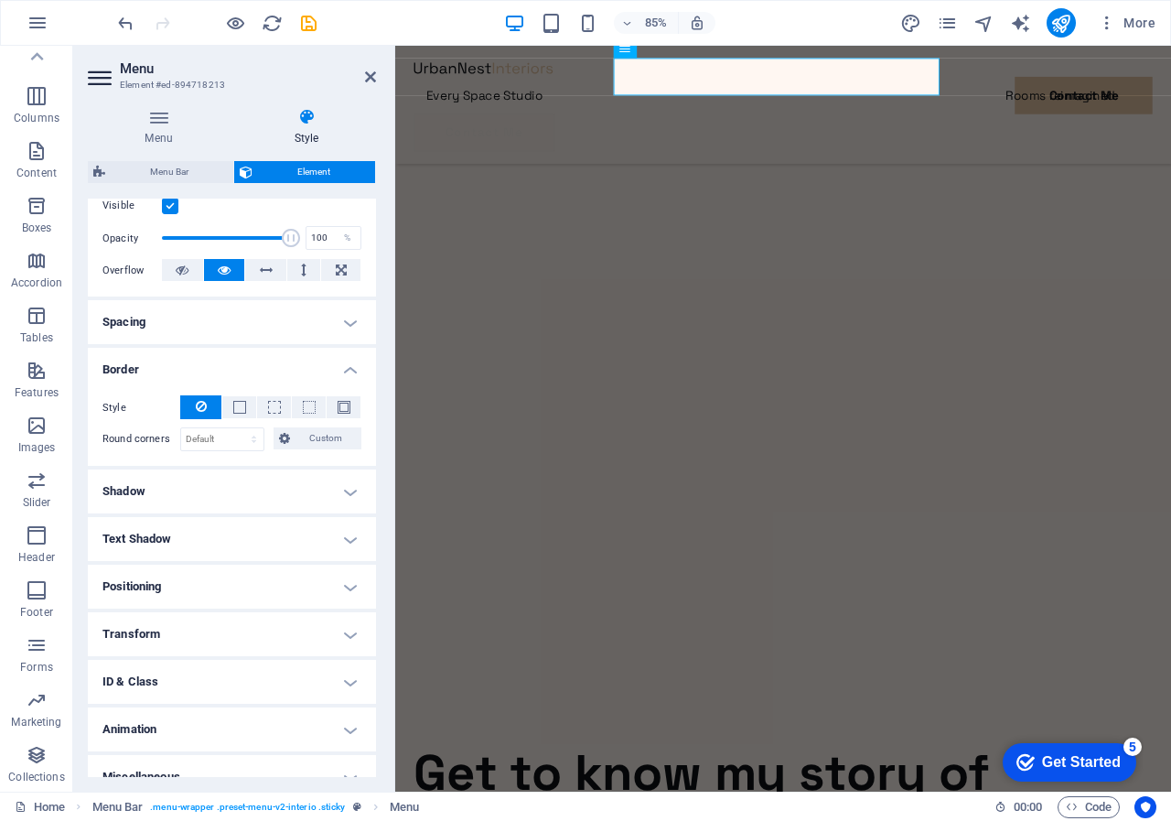
scroll to position [269, 0]
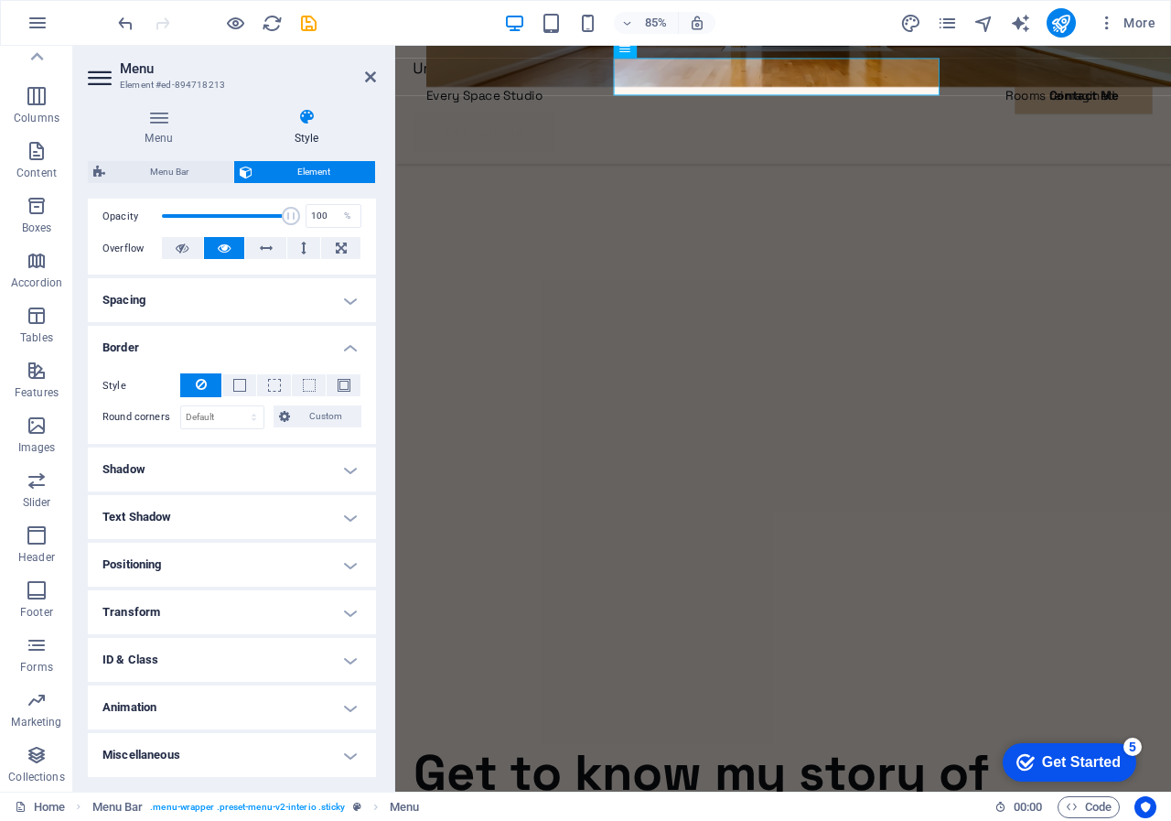
click at [353, 514] on h4 "Text Shadow" at bounding box center [232, 517] width 288 height 44
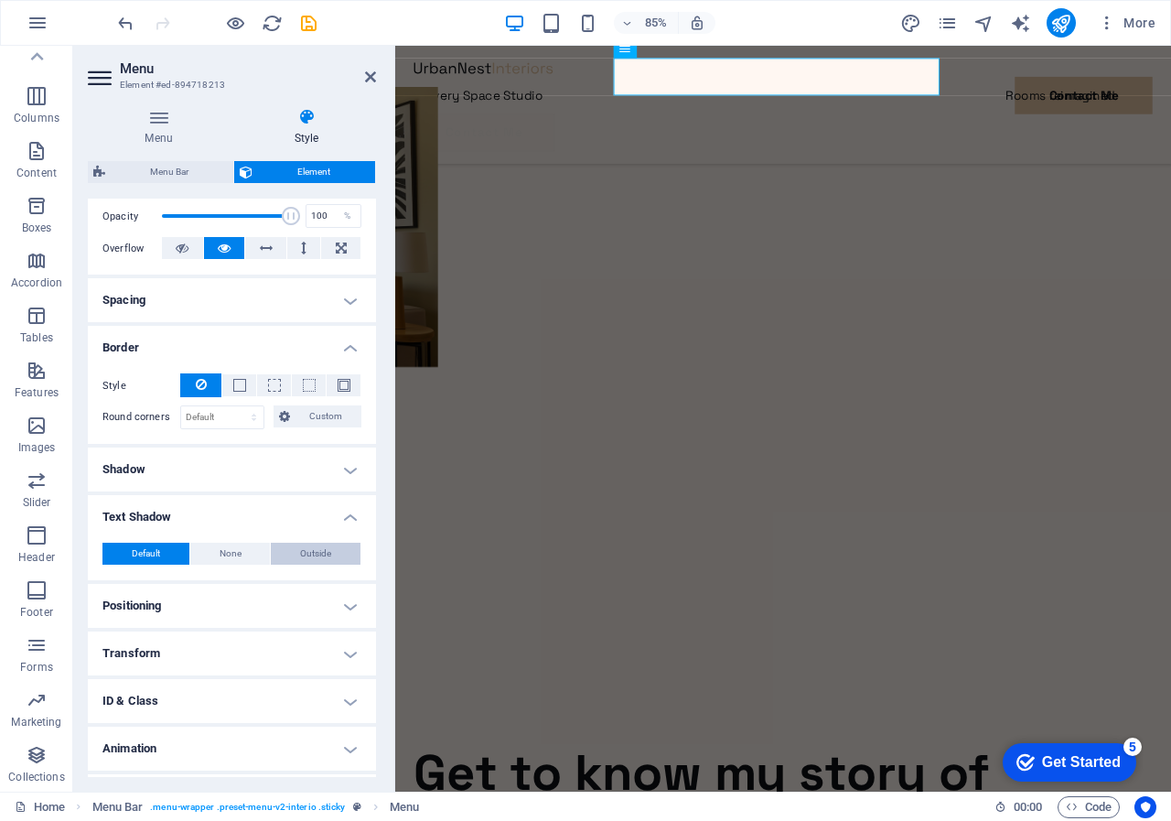
click at [312, 551] on span "Outside" at bounding box center [315, 554] width 31 height 22
type input "2"
type input "4"
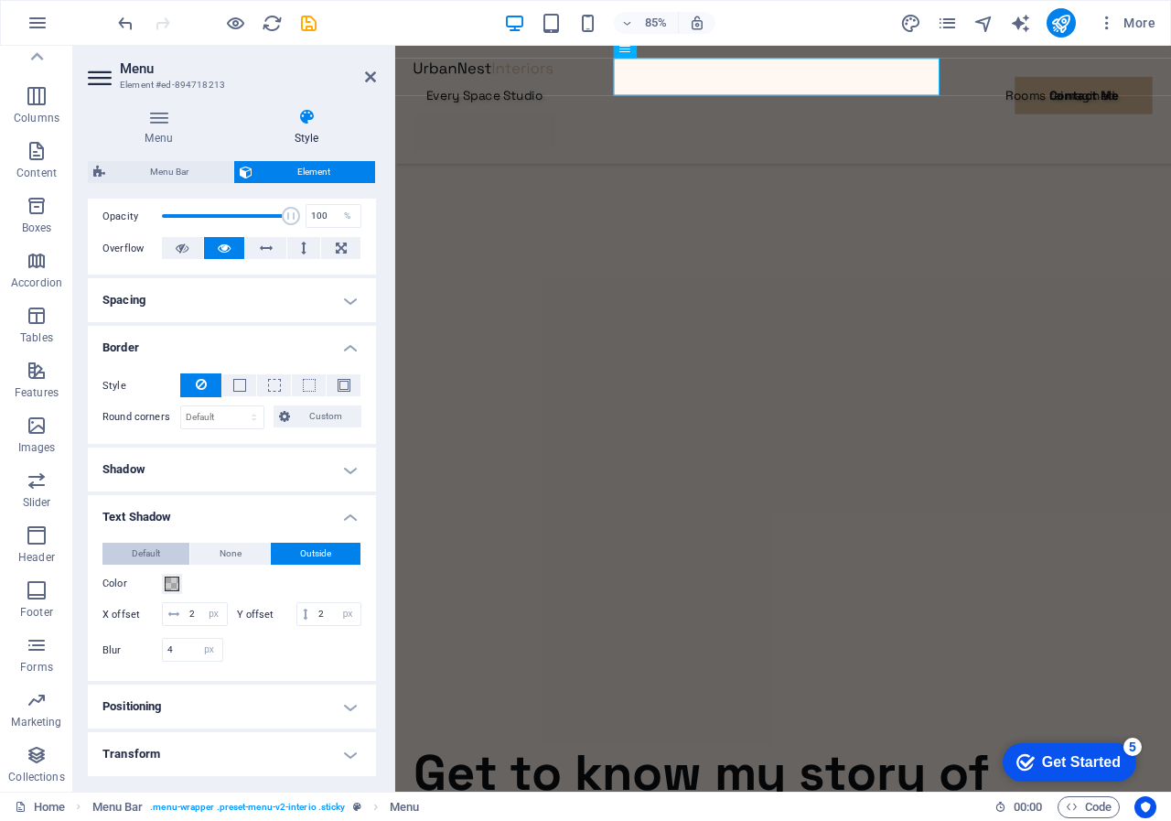
click at [146, 551] on span "Default" at bounding box center [146, 554] width 28 height 22
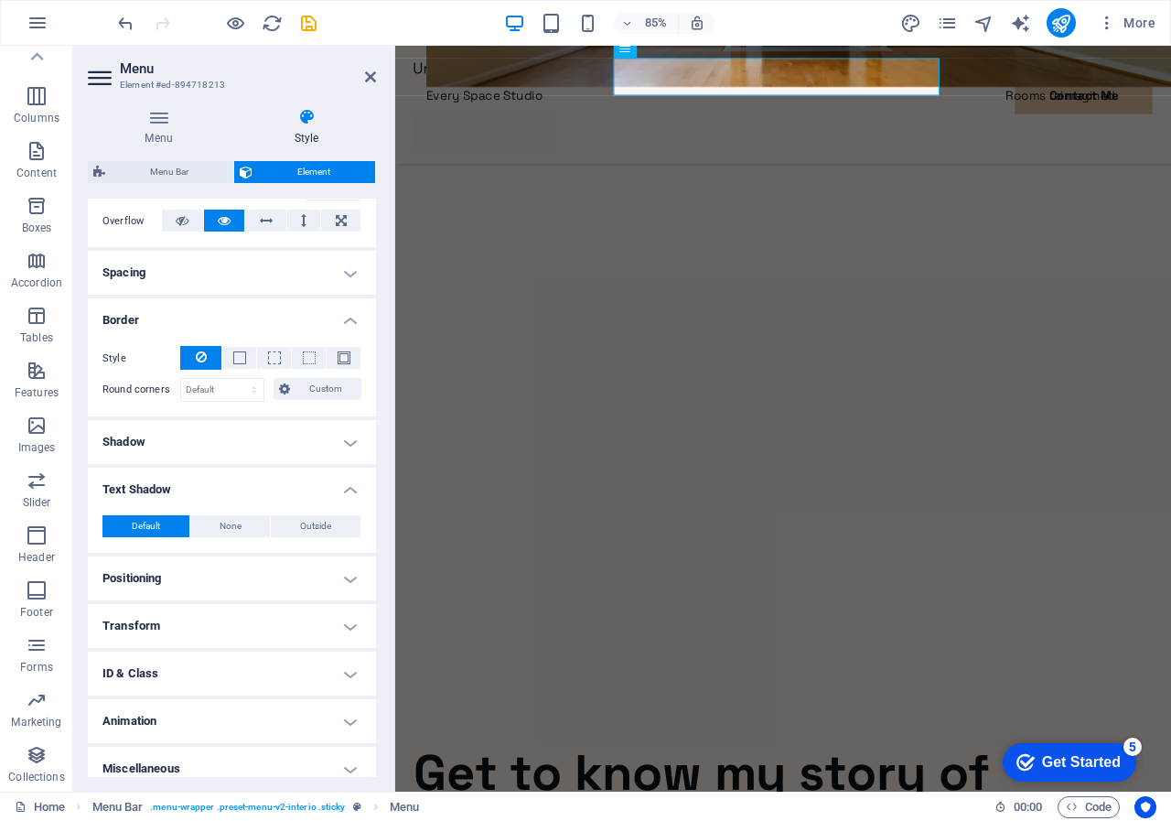
scroll to position [310, 0]
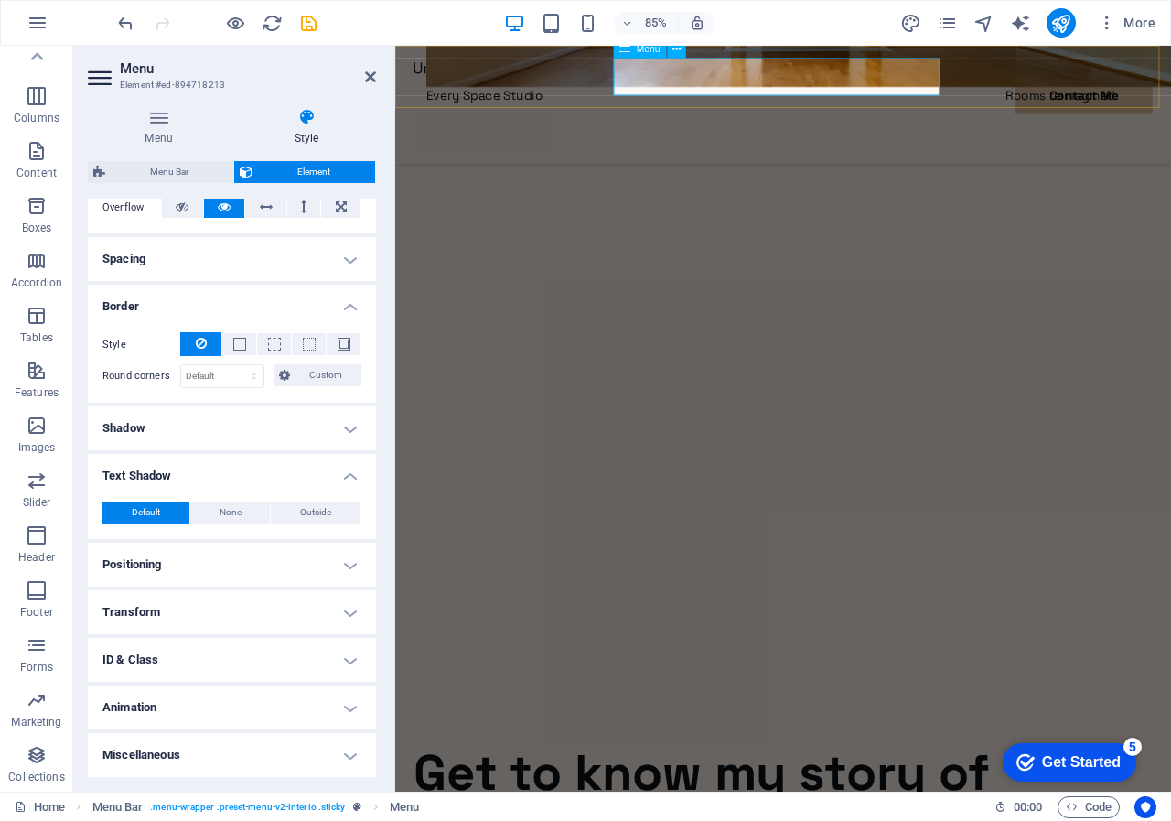
click at [808, 82] on nav "Every Space Studio Rooms reimagined Contact Me" at bounding box center [851, 104] width 869 height 44
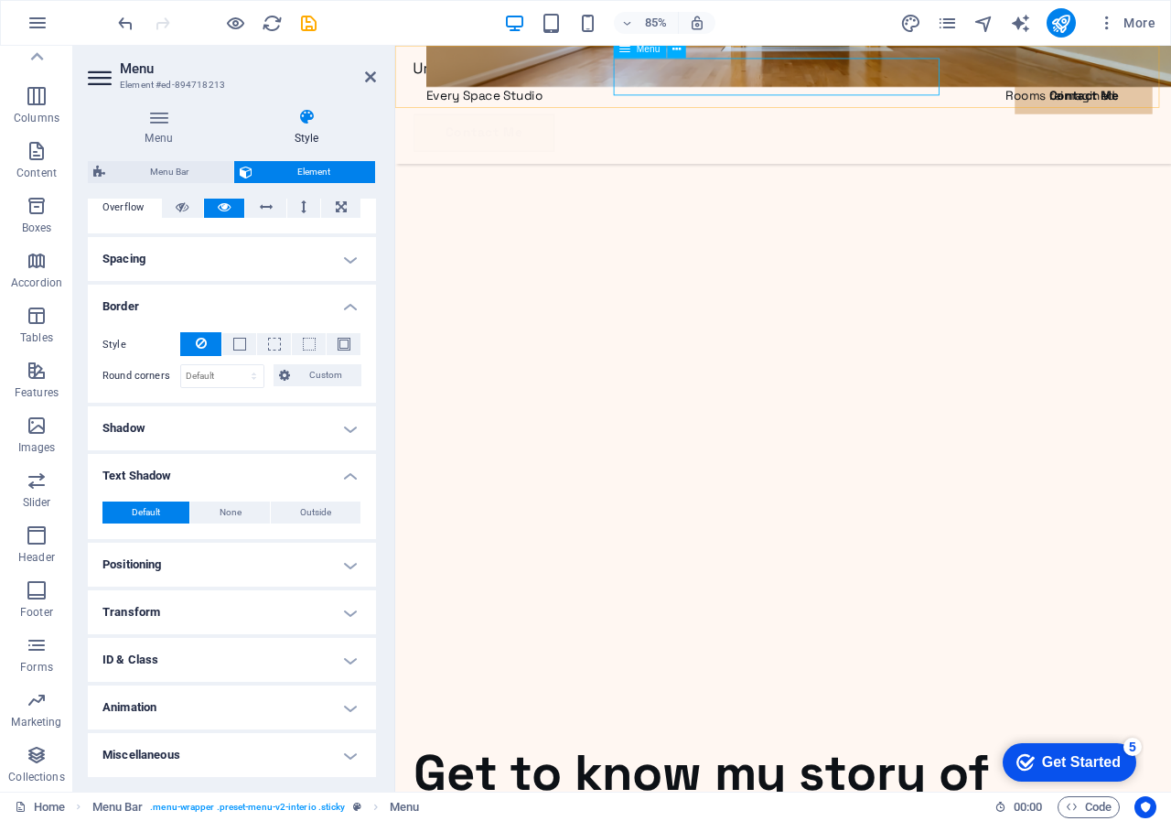
click at [736, 83] on nav "Every Space Studio Rooms reimagined Contact Me" at bounding box center [851, 104] width 869 height 44
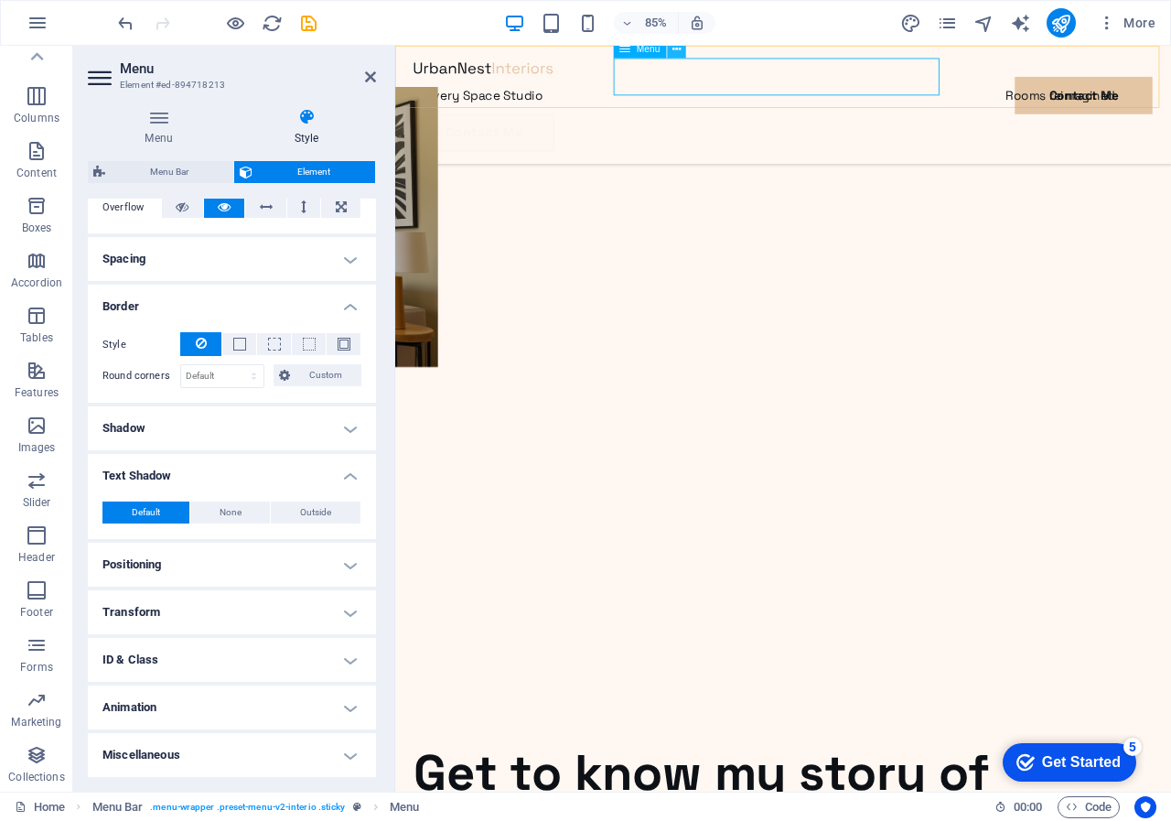
click at [673, 46] on icon at bounding box center [677, 49] width 8 height 16
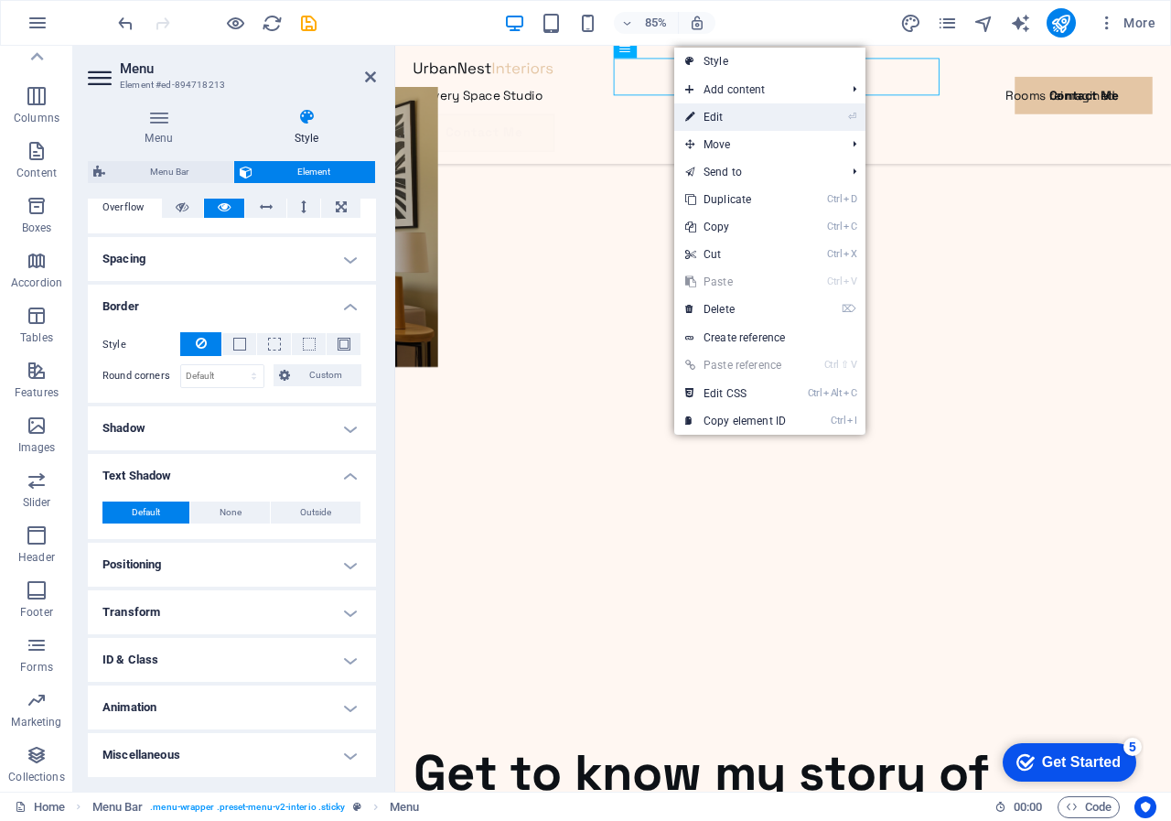
click at [708, 119] on link "⏎ Edit" at bounding box center [735, 116] width 123 height 27
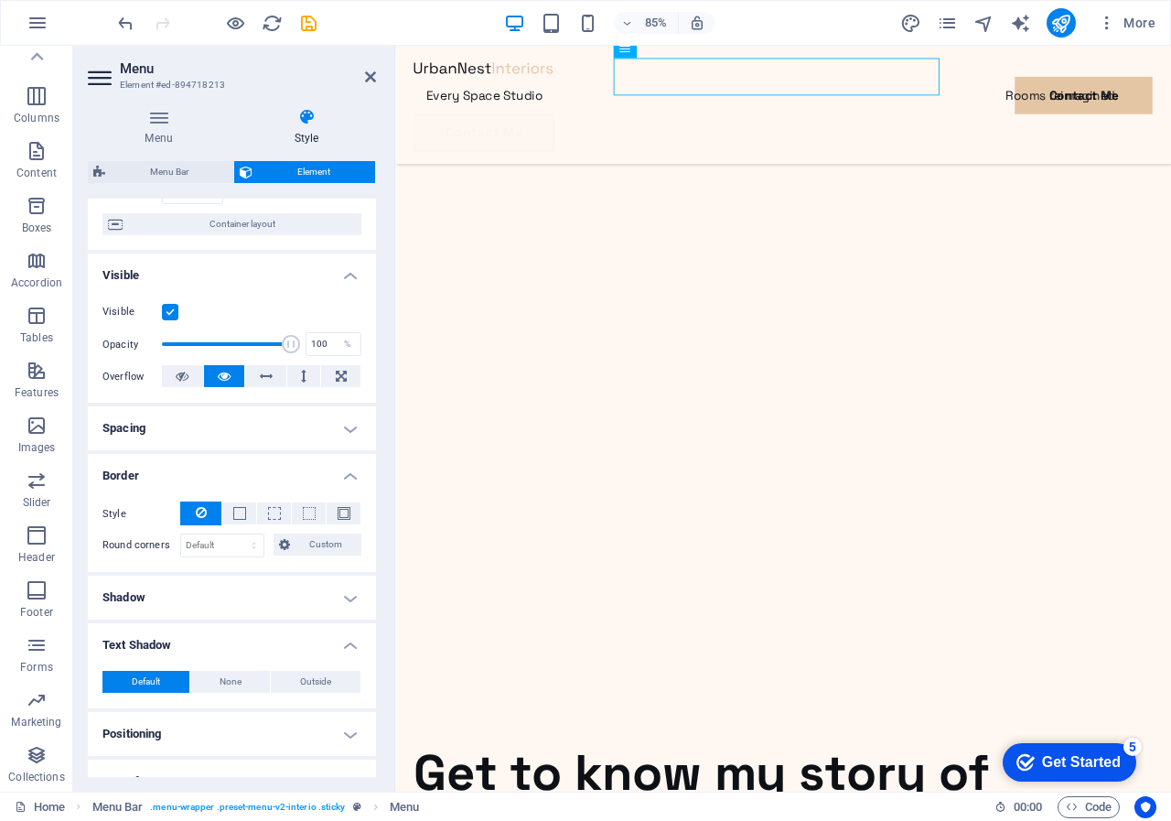
scroll to position [0, 0]
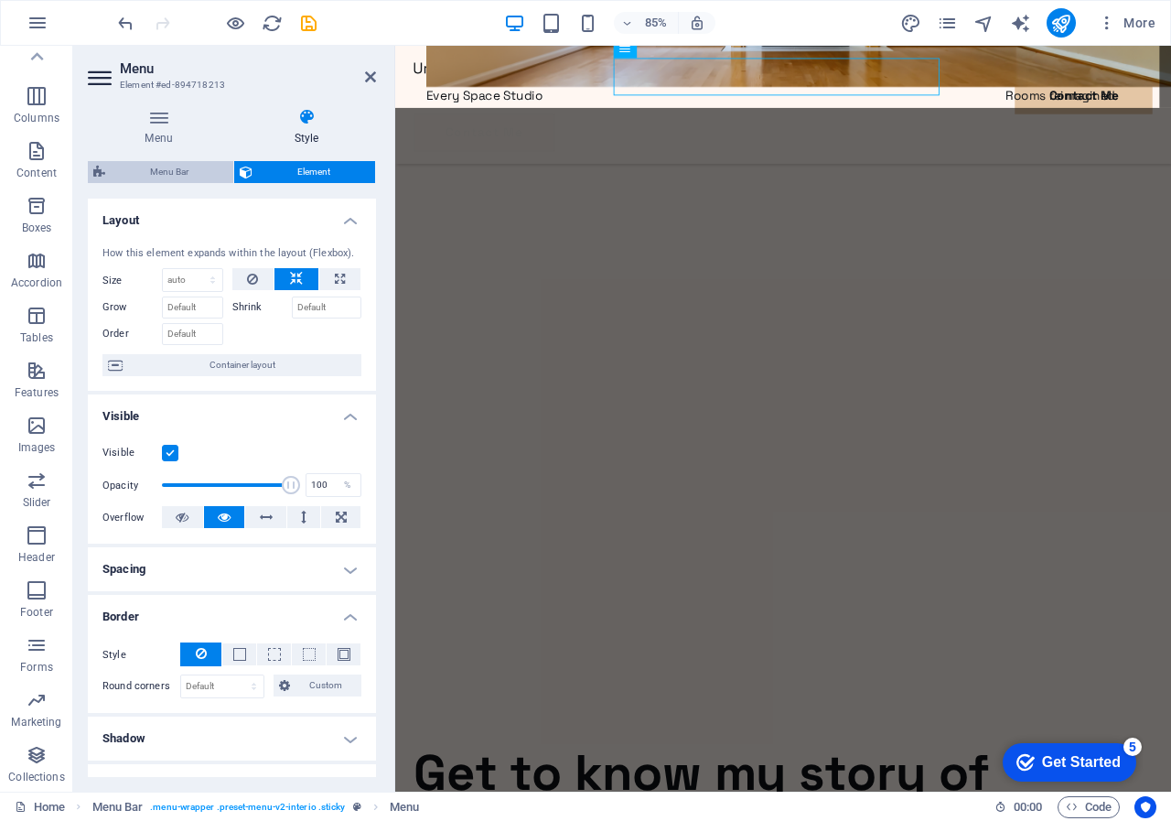
click at [165, 172] on span "Menu Bar" at bounding box center [169, 172] width 117 height 22
select select "rem"
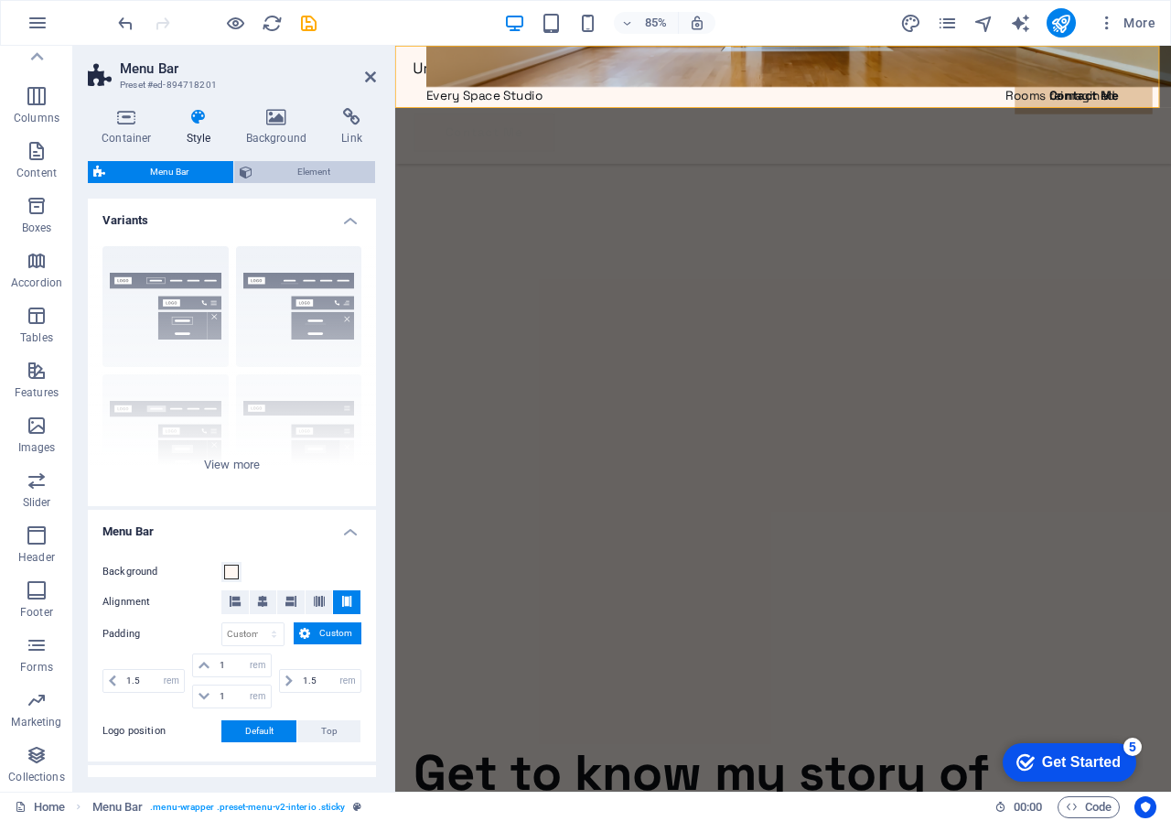
click at [295, 162] on span "Element" at bounding box center [314, 172] width 112 height 22
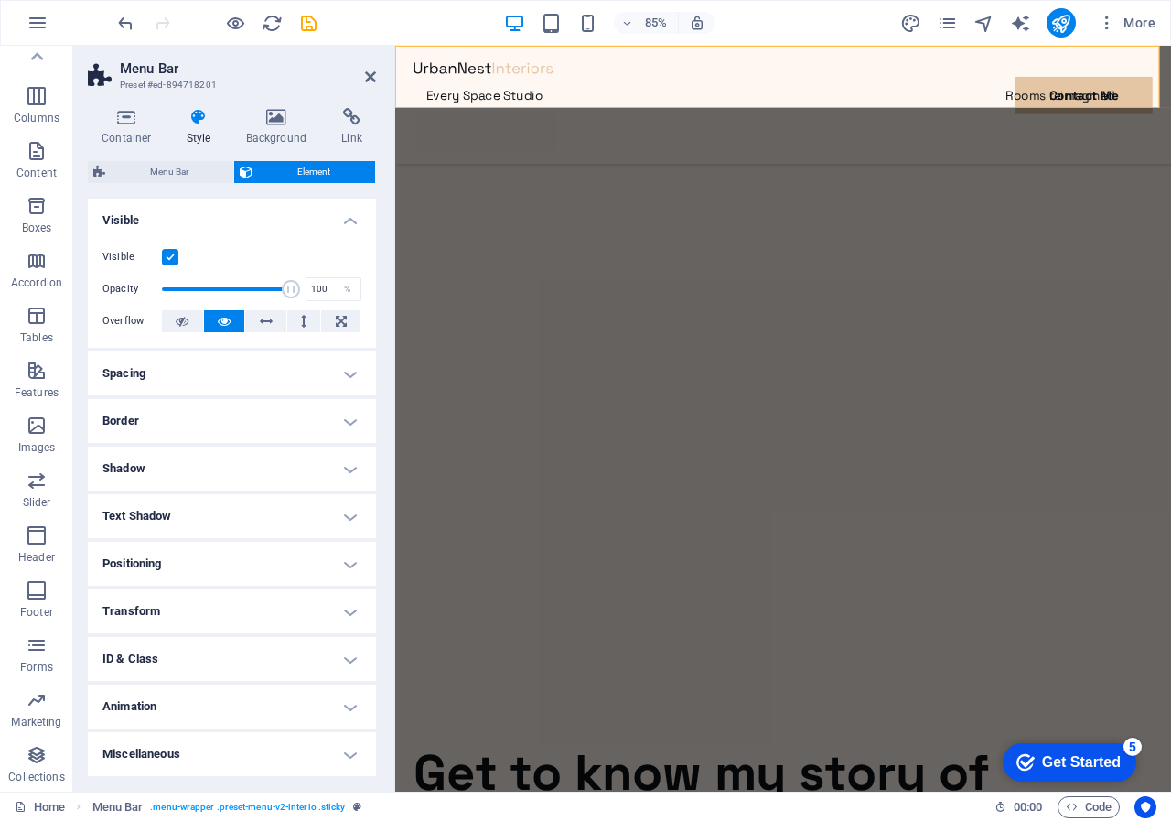
click at [194, 114] on icon at bounding box center [199, 117] width 52 height 18
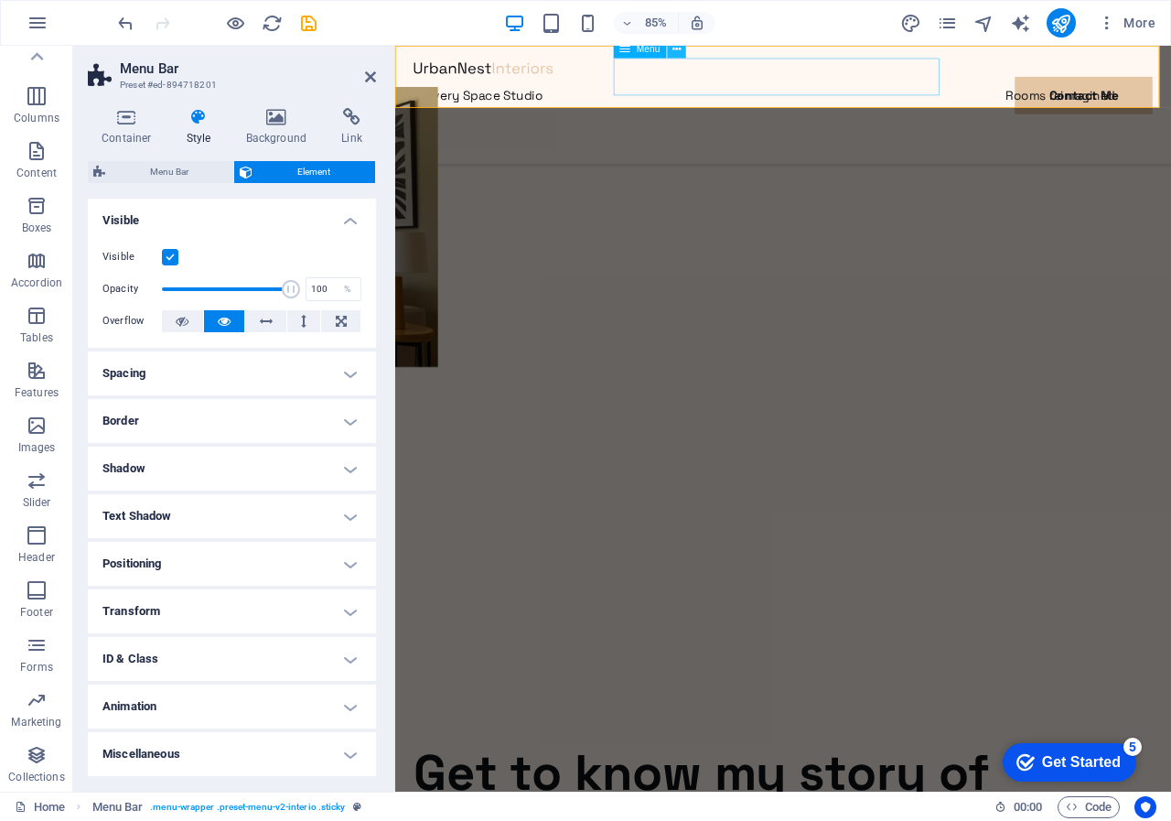
click at [678, 48] on icon at bounding box center [677, 49] width 8 height 16
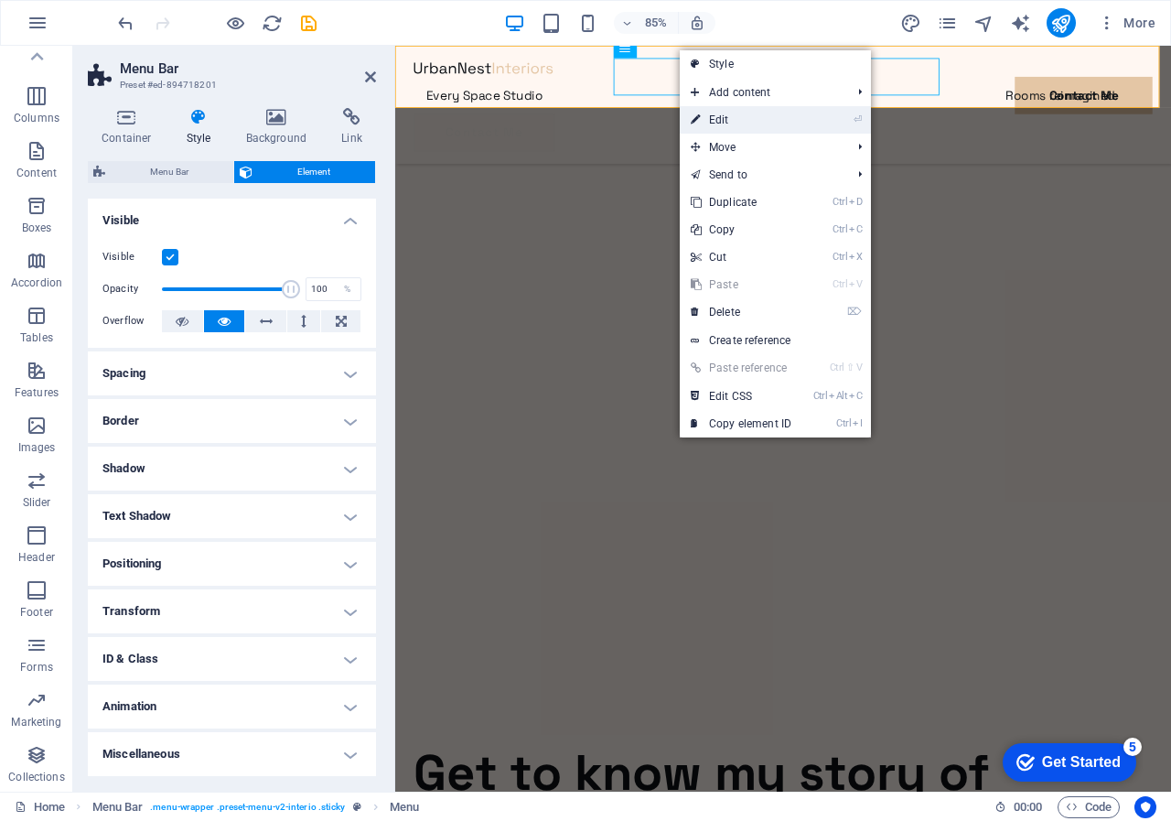
click at [707, 119] on link "⏎ Edit" at bounding box center [741, 119] width 123 height 27
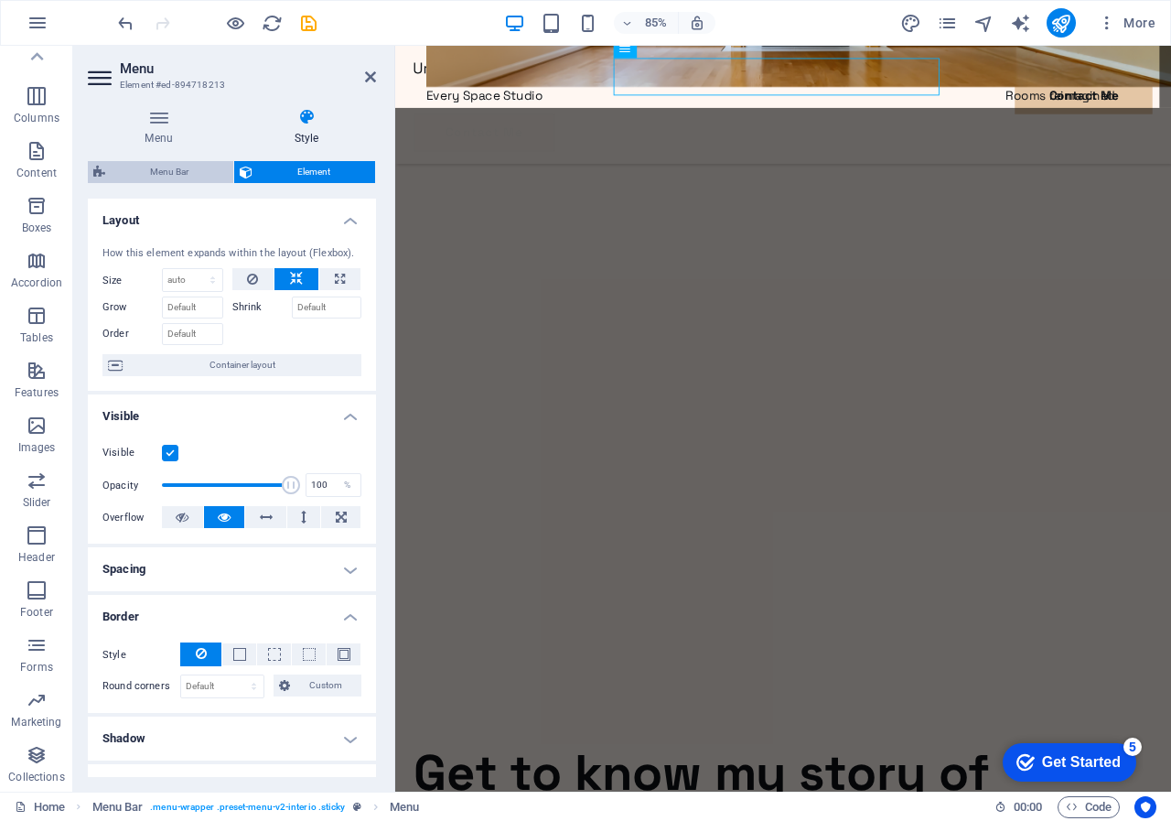
click at [167, 170] on span "Menu Bar" at bounding box center [169, 172] width 117 height 22
select select "rem"
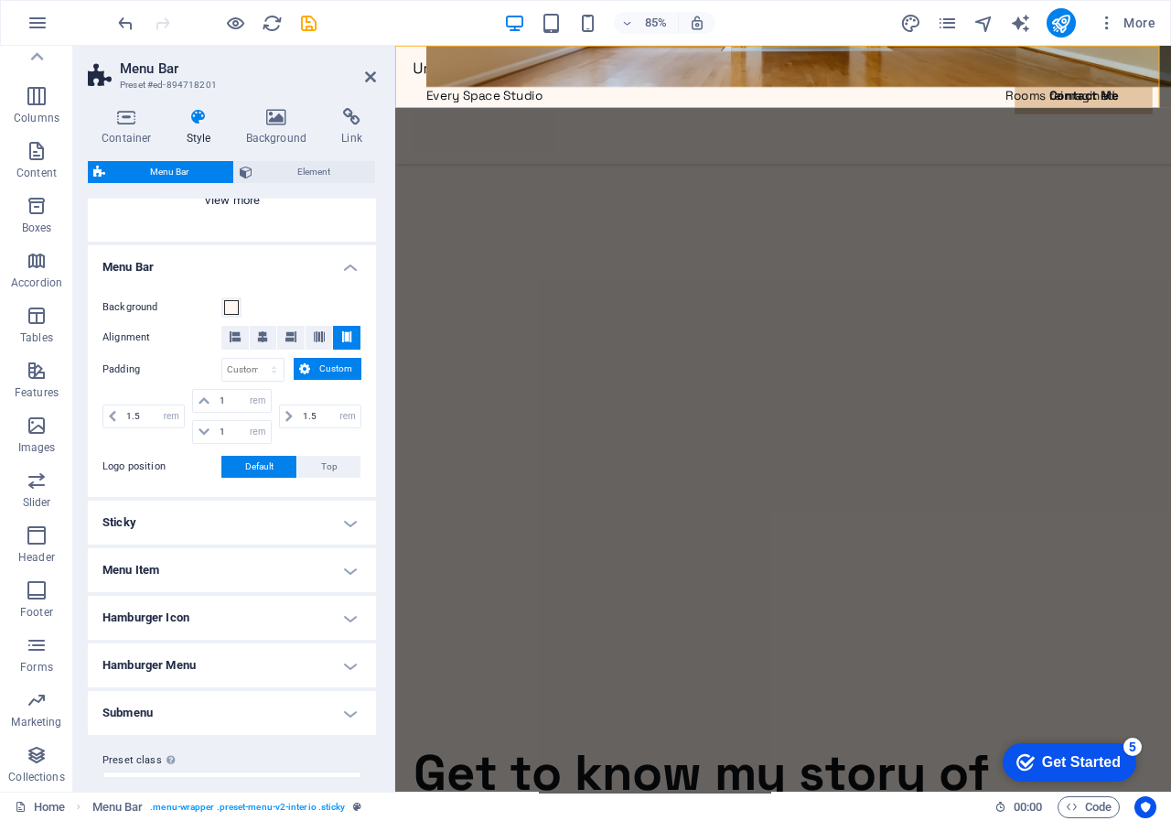
scroll to position [296, 0]
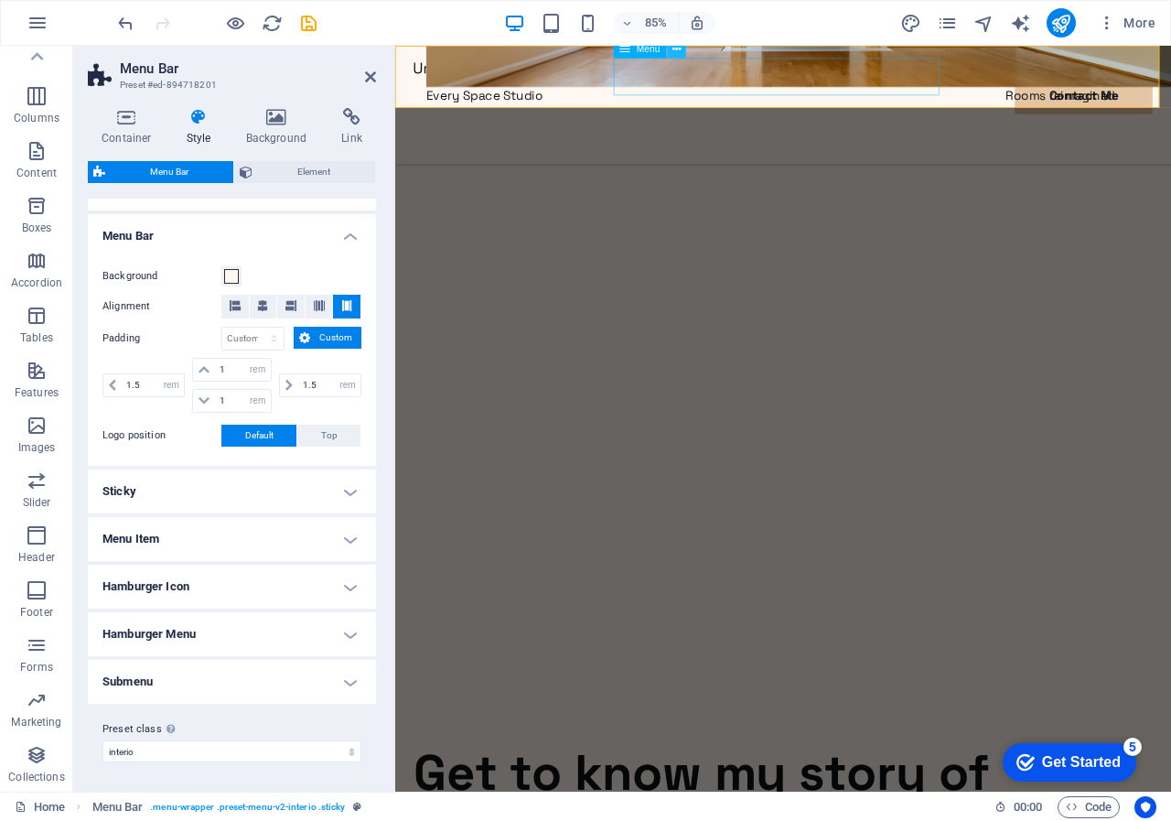
click at [677, 48] on icon at bounding box center [677, 49] width 8 height 16
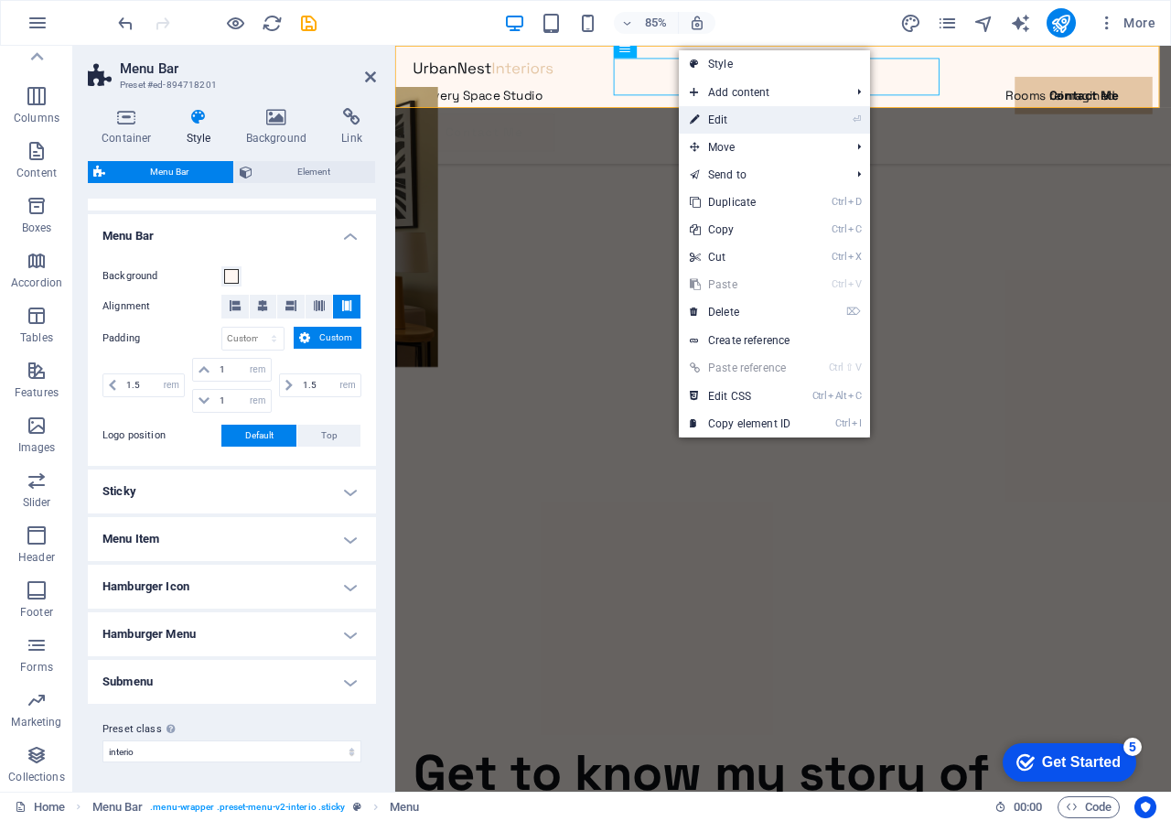
click at [712, 120] on link "⏎ Edit" at bounding box center [740, 119] width 123 height 27
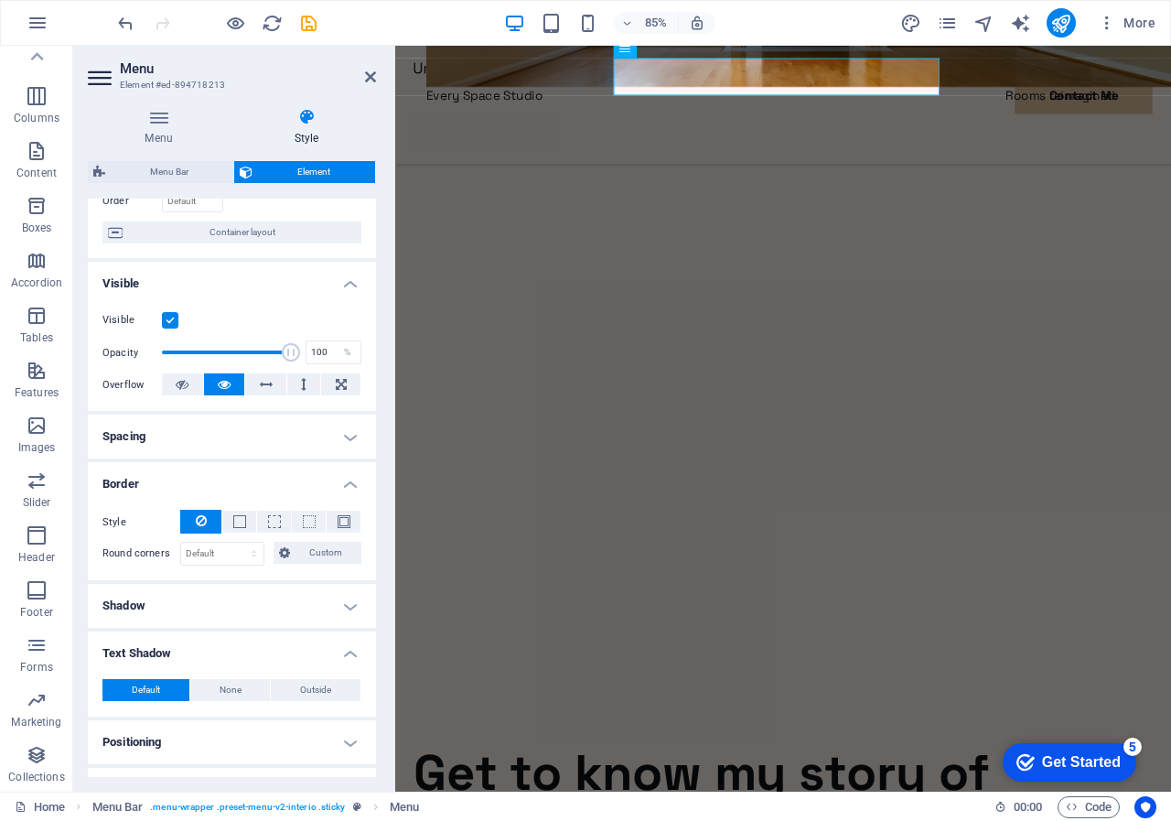
scroll to position [0, 0]
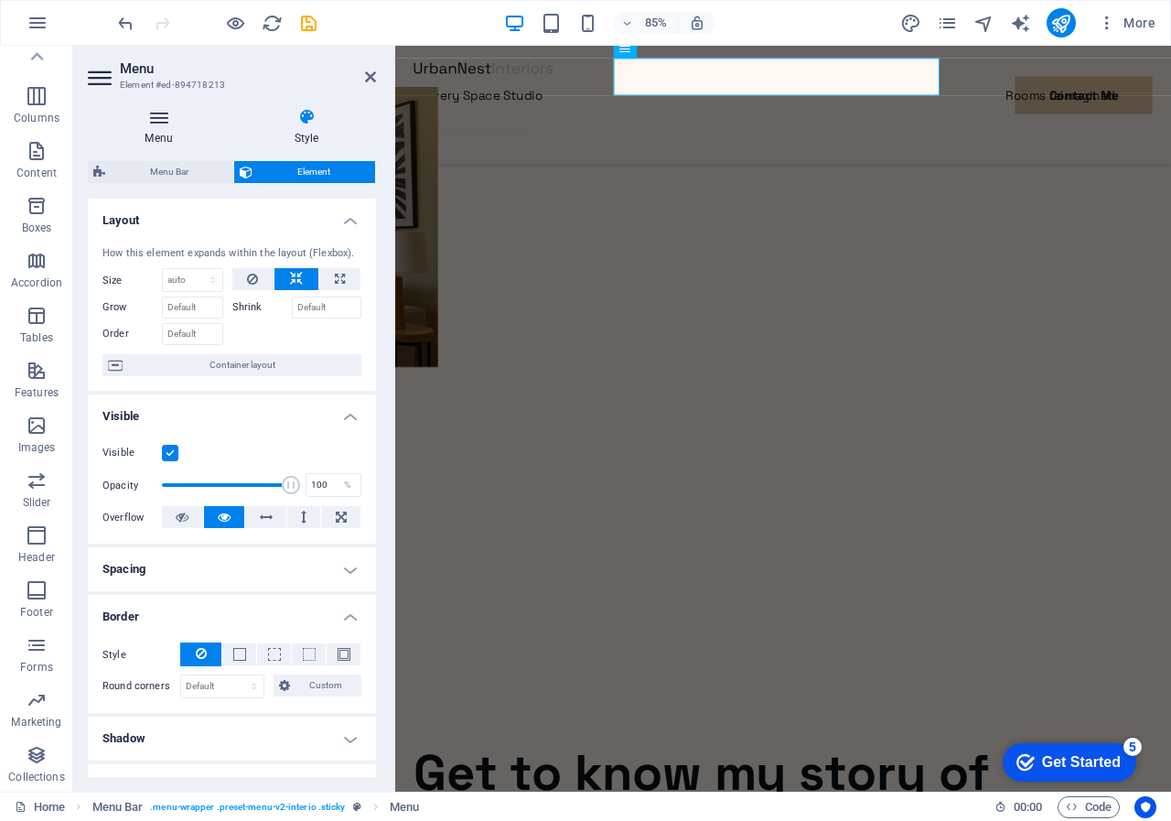
click at [148, 115] on icon at bounding box center [159, 117] width 142 height 18
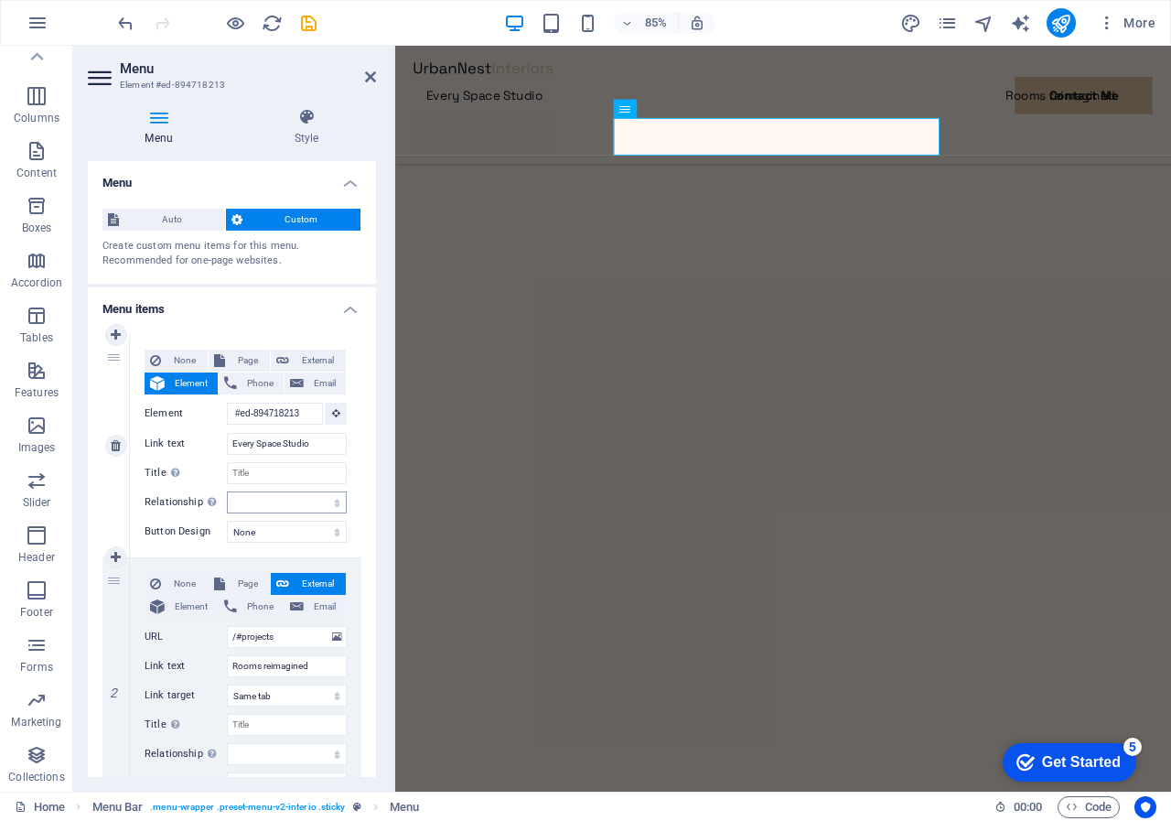
scroll to position [336, 0]
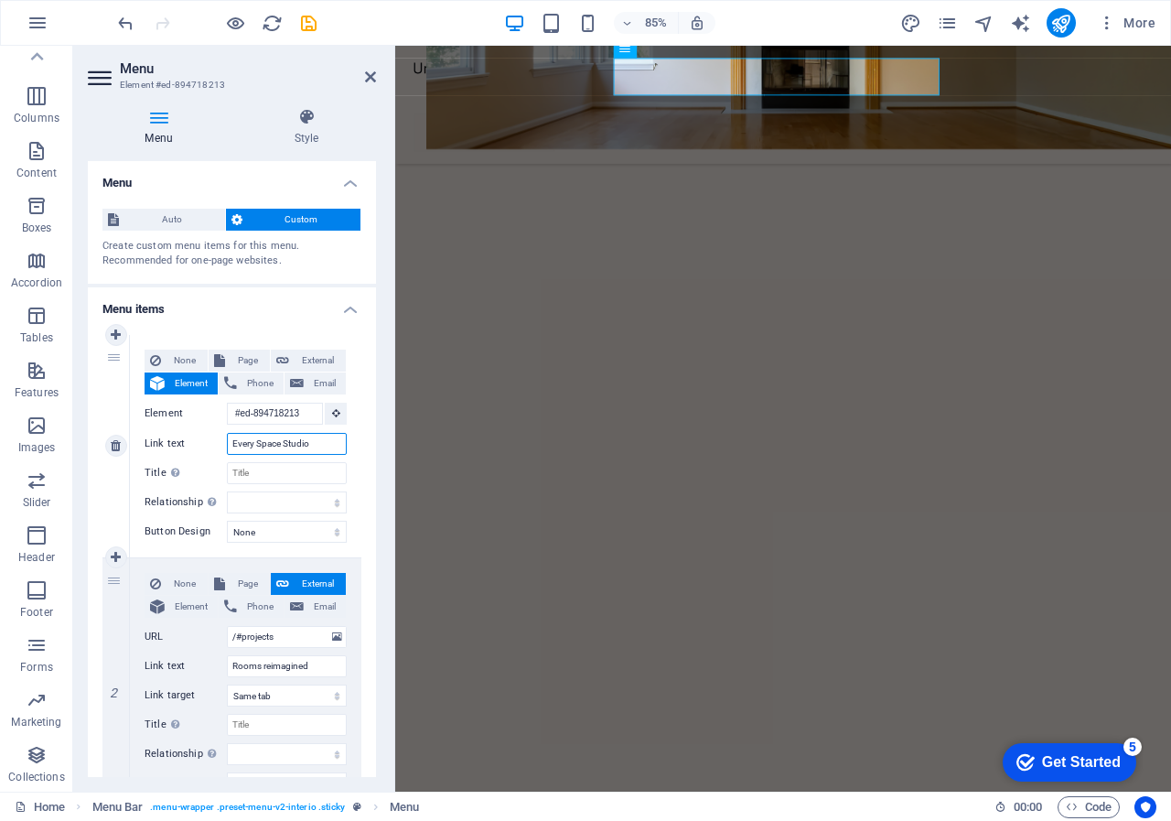
click at [312, 443] on input "Every Space Studio" at bounding box center [287, 444] width 120 height 22
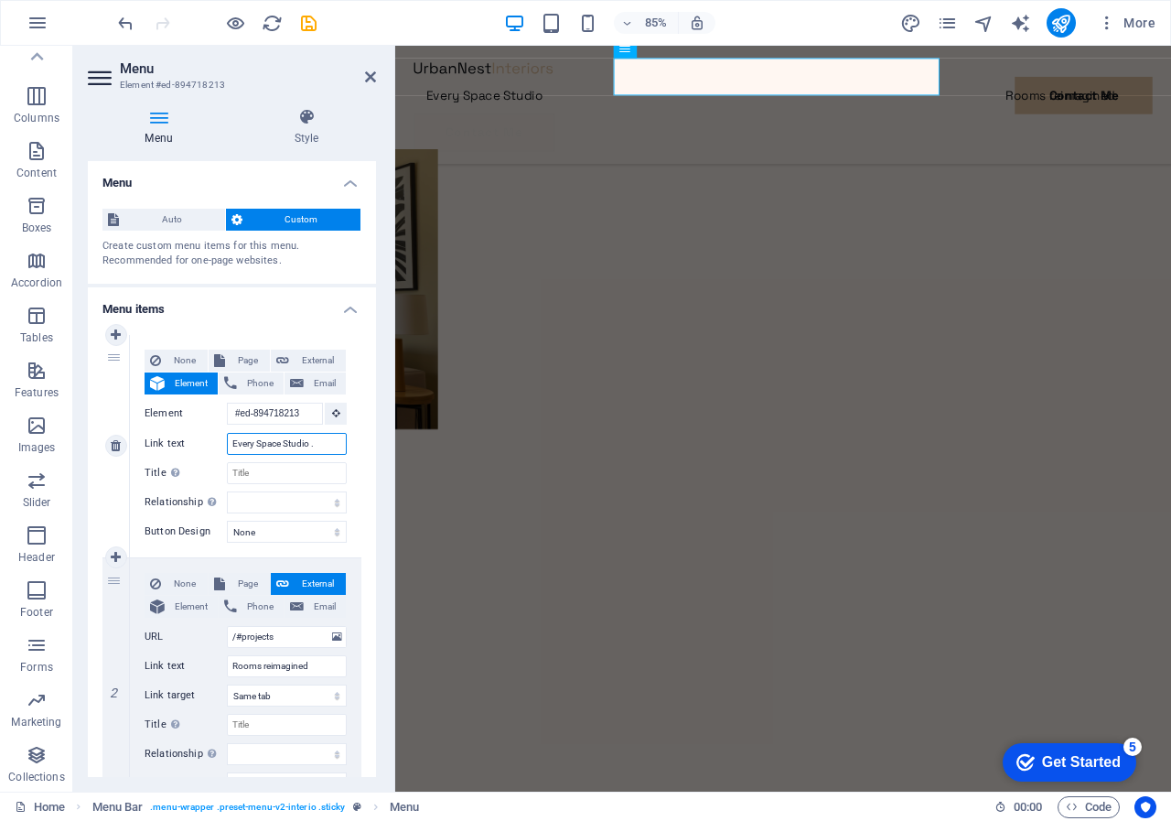
type input "Every Space Studio .c"
select select
type input "Every Space Studio .com"
select select
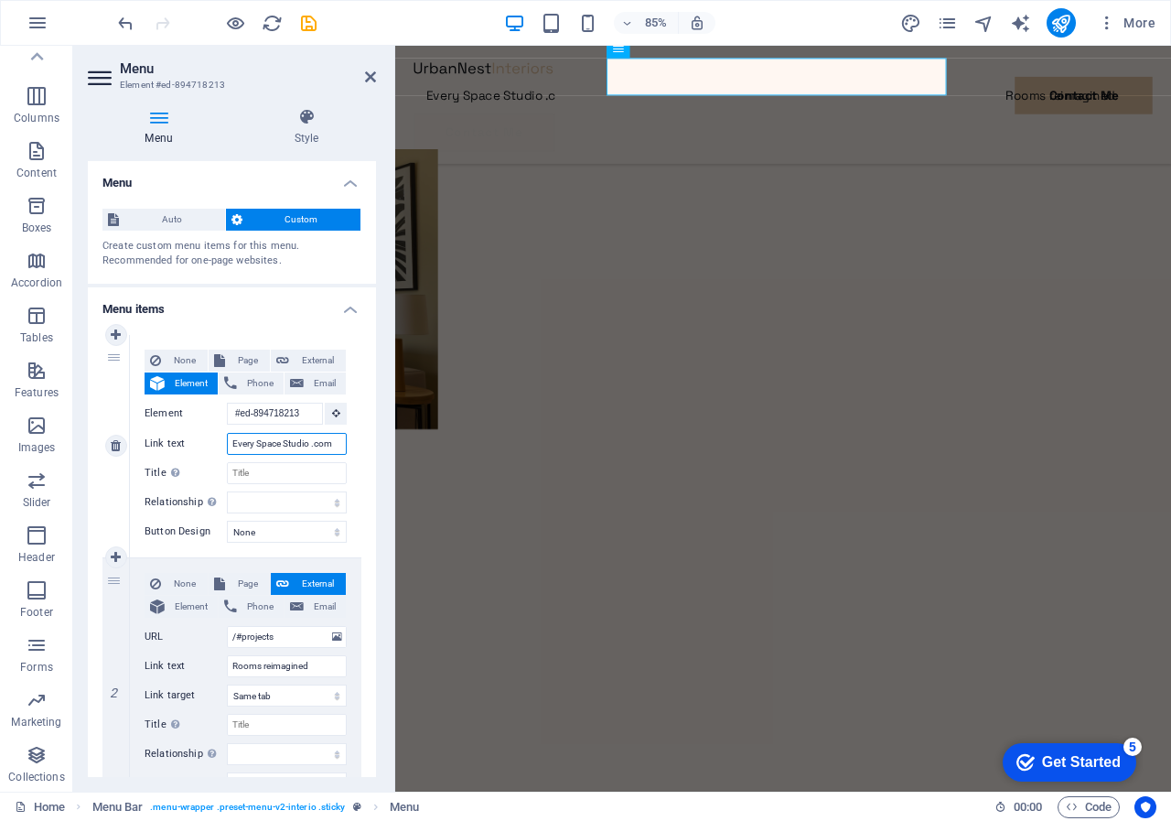
select select
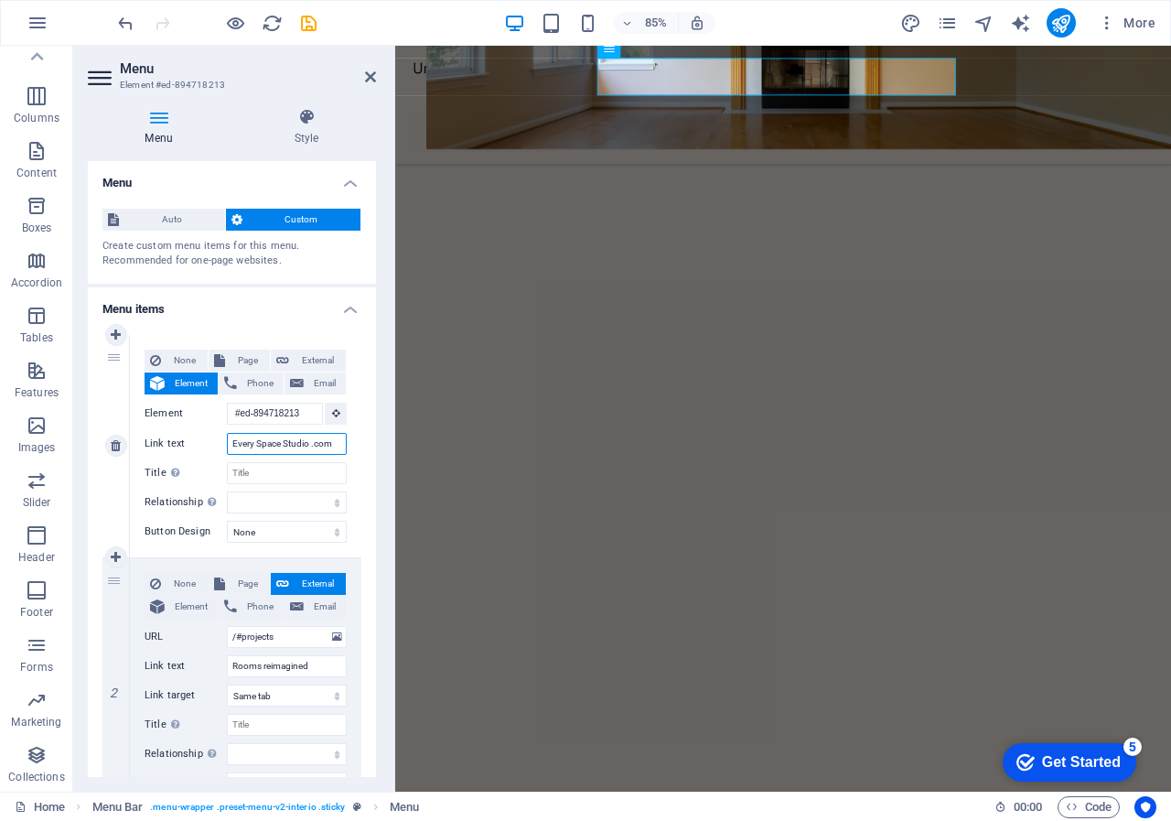
click at [310, 444] on input "Every Space Studio .com" at bounding box center [287, 444] width 120 height 22
type input "Every Space Studio"
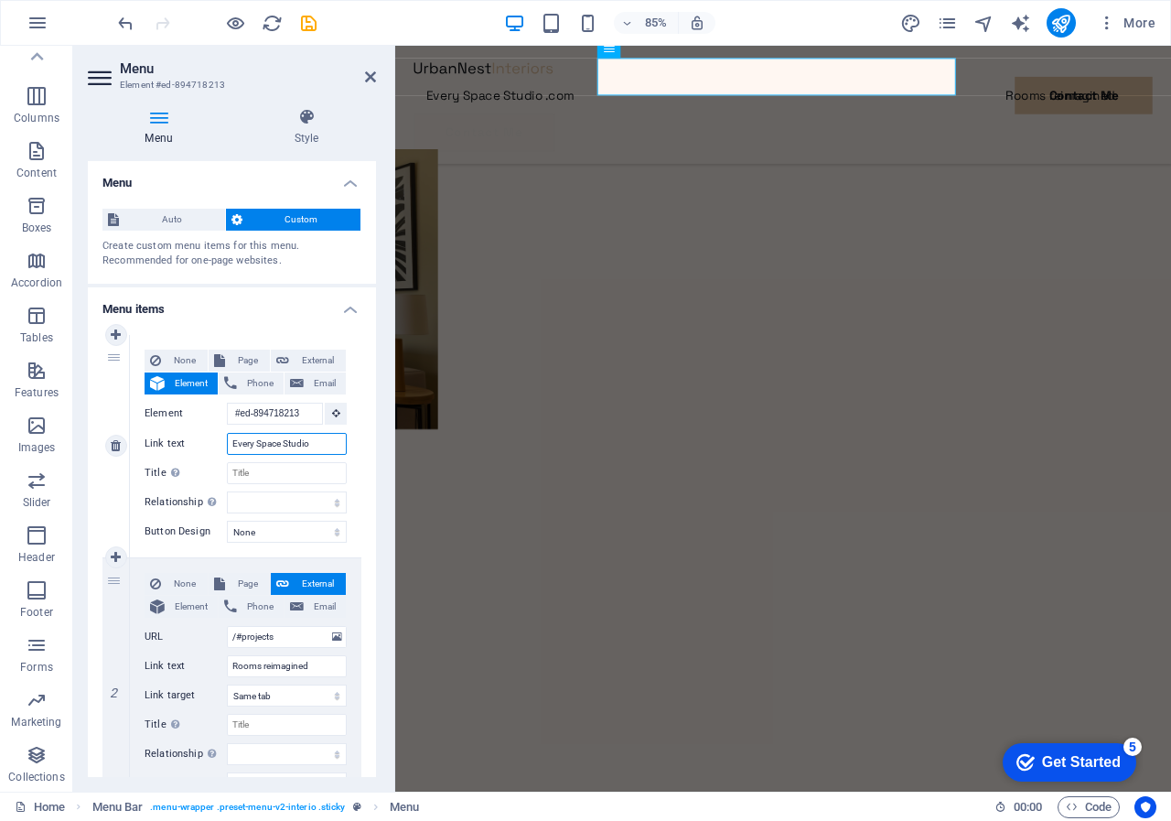
select select
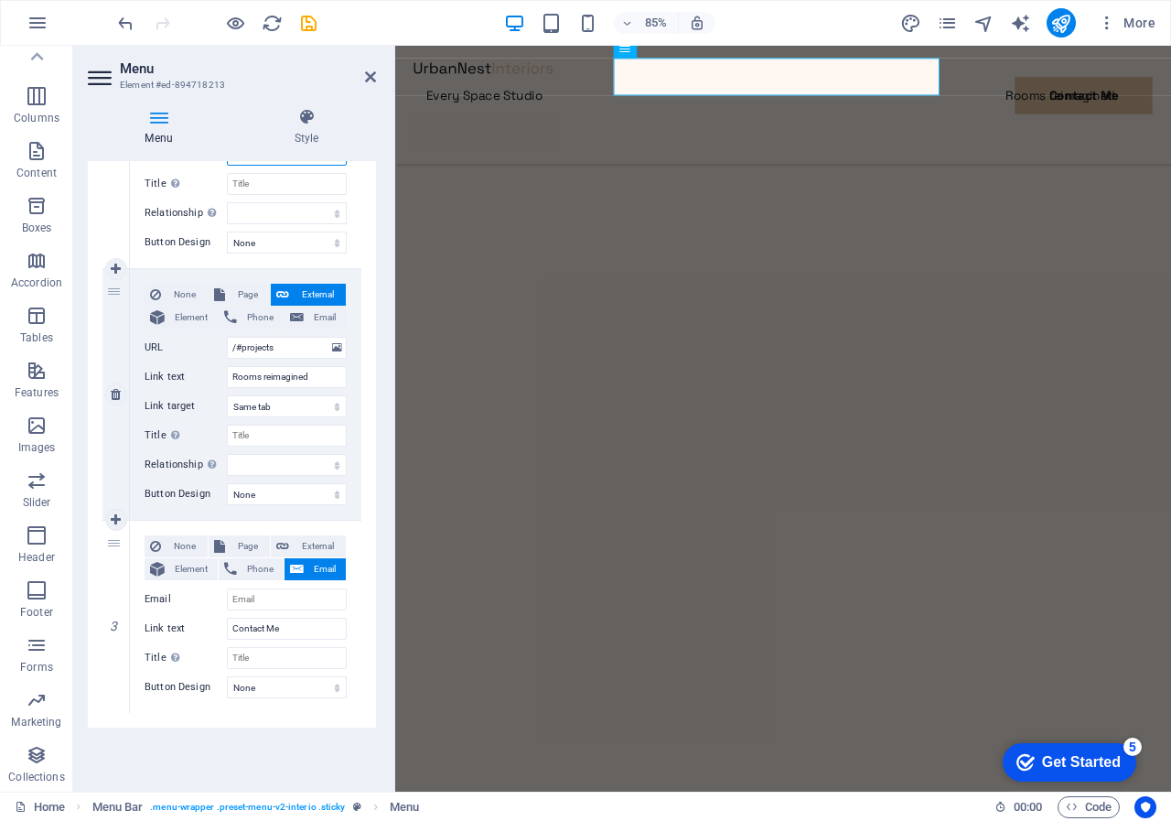
scroll to position [290, 0]
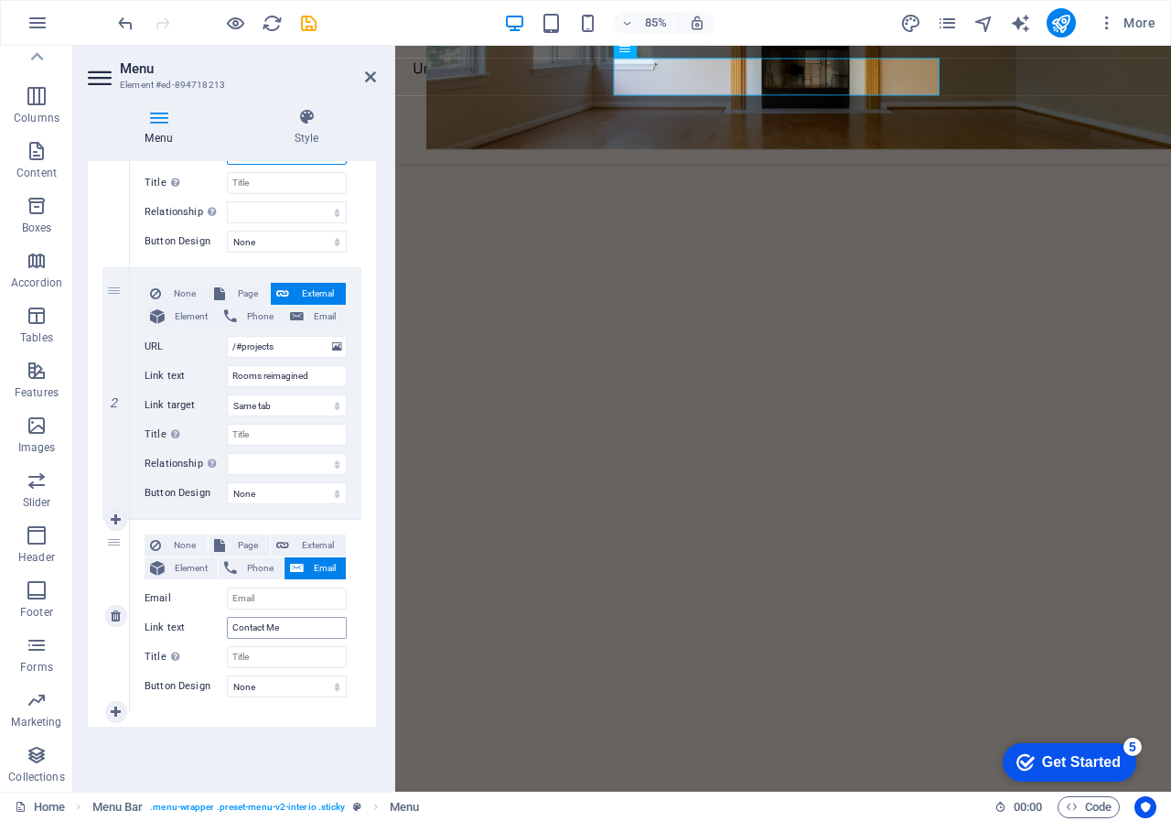
type input "Every Space Studio"
click at [266, 628] on input "Contact Me" at bounding box center [287, 628] width 120 height 22
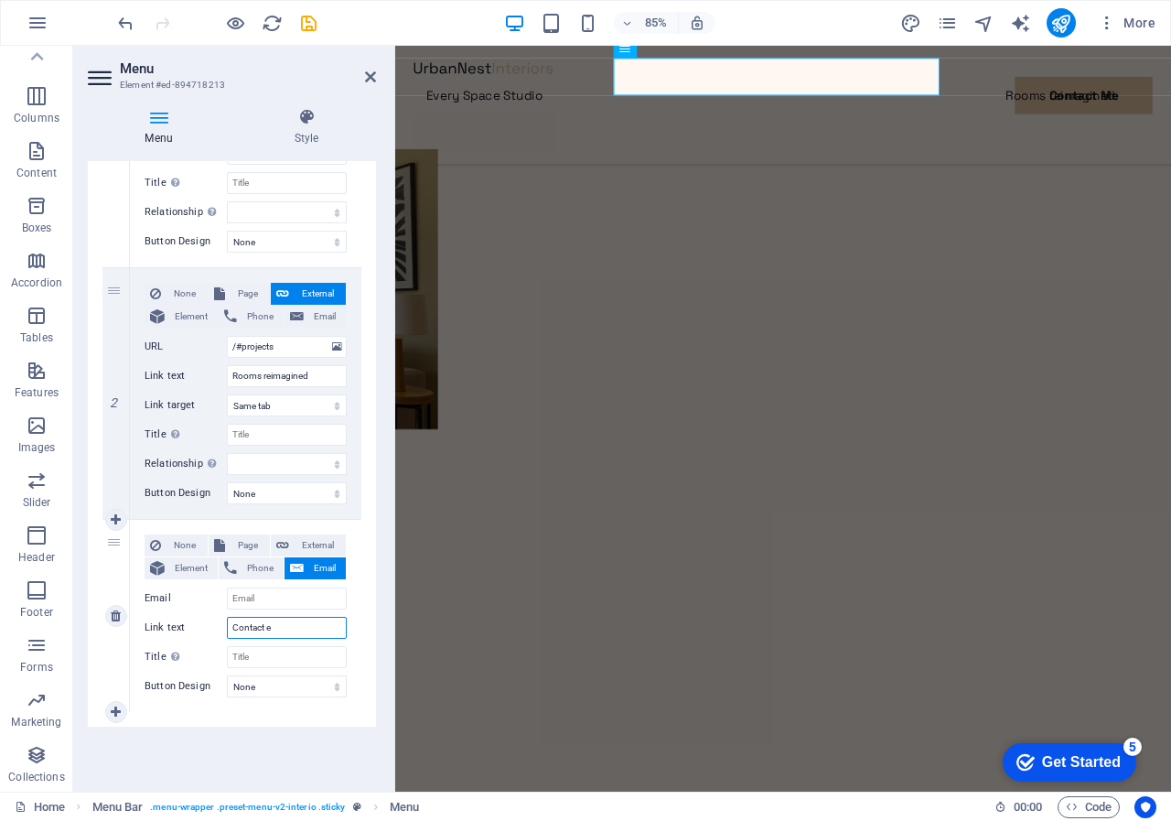
type input "Contact"
select select
type input "Contact us"
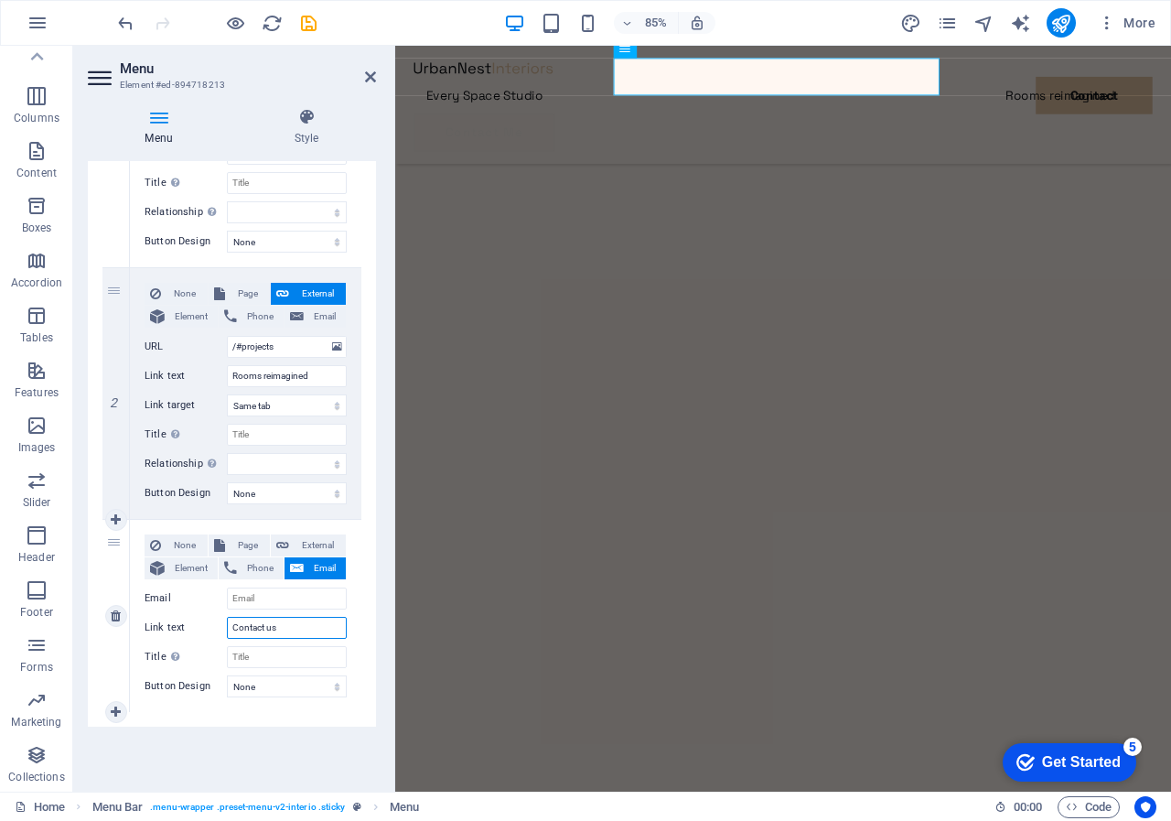
select select
type input "Contact us"
click at [295, 723] on div "1 None Page External Element Phone Email Page Home Privacy Legal Notice Subpage…" at bounding box center [232, 378] width 288 height 696
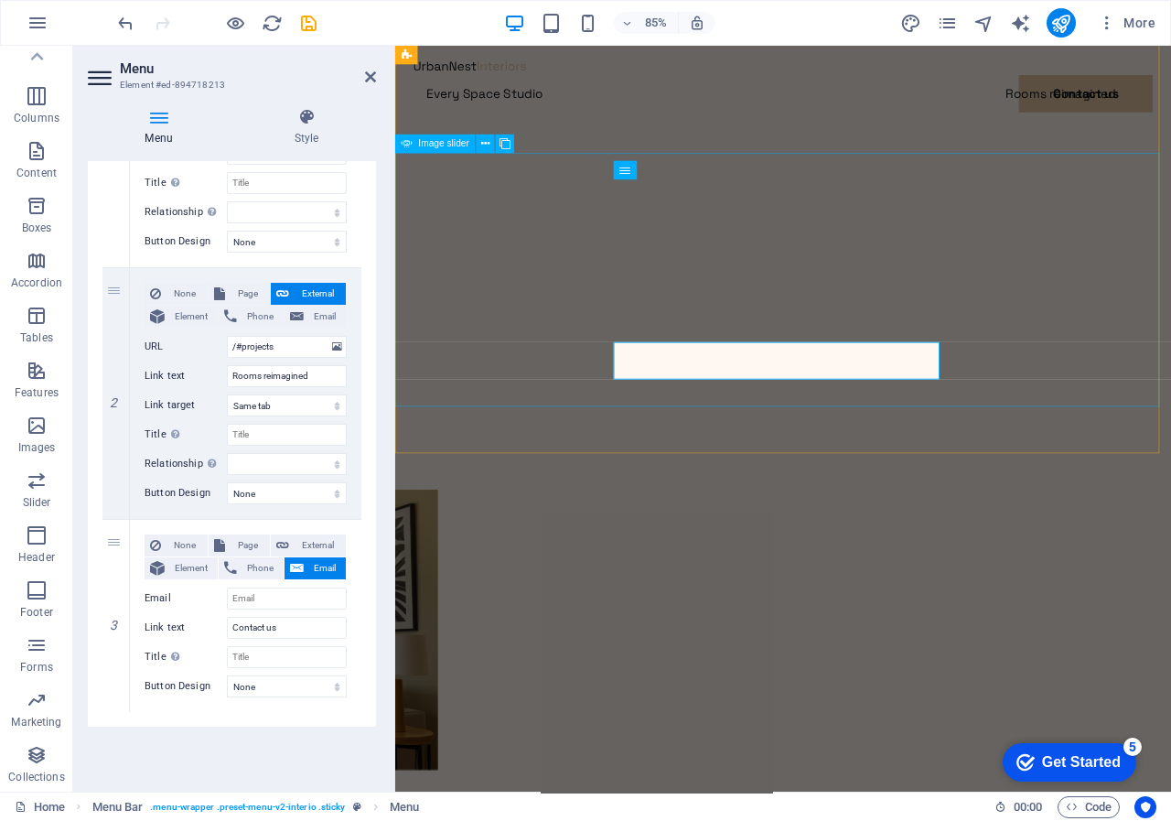
scroll to position [0, 0]
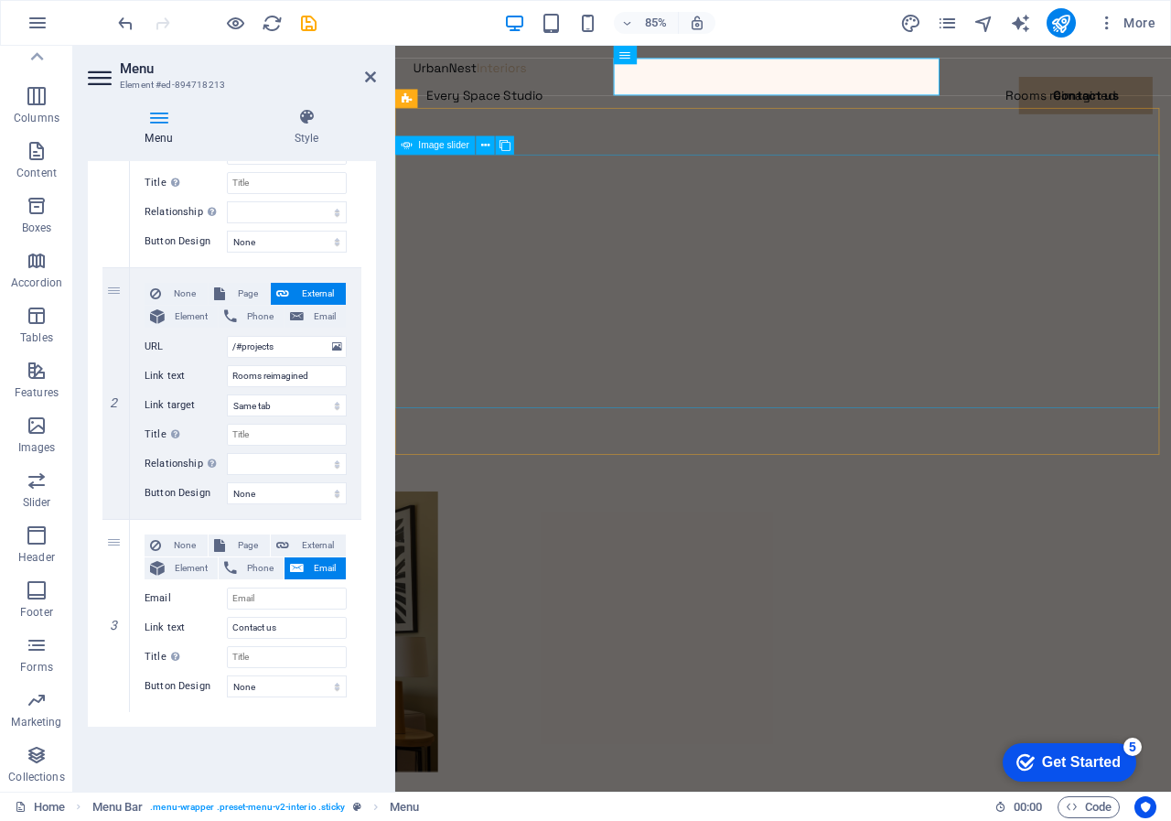
click at [660, 295] on div "1/3" at bounding box center [845, 404] width 826 height 329
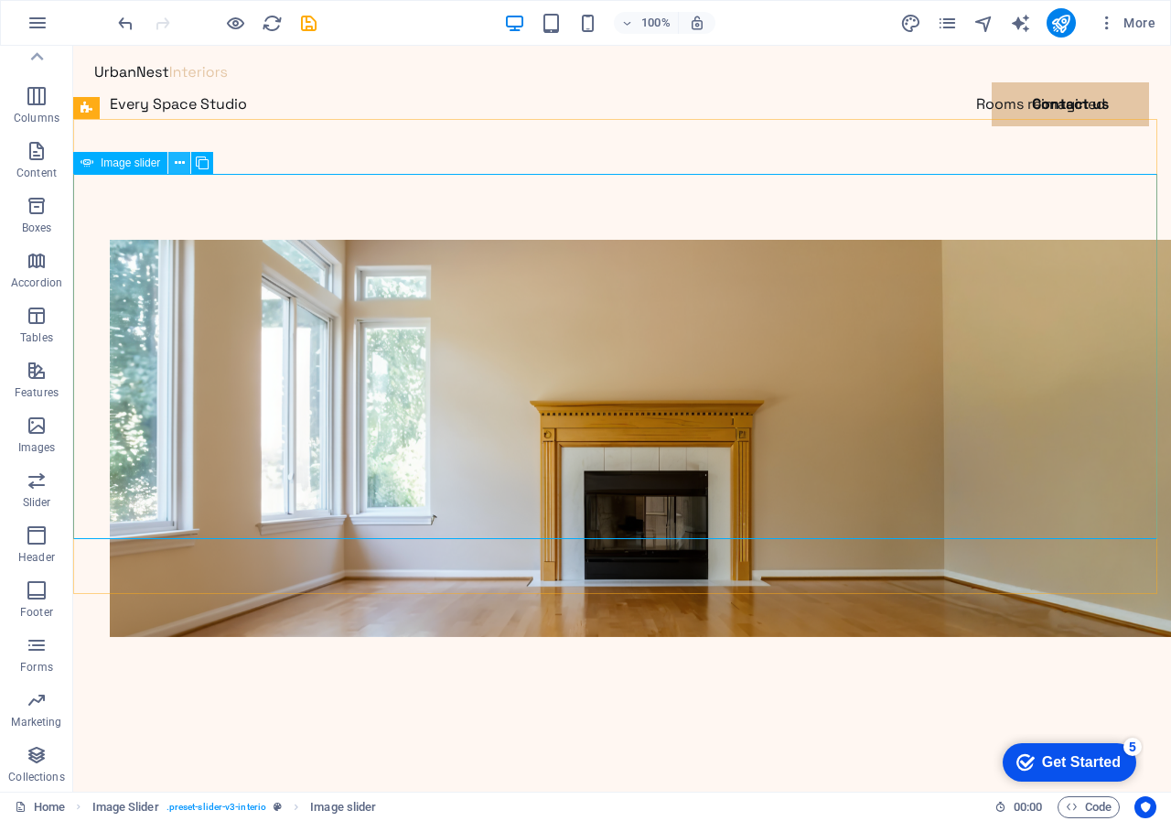
click at [179, 163] on icon at bounding box center [180, 163] width 10 height 19
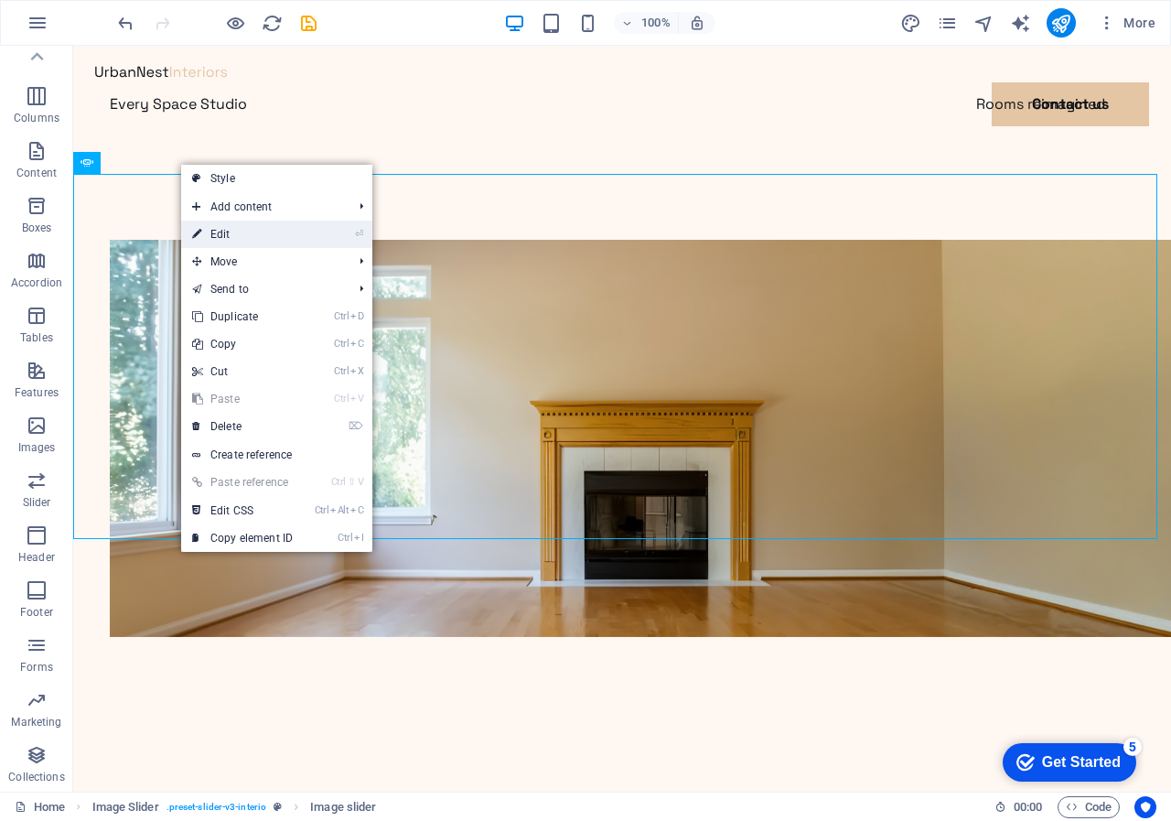
click at [212, 231] on link "⏎ Edit" at bounding box center [242, 234] width 123 height 27
select select "%"
select select "fade"
select select "ms"
select select "s"
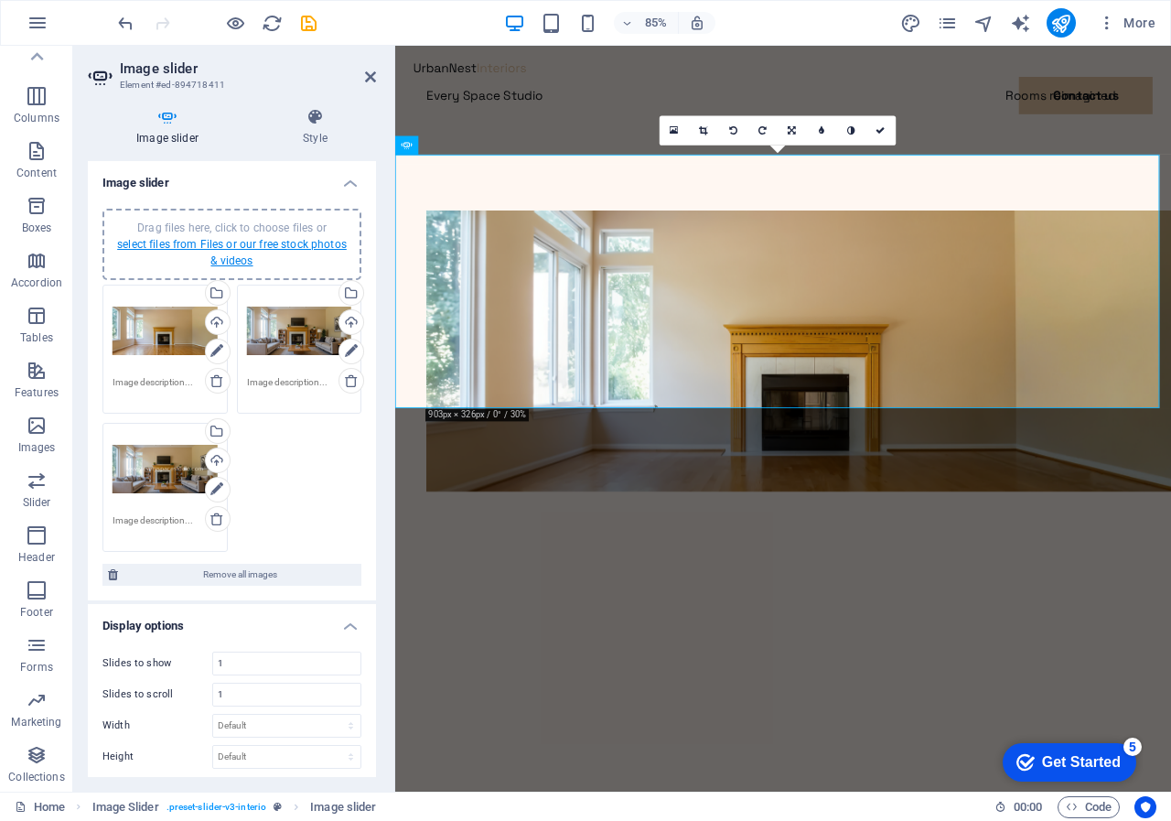
click at [253, 242] on link "select files from Files or our free stock photos & videos" at bounding box center [232, 252] width 230 height 29
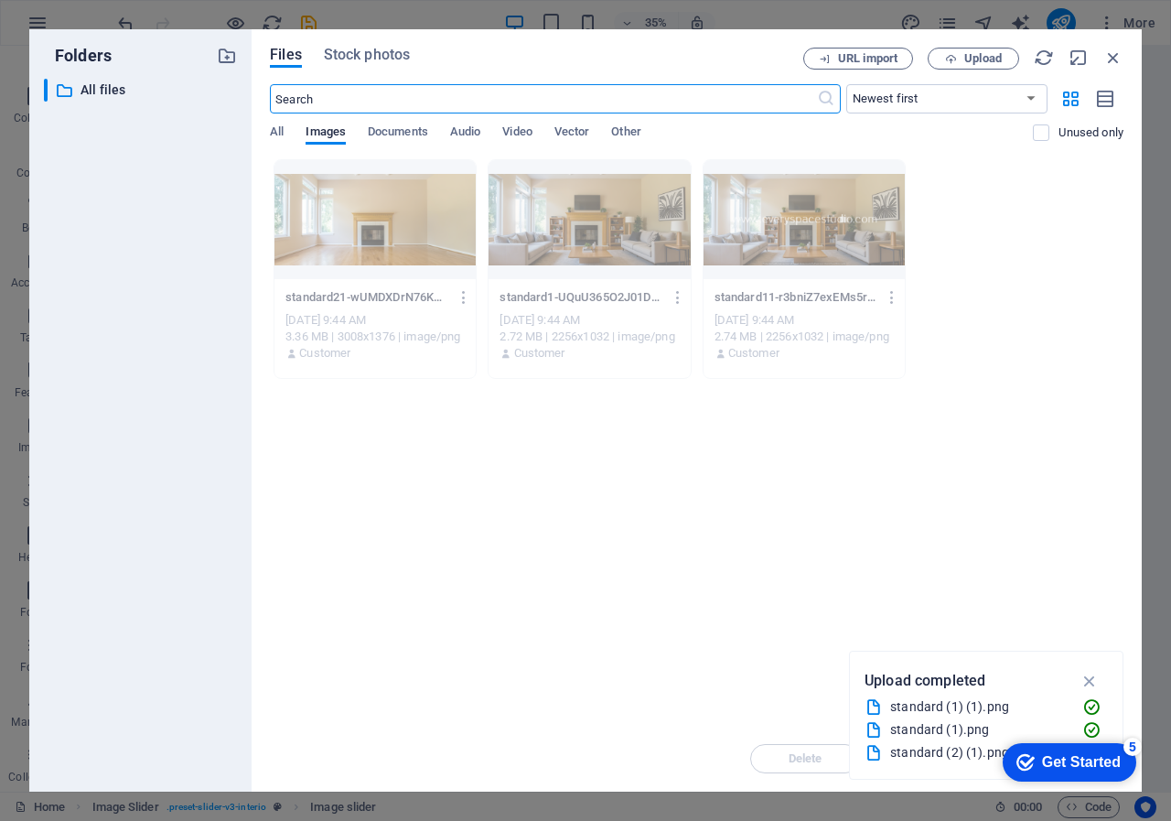
click at [443, 517] on div "Drop files here to upload them instantly standard21-wUMDXDrN76KP4FpbKr5FCw.png …" at bounding box center [697, 442] width 854 height 566
click at [974, 53] on span "Upload" at bounding box center [983, 58] width 38 height 11
click at [1114, 55] on icon "button" at bounding box center [1113, 58] width 20 height 20
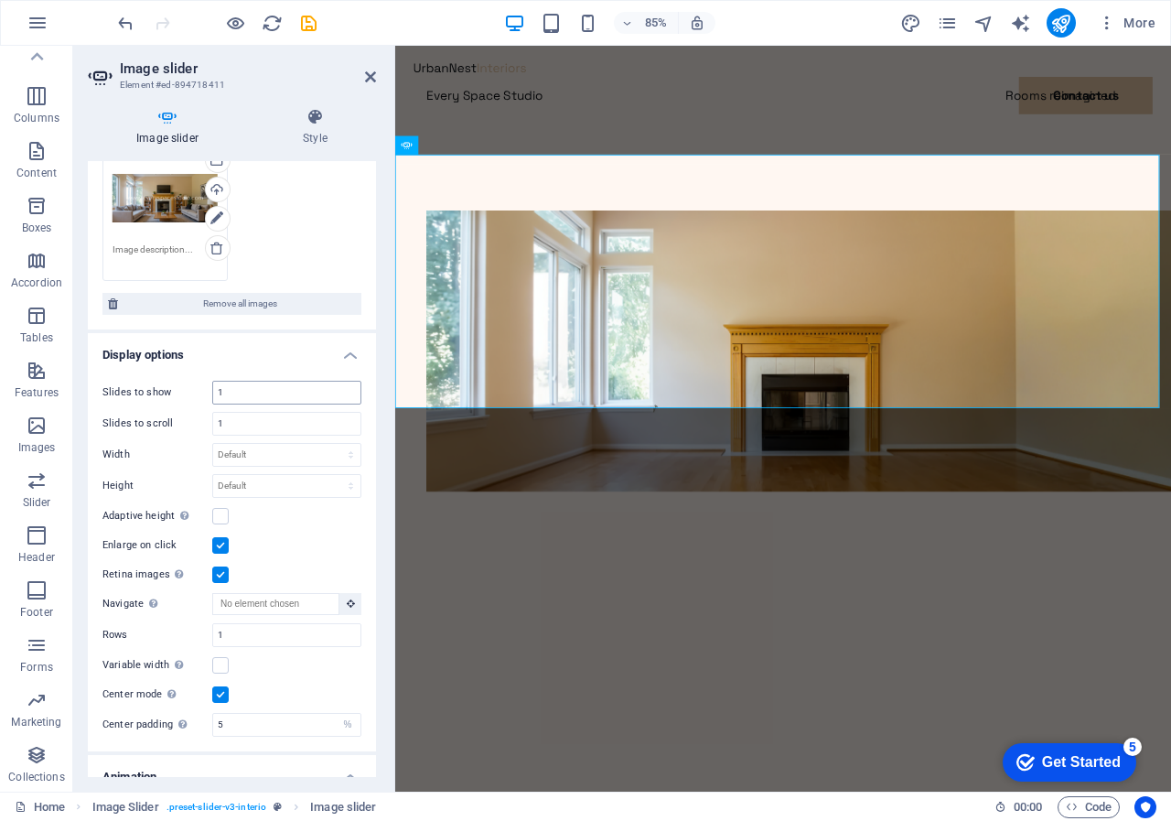
scroll to position [274, 0]
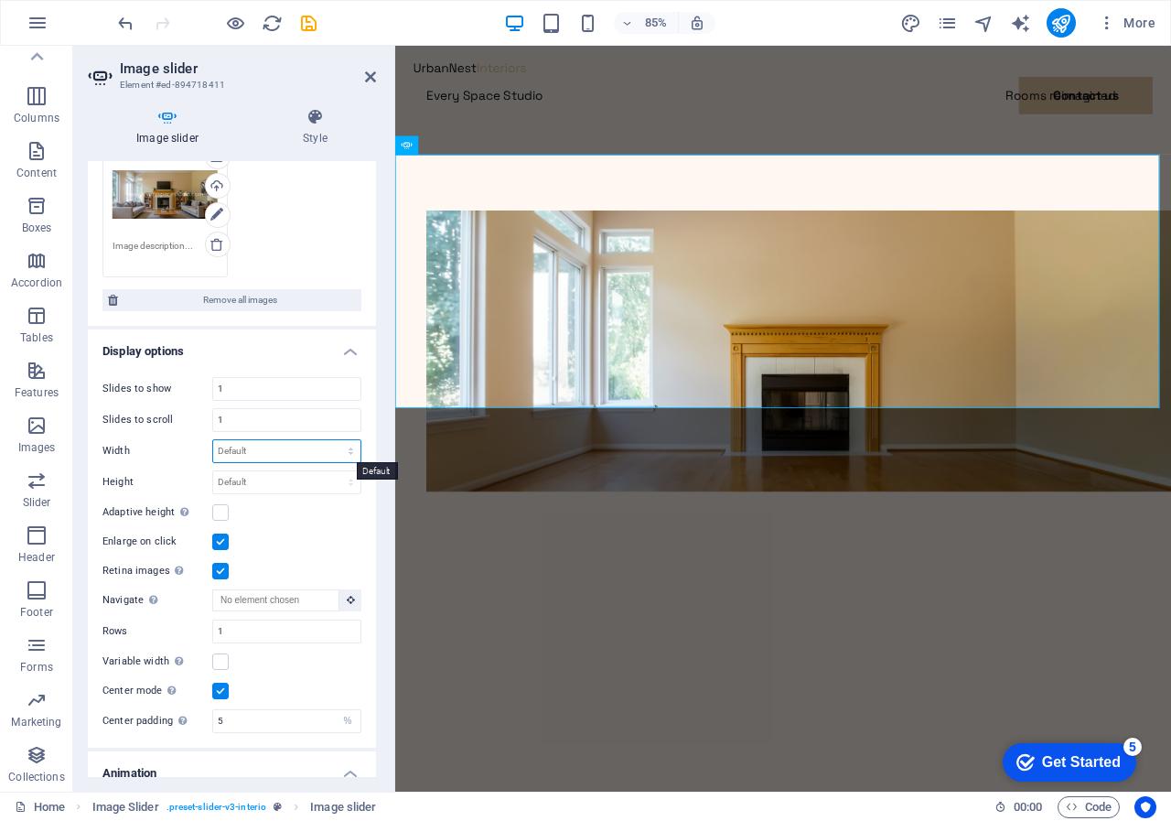
click at [343, 447] on select "Default px % rem em vw vh" at bounding box center [286, 451] width 147 height 22
select select "%"
click at [331, 440] on select "Default px % rem em vw vh" at bounding box center [286, 451] width 147 height 22
type input "100"
click at [298, 340] on h4 "Display options" at bounding box center [232, 345] width 288 height 33
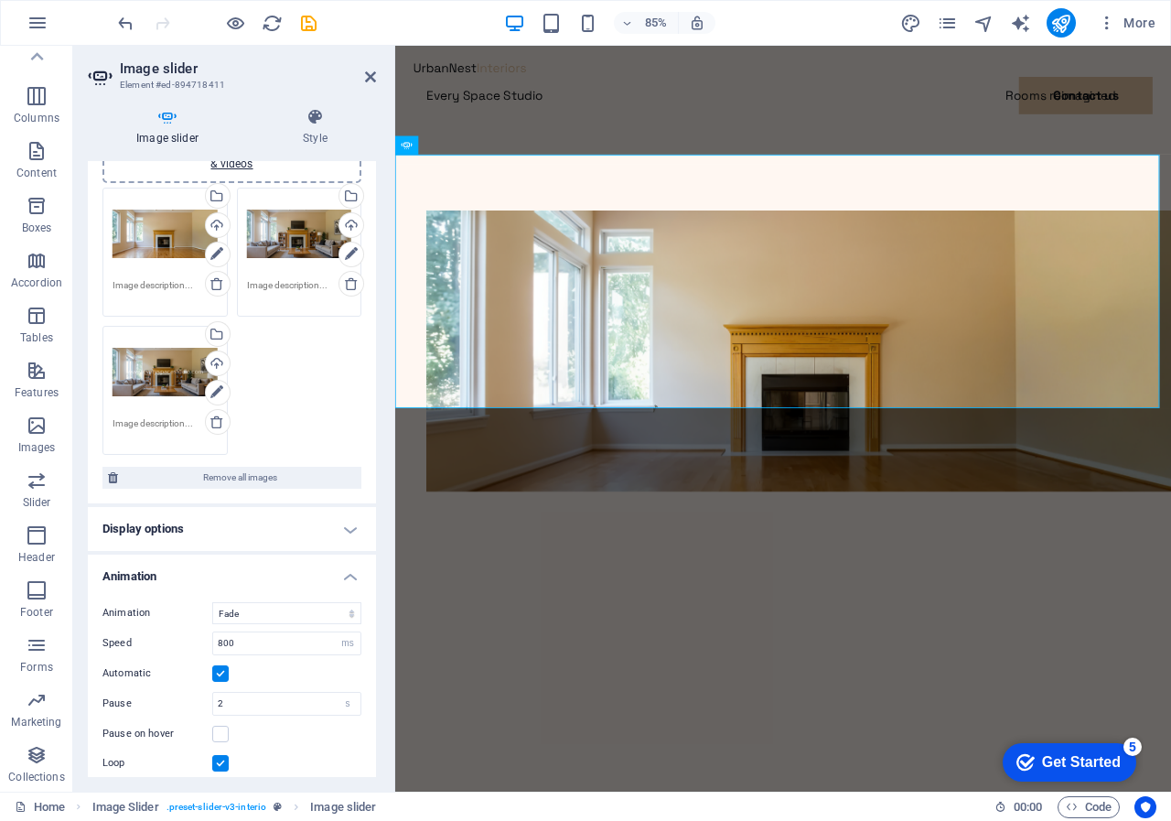
scroll to position [0, 0]
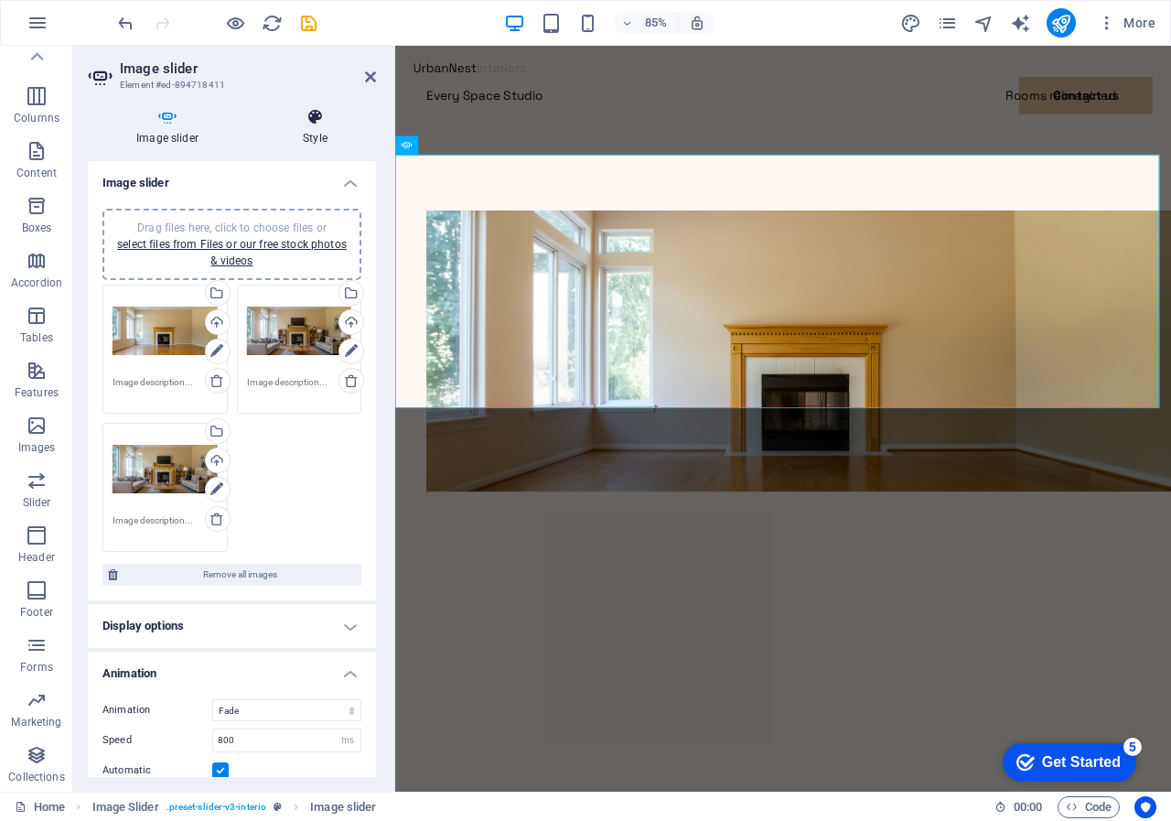
click at [314, 113] on icon at bounding box center [315, 117] width 122 height 18
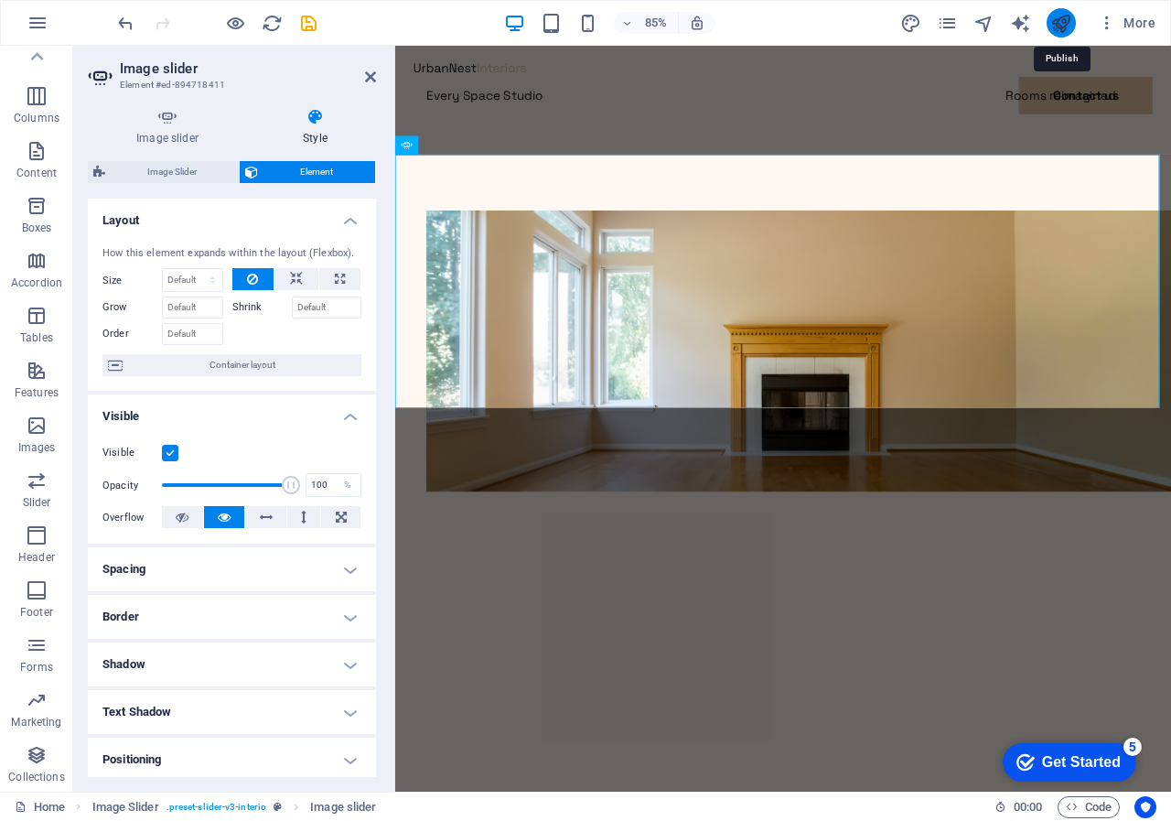
click at [1057, 20] on icon "publish" at bounding box center [1060, 23] width 21 height 21
